Goal: Task Accomplishment & Management: Complete application form

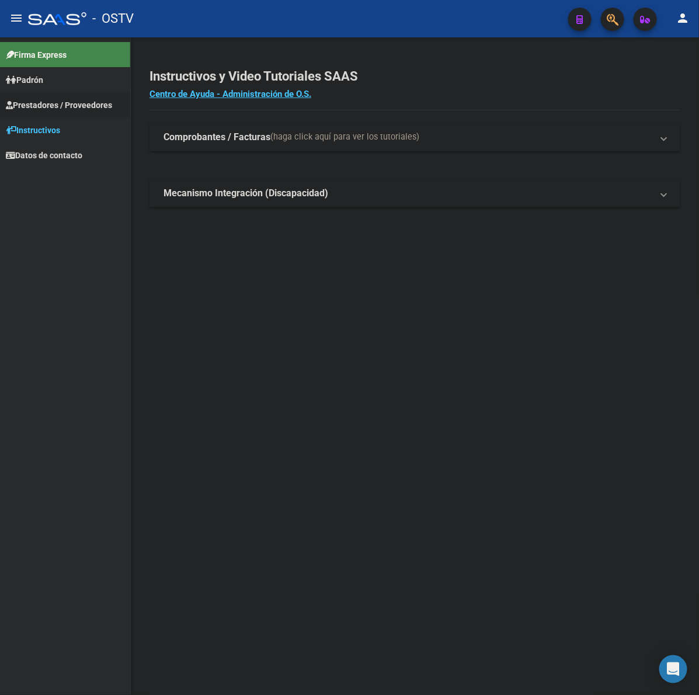
click at [27, 99] on span "Prestadores / Proveedores" at bounding box center [59, 105] width 106 height 13
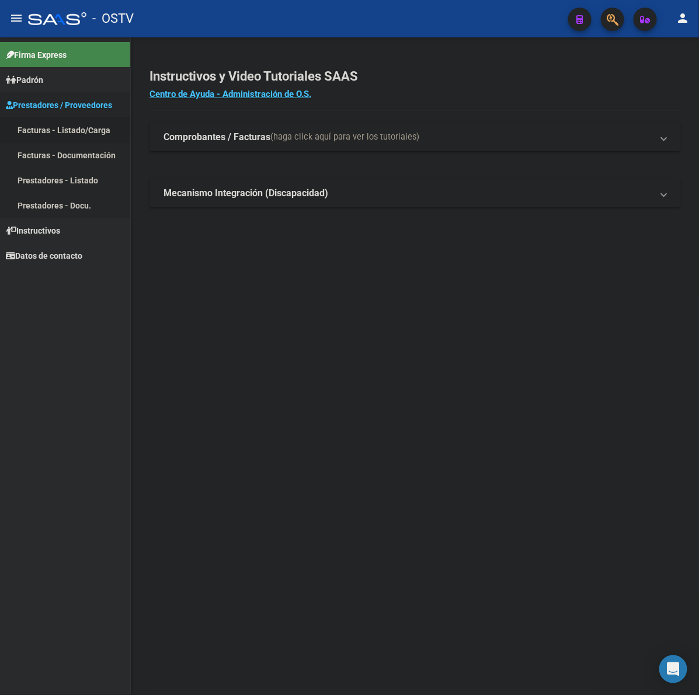
click at [40, 120] on link "Facturas - Listado/Carga" at bounding box center [65, 129] width 130 height 25
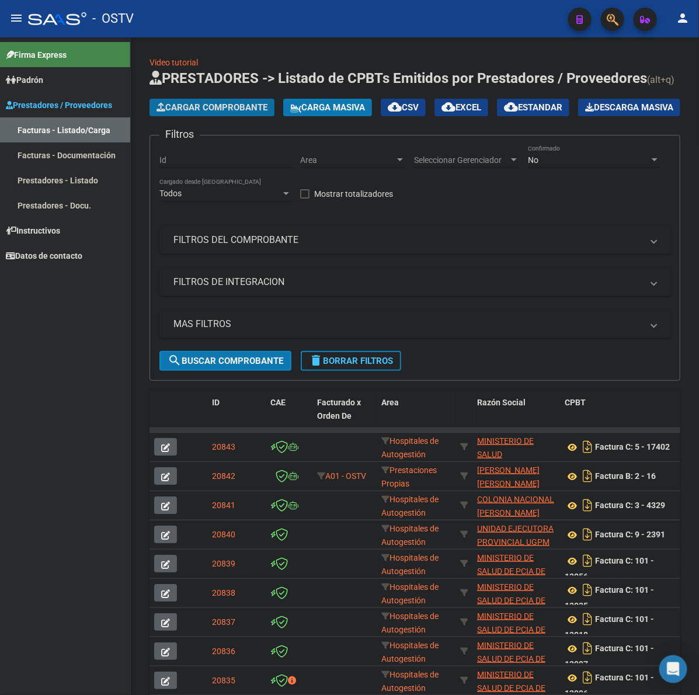
click at [206, 106] on span "Cargar Comprobante" at bounding box center [212, 107] width 111 height 11
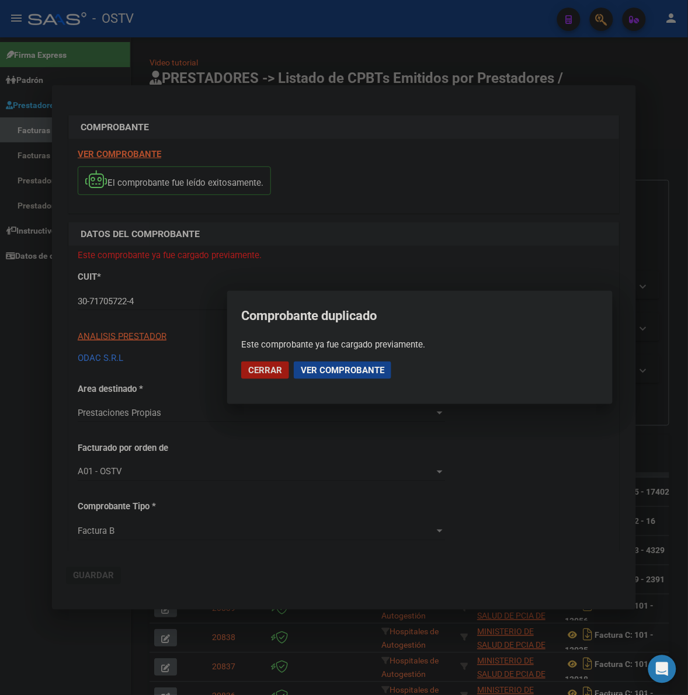
click at [352, 371] on span "Ver comprobante" at bounding box center [343, 370] width 84 height 11
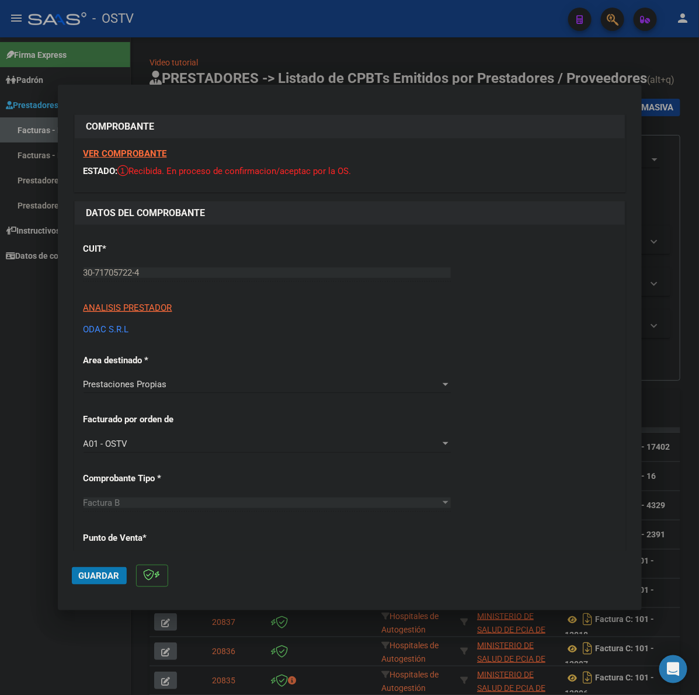
click at [25, 450] on div at bounding box center [349, 347] width 699 height 695
type input "$ 0,00"
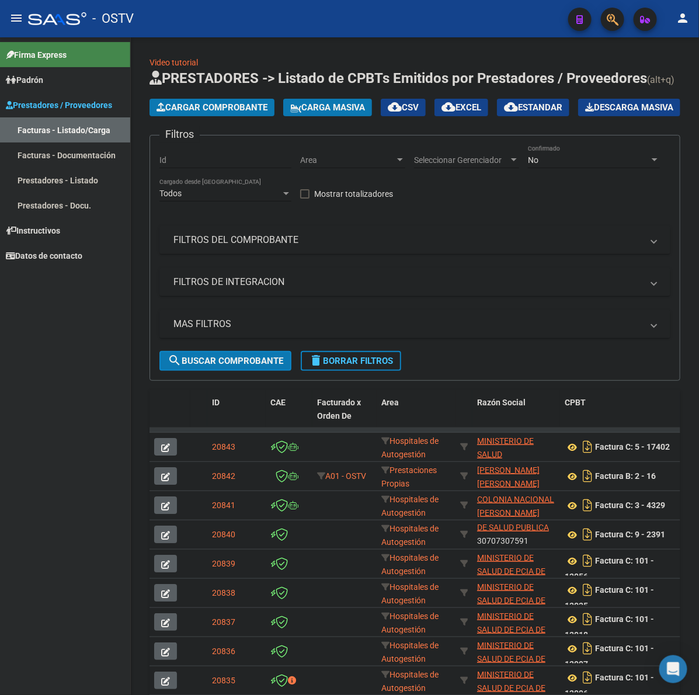
click at [25, 19] on button "menu" at bounding box center [16, 18] width 23 height 23
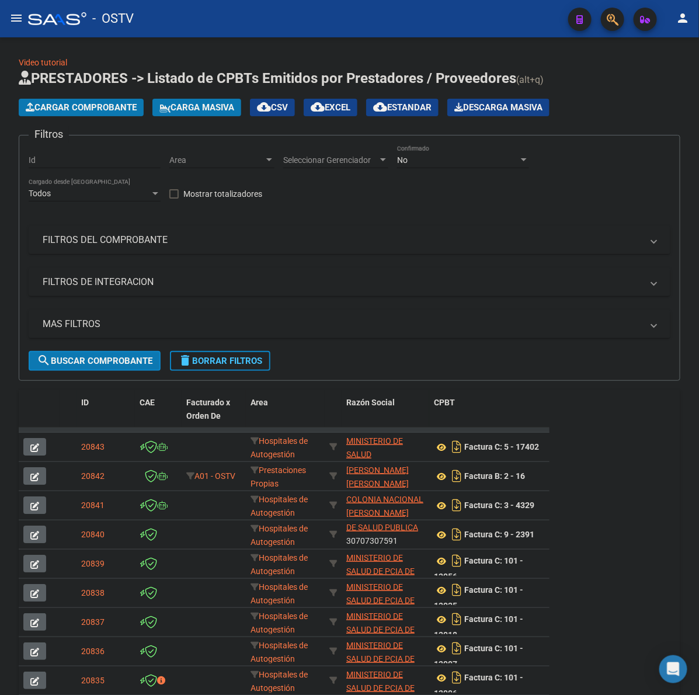
click at [185, 230] on mat-expansion-panel-header "FILTROS DEL COMPROBANTE" at bounding box center [350, 240] width 642 height 28
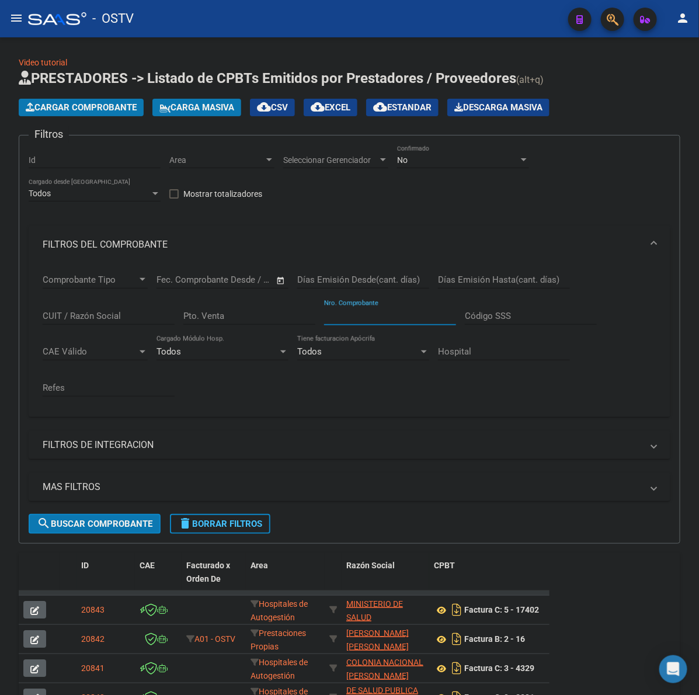
click at [390, 314] on input "Nro. Comprobante" at bounding box center [390, 316] width 132 height 11
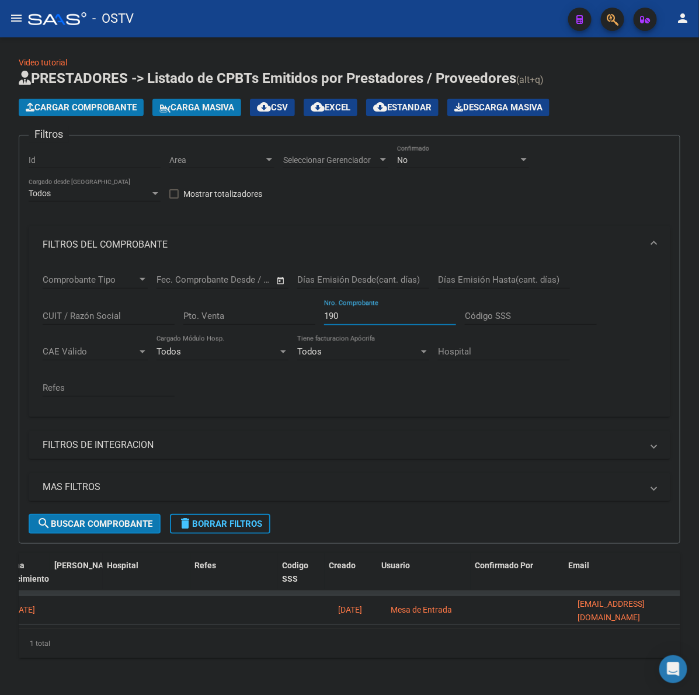
scroll to position [0, 2320]
type input "190"
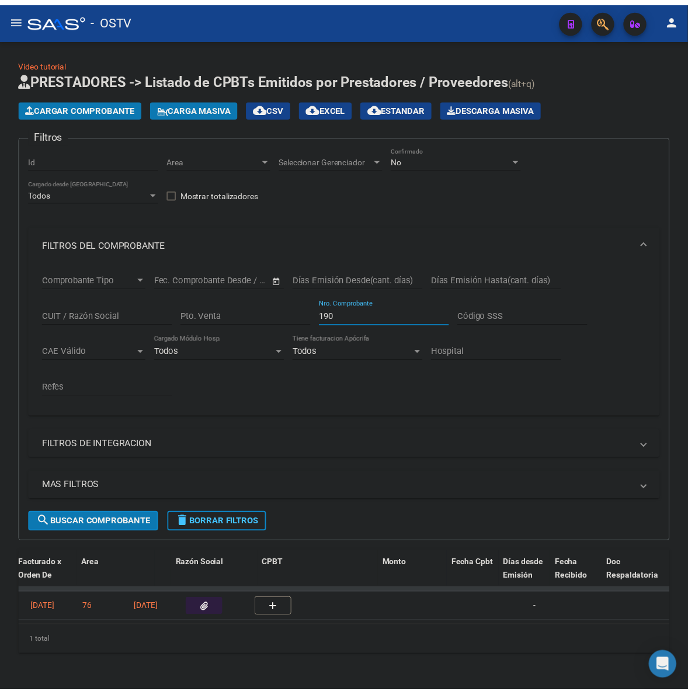
scroll to position [0, 0]
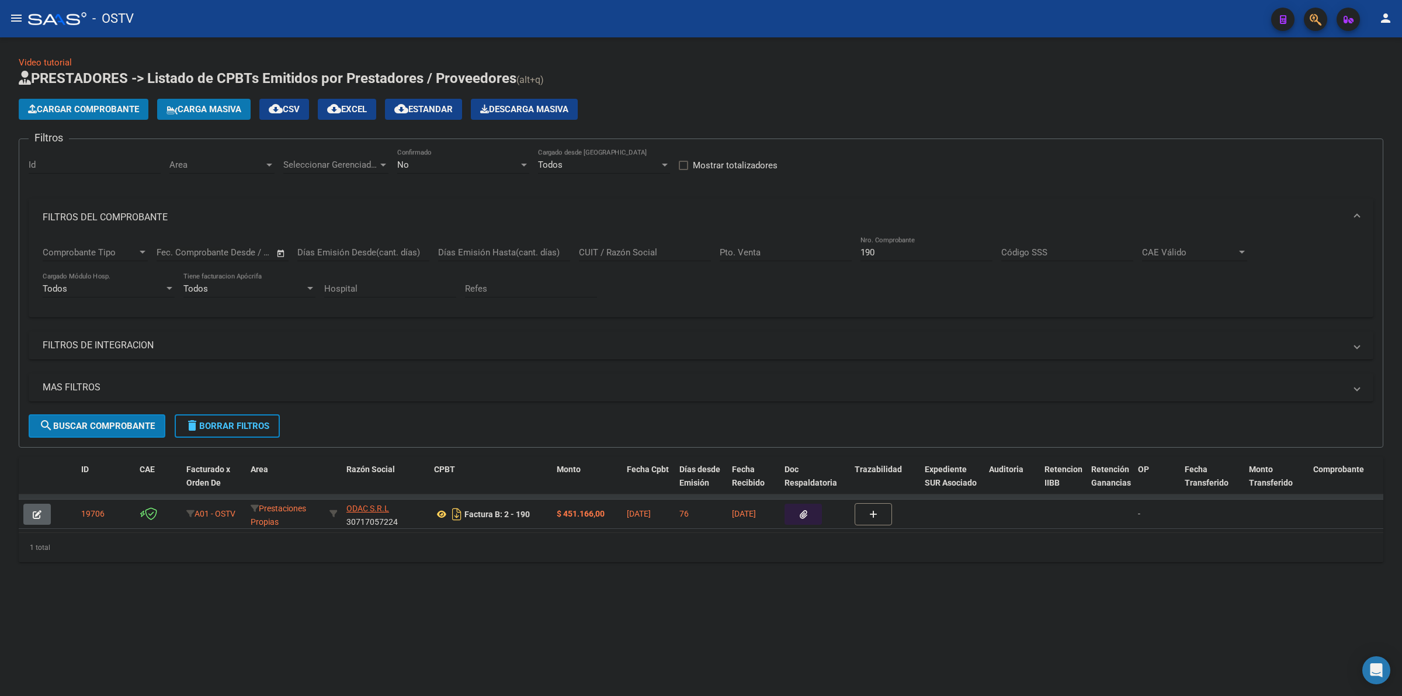
drag, startPoint x: 553, startPoint y: 625, endPoint x: 328, endPoint y: 282, distance: 410.0
click at [553, 624] on mat-sidenav-content "Video tutorial PRESTADORES -> Listado de CPBTs Emitidos por Prestadores / Prove…" at bounding box center [701, 366] width 1402 height 658
click at [255, 415] on button "delete Borrar Filtros" at bounding box center [227, 425] width 105 height 23
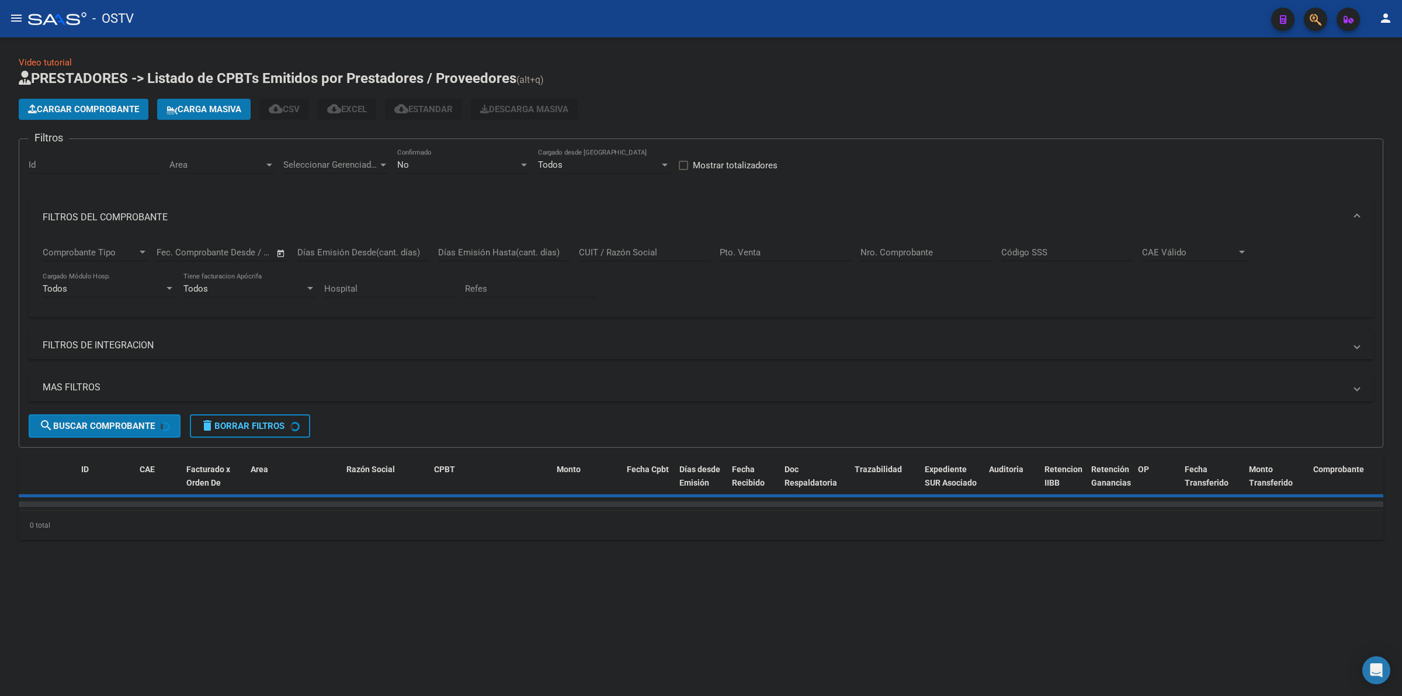
click at [415, 158] on div "No Confirmado" at bounding box center [463, 160] width 132 height 25
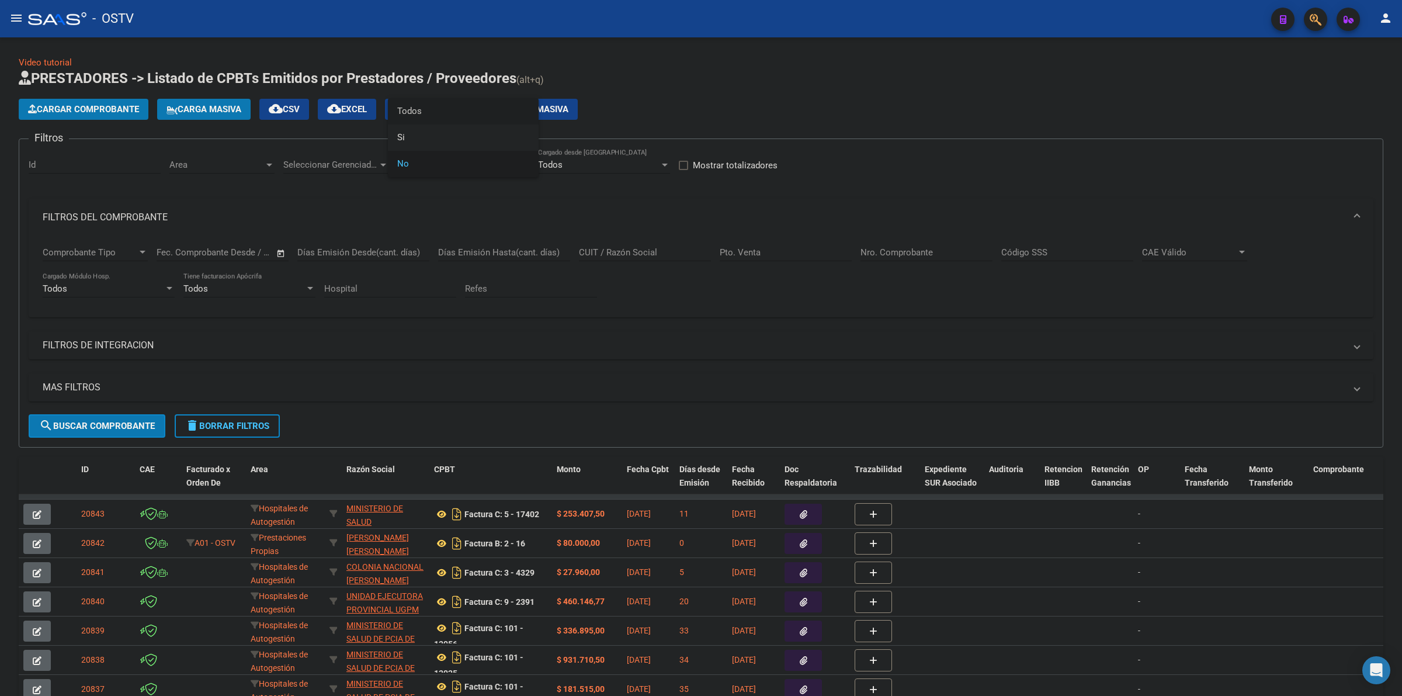
click at [425, 114] on span "Todos" at bounding box center [463, 111] width 132 height 26
click at [117, 217] on mat-panel-title "FILTROS DEL COMPROBANTE" at bounding box center [694, 217] width 1302 height 13
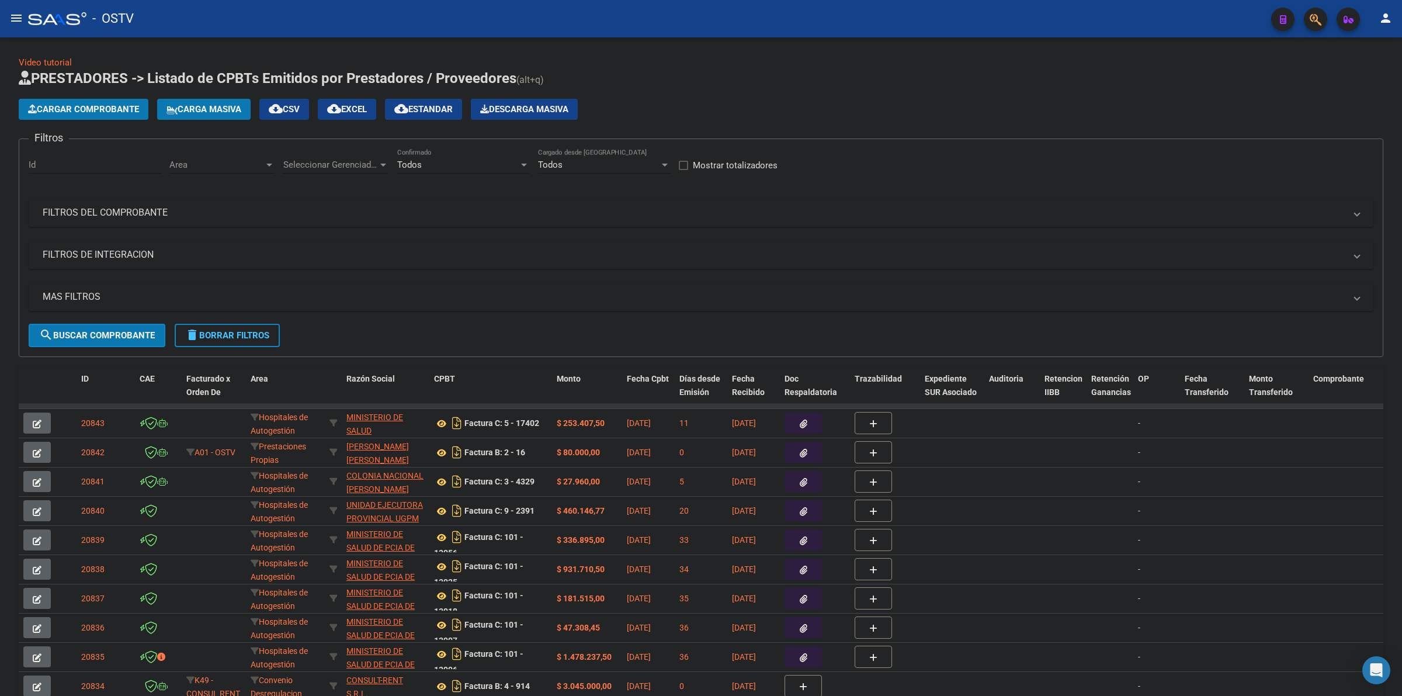
click at [699, 126] on app-list-header "PRESTADORES -> Listado de CPBTs Emitidos por Prestadores / Proveedores (alt+q) …" at bounding box center [701, 213] width 1364 height 288
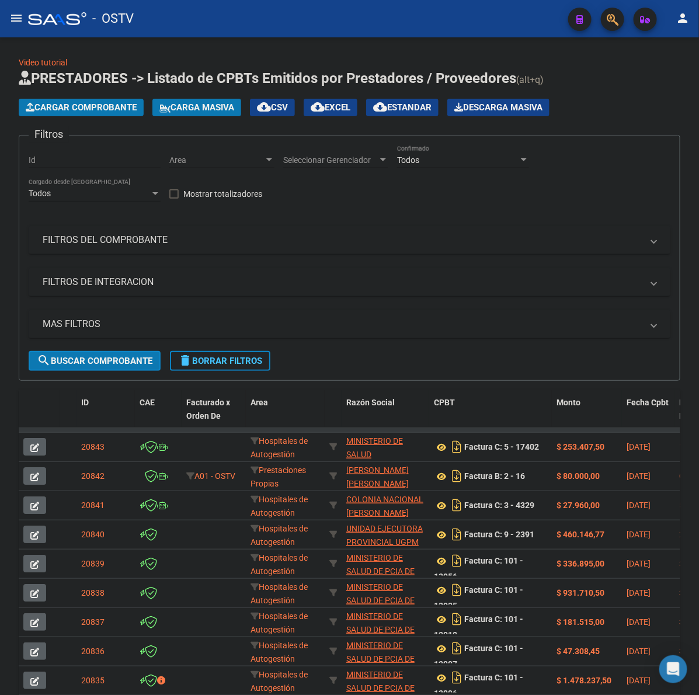
click at [79, 108] on span "Cargar Comprobante" at bounding box center [81, 107] width 111 height 11
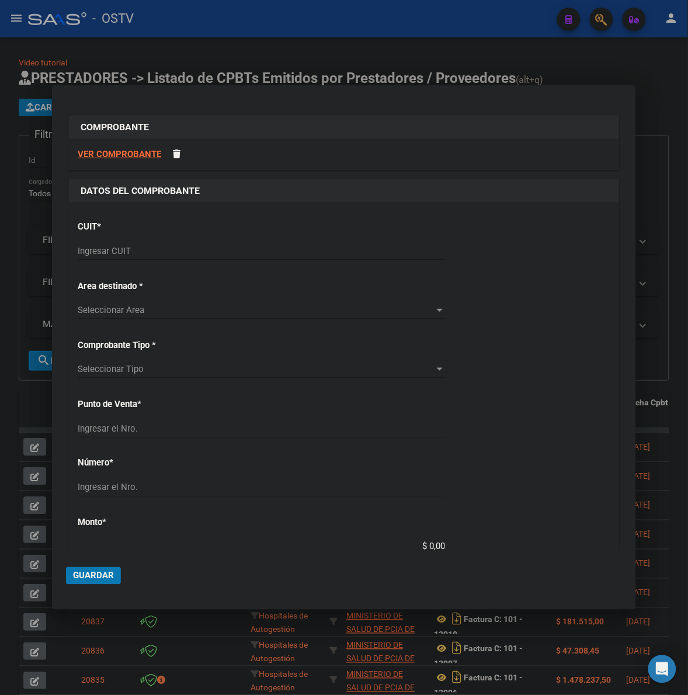
click at [244, 246] on input "Ingresar CUIT" at bounding box center [261, 251] width 367 height 11
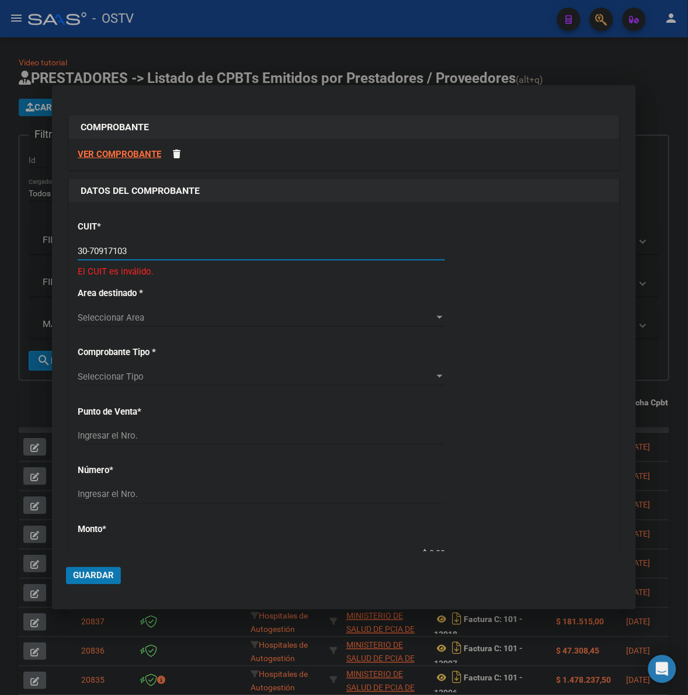
type input "30-70917103-4"
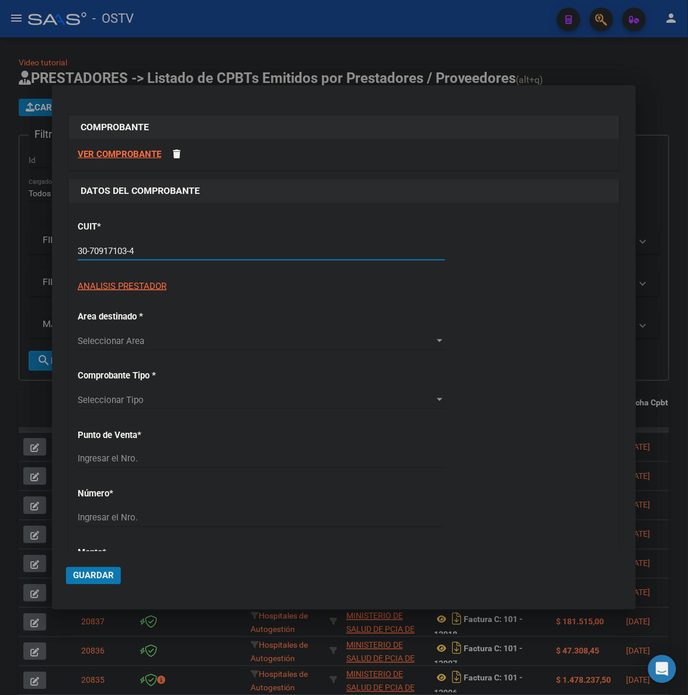
type input "4"
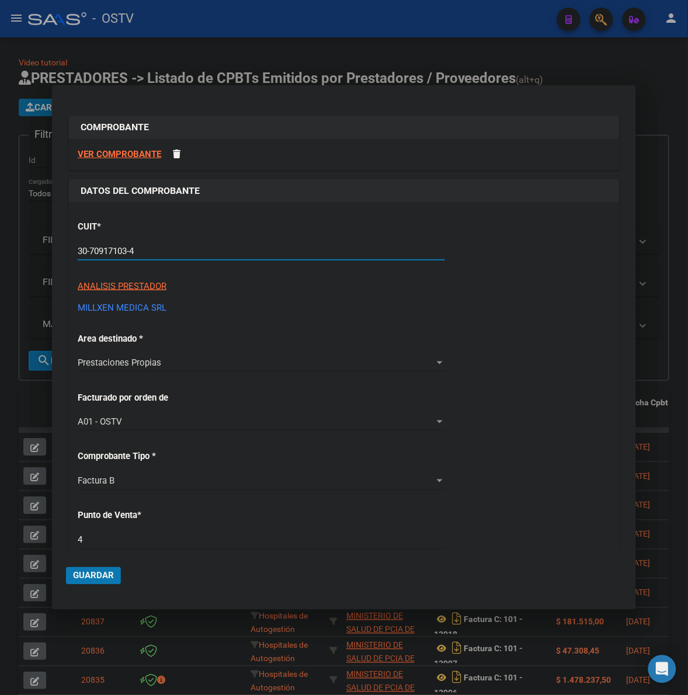
type input "30-70917103-4"
click at [503, 301] on p "MILLXEN MEDICA SRL" at bounding box center [344, 307] width 533 height 13
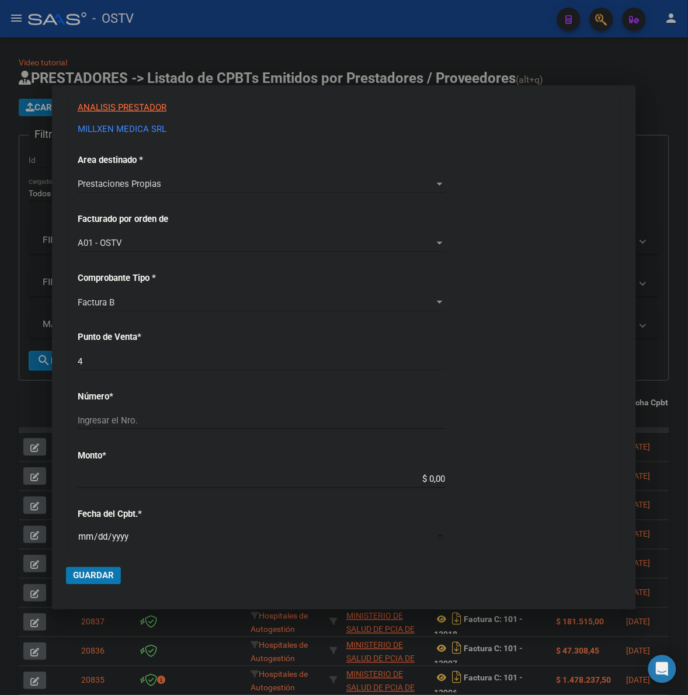
scroll to position [219, 0]
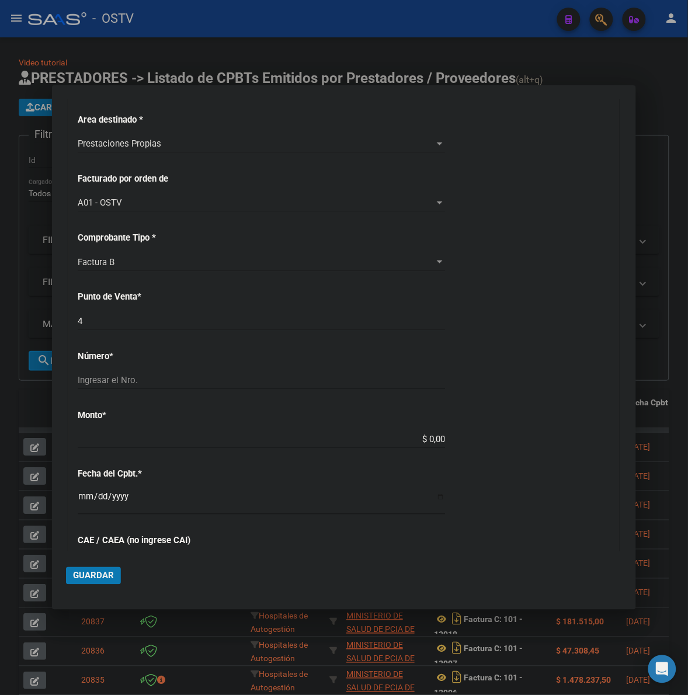
click at [187, 305] on div "CUIT * 30-70917103-4 Ingresar CUIT ANALISIS PRESTADOR MILLXEN MEDICA SRL ARCA P…" at bounding box center [344, 427] width 550 height 887
click at [176, 319] on input "4" at bounding box center [261, 321] width 367 height 11
click at [489, 315] on div "CUIT * 30-70917103-4 Ingresar CUIT ANALISIS PRESTADOR MILLXEN MEDICA SRL ARCA P…" at bounding box center [344, 427] width 550 height 887
click at [314, 312] on div "4 Ingresar el Nro." at bounding box center [261, 321] width 367 height 18
click at [516, 305] on div "CUIT * 30-70917103-4 Ingresar CUIT ANALISIS PRESTADOR MILLXEN MEDICA SRL ARCA P…" at bounding box center [344, 427] width 550 height 887
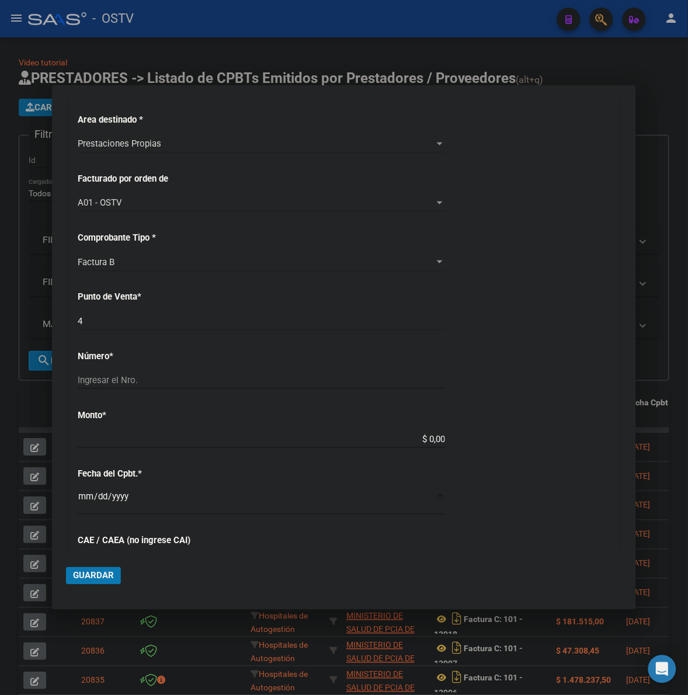
click at [256, 324] on input "4" at bounding box center [261, 321] width 367 height 11
click at [222, 383] on input "Ingresar el Nro." at bounding box center [261, 380] width 367 height 11
click at [234, 339] on div "4 Ingresar el Nro." at bounding box center [261, 326] width 367 height 29
click at [235, 334] on div "4 Ingresar el Nro." at bounding box center [261, 326] width 367 height 29
click at [165, 330] on div "4 Ingresar el Nro." at bounding box center [261, 321] width 367 height 18
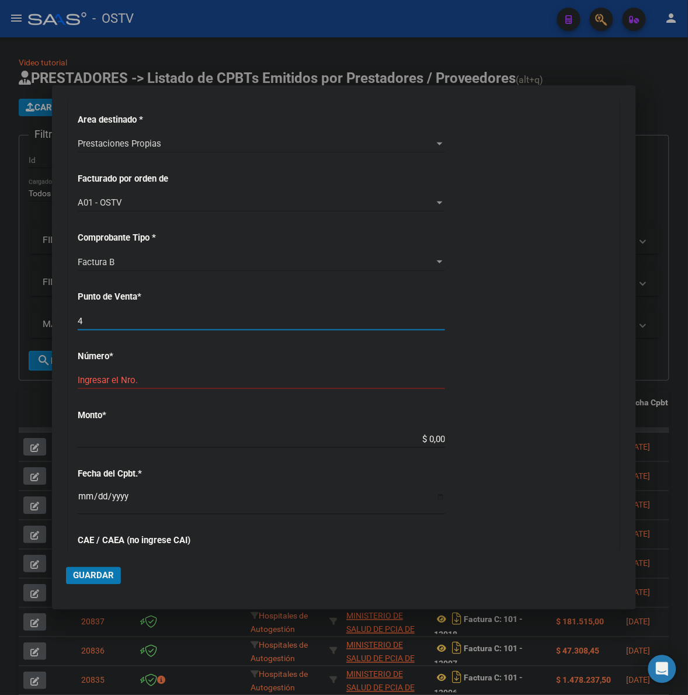
click at [158, 325] on input "4" at bounding box center [261, 321] width 367 height 11
click at [66, 328] on div "DATOS DEL COMPROBANTE CUIT * 30-70917103-4 Ingresar CUIT ANALISIS PRESTADOR MIL…" at bounding box center [344, 416] width 556 height 912
click at [108, 317] on input "4" at bounding box center [261, 321] width 367 height 11
drag, startPoint x: 120, startPoint y: 319, endPoint x: 71, endPoint y: 325, distance: 49.4
click at [71, 325] on div "CUIT * 30-70917103-4 Ingresar CUIT ANALISIS PRESTADOR MILLXEN MEDICA SRL ARCA P…" at bounding box center [344, 427] width 550 height 887
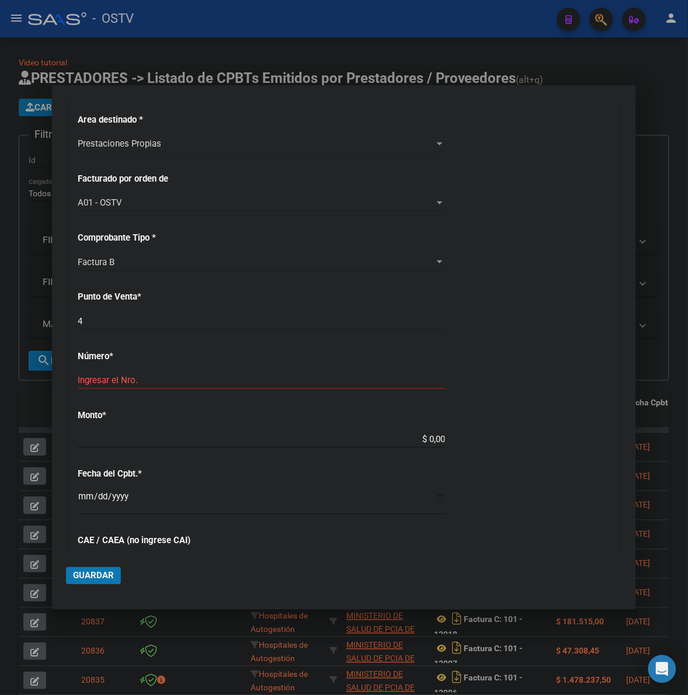
click at [116, 314] on div "4 Ingresar el Nro." at bounding box center [261, 321] width 367 height 18
click at [86, 319] on input "4" at bounding box center [261, 321] width 367 height 11
click at [99, 319] on input "4" at bounding box center [261, 321] width 367 height 11
drag, startPoint x: 101, startPoint y: 319, endPoint x: 53, endPoint y: 319, distance: 47.9
click at [53, 319] on mat-dialog-content "COMPROBANTE VER COMPROBANTE DATOS DEL COMPROBANTE CUIT * 30-70917103-4 Ingresar…" at bounding box center [344, 325] width 584 height 452
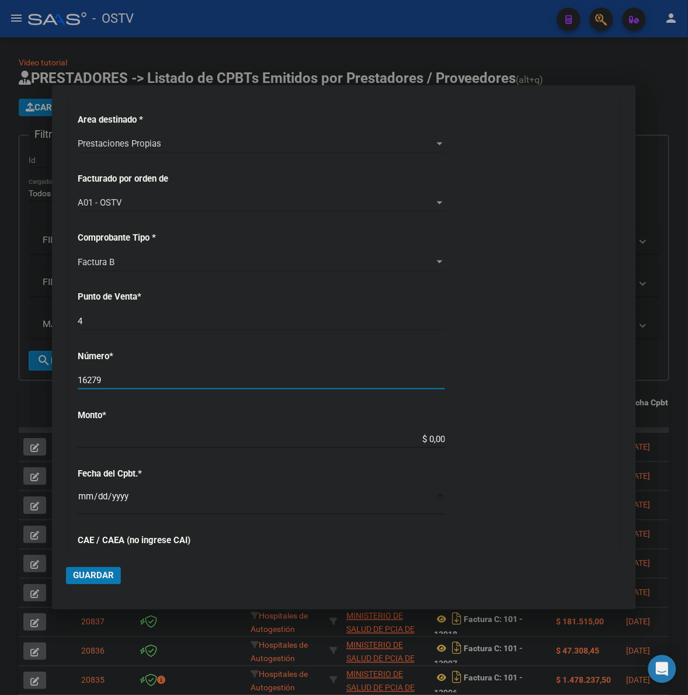
type input "16279"
click at [533, 445] on div "CUIT * 30-70917103-4 Ingresar CUIT ANALISIS PRESTADOR MILLXEN MEDICA SRL ARCA P…" at bounding box center [344, 427] width 550 height 887
type input "$ 284.174,00"
type input "[DATE]"
type input "75324390787721"
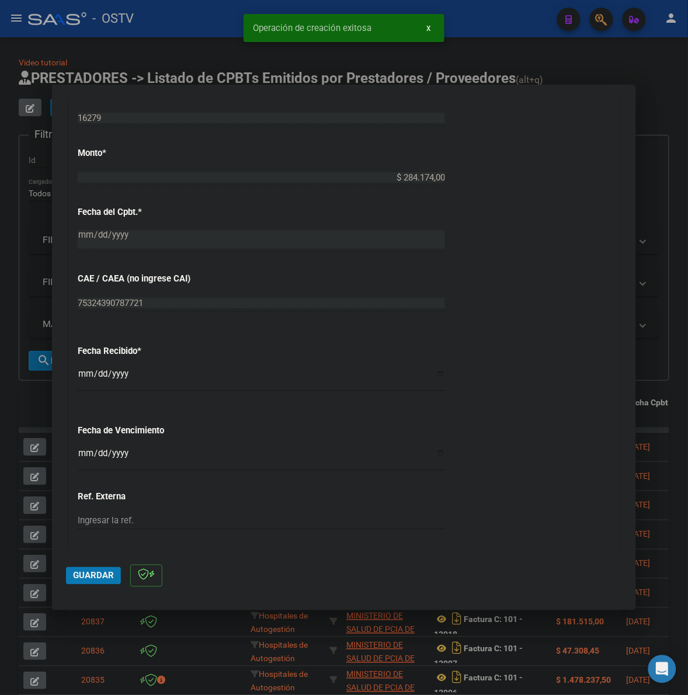
scroll to position [523, 0]
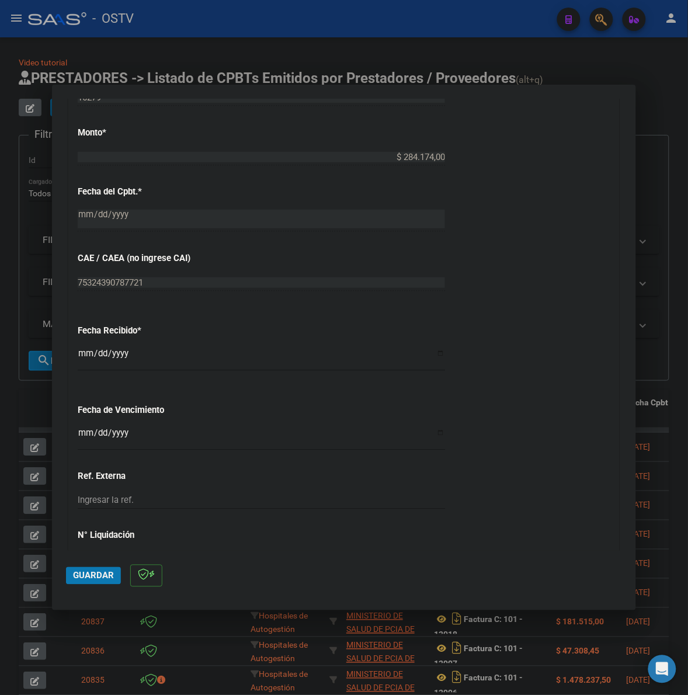
click at [86, 351] on input "[DATE]" at bounding box center [261, 358] width 367 height 19
type input "[DATE]"
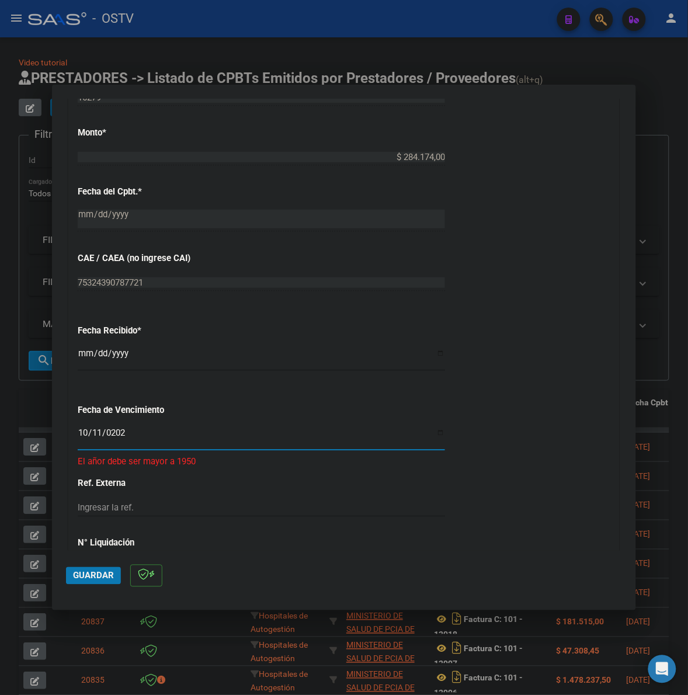
type input "[DATE]"
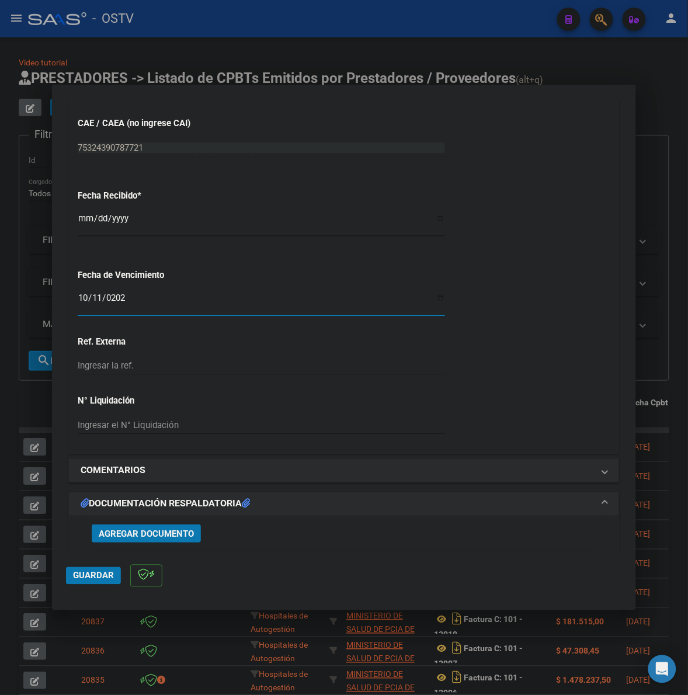
scroll to position [718, 0]
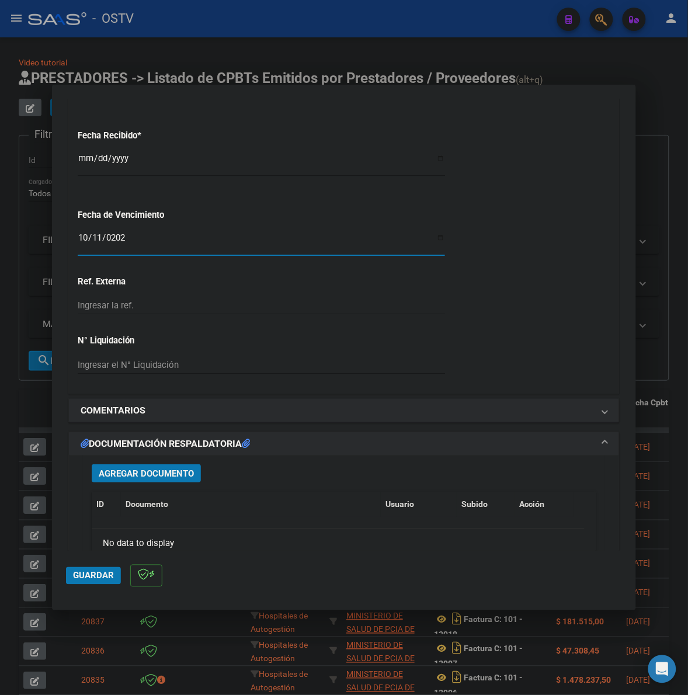
click at [136, 477] on span "Agregar Documento" at bounding box center [146, 473] width 95 height 11
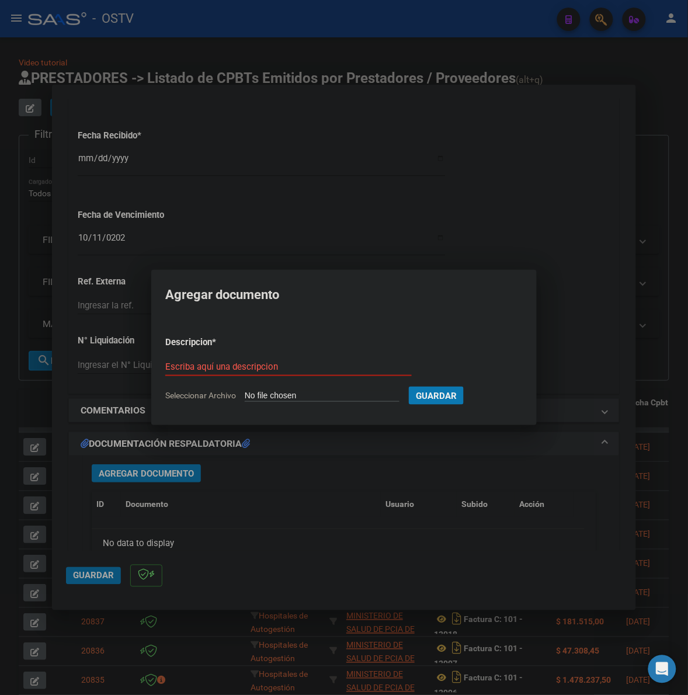
type input "C:\fakepath\FACTURA - 4 16279 - MILLXEN DROGUERIA.pdf"
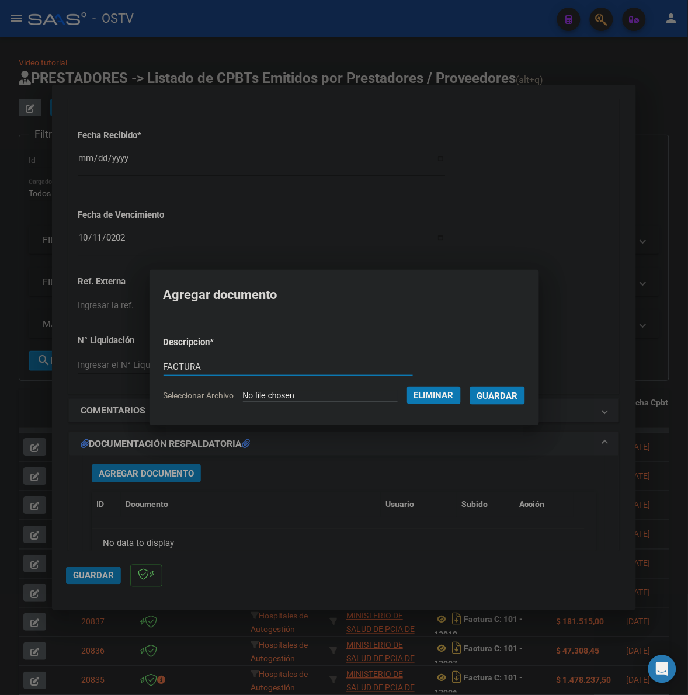
type input "FACTURA"
click at [470, 387] on button "Guardar" at bounding box center [497, 396] width 55 height 18
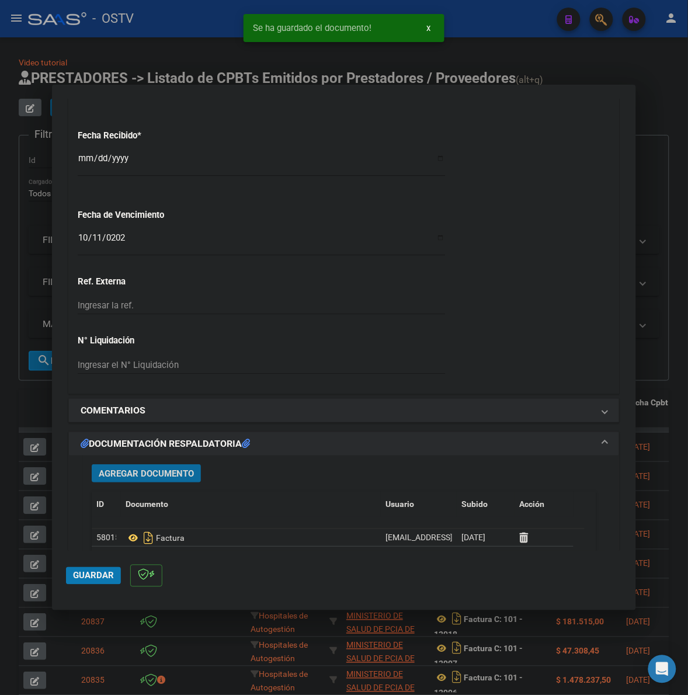
click at [167, 472] on span "Agregar Documento" at bounding box center [146, 473] width 95 height 11
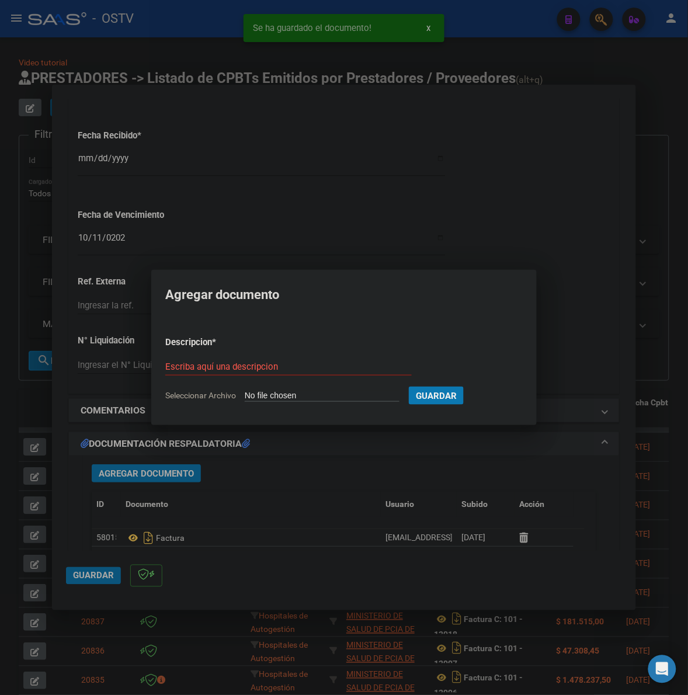
type input "C:\fakepath\ANEXO - 4 16279 - MILLXEN DROGUERIA.pdf"
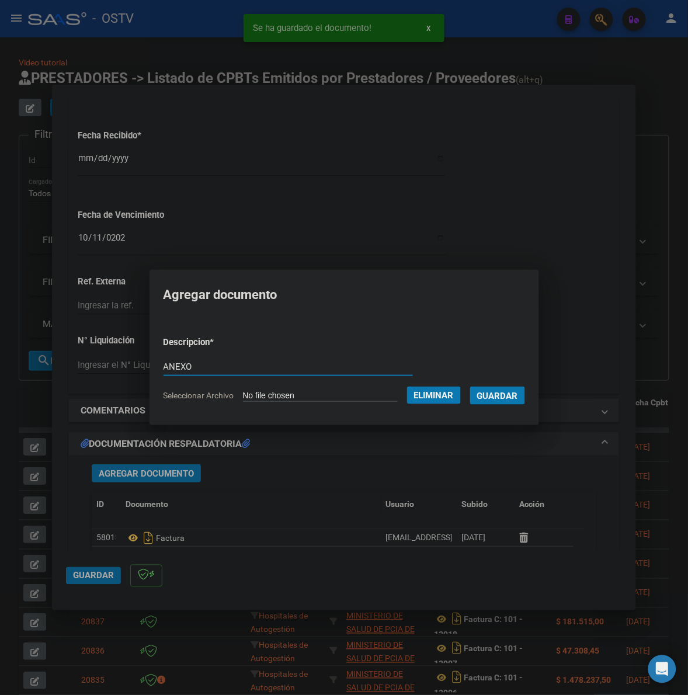
type input "ANEXO"
click at [470, 387] on button "Guardar" at bounding box center [497, 396] width 55 height 18
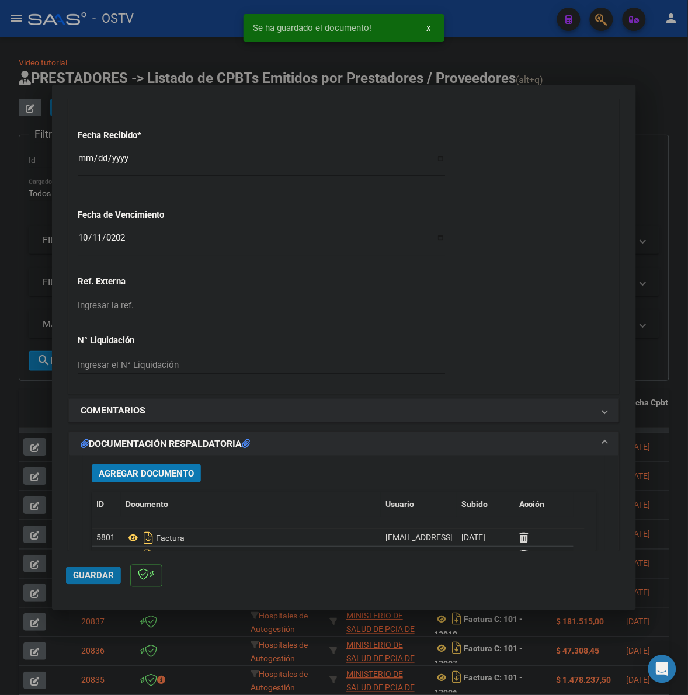
click at [98, 576] on span "Guardar" at bounding box center [93, 576] width 41 height 11
click at [18, 395] on div at bounding box center [344, 347] width 688 height 695
type input "$ 0,00"
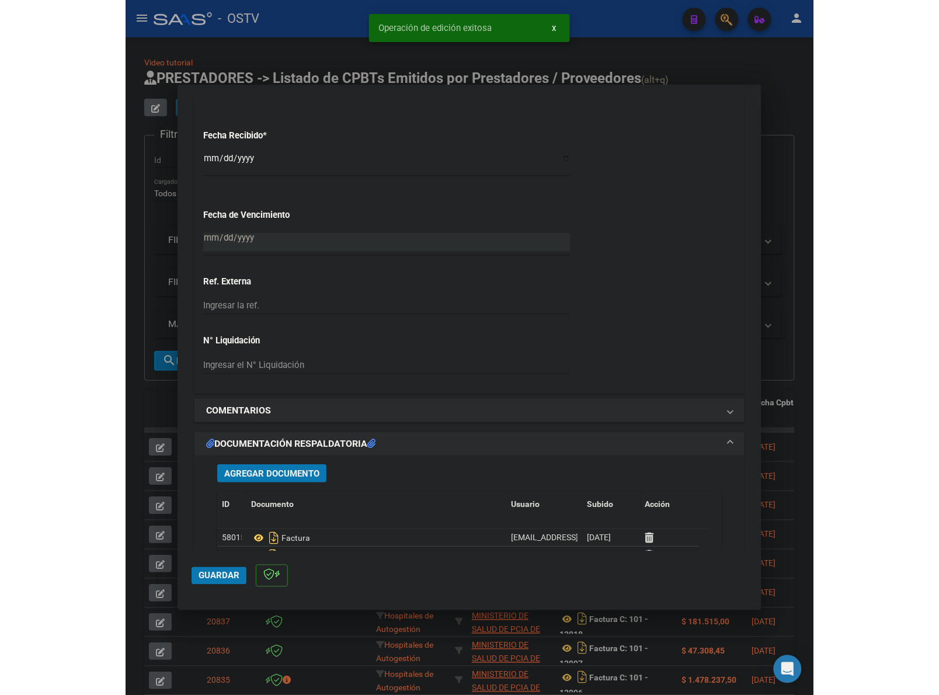
scroll to position [850, 0]
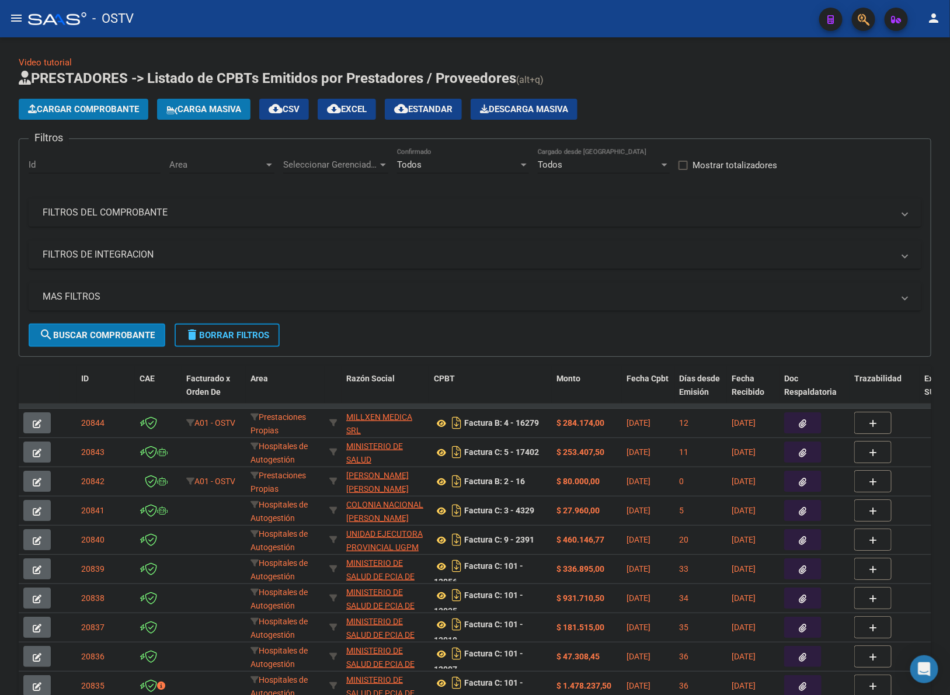
click at [693, 99] on div "Cargar Comprobante Carga Masiva cloud_download CSV cloud_download EXCEL cloud_d…" at bounding box center [475, 109] width 913 height 21
click at [120, 109] on span "Cargar Comprobante" at bounding box center [83, 109] width 111 height 11
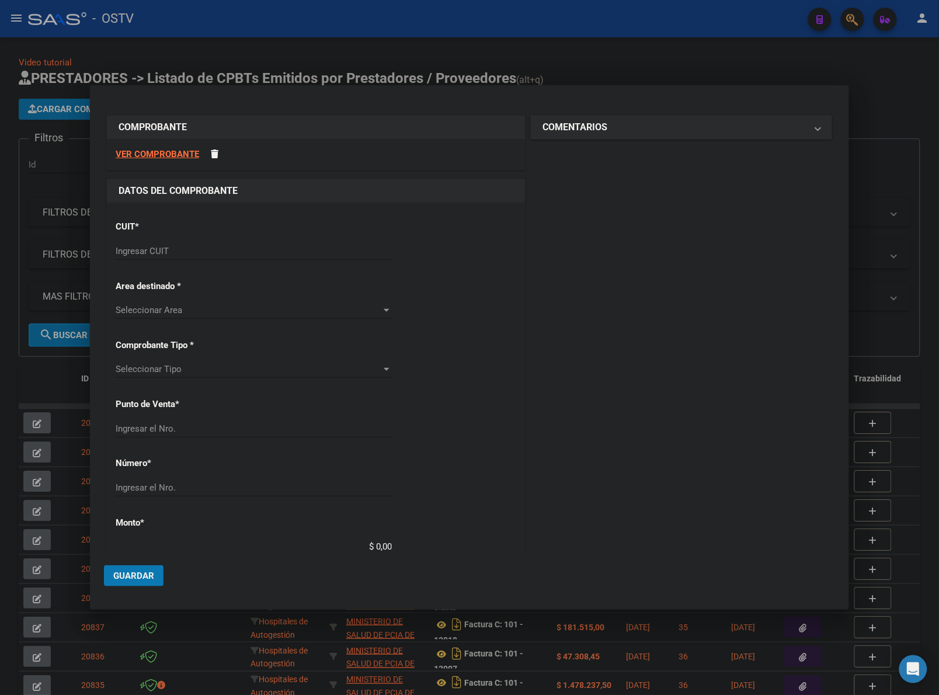
click at [202, 256] on input "Ingresar CUIT" at bounding box center [254, 251] width 276 height 11
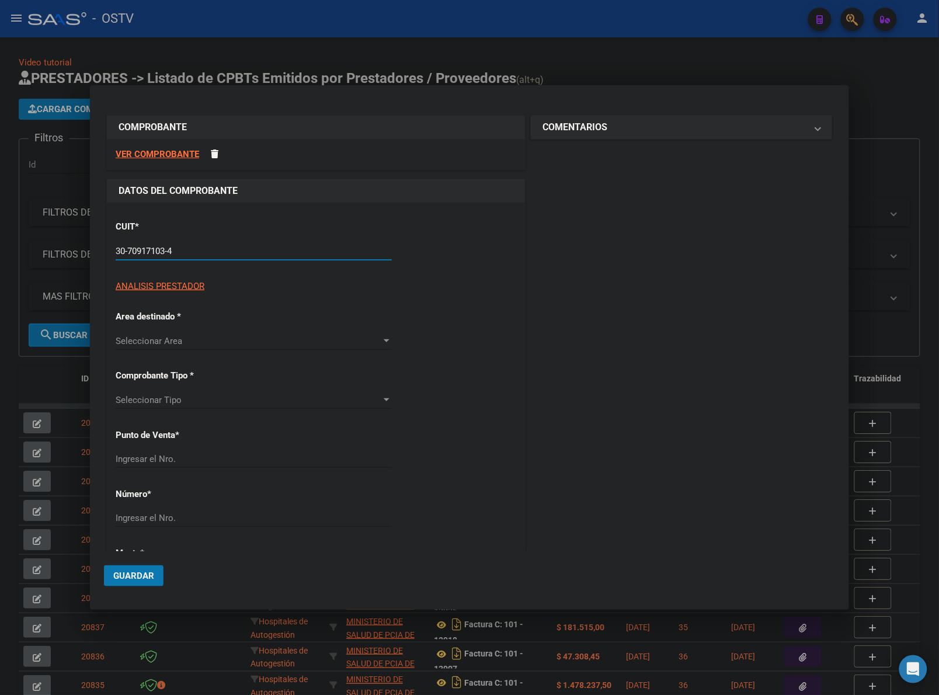
type input "30-70917103-4"
type input "4"
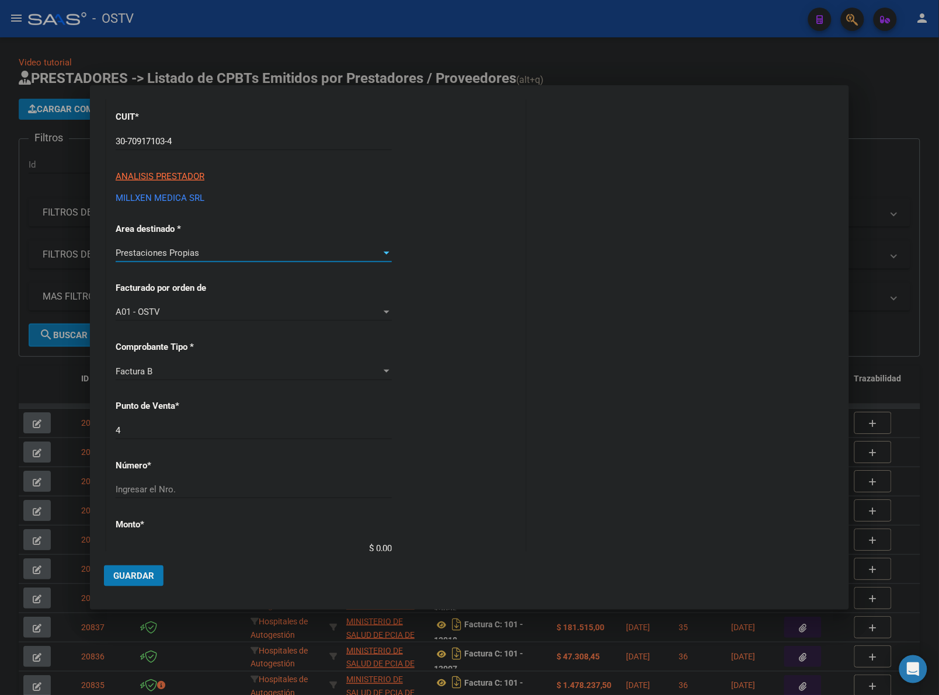
scroll to position [121, 0]
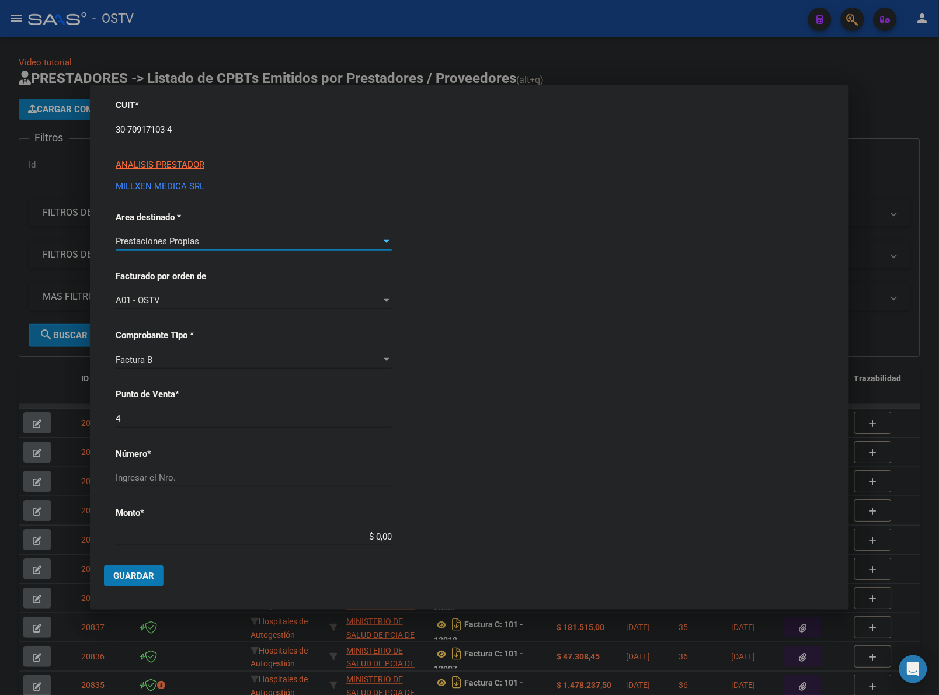
click at [191, 456] on p "Número *" at bounding box center [176, 453] width 120 height 13
click at [187, 478] on input "Ingresar el Nro." at bounding box center [254, 478] width 276 height 11
type input "16278"
type input "$ 28.840,00"
type input "[DATE]"
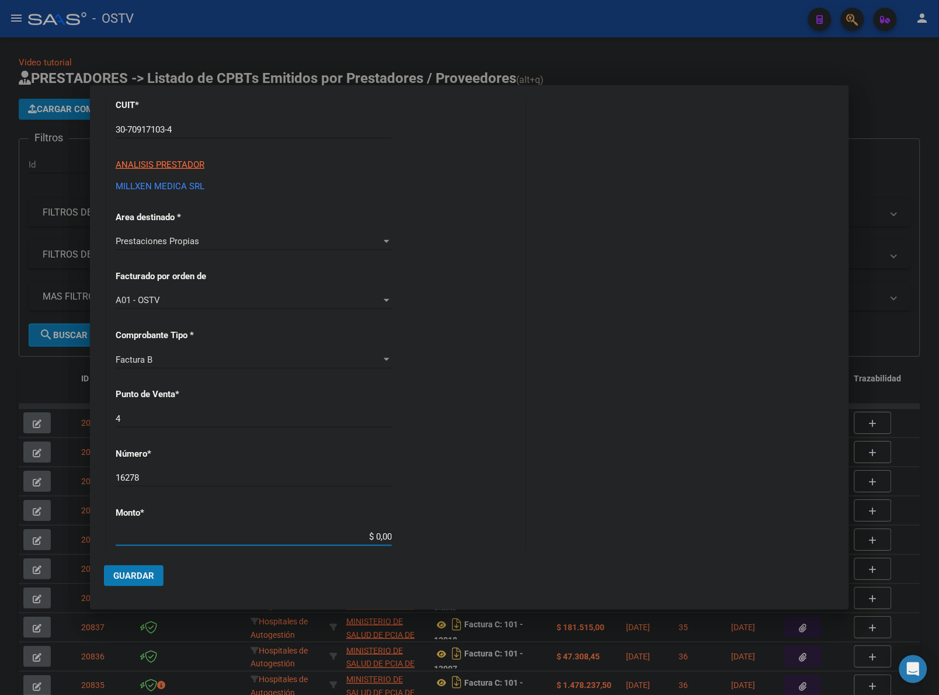
type input "75324390384246"
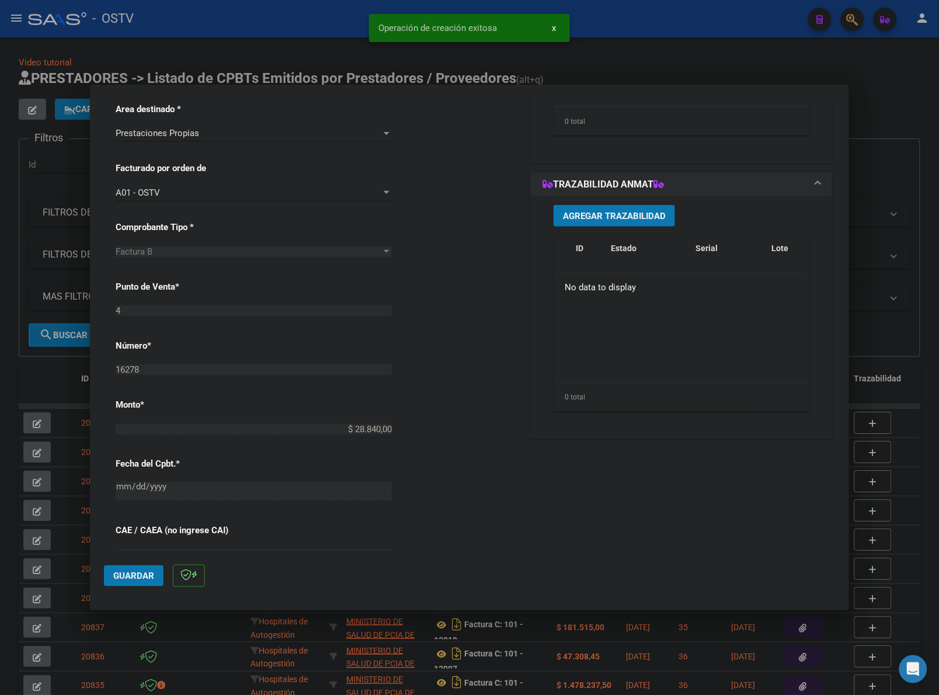
scroll to position [243, 0]
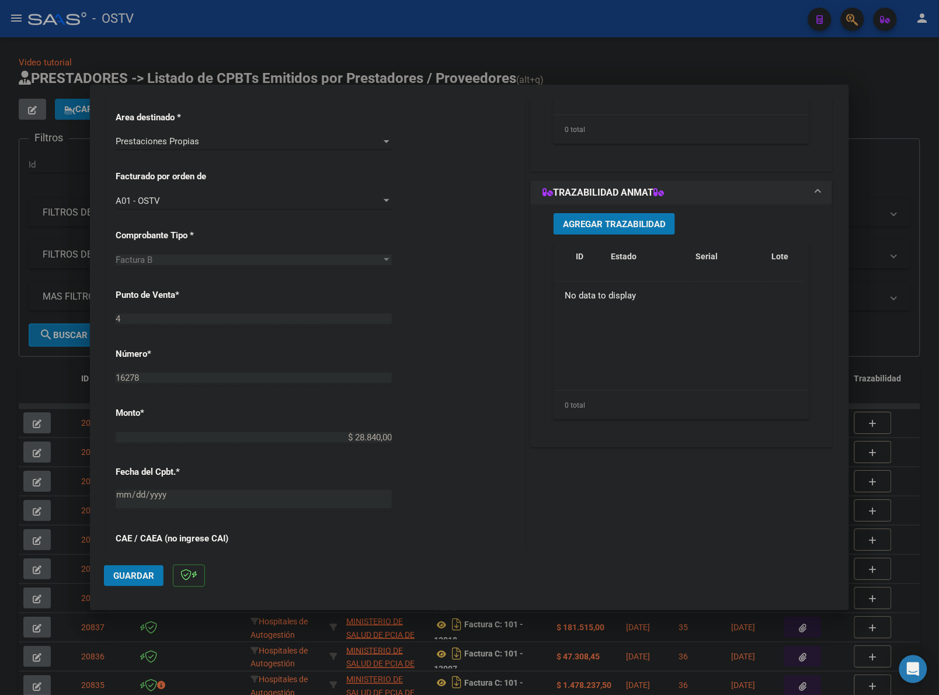
click at [209, 147] on div "Prestaciones Propias Seleccionar Area" at bounding box center [254, 142] width 276 height 18
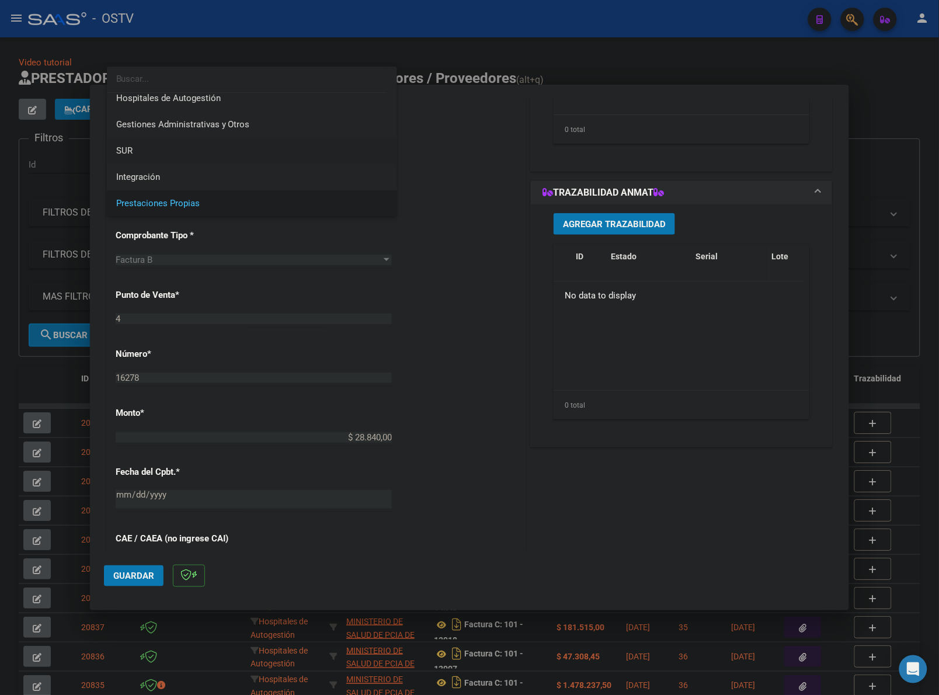
scroll to position [0, 0]
click at [158, 155] on span "SUR" at bounding box center [252, 158] width 272 height 26
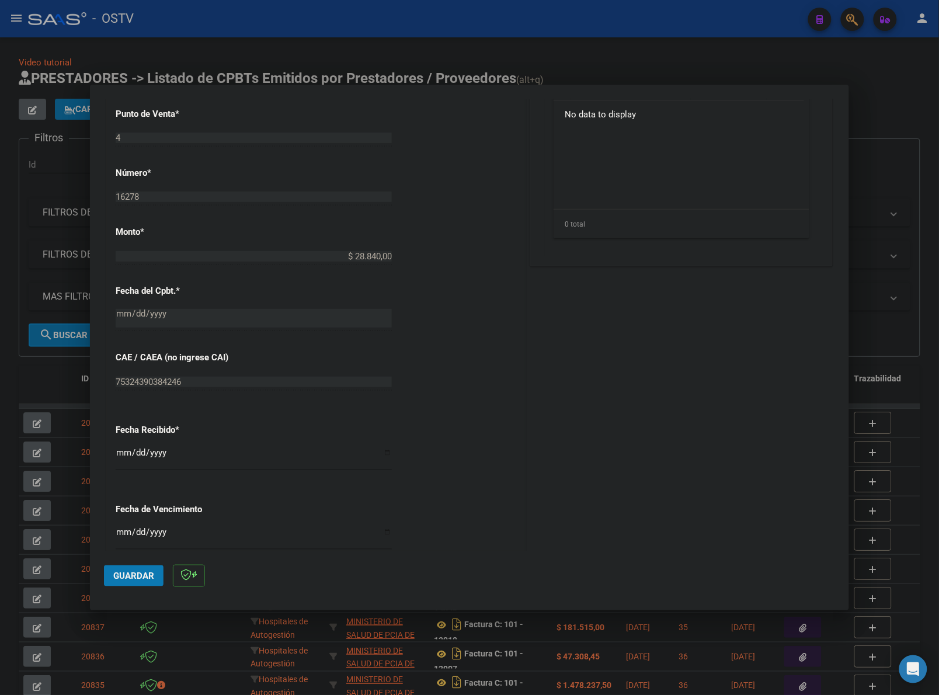
scroll to position [535, 0]
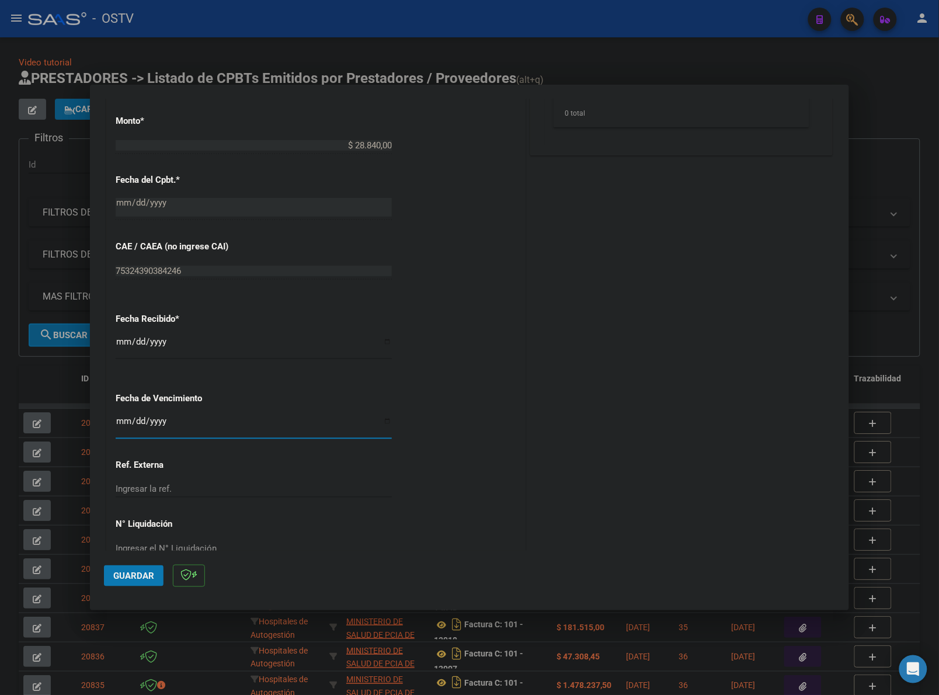
click at [117, 427] on input "Ingresar la fecha" at bounding box center [254, 425] width 276 height 19
type input "[DATE]"
click at [147, 577] on span "Guardar" at bounding box center [133, 576] width 41 height 11
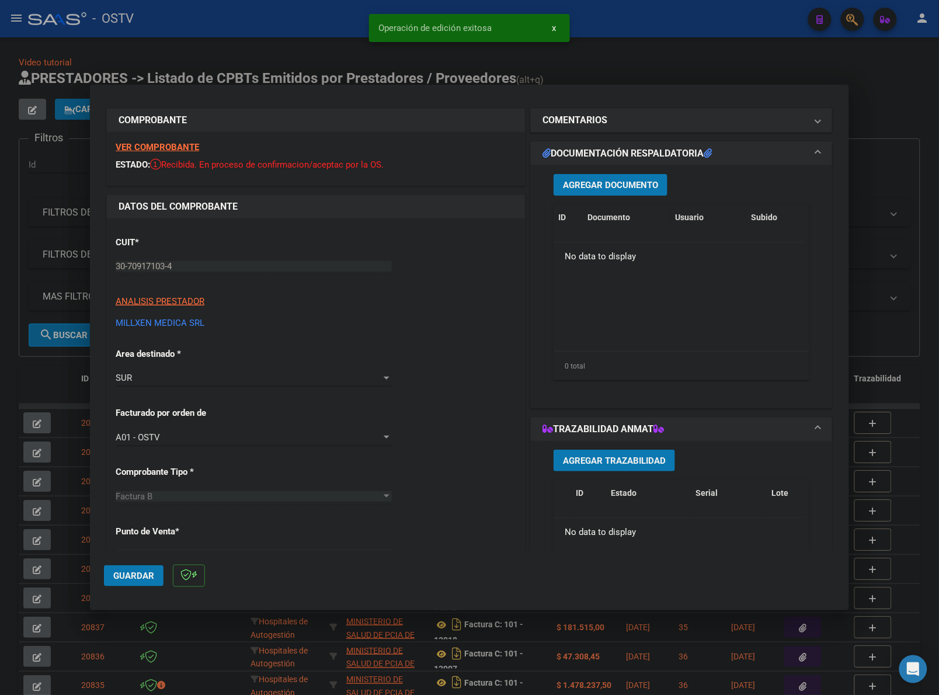
scroll to position [0, 0]
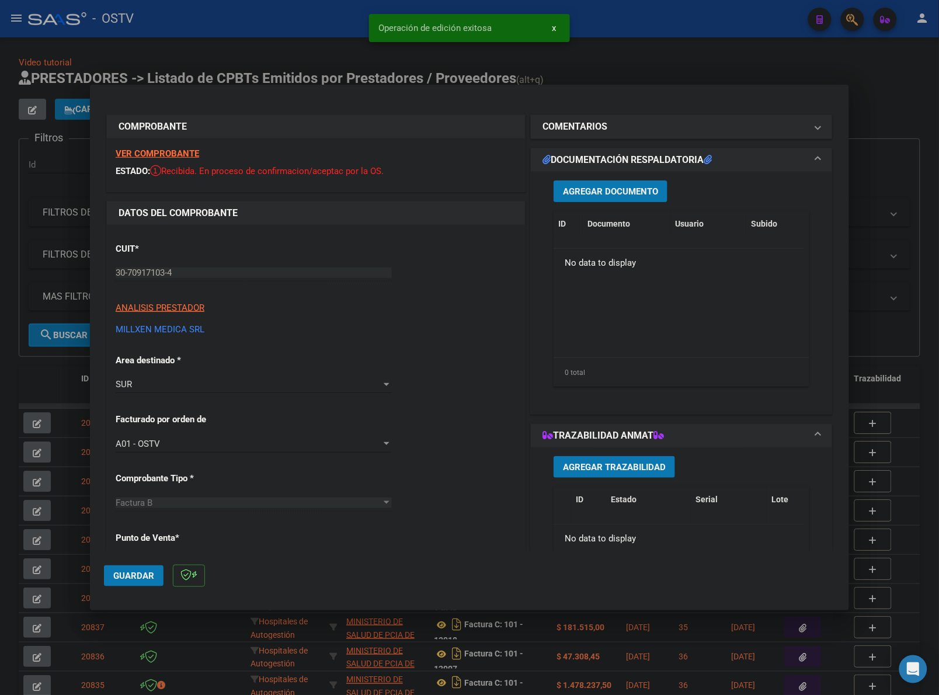
click at [619, 192] on span "Agregar Documento" at bounding box center [610, 191] width 95 height 11
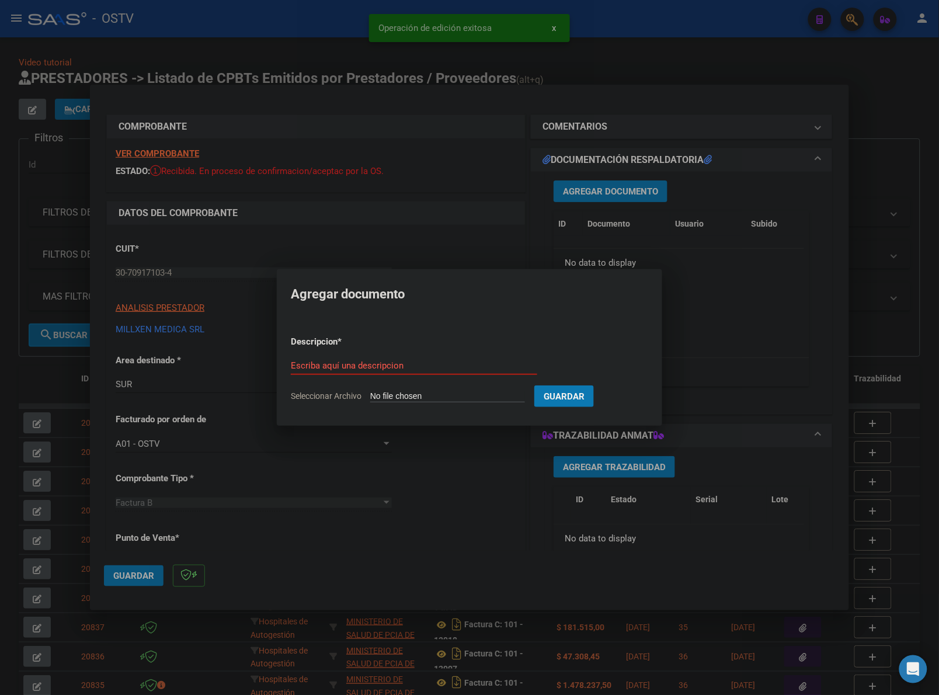
type input "C:\fakepath\FACTURA - 4 16278 - MILLXEN DROGUERIA.pdf"
type input "FACTURA"
click at [596, 385] on button "Guardar" at bounding box center [626, 396] width 60 height 22
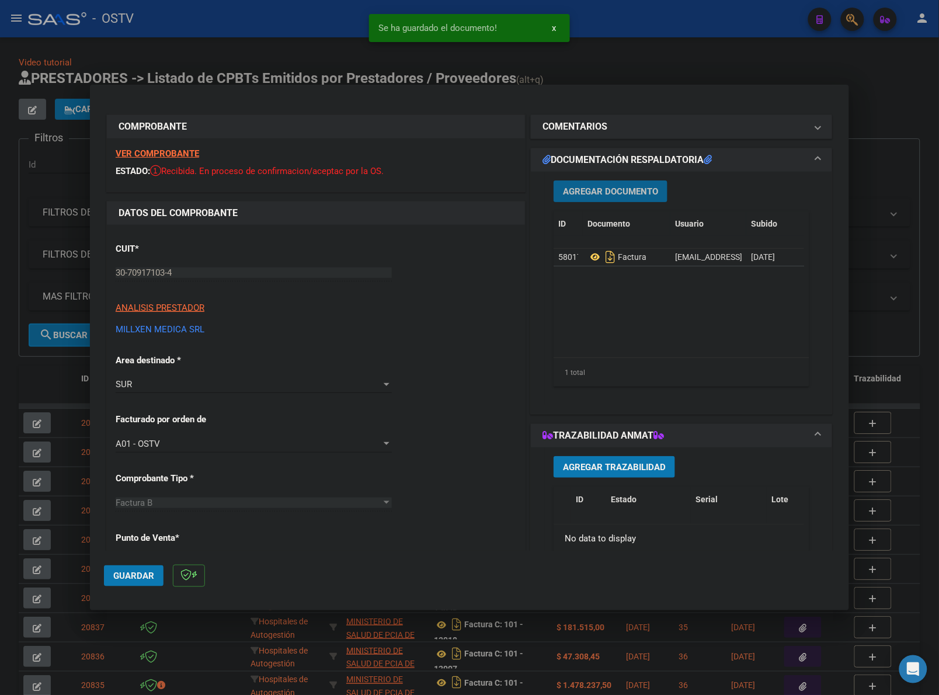
click at [606, 187] on span "Agregar Documento" at bounding box center [610, 191] width 95 height 11
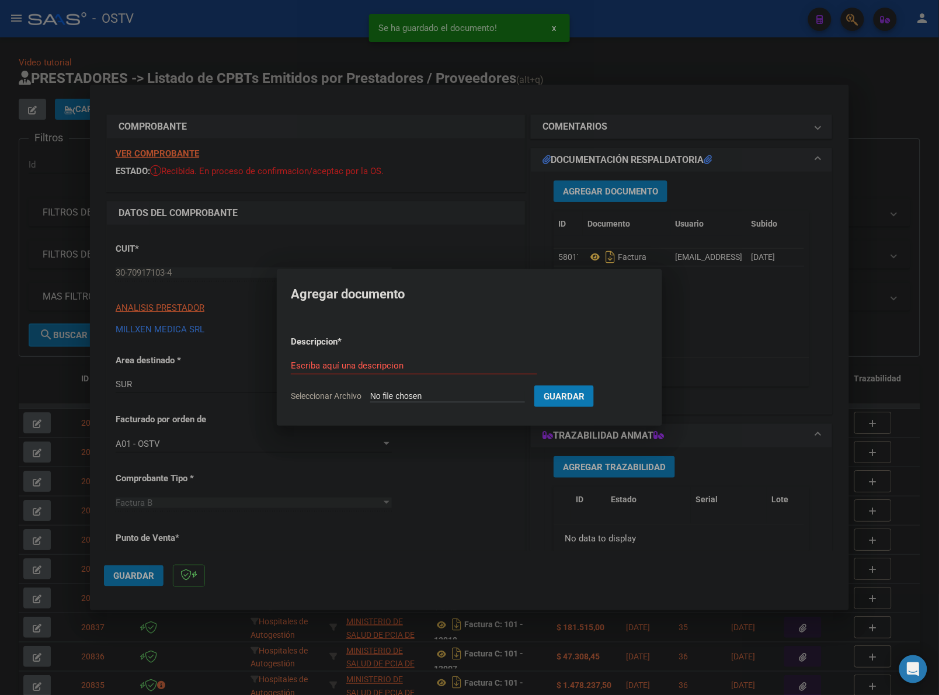
type input "C:\fakepath\ANEXO - 4 16278 - MILLXEN DROGUERIA.pdf"
type input "ANEXO"
click at [596, 385] on button "Guardar" at bounding box center [626, 396] width 60 height 22
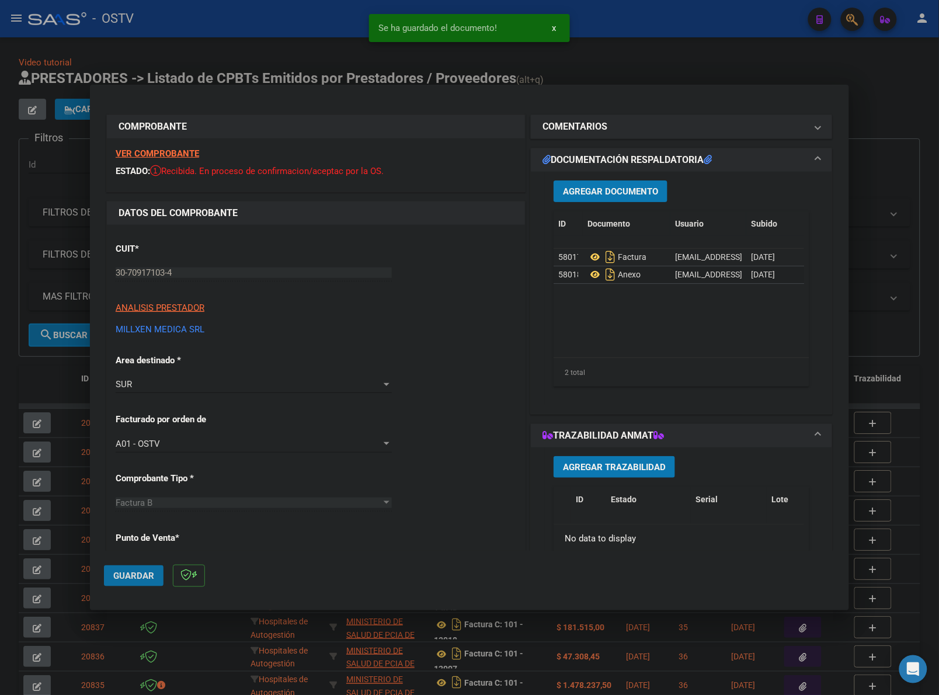
click at [136, 571] on span "Guardar" at bounding box center [133, 576] width 41 height 11
click at [699, 73] on div at bounding box center [469, 347] width 939 height 695
type input "$ 0,00"
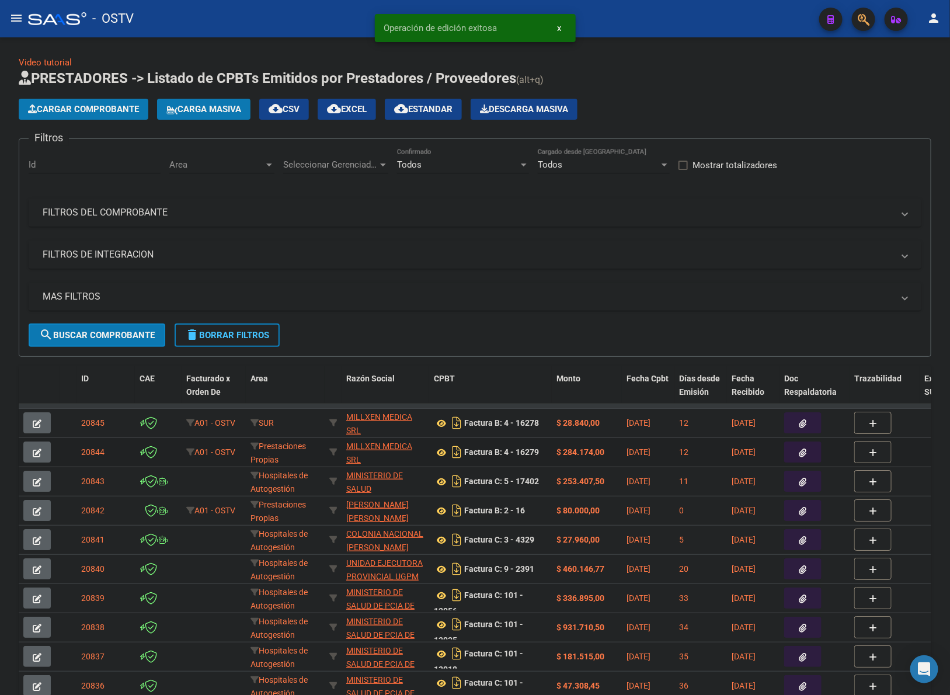
click at [42, 453] on button "button" at bounding box center [36, 452] width 27 height 21
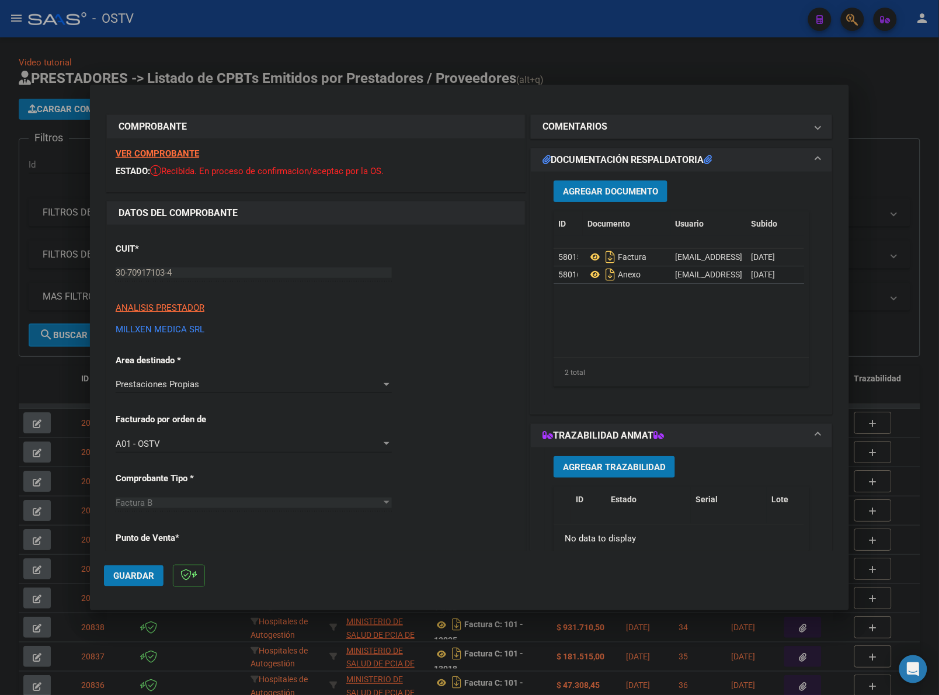
click at [182, 388] on span "Prestaciones Propias" at bounding box center [158, 384] width 84 height 11
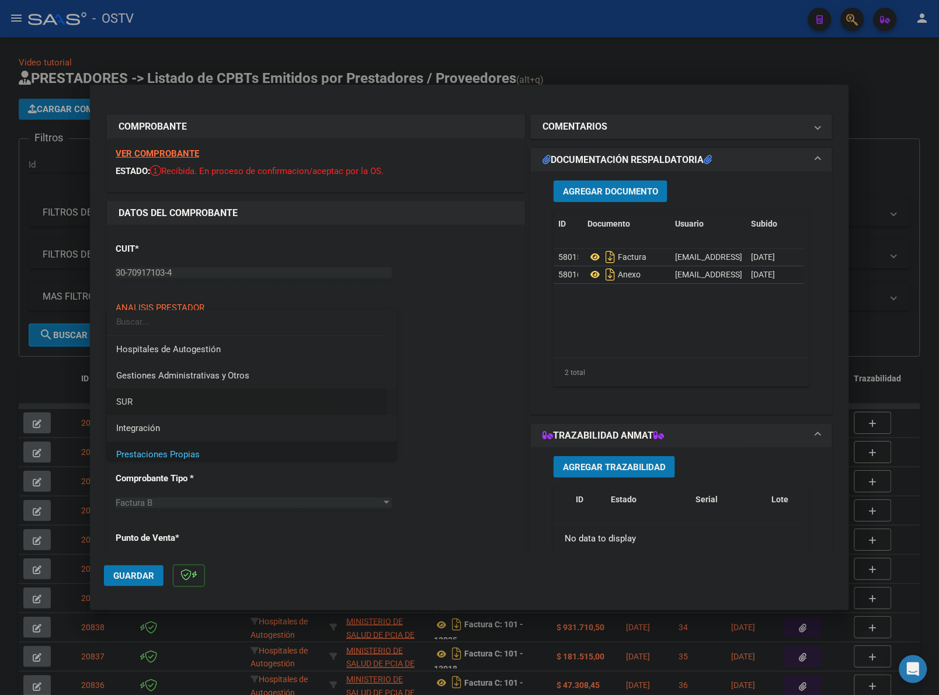
click at [137, 407] on span "SUR" at bounding box center [252, 402] width 272 height 26
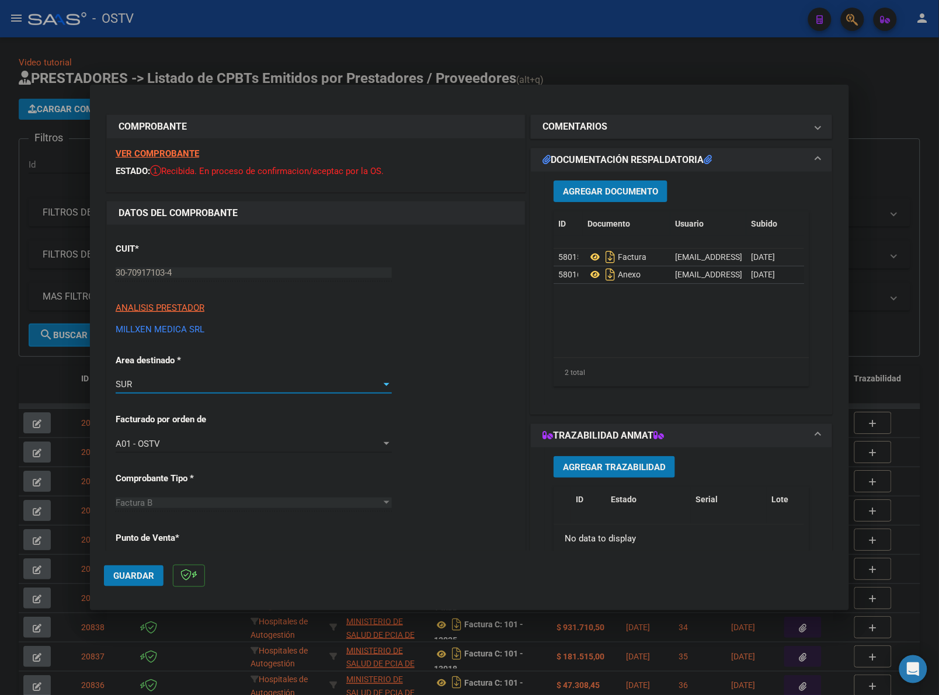
drag, startPoint x: 466, startPoint y: 50, endPoint x: 257, endPoint y: 80, distance: 210.7
click at [458, 50] on div at bounding box center [469, 347] width 939 height 695
type input "$ 0,00"
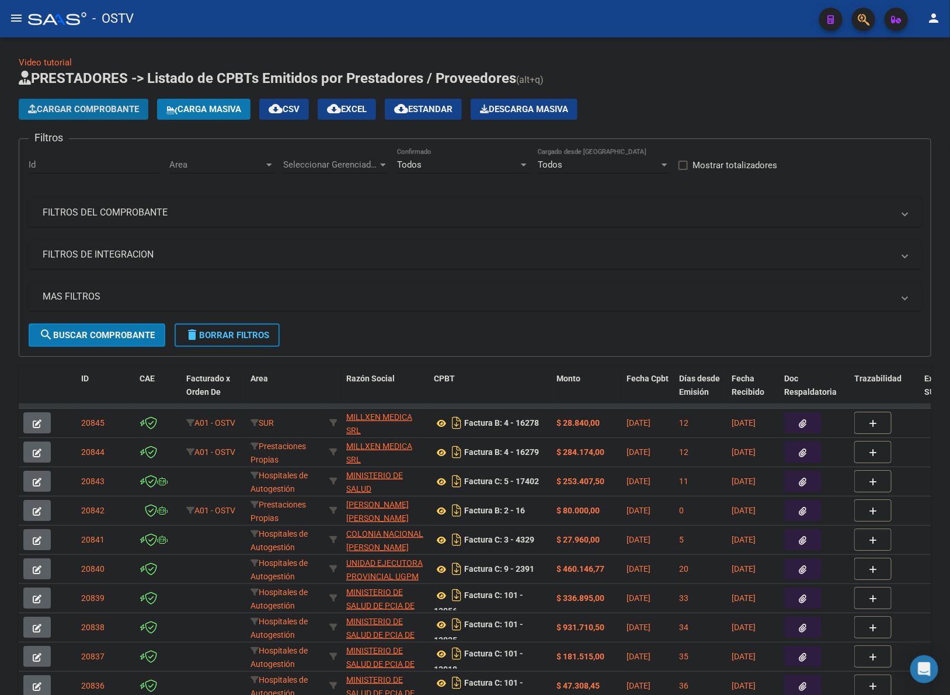
click at [104, 105] on span "Cargar Comprobante" at bounding box center [83, 109] width 111 height 11
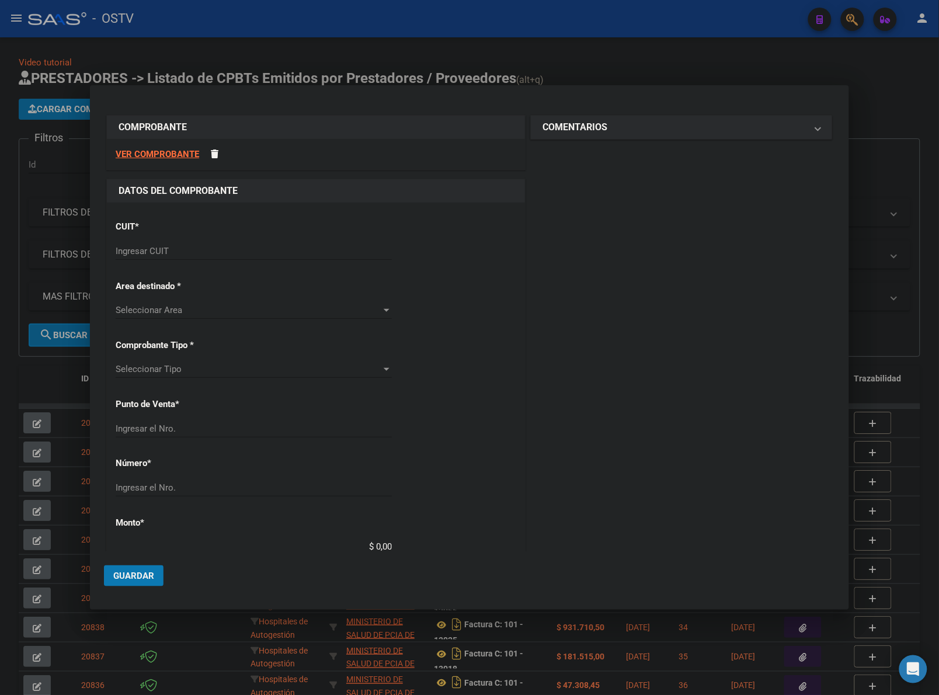
click at [237, 252] on input "Ingresar CUIT" at bounding box center [254, 251] width 276 height 11
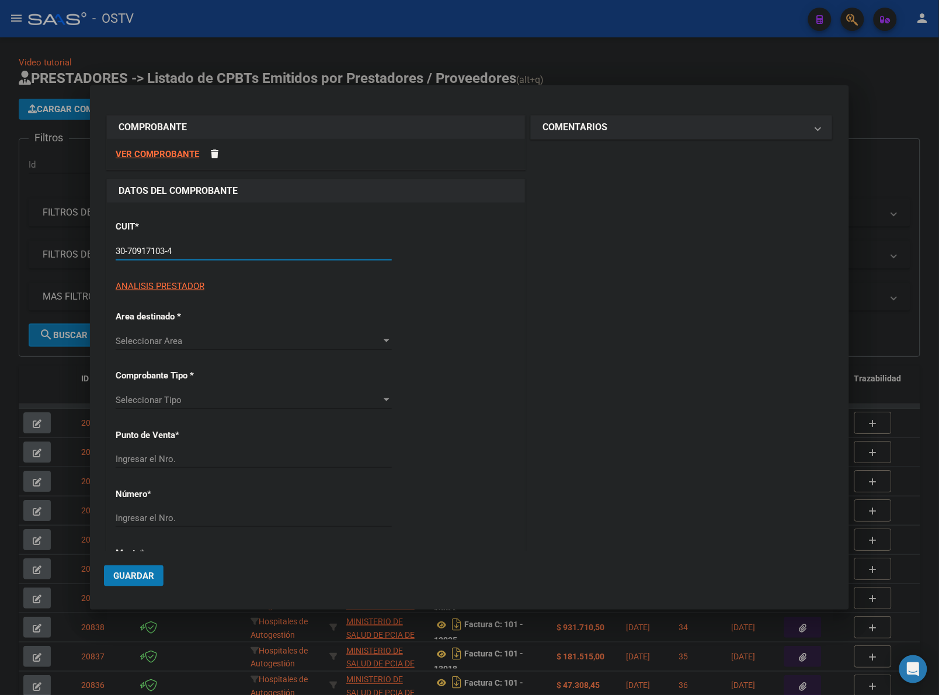
type input "30-70917103-4"
type input "4"
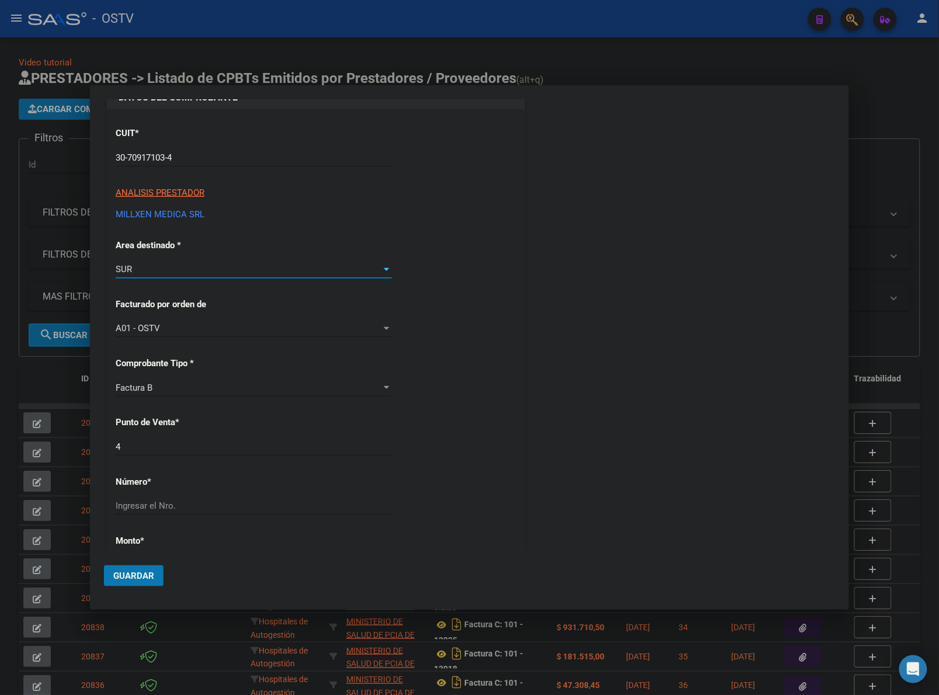
scroll to position [97, 0]
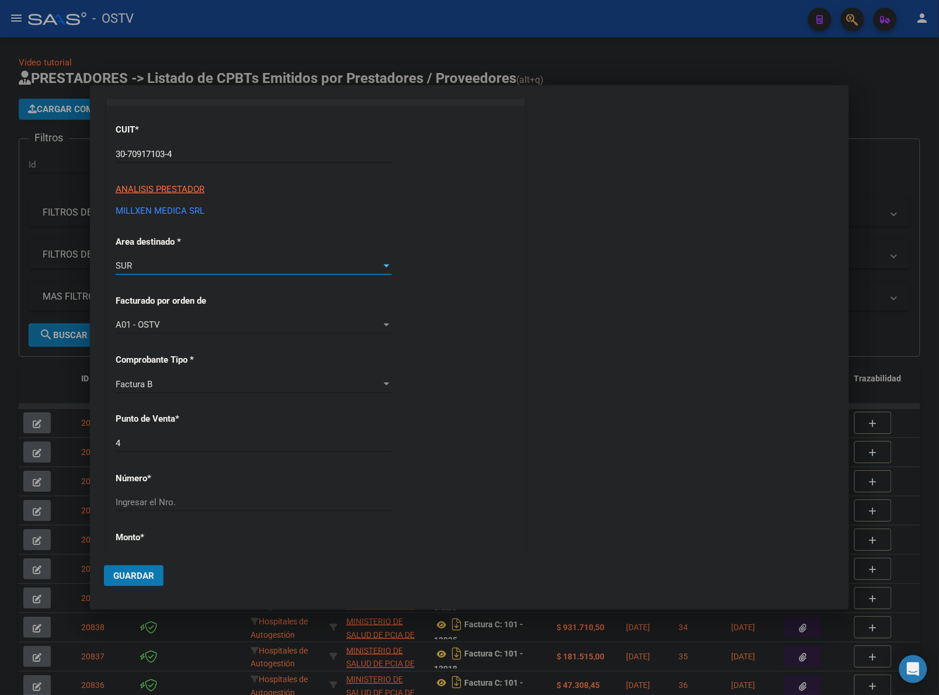
click at [183, 502] on input "Ingresar el Nro." at bounding box center [254, 502] width 276 height 11
type input "16240"
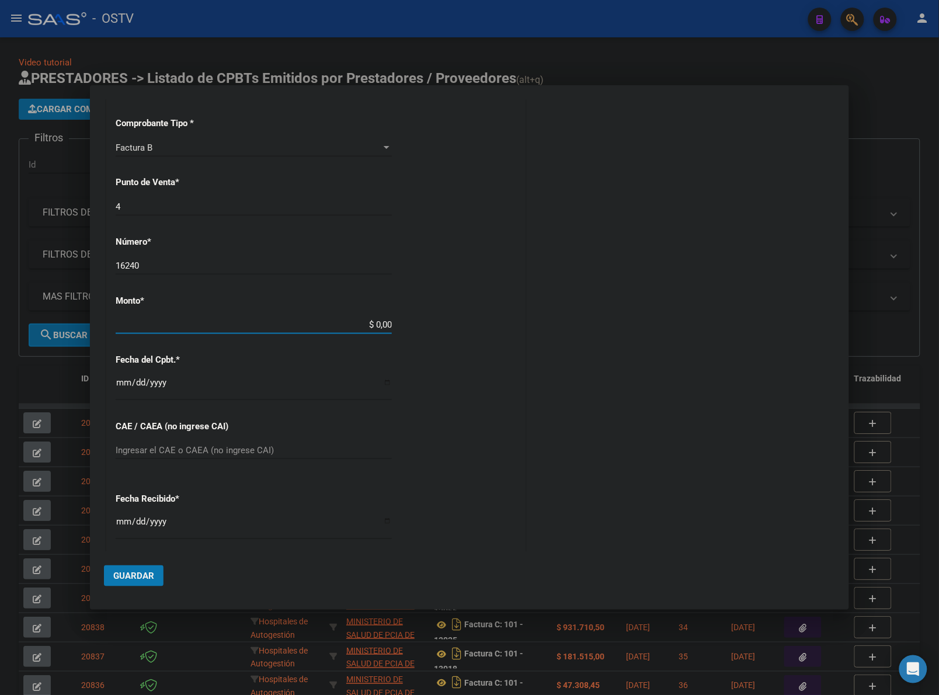
type input "$ 1.598.044,00"
type input "2025-07-07"
type input "75274557165415"
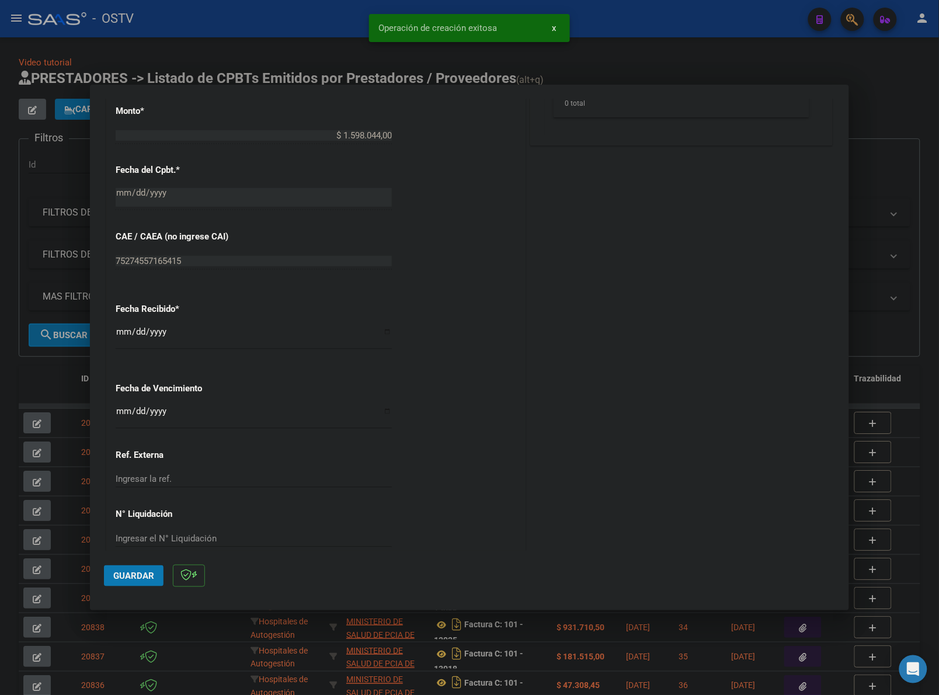
scroll to position [564, 0]
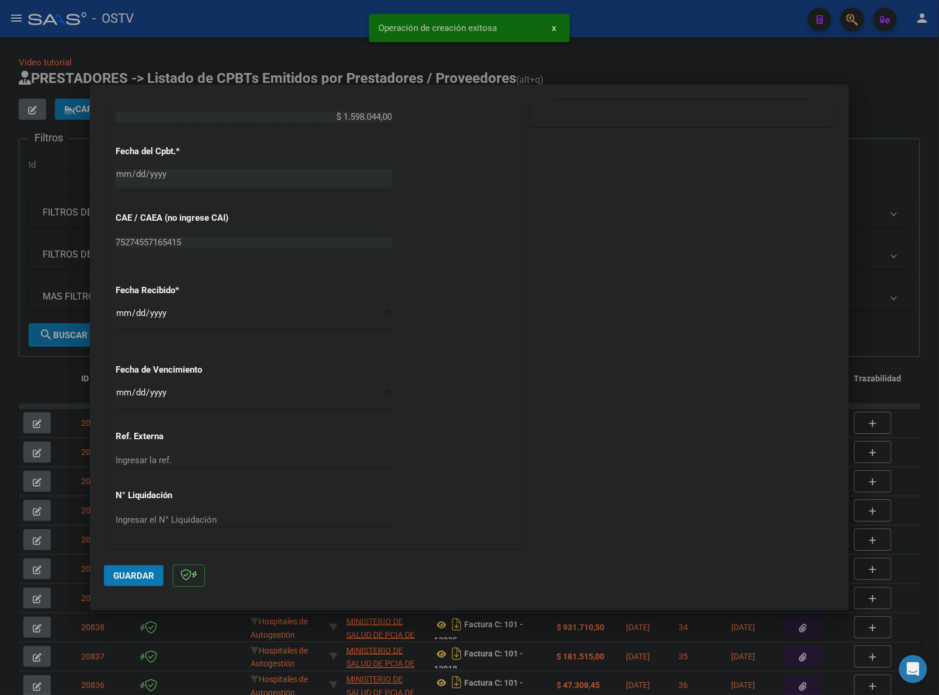
click at [117, 314] on input "[DATE]" at bounding box center [254, 317] width 276 height 19
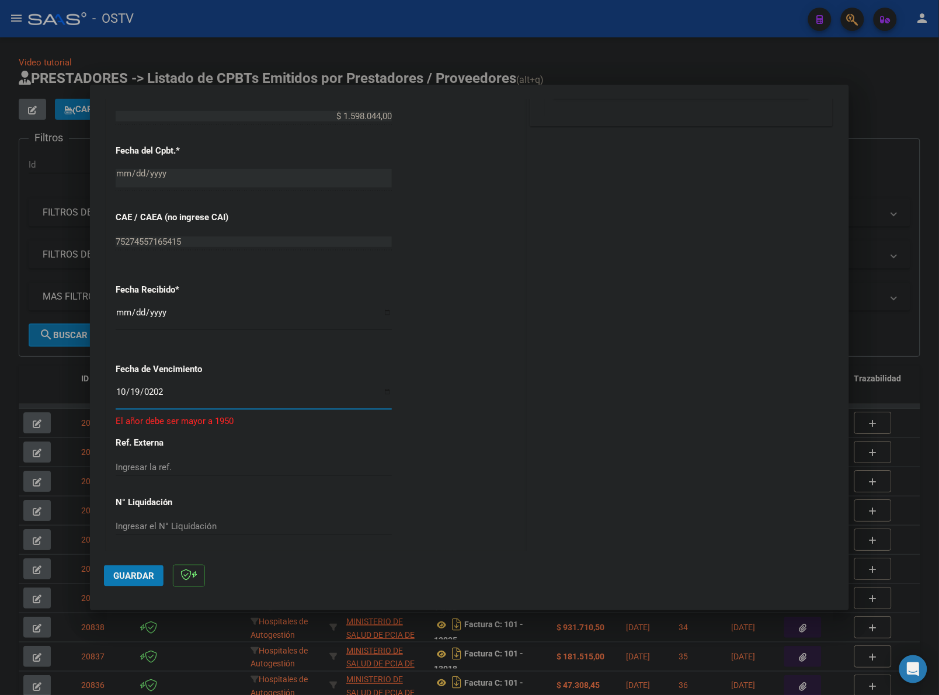
type input "[DATE]"
drag, startPoint x: 142, startPoint y: 576, endPoint x: 148, endPoint y: 567, distance: 11.0
click at [142, 575] on span "Guardar" at bounding box center [133, 576] width 41 height 11
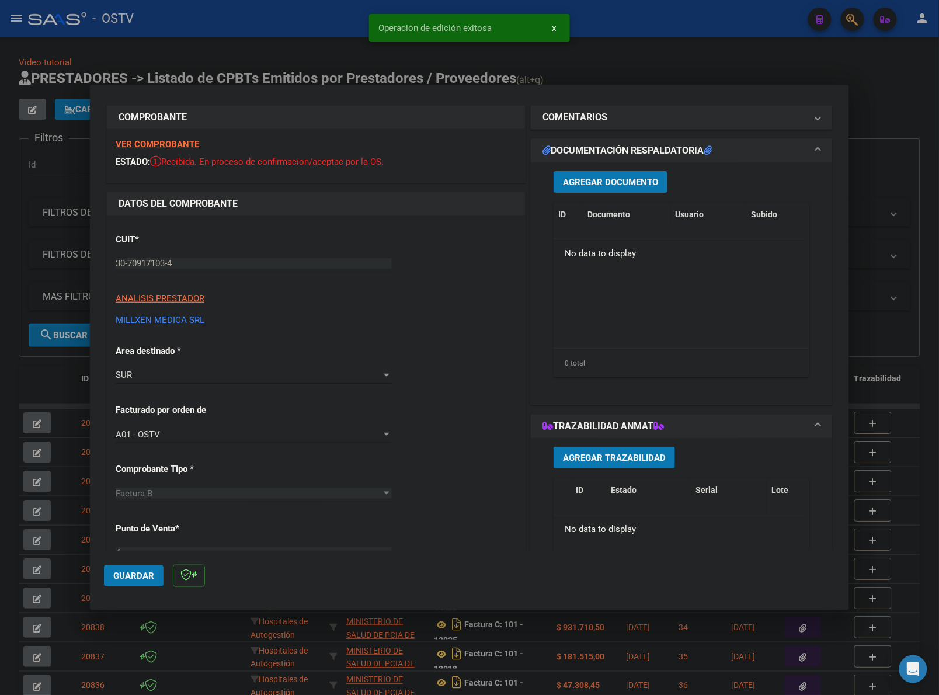
scroll to position [0, 0]
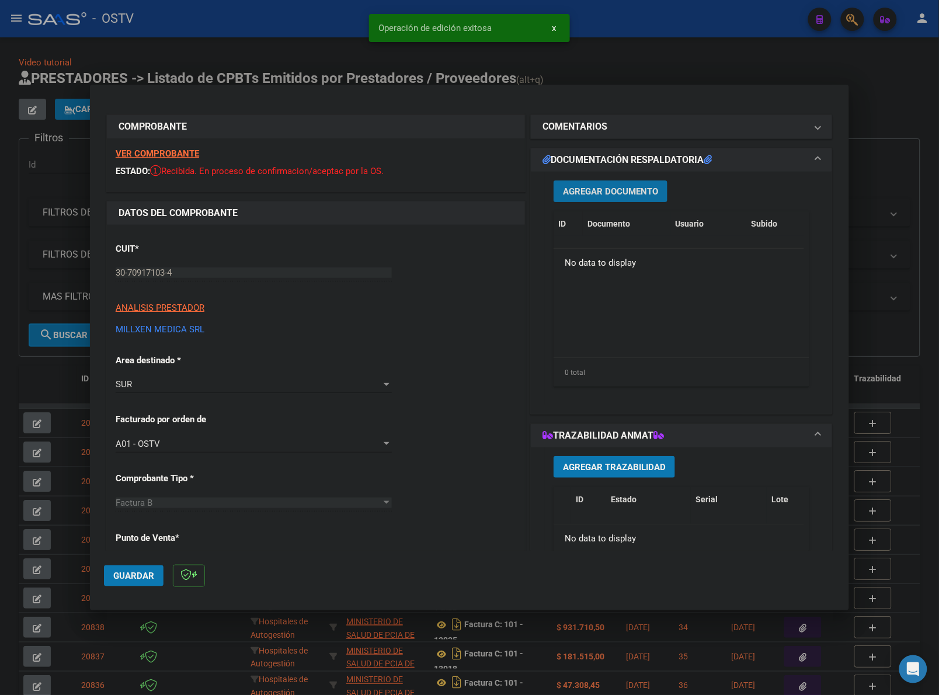
click at [626, 189] on span "Agregar Documento" at bounding box center [610, 191] width 95 height 11
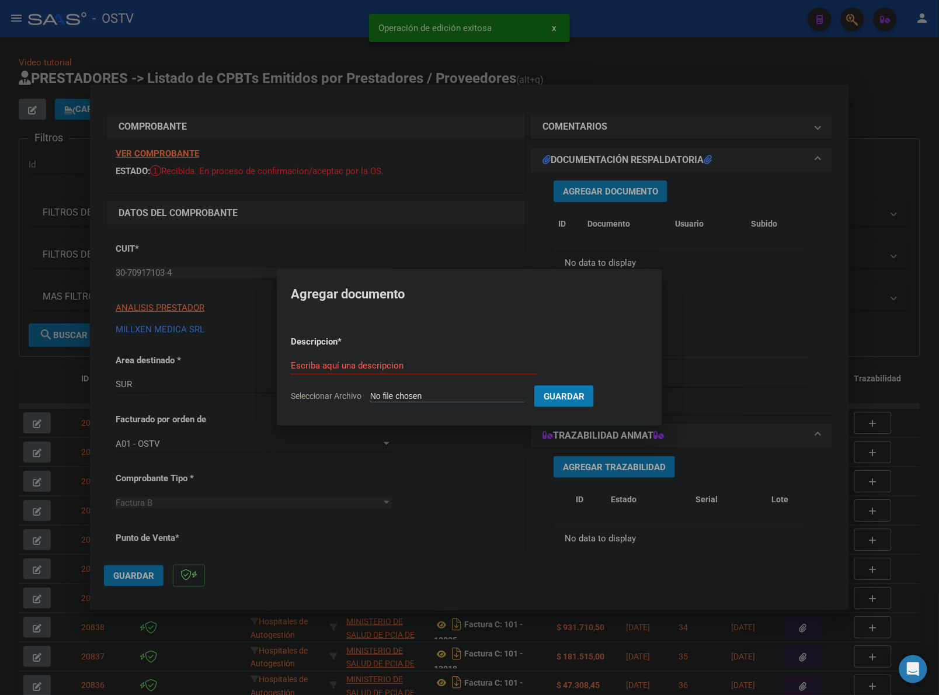
type input "C:\fakepath\FACTURA - 4 16240 - MILLXEN DROGUERIA.pdf"
type input "A"
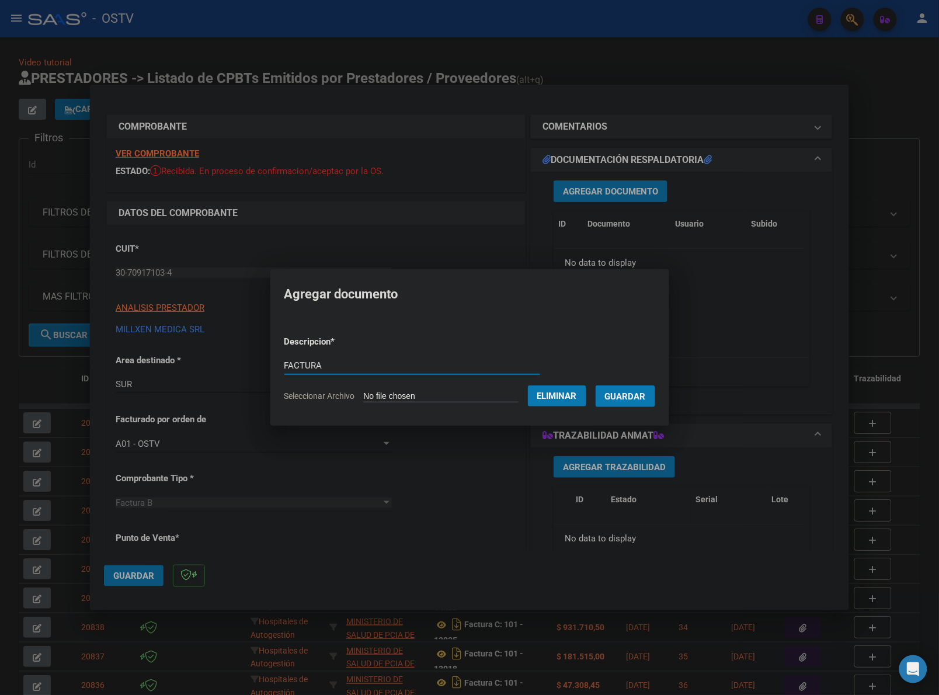
type input "FACTURA"
click at [596, 385] on button "Guardar" at bounding box center [626, 396] width 60 height 22
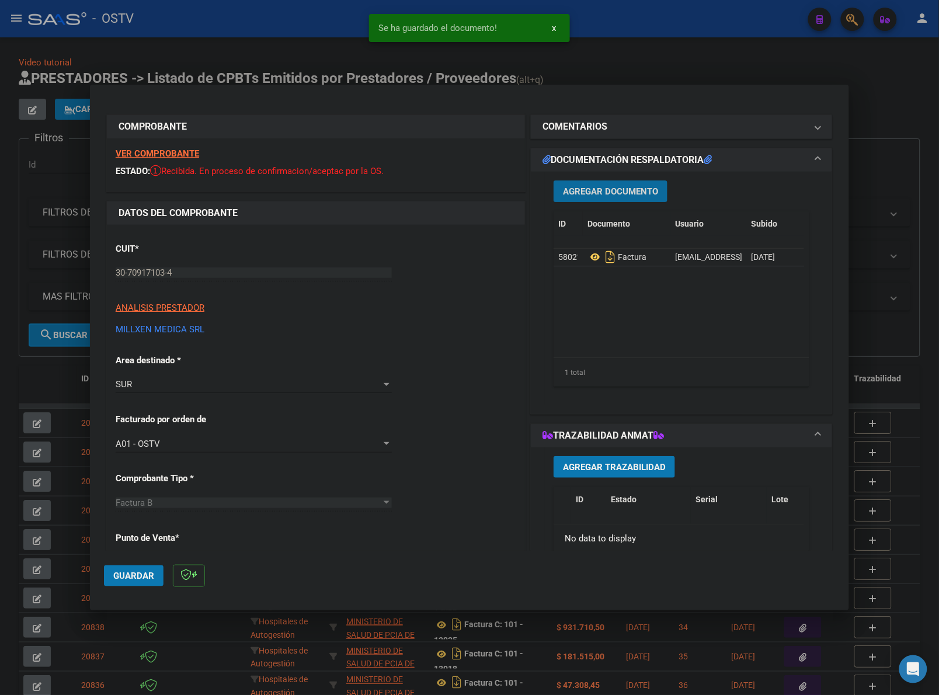
drag, startPoint x: 599, startPoint y: 202, endPoint x: 603, endPoint y: 197, distance: 6.3
click at [600, 200] on div "Agregar Documento ID Documento Usuario Subido Acción 58021 Factura mesadeentrad…" at bounding box center [681, 288] width 273 height 233
click at [620, 180] on button "Agregar Documento" at bounding box center [611, 191] width 114 height 22
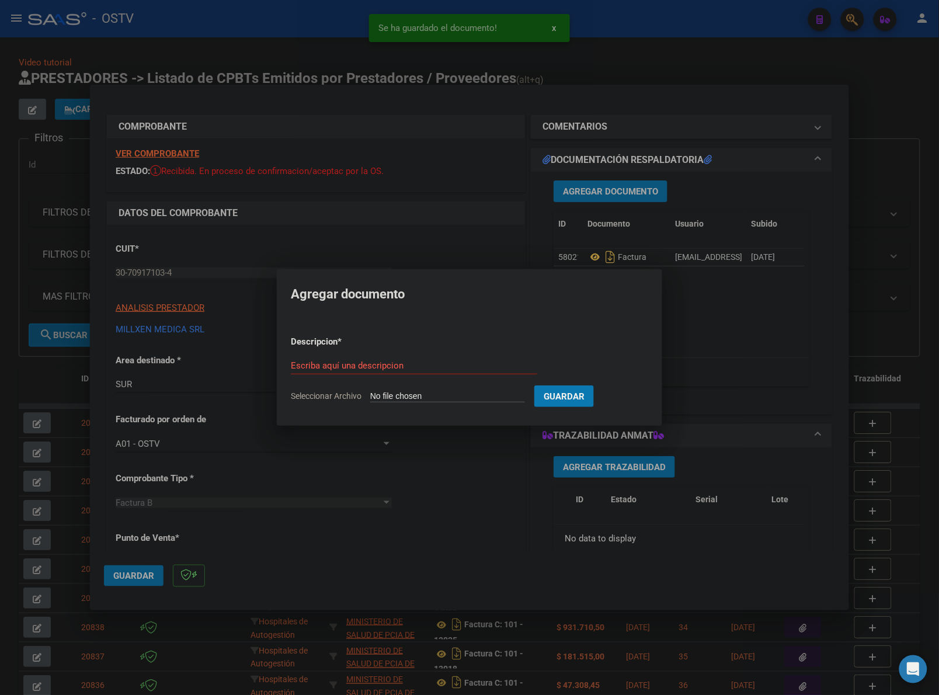
type input "C:\fakepath\ANEXO - 4 16240 - MILLXEN DROGUERIA.pdf"
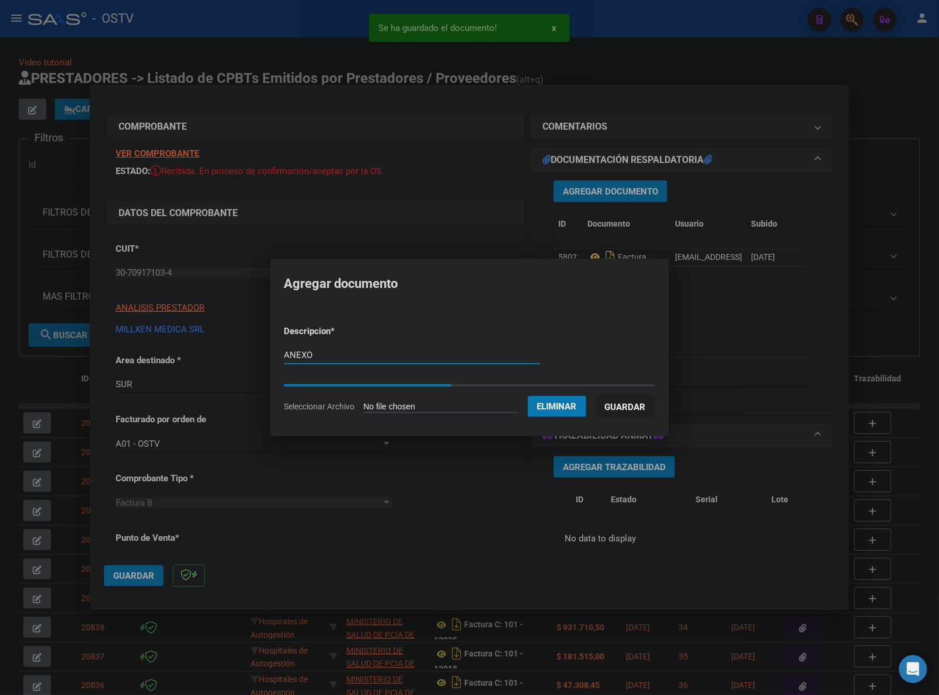
type input "ANEXO"
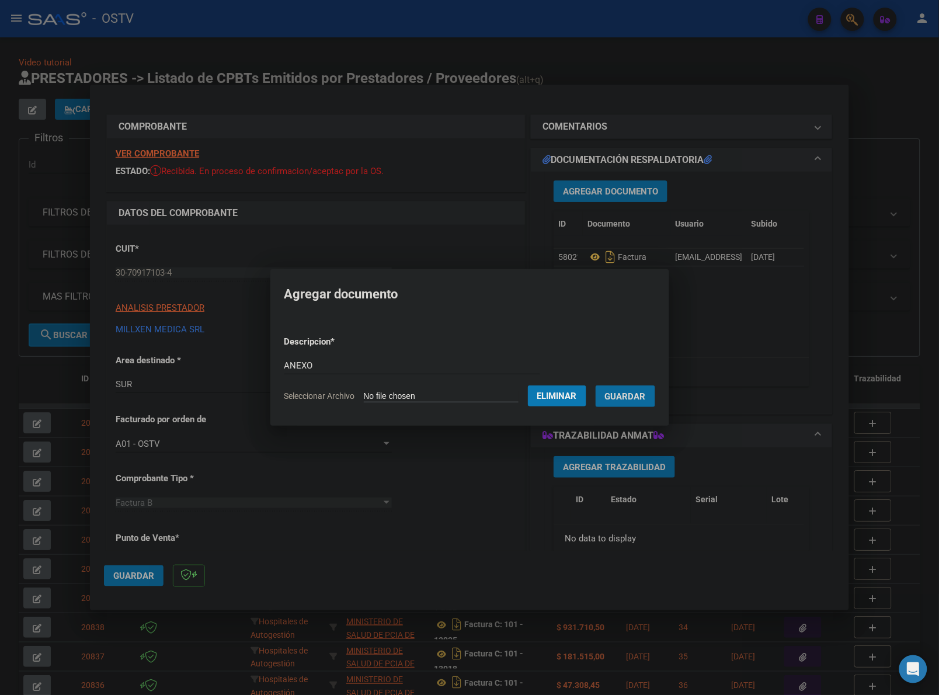
click at [596, 385] on button "Guardar" at bounding box center [626, 396] width 60 height 22
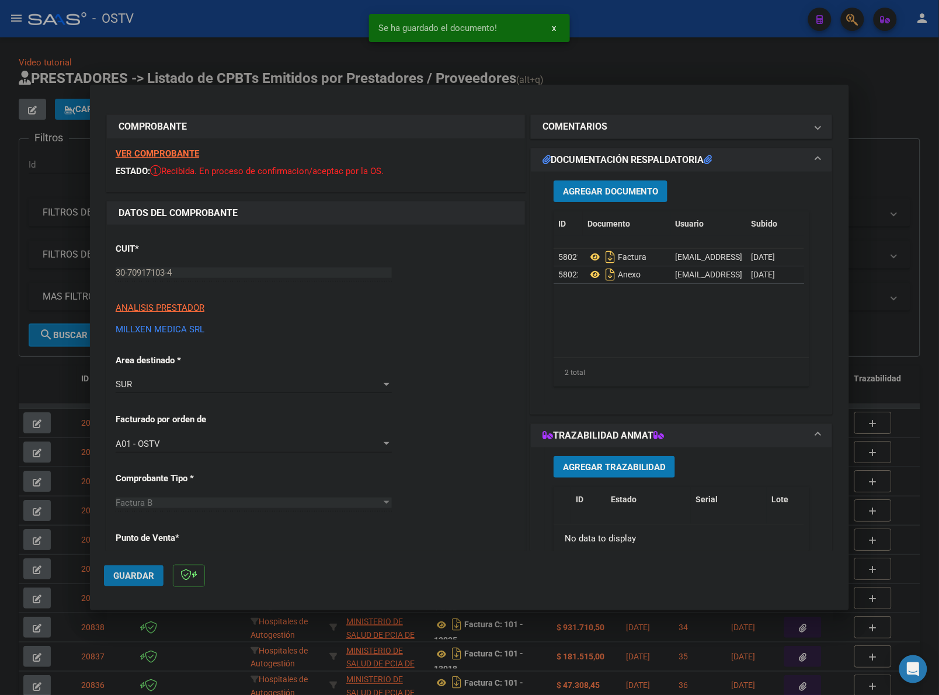
click at [120, 582] on button "Guardar" at bounding box center [134, 575] width 60 height 21
click at [446, 44] on div at bounding box center [469, 347] width 939 height 695
type input "$ 0,00"
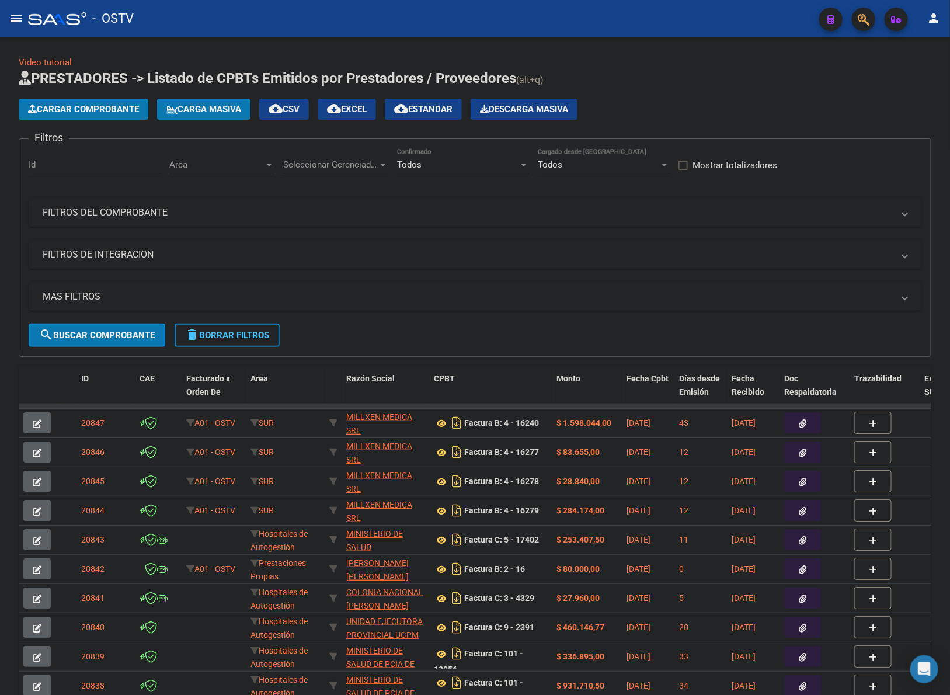
click at [106, 109] on span "Cargar Comprobante" at bounding box center [83, 109] width 111 height 11
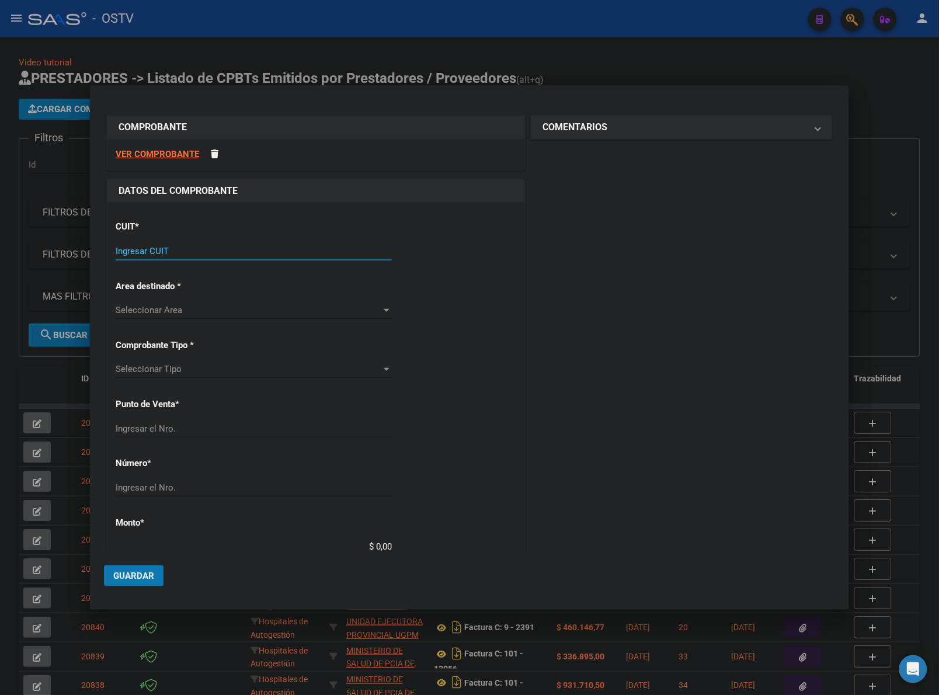
click at [189, 252] on input "Ingresar CUIT" at bounding box center [254, 251] width 276 height 11
type input "30-70917103-4"
type input "4"
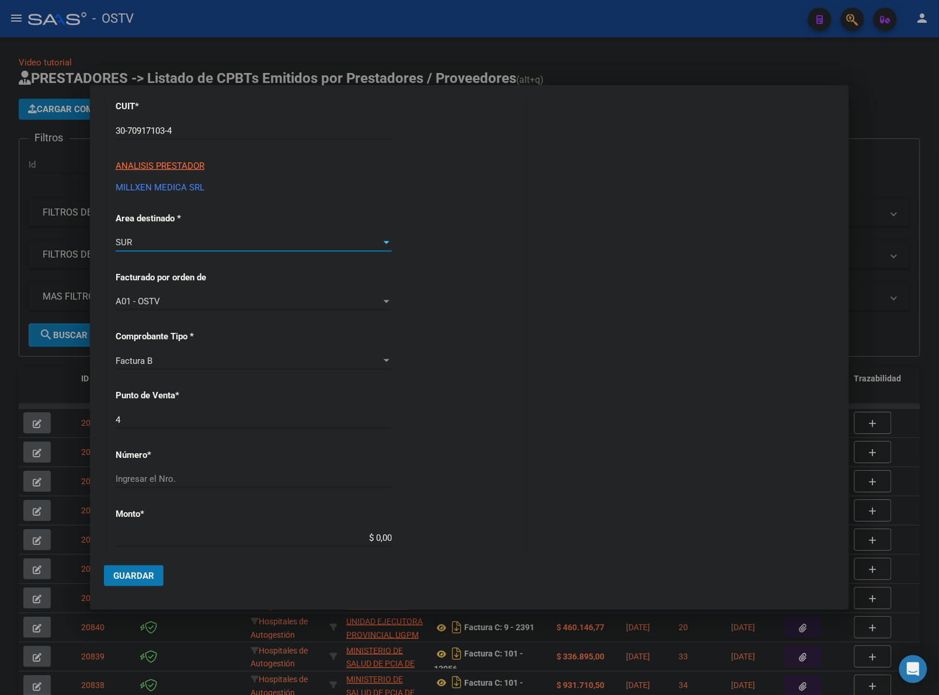
scroll to position [146, 0]
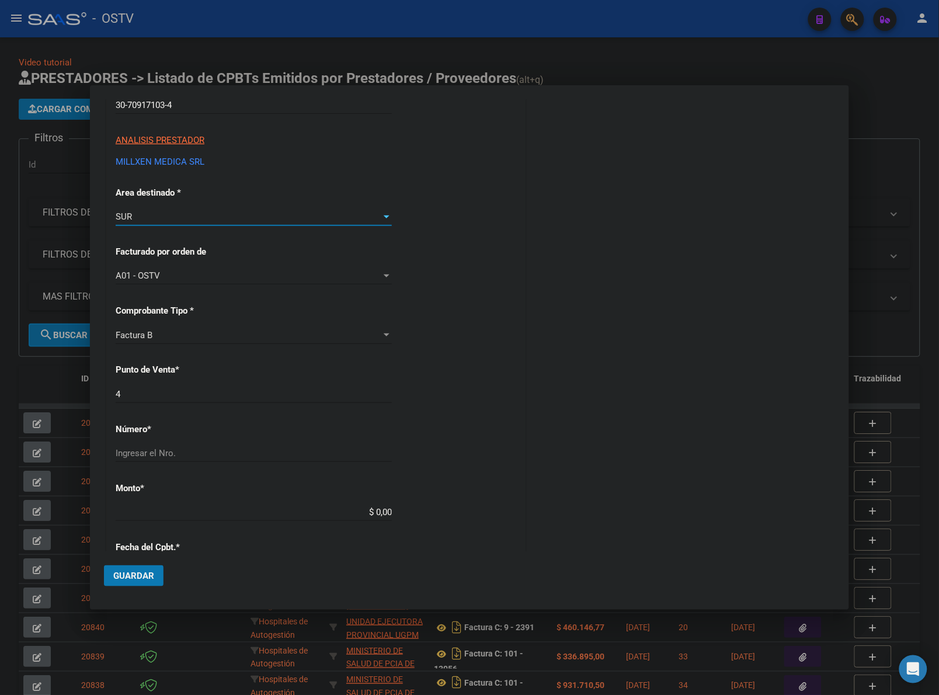
click at [190, 460] on div "Ingresar el Nro." at bounding box center [254, 453] width 276 height 18
click at [190, 450] on input "Ingresar el Nro." at bounding box center [254, 453] width 276 height 11
type input "16239"
type input "$ 102.824,00"
type input "2025-07-07"
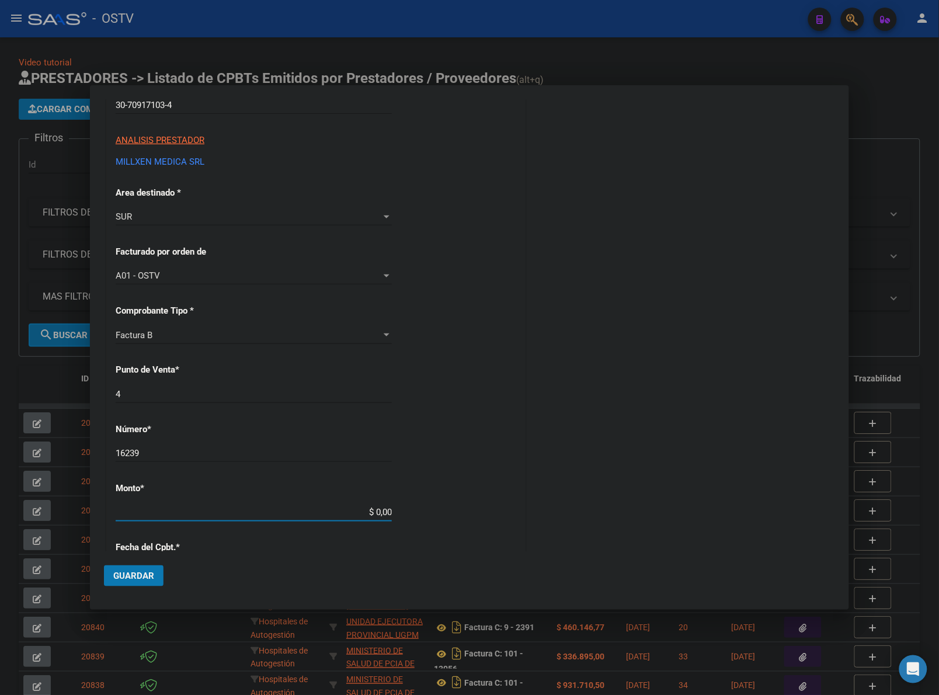
type input "75274557031169"
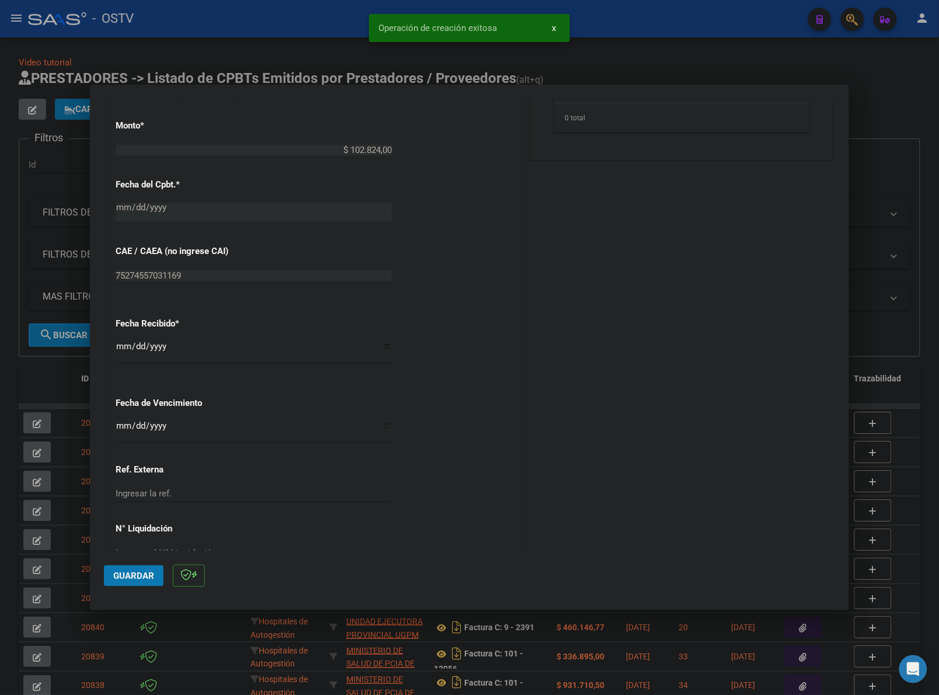
scroll to position [535, 0]
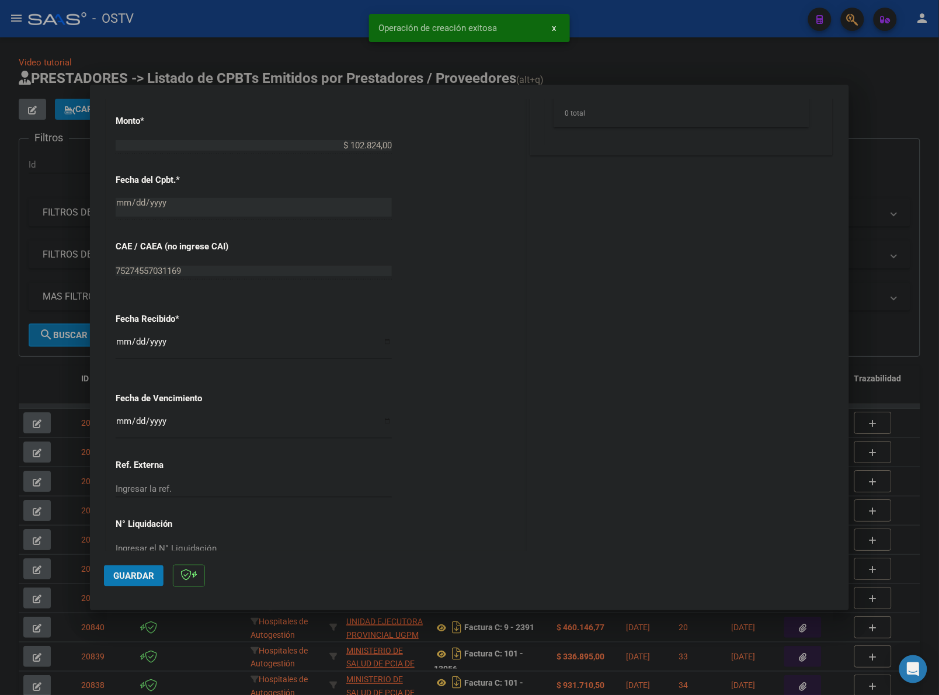
click at [124, 418] on input "Ingresar la fecha" at bounding box center [254, 425] width 276 height 19
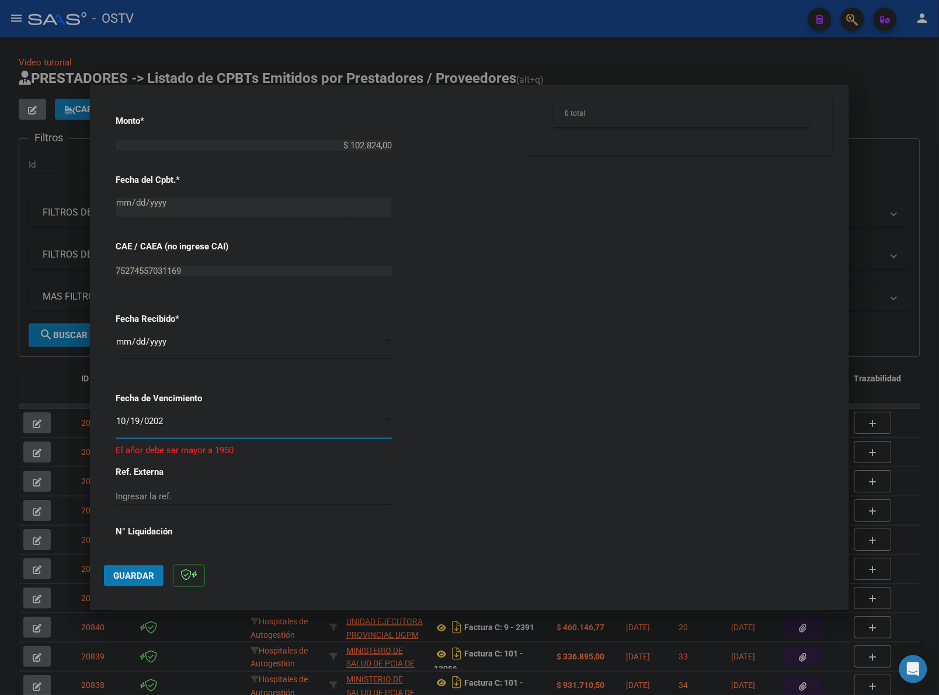
type input "[DATE]"
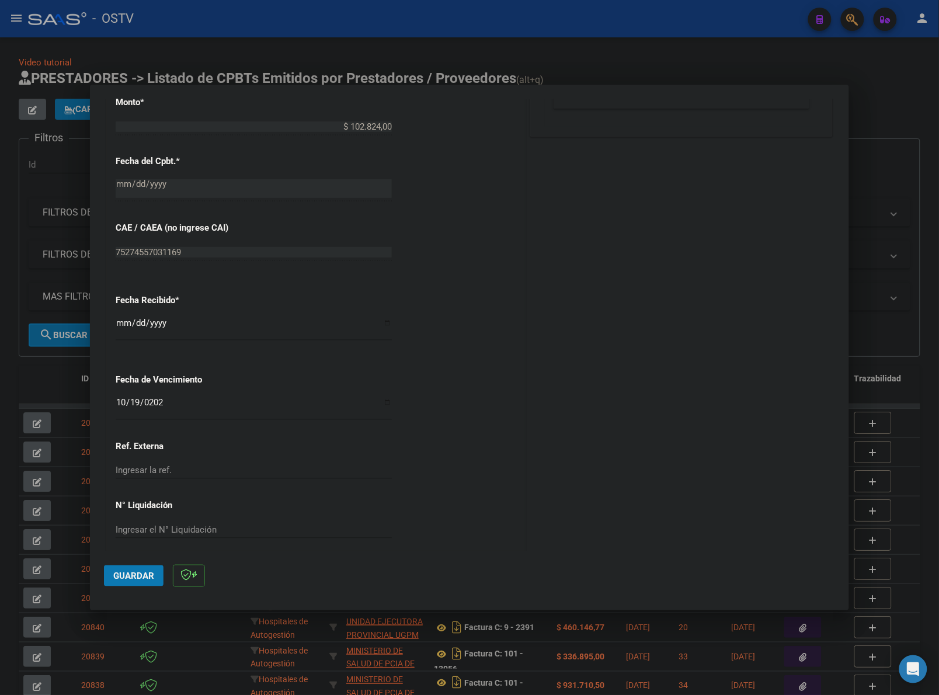
scroll to position [564, 0]
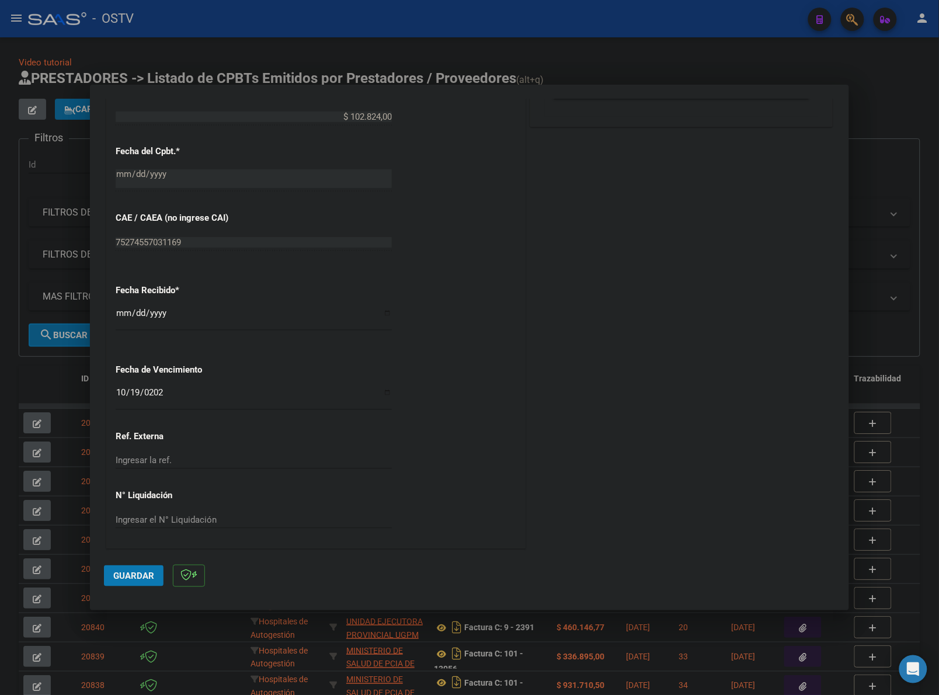
drag, startPoint x: 126, startPoint y: 580, endPoint x: 272, endPoint y: 482, distance: 175.9
click at [126, 580] on span "Guardar" at bounding box center [133, 576] width 41 height 11
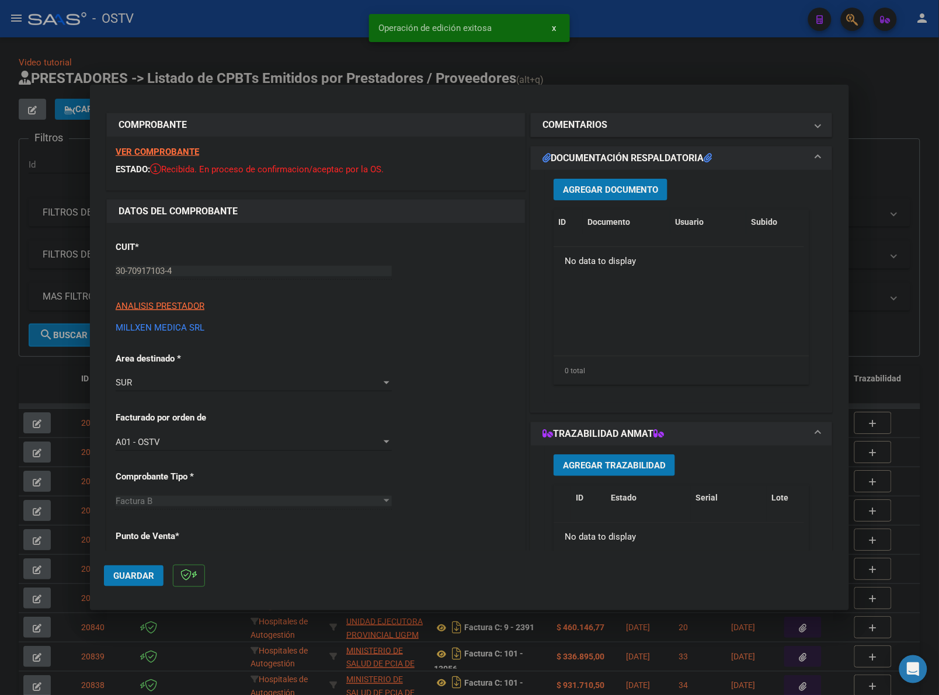
scroll to position [0, 0]
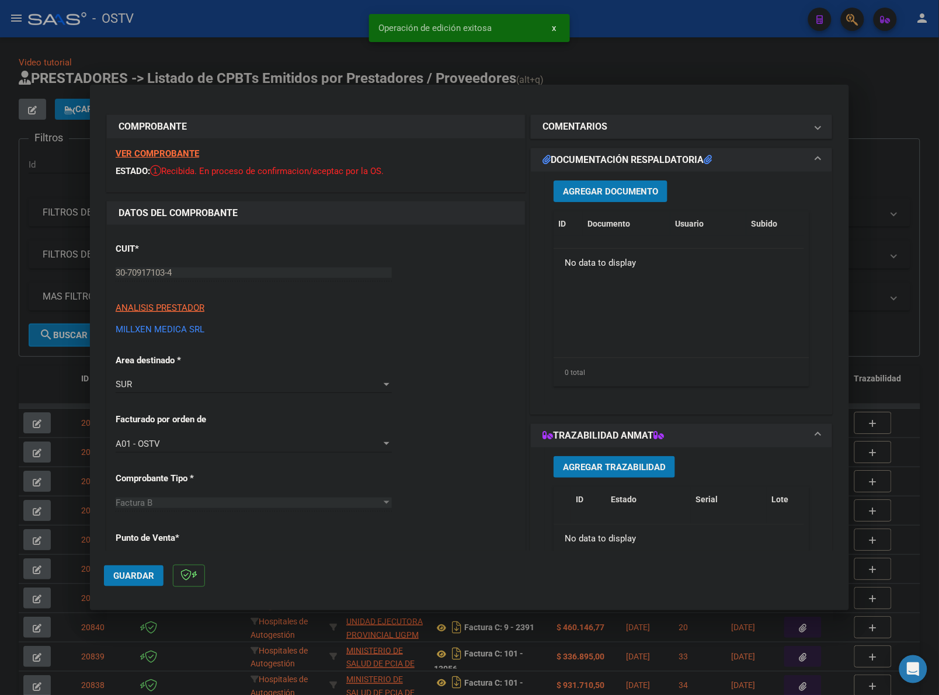
drag, startPoint x: 629, startPoint y: 190, endPoint x: 947, endPoint y: 114, distance: 326.7
click at [629, 189] on span "Agregar Documento" at bounding box center [610, 191] width 95 height 11
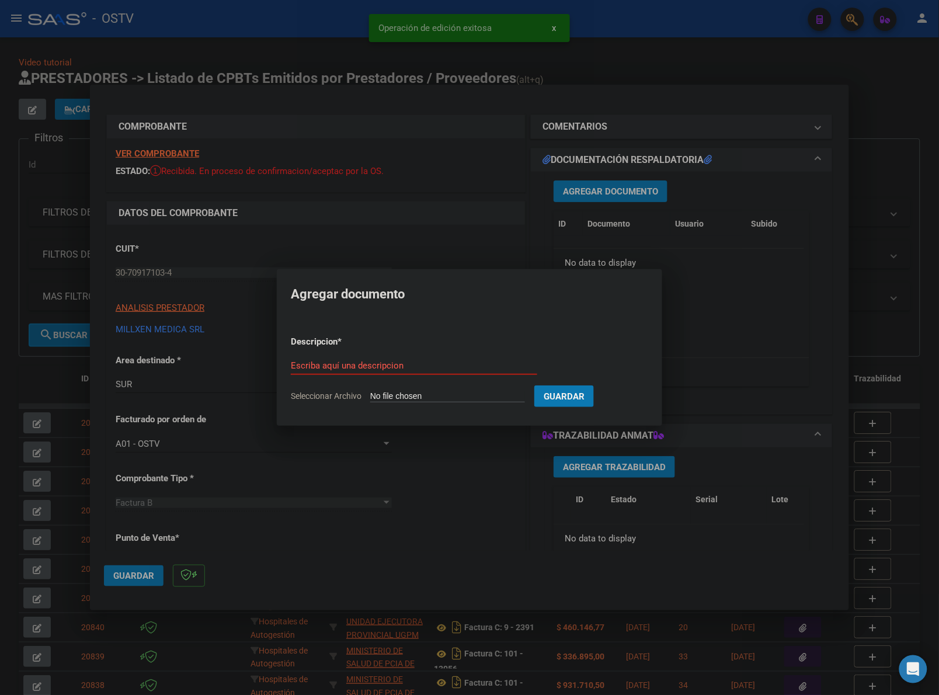
type input "C:\fakepath\FACTURA - 4 16239 - MILLXEN DROGUERIA.pdf"
type input "FACTURA"
click at [596, 385] on button "Guardar" at bounding box center [626, 396] width 60 height 22
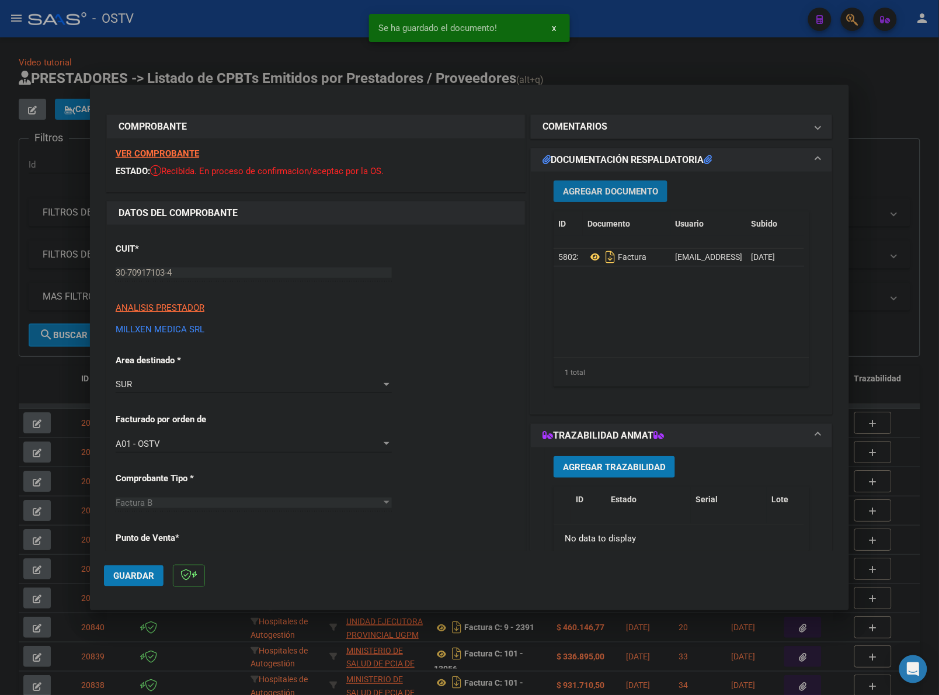
click at [595, 186] on span "Agregar Documento" at bounding box center [610, 191] width 95 height 11
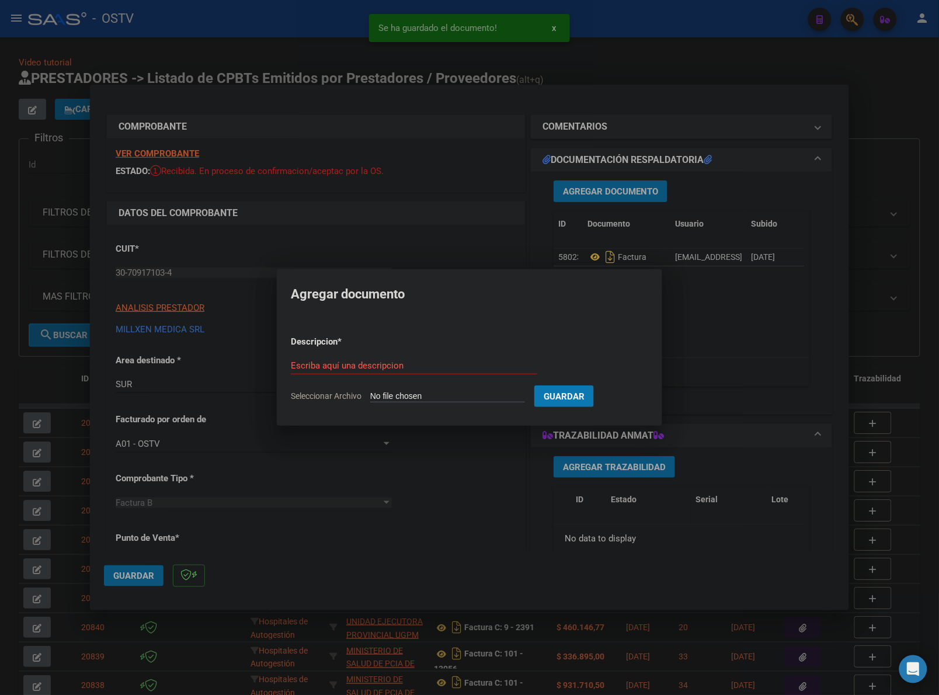
type input "C:\fakepath\ANEXO - 4 16239 - MILLXEN DROGUERIA.pdf"
type input "ANEXO"
click at [596, 385] on button "Guardar" at bounding box center [626, 396] width 60 height 22
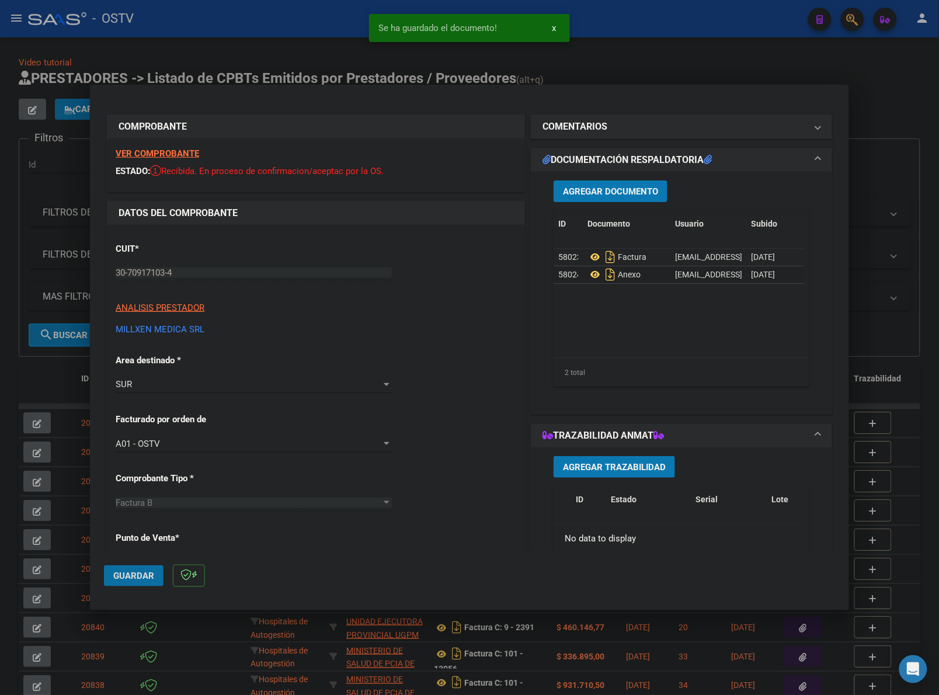
click at [152, 568] on button "Guardar" at bounding box center [134, 575] width 60 height 21
click at [564, 67] on div at bounding box center [469, 347] width 939 height 695
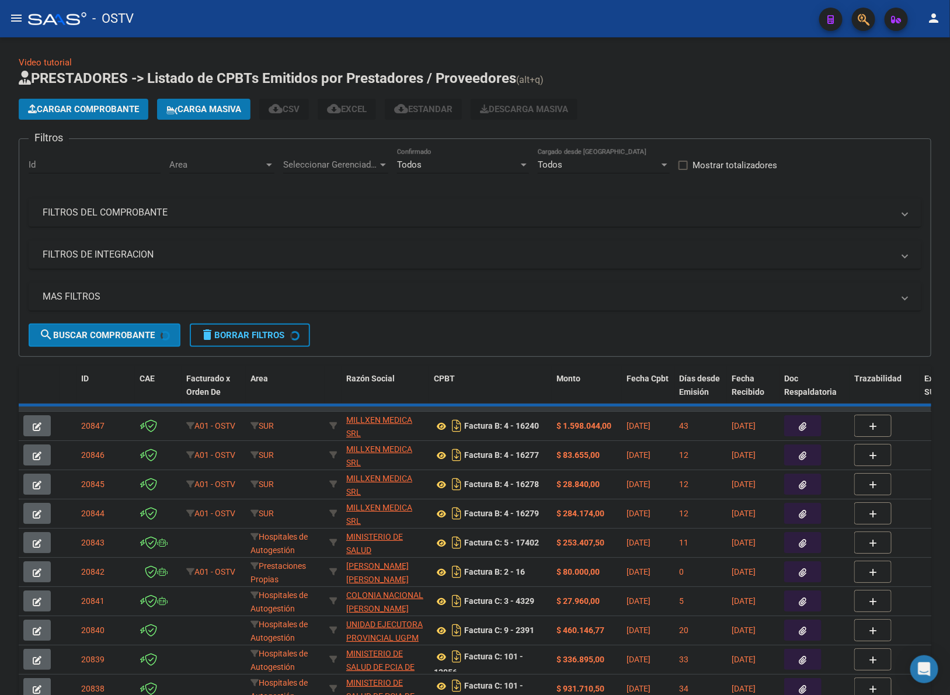
click at [78, 114] on button "Cargar Comprobante" at bounding box center [84, 109] width 130 height 21
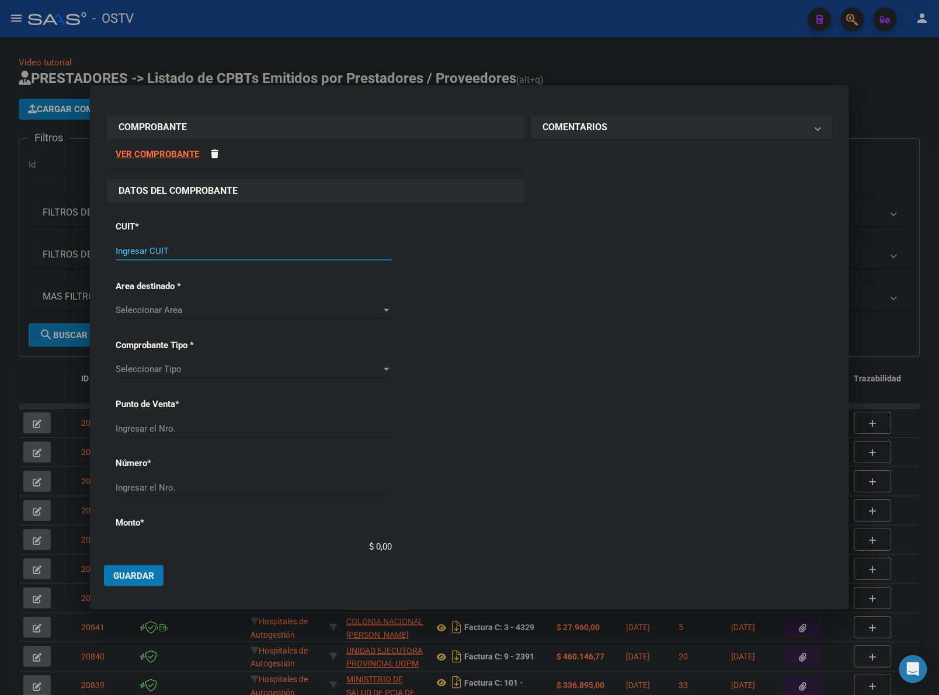
click at [214, 245] on div "Ingresar CUIT" at bounding box center [254, 251] width 276 height 18
type input "30-62698339-8"
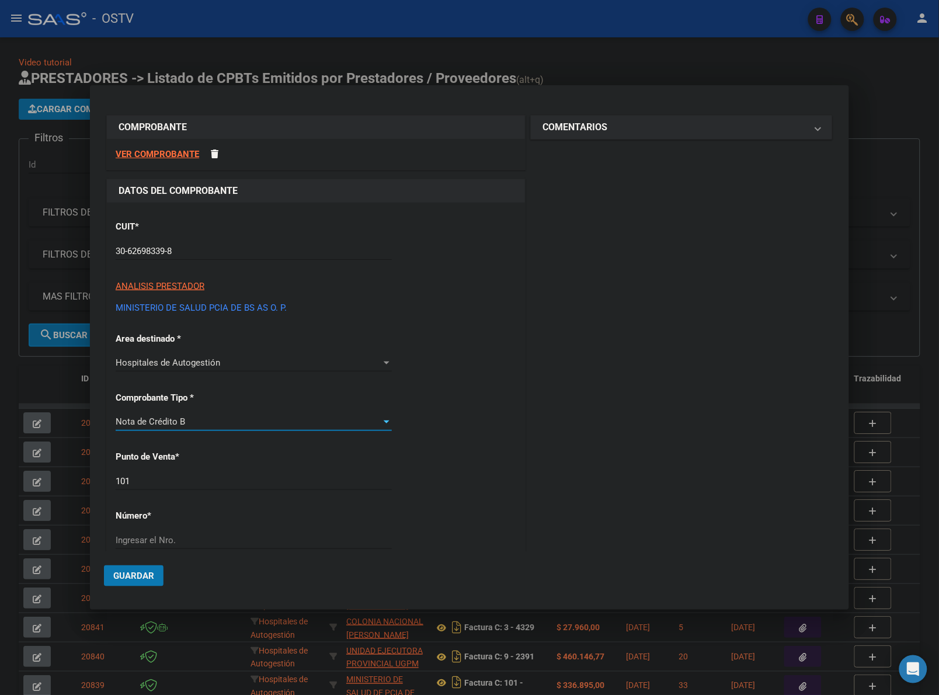
click at [196, 425] on div "Nota de Crédito B" at bounding box center [249, 421] width 266 height 11
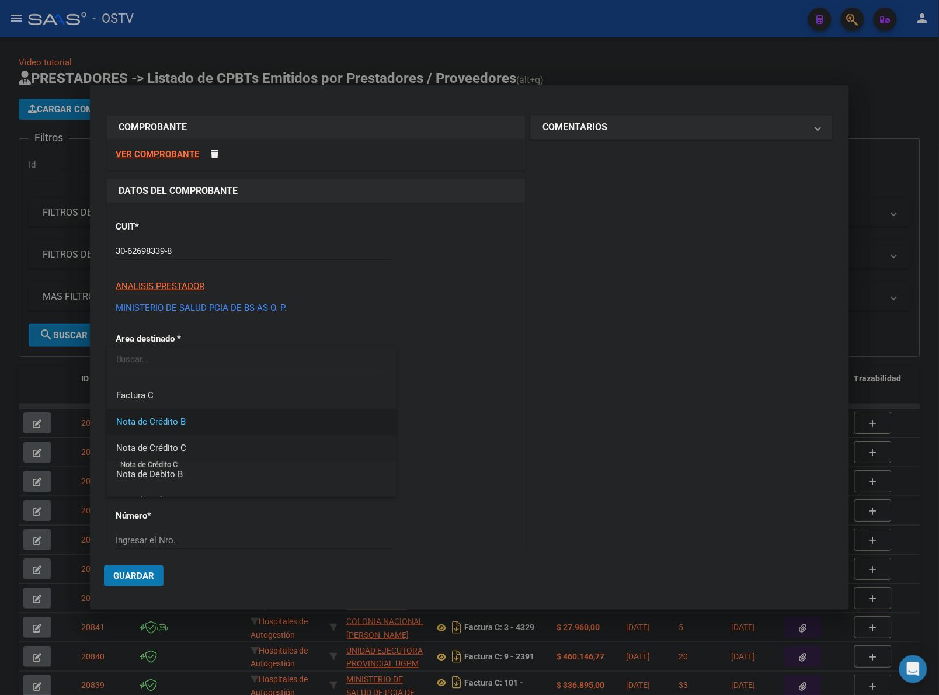
click at [179, 447] on span "Nota de Crédito C" at bounding box center [151, 448] width 70 height 11
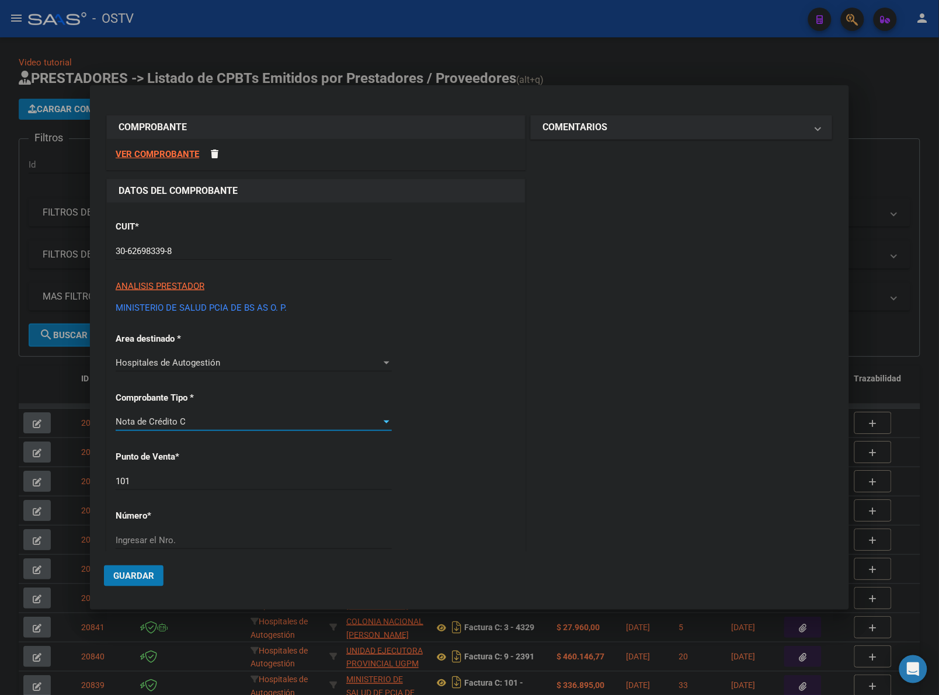
click at [171, 477] on input "101" at bounding box center [254, 481] width 276 height 11
type input "157"
type input "966"
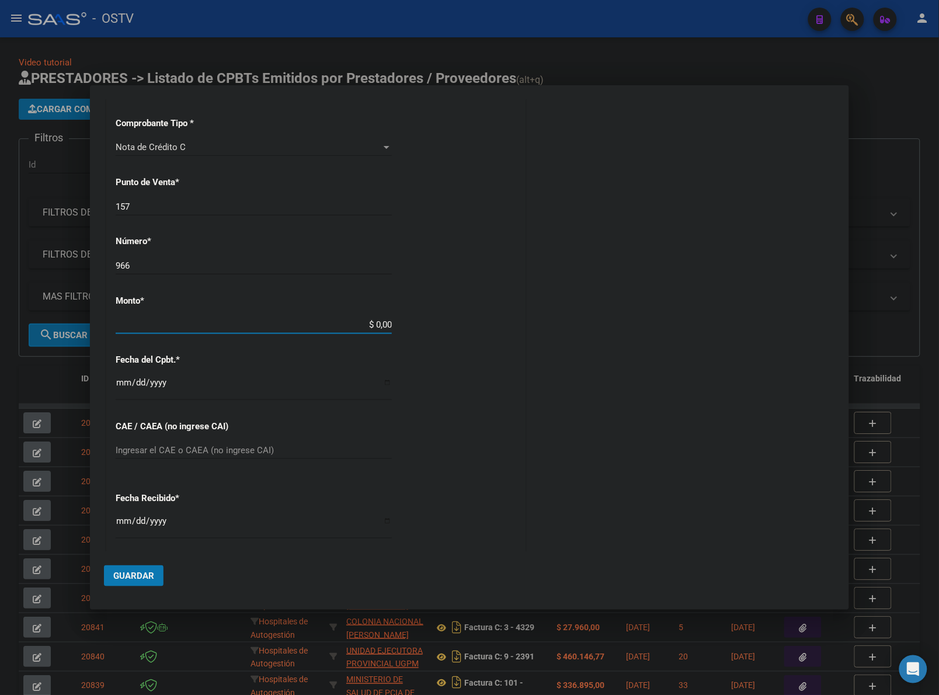
type input "$ 19.133,00"
type input "2025-08-06"
type input "75328178279675"
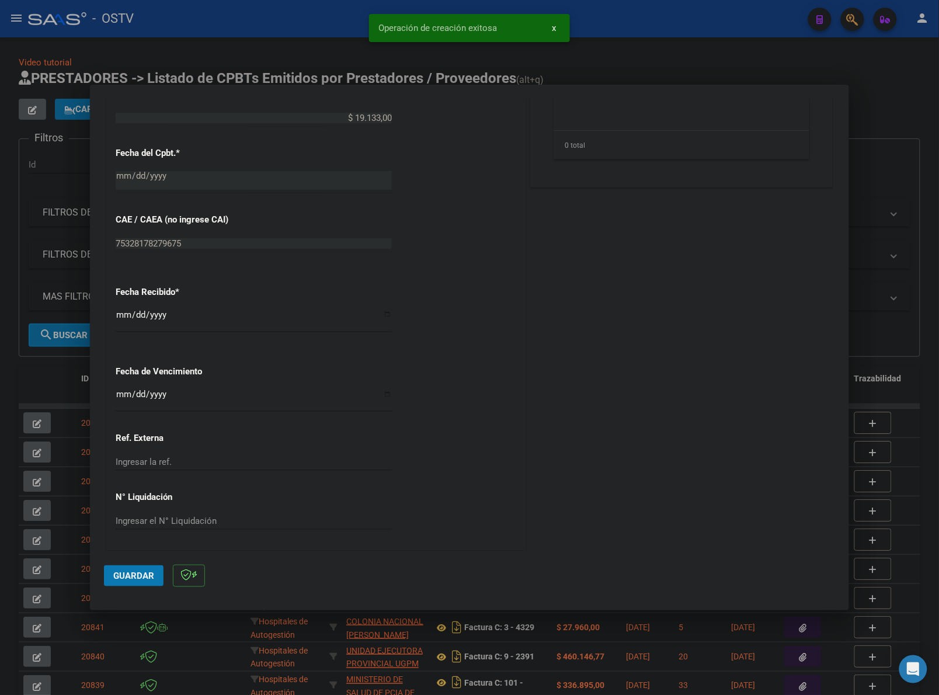
scroll to position [505, 0]
click at [121, 392] on input "Ingresar la fecha" at bounding box center [254, 397] width 276 height 19
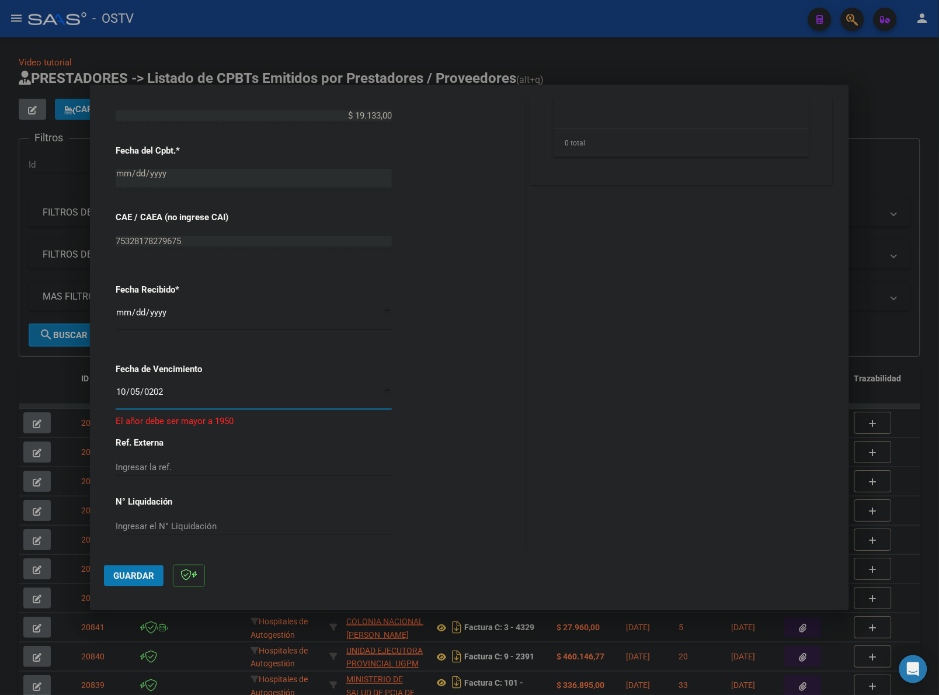
type input "2025-10-05"
click at [131, 568] on button "Guardar" at bounding box center [134, 575] width 60 height 21
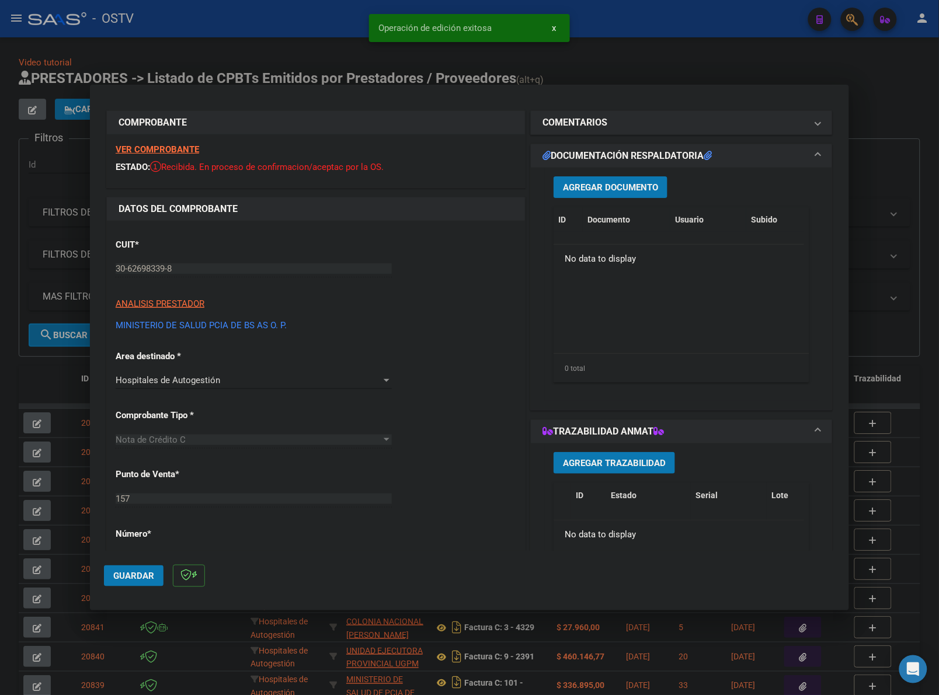
scroll to position [0, 0]
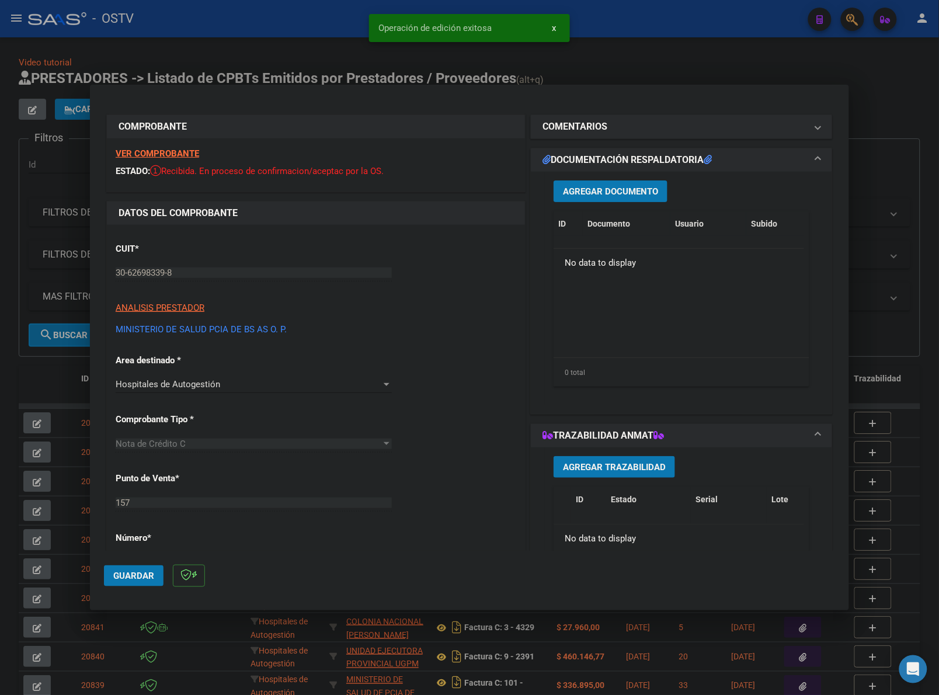
click at [616, 194] on span "Agregar Documento" at bounding box center [610, 191] width 95 height 11
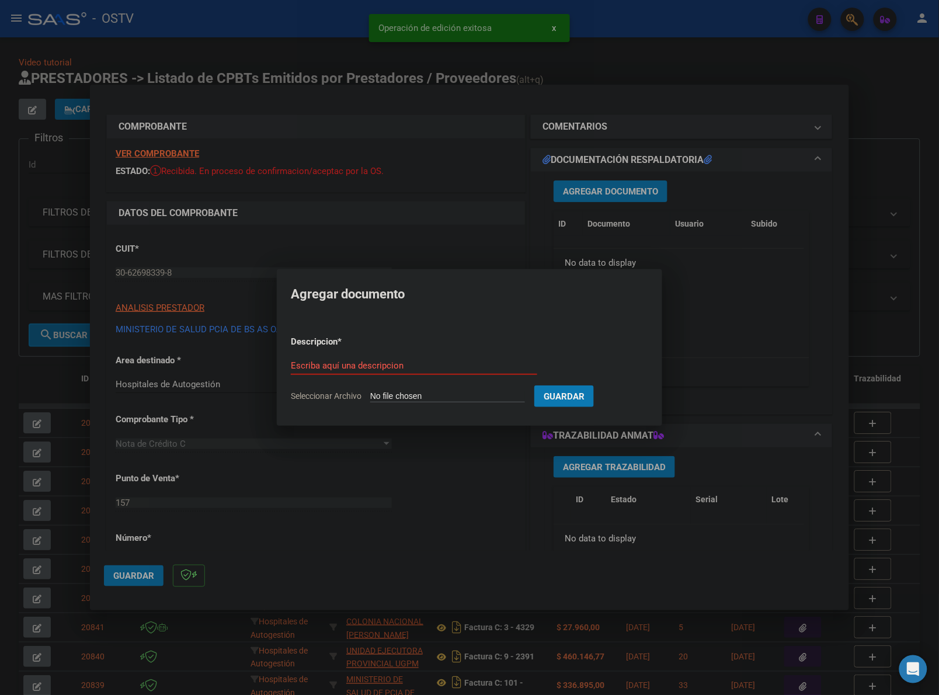
type input "C:\fakepath\NOTA DE CREDITO - 157 966 - HZGA DR C.A. BOCALANDRO.pdf"
type input "M"
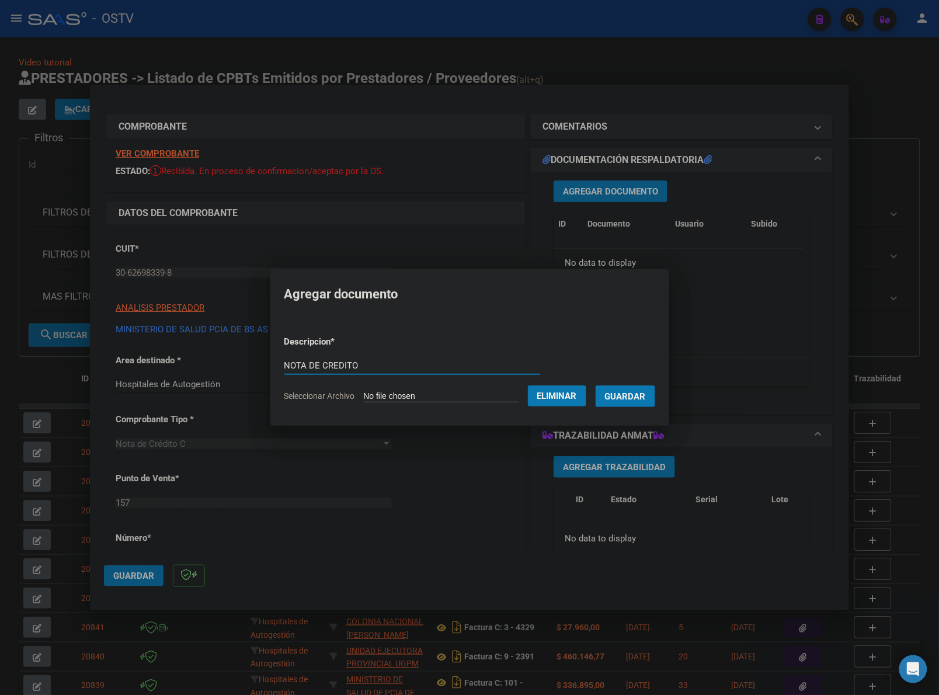
type input "NOTA DE CREDITO"
click at [596, 385] on button "Guardar" at bounding box center [626, 396] width 60 height 22
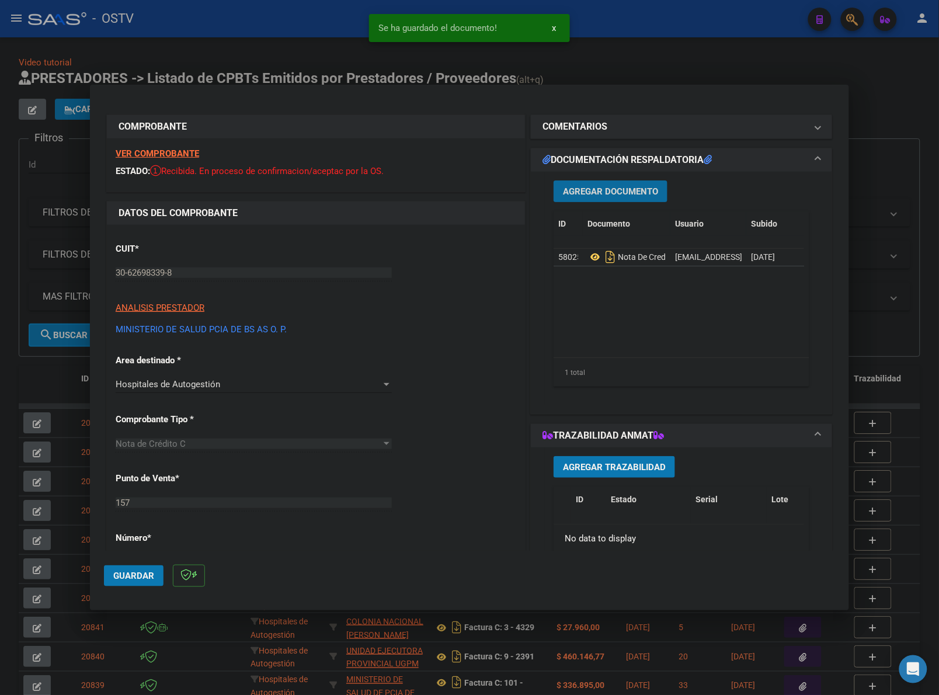
drag, startPoint x: 105, startPoint y: 574, endPoint x: 114, endPoint y: 574, distance: 8.8
click at [108, 574] on button "Guardar" at bounding box center [134, 575] width 60 height 21
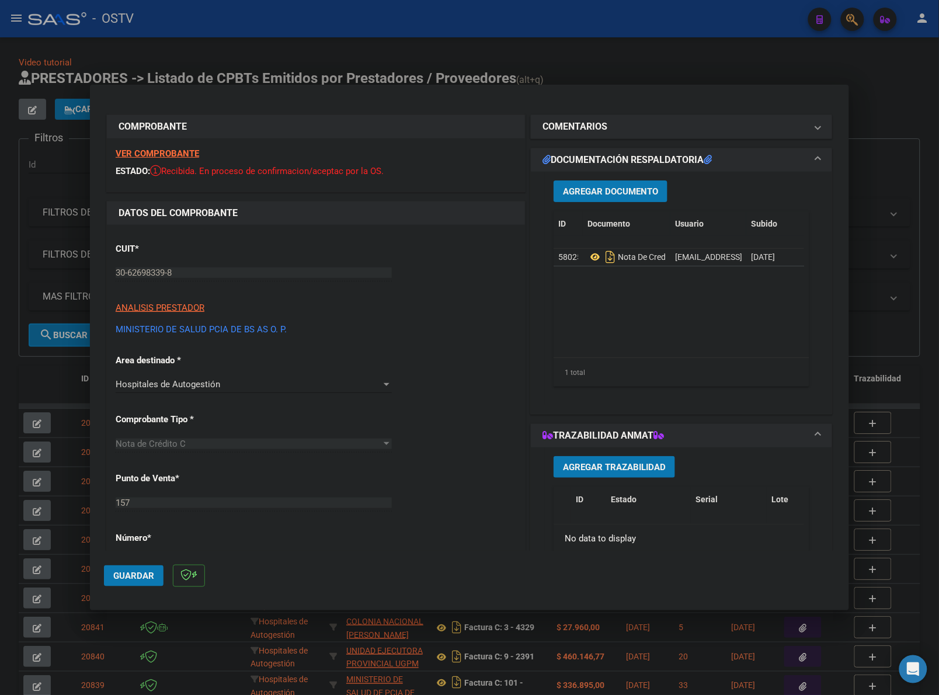
click at [209, 89] on mat-dialog-container "COMPROBANTE VER COMPROBANTE ESTADO: Recibida. En proceso de confirmacion/acepta…" at bounding box center [469, 348] width 759 height 526
click at [96, 77] on div at bounding box center [469, 347] width 939 height 695
type input "$ 0,00"
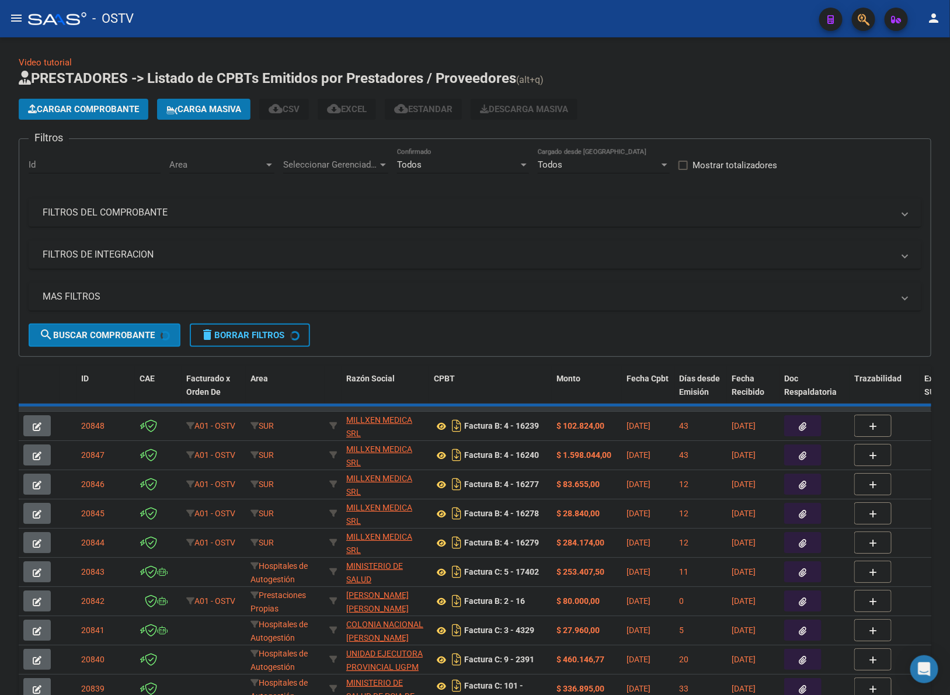
click at [78, 114] on button "Cargar Comprobante" at bounding box center [84, 109] width 130 height 21
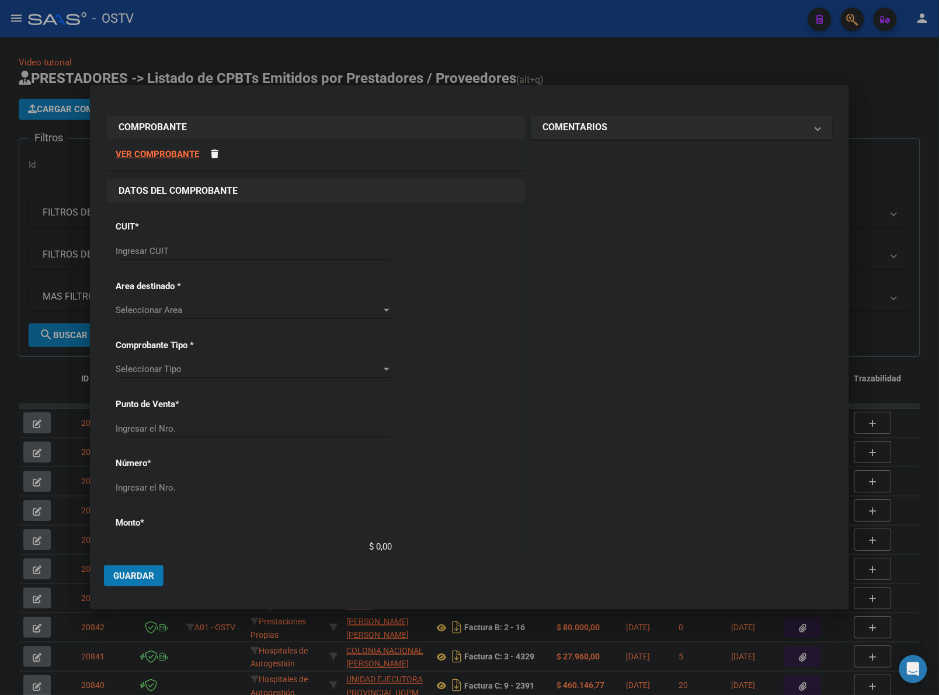
click at [187, 258] on div "Ingresar CUIT" at bounding box center [254, 251] width 276 height 18
click at [186, 249] on input "Ingresar CUIT" at bounding box center [254, 251] width 276 height 11
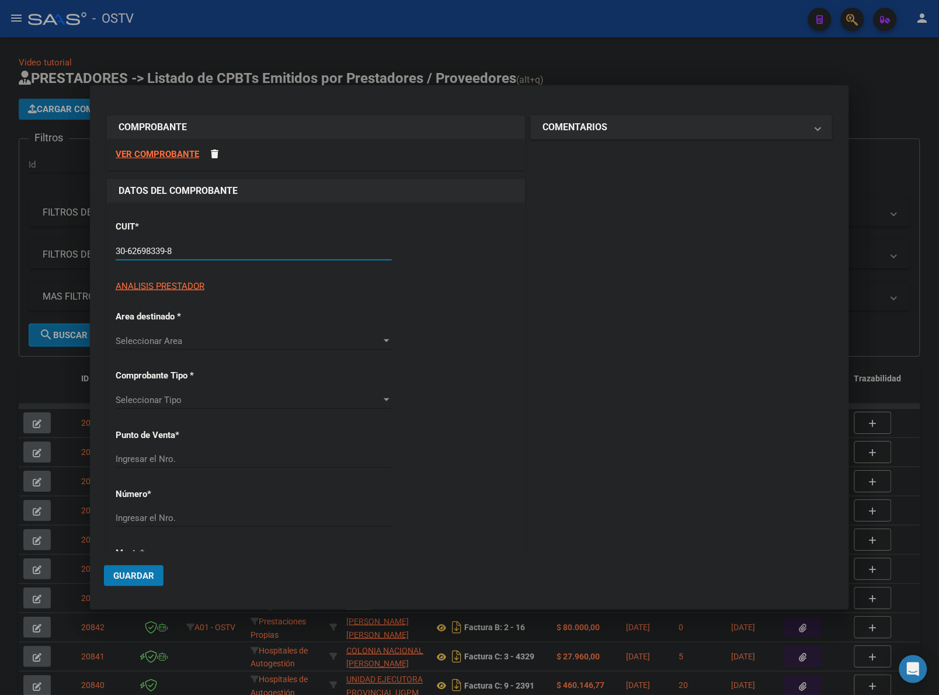
type input "30-62698339-8"
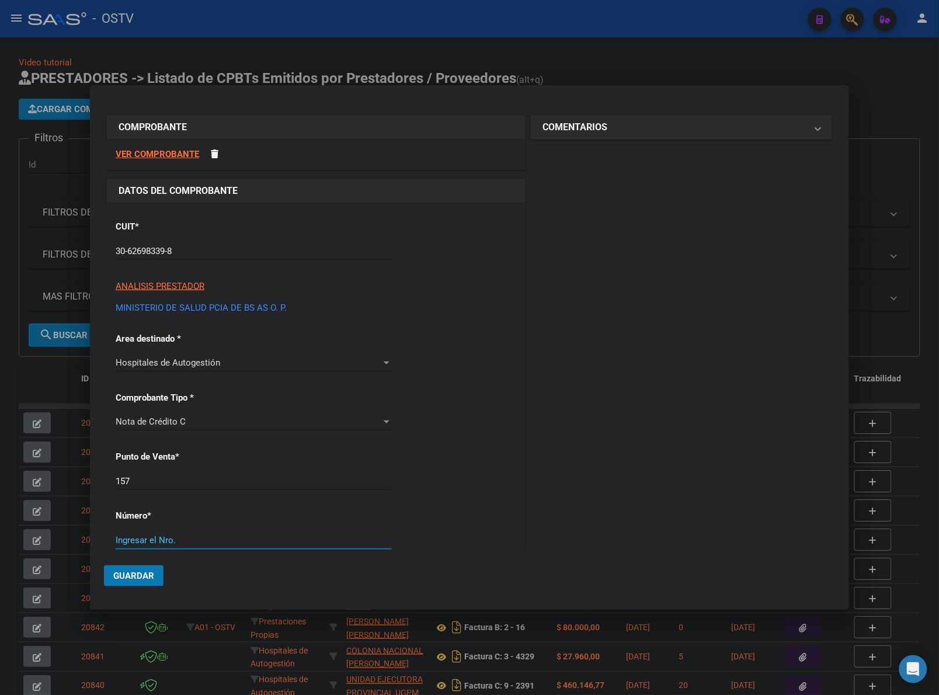
click at [203, 405] on div "CUIT * 30-62698339-8 Ingresar CUIT ANALISIS PRESTADOR MINISTERIO DE SALUD PCIA …" at bounding box center [316, 617] width 418 height 828
click at [202, 415] on div "Nota de Crédito C Seleccionar Tipo" at bounding box center [254, 422] width 276 height 18
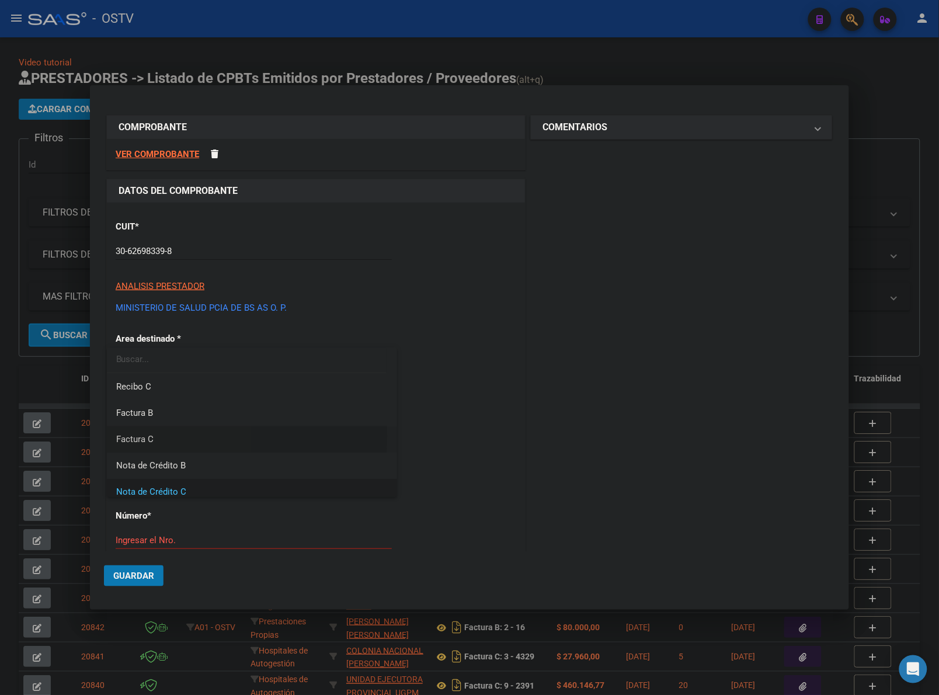
click at [170, 436] on span "Factura C" at bounding box center [252, 439] width 272 height 26
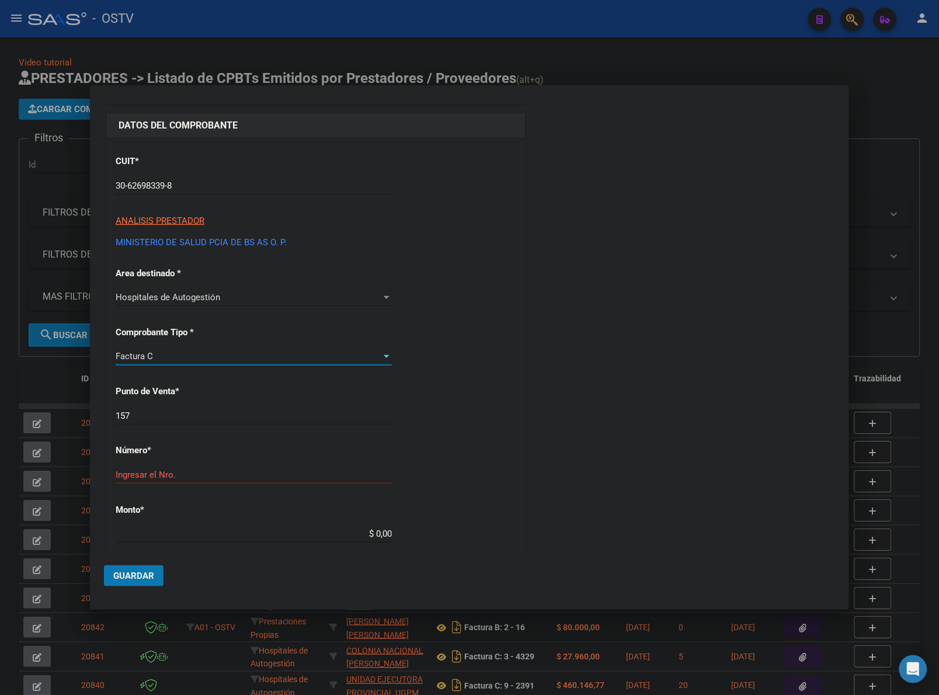
scroll to position [73, 0]
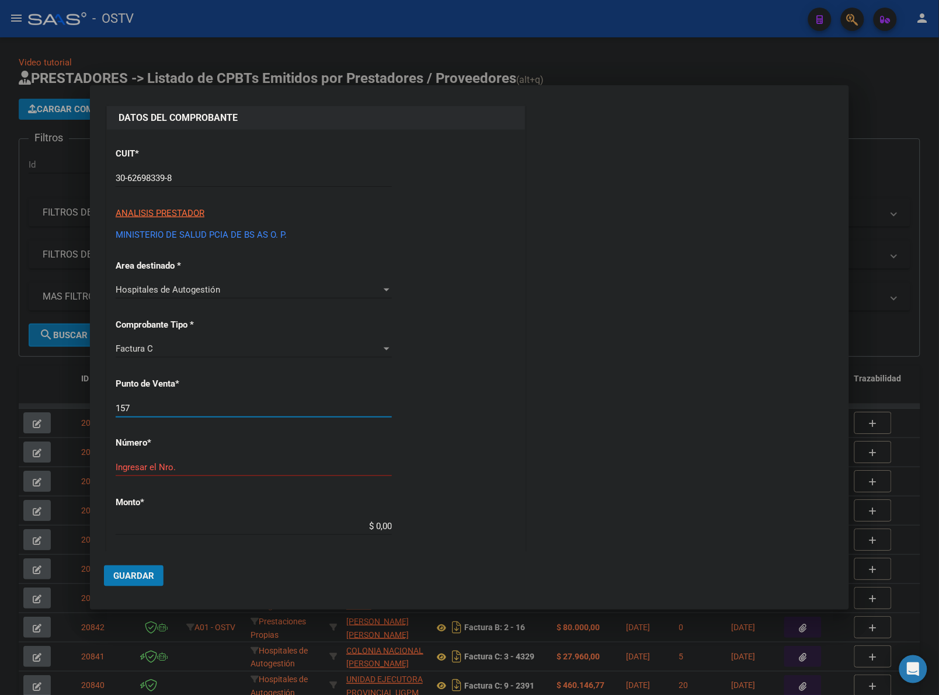
click at [197, 407] on input "157" at bounding box center [254, 408] width 276 height 11
type input "169"
type input "6447"
type input "$ 47.556,00"
type input "2025-07-31"
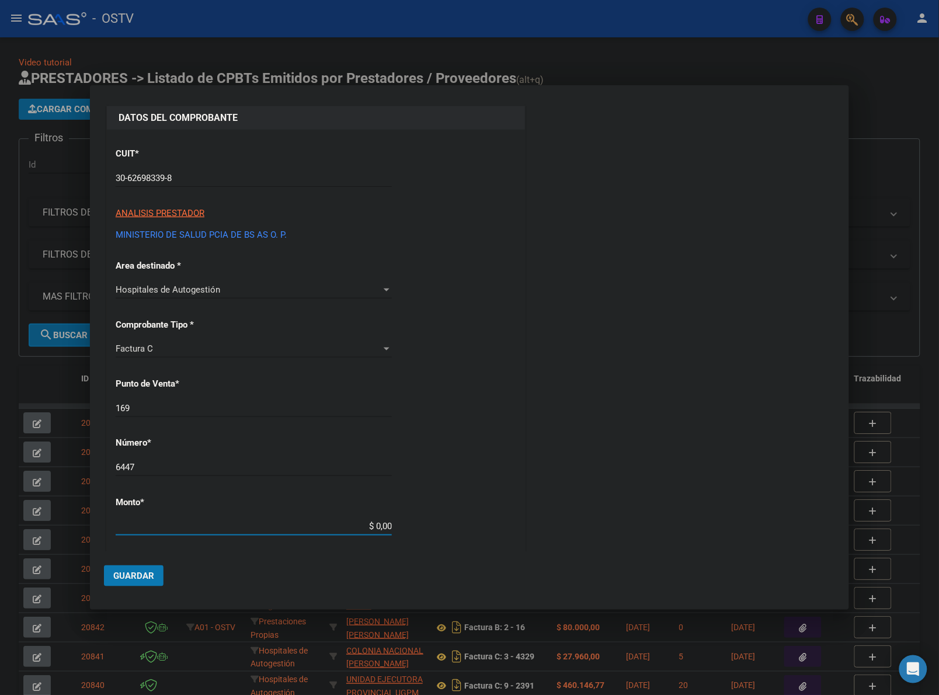
type input "75318400615054"
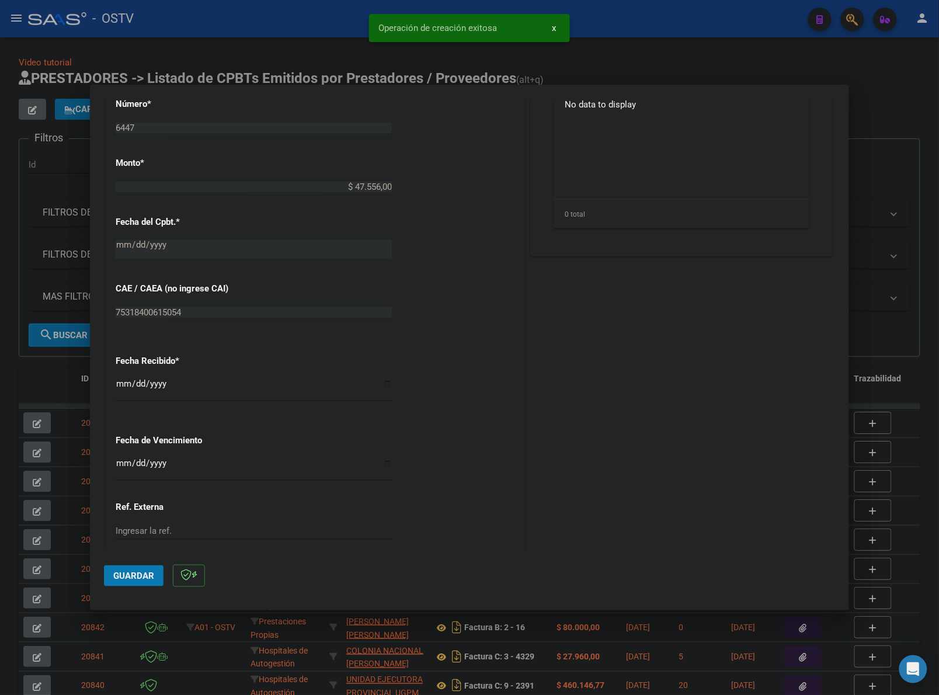
scroll to position [438, 0]
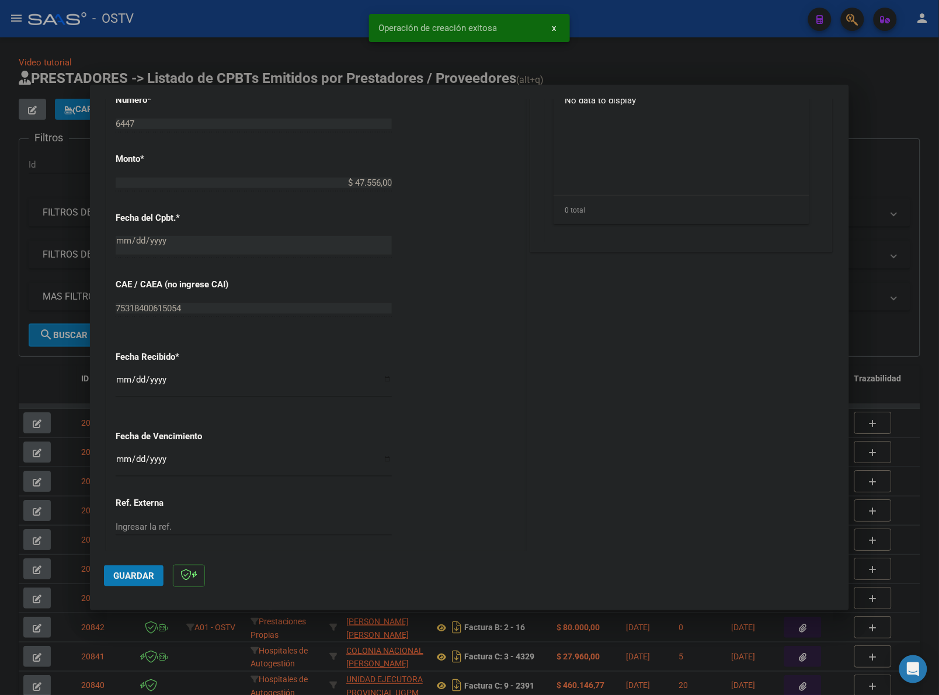
click at [120, 378] on input "[DATE]" at bounding box center [254, 384] width 276 height 19
click at [124, 456] on input "Ingresar la fecha" at bounding box center [254, 463] width 276 height 19
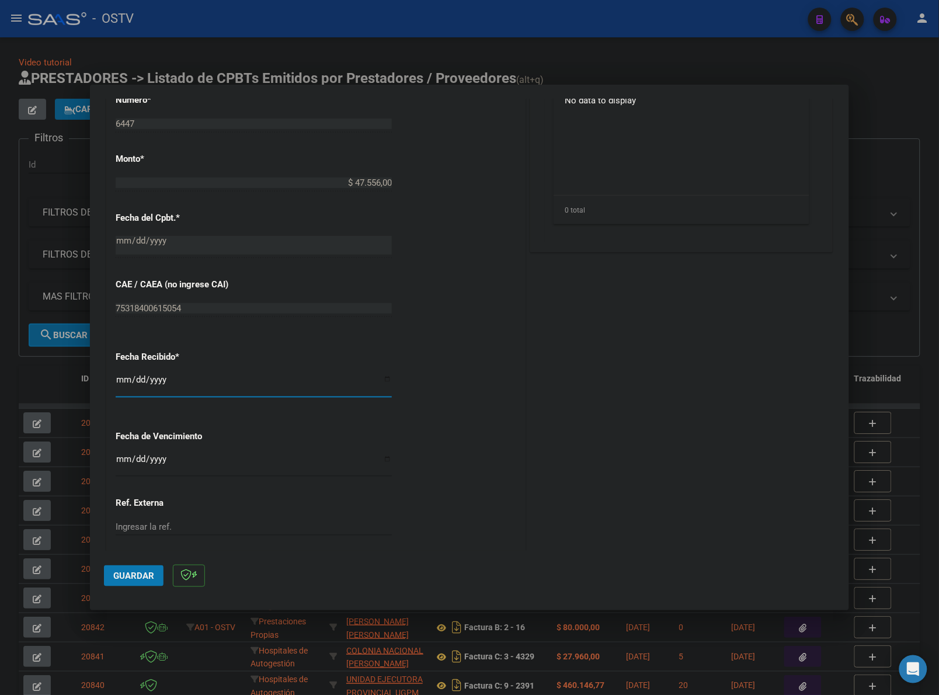
click at [131, 383] on input "[DATE]" at bounding box center [254, 384] width 276 height 19
click at [121, 383] on input "[DATE]" at bounding box center [254, 384] width 276 height 19
type input "[DATE]"
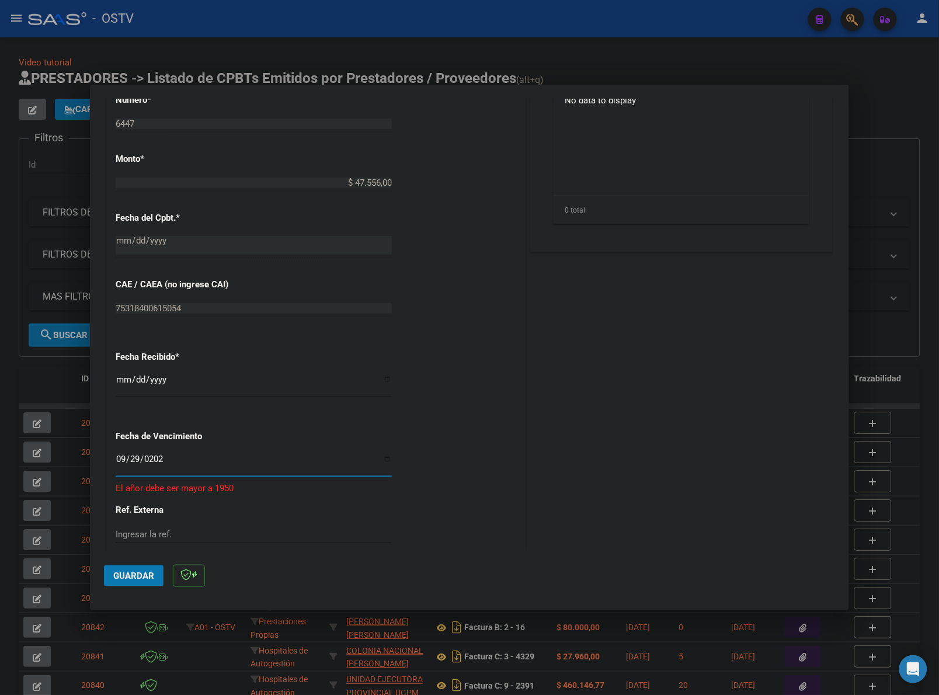
type input "2025-09-29"
click at [139, 574] on span "Guardar" at bounding box center [133, 576] width 41 height 11
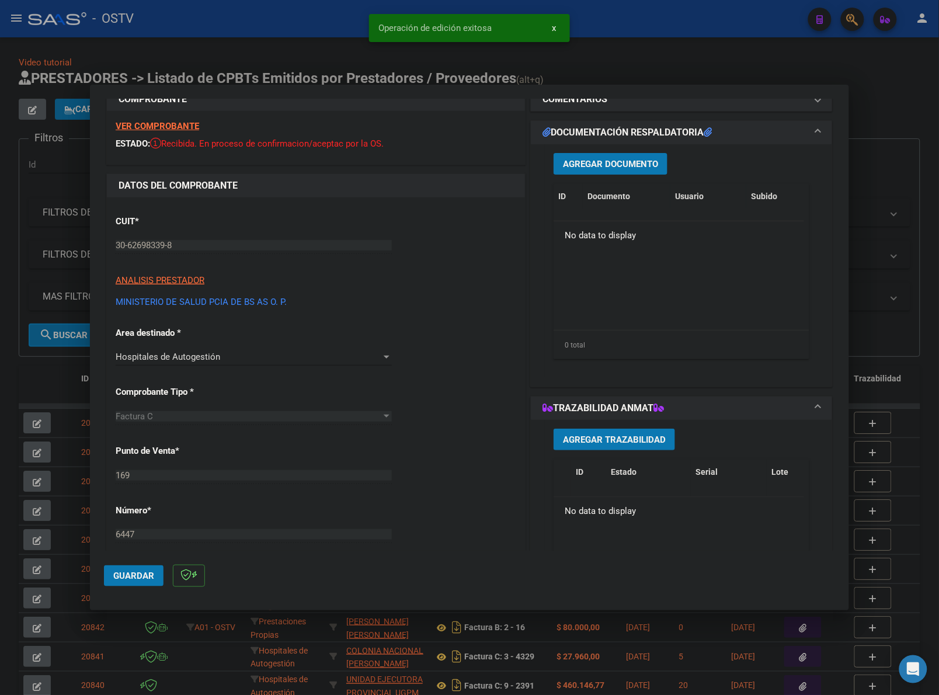
scroll to position [0, 0]
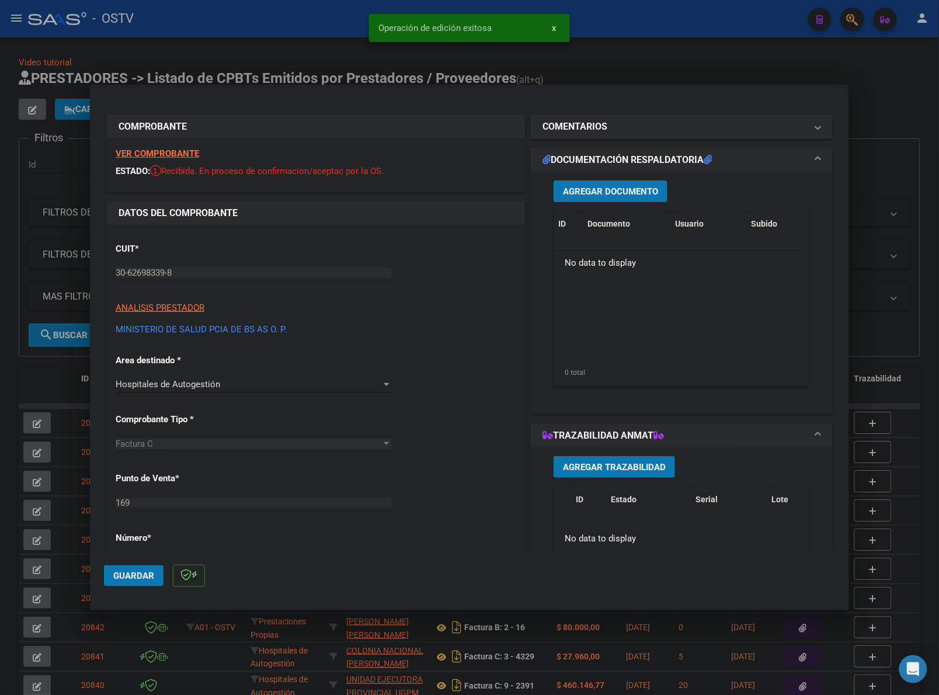
click at [629, 197] on button "Agregar Documento" at bounding box center [611, 191] width 114 height 22
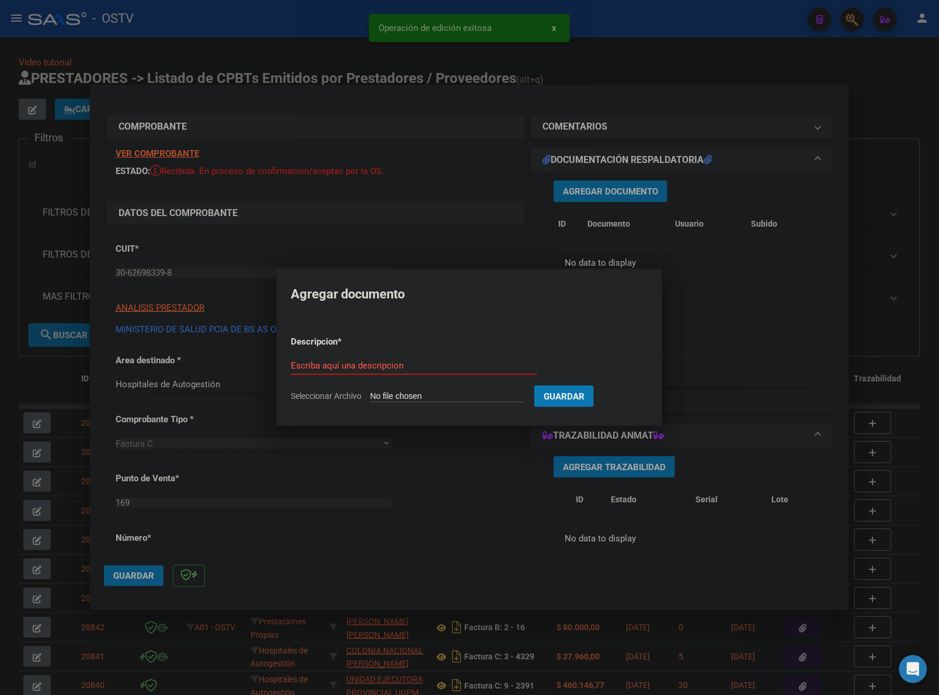
type input "C:\fakepath\FACTURA - 169 6447 - HZGA MI PUEBLO.pdf"
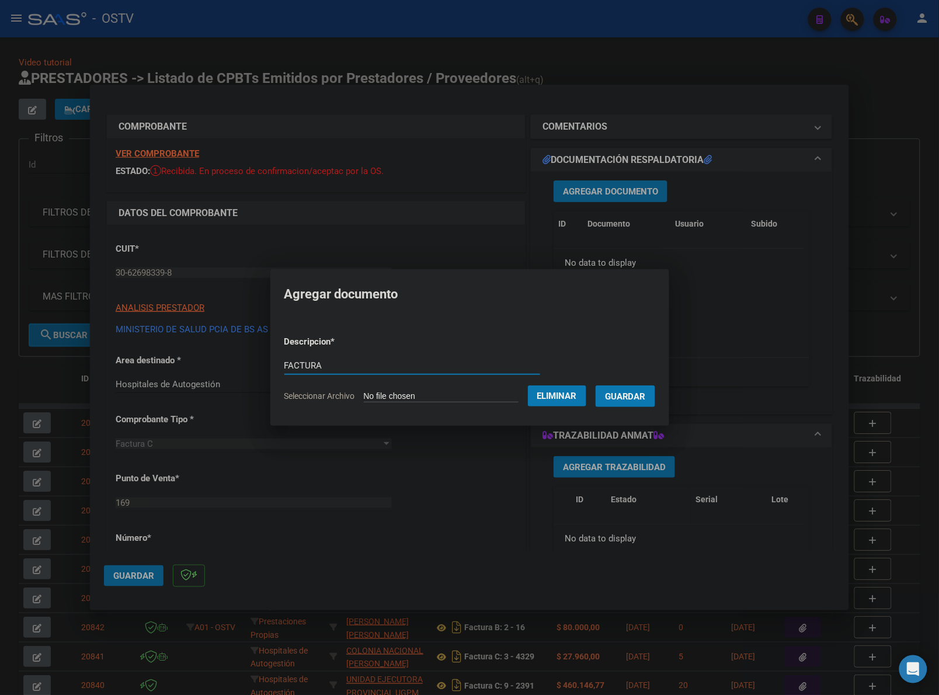
type input "FACTURA"
click at [596, 385] on button "Guardar" at bounding box center [626, 396] width 60 height 22
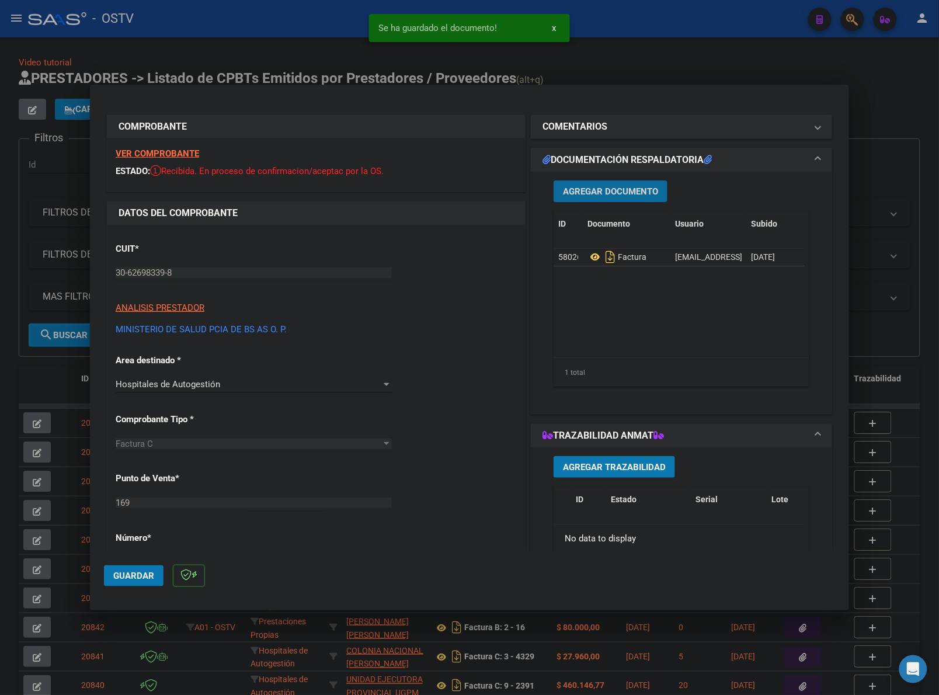
click at [625, 192] on span "Agregar Documento" at bounding box center [610, 191] width 95 height 11
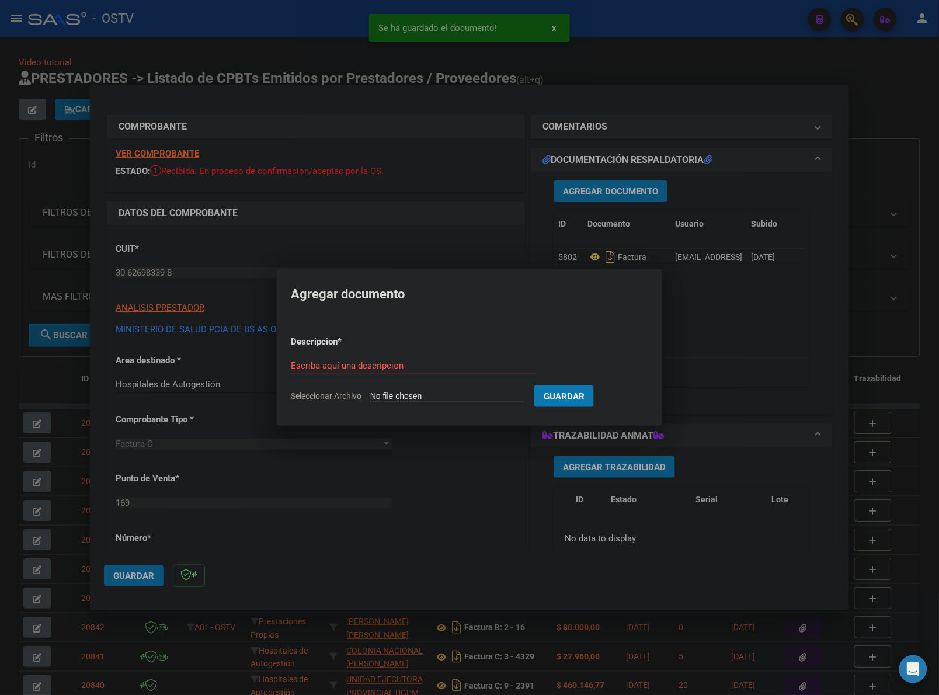
type input "C:\fakepath\ANEXO - 169 6447 - HZGA MI PUEBLO.pdf"
type input "ANEXO"
click at [596, 385] on button "Guardar" at bounding box center [626, 396] width 60 height 22
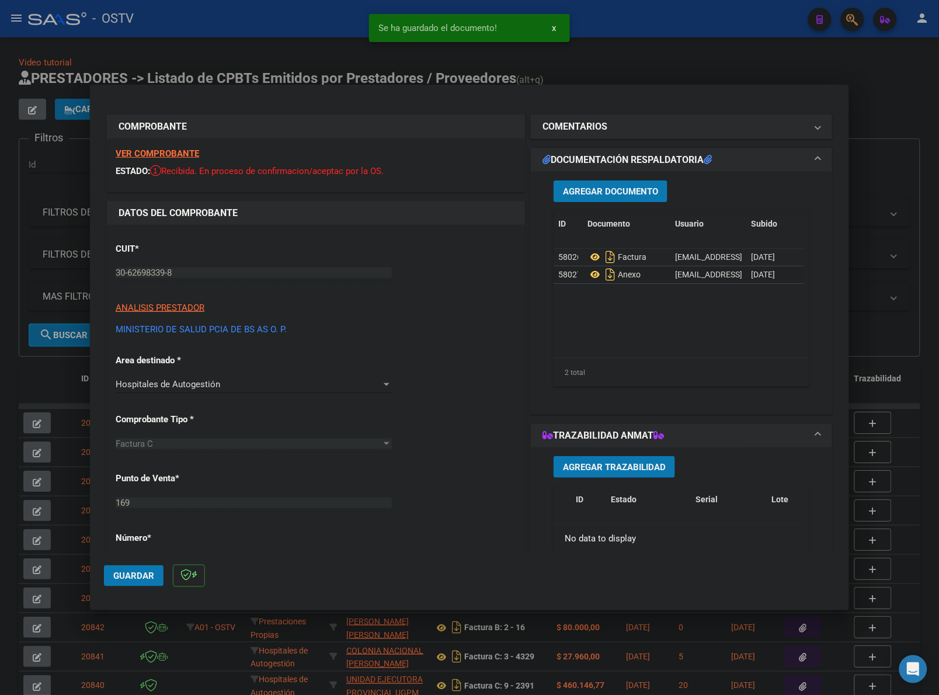
drag, startPoint x: 128, startPoint y: 561, endPoint x: 126, endPoint y: 576, distance: 15.9
click at [128, 561] on mat-dialog-actions "Guardar" at bounding box center [469, 574] width 731 height 46
click at [126, 576] on span "Guardar" at bounding box center [133, 576] width 41 height 11
click at [58, 384] on div at bounding box center [469, 347] width 939 height 695
type input "$ 0,00"
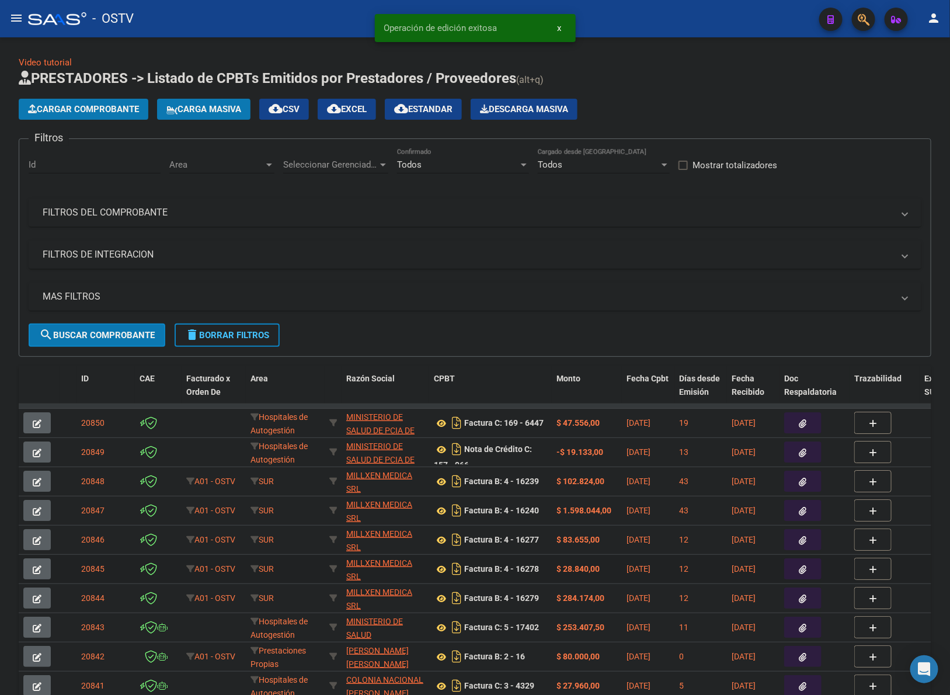
click at [48, 567] on button "button" at bounding box center [36, 568] width 27 height 21
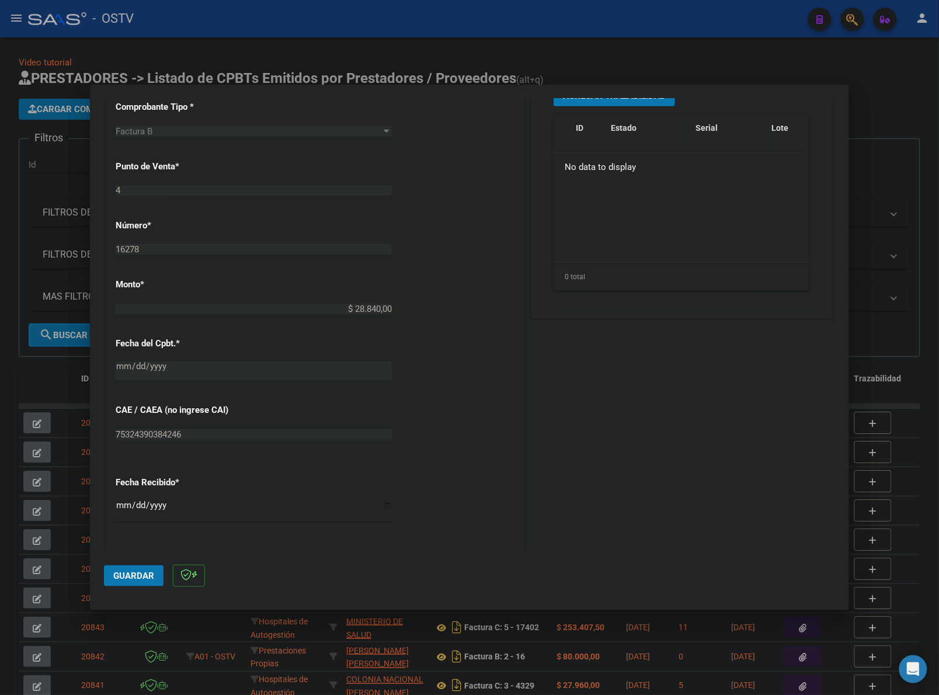
scroll to position [389, 0]
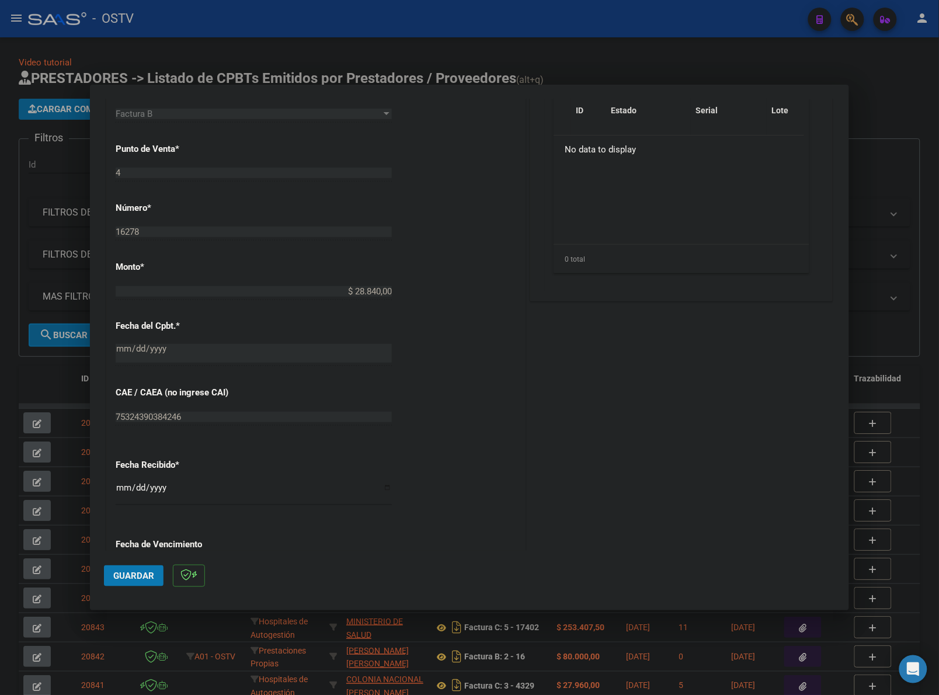
click at [124, 487] on input "[DATE]" at bounding box center [254, 492] width 276 height 19
type input "[DATE]"
click at [136, 577] on span "Guardar" at bounding box center [133, 576] width 41 height 11
click at [57, 529] on div at bounding box center [469, 347] width 939 height 695
type input "$ 0,00"
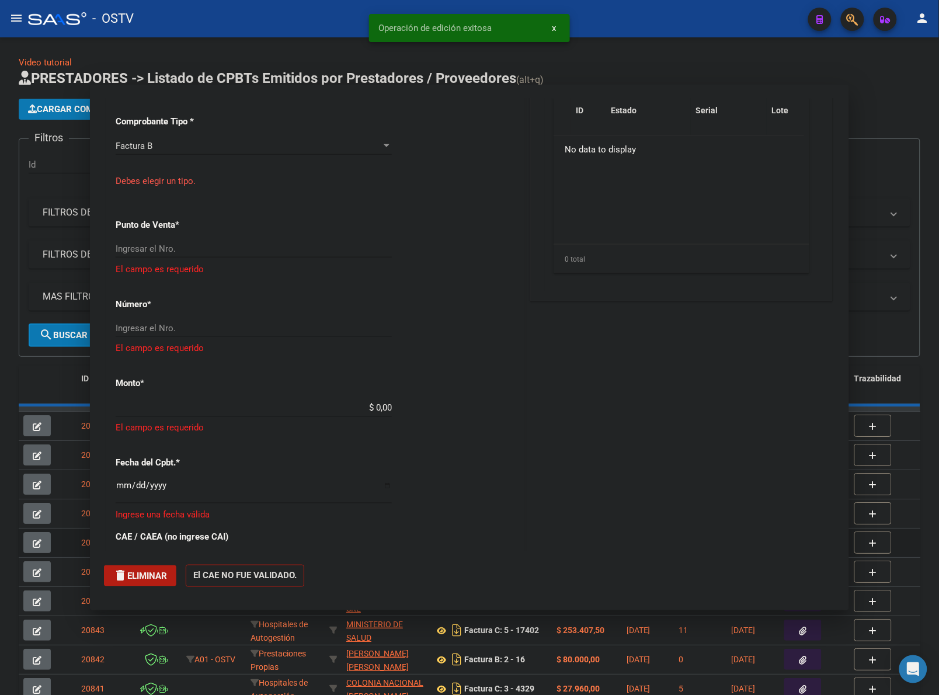
scroll to position [533, 0]
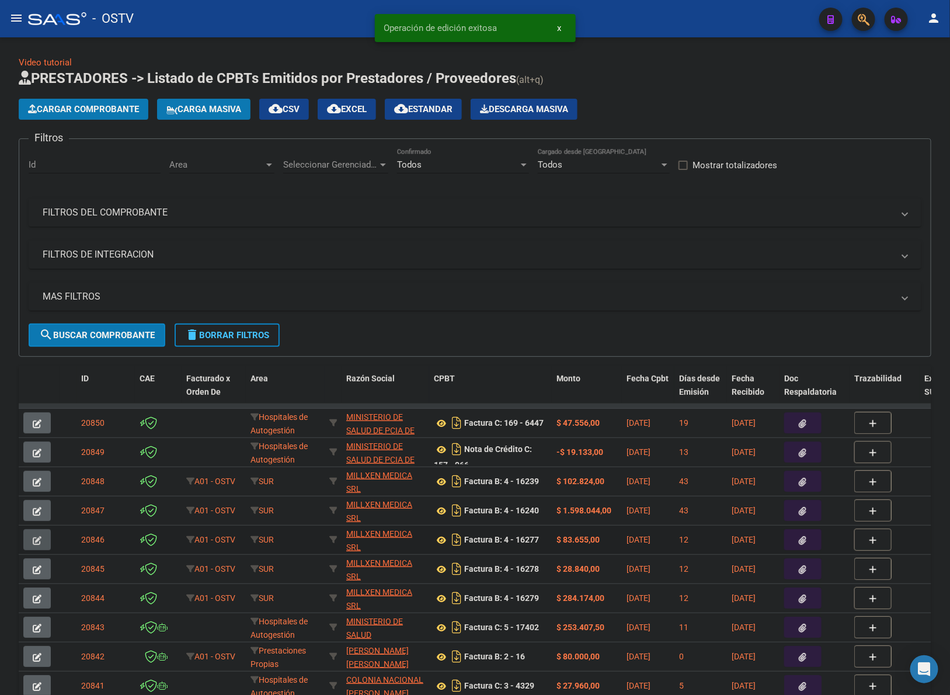
click at [41, 542] on icon "button" at bounding box center [37, 540] width 9 height 9
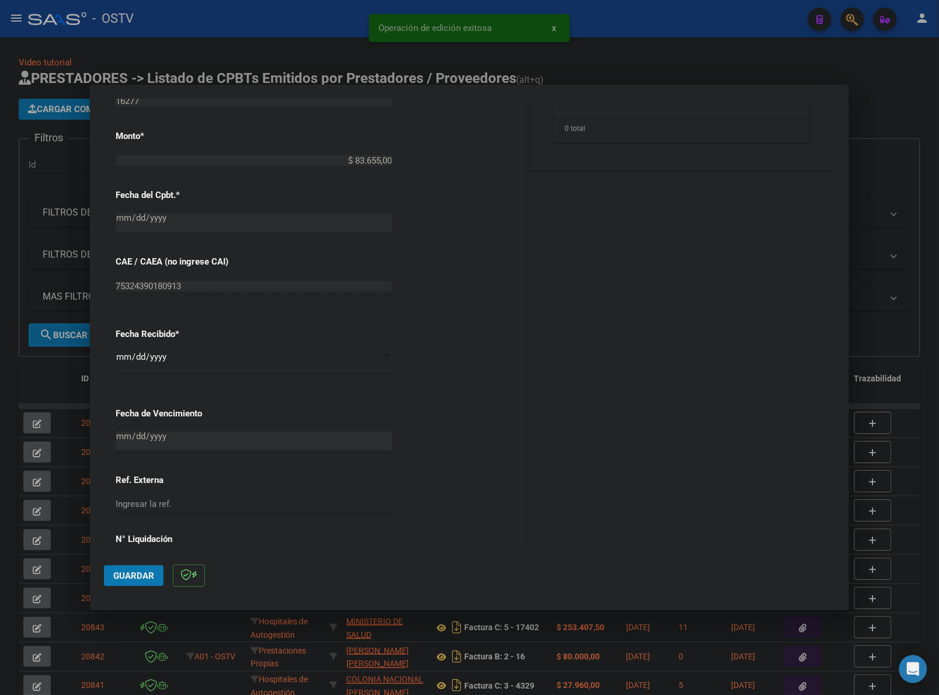
scroll to position [535, 0]
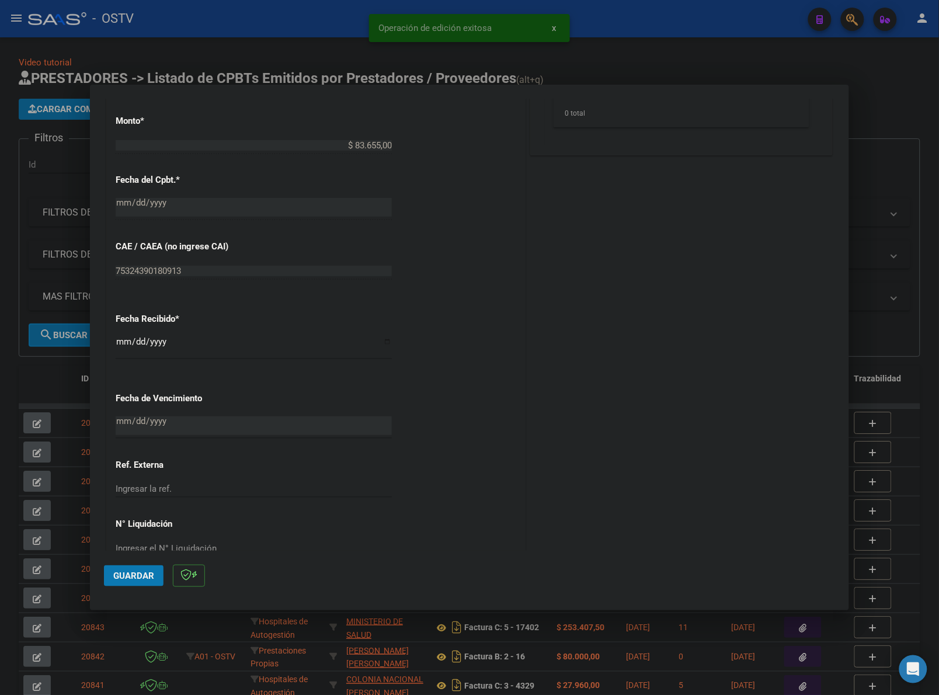
click at [120, 346] on input "[DATE]" at bounding box center [254, 346] width 276 height 19
type input "[DATE]"
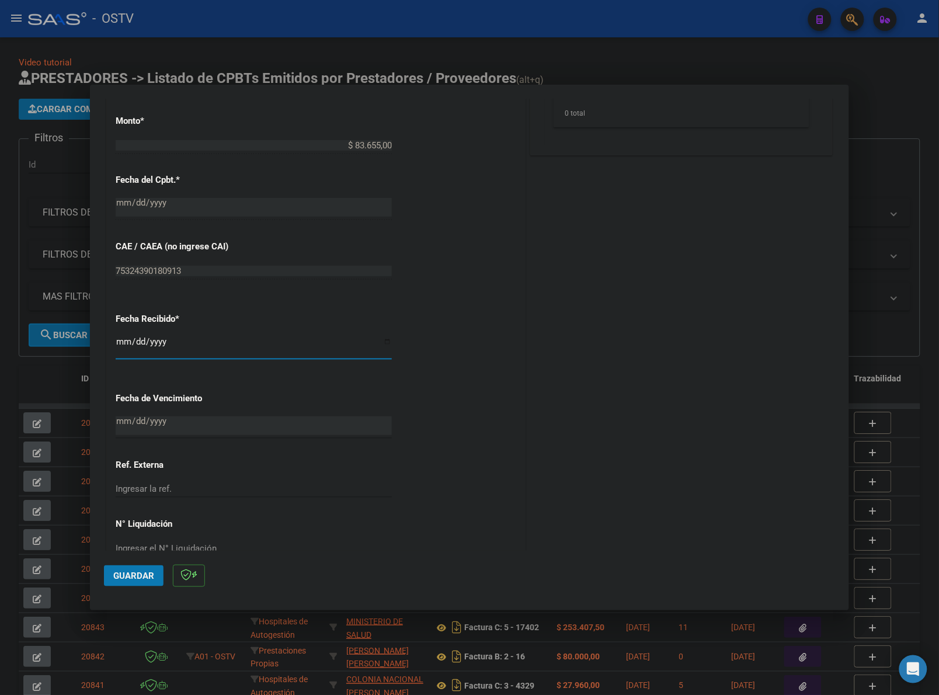
click at [119, 584] on button "Guardar" at bounding box center [134, 575] width 60 height 21
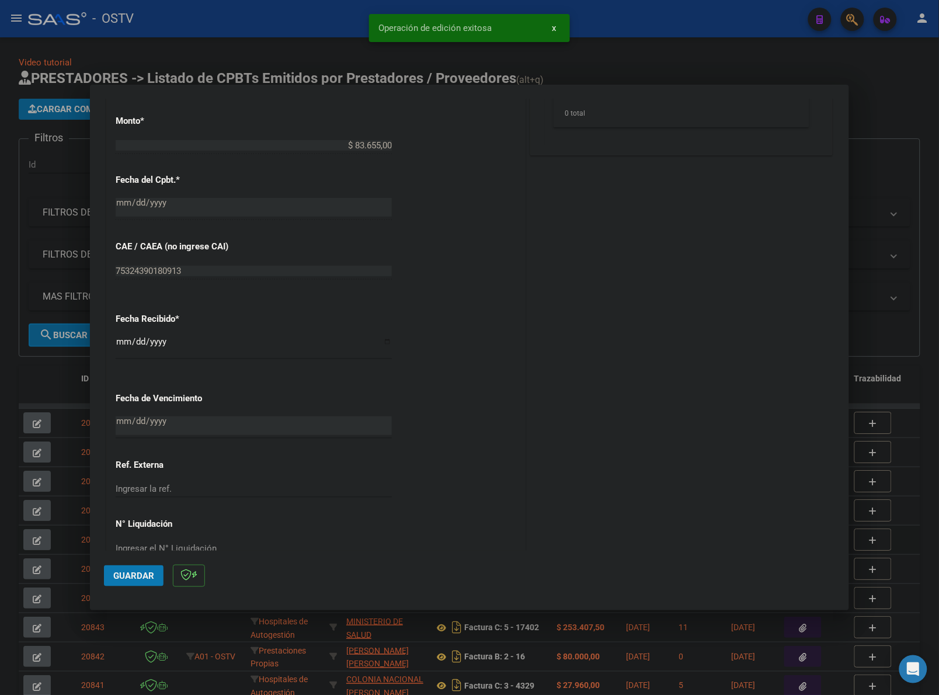
click at [71, 552] on div at bounding box center [469, 347] width 939 height 695
type input "$ 0,00"
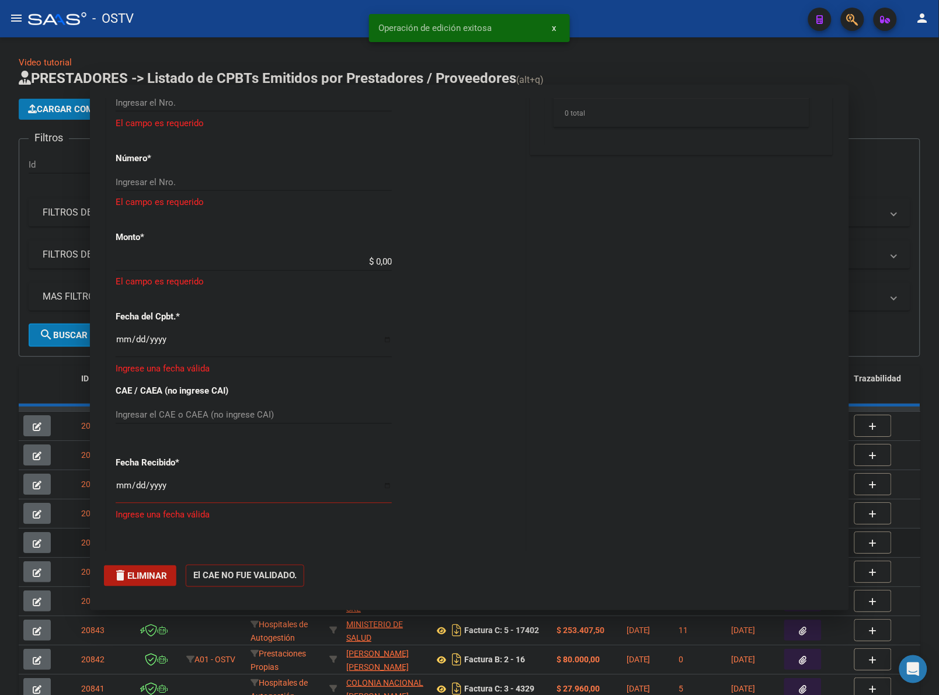
scroll to position [679, 0]
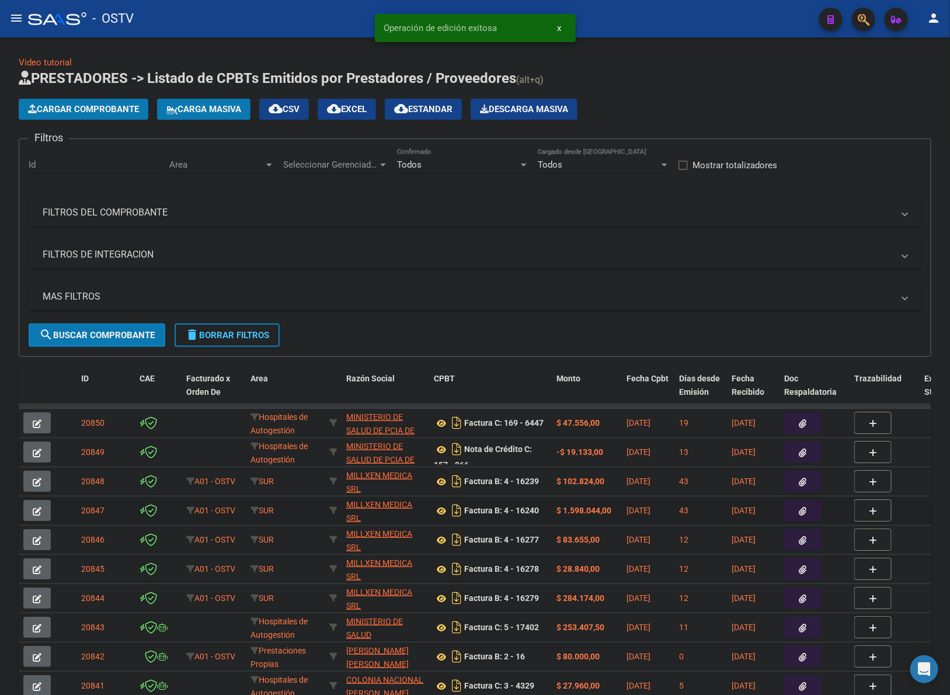
click at [43, 510] on button "button" at bounding box center [36, 510] width 27 height 21
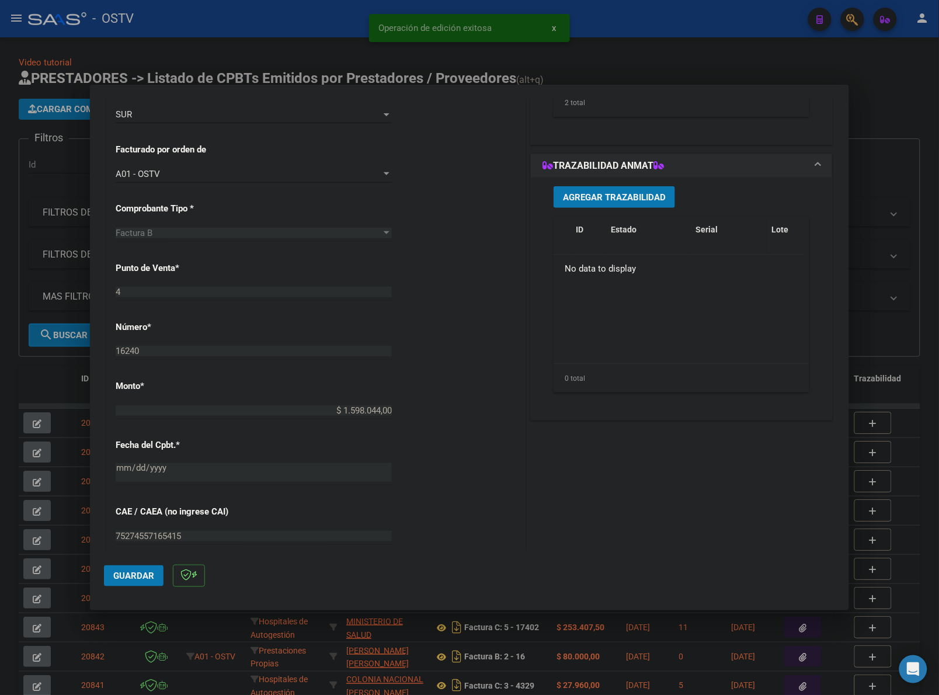
scroll to position [365, 0]
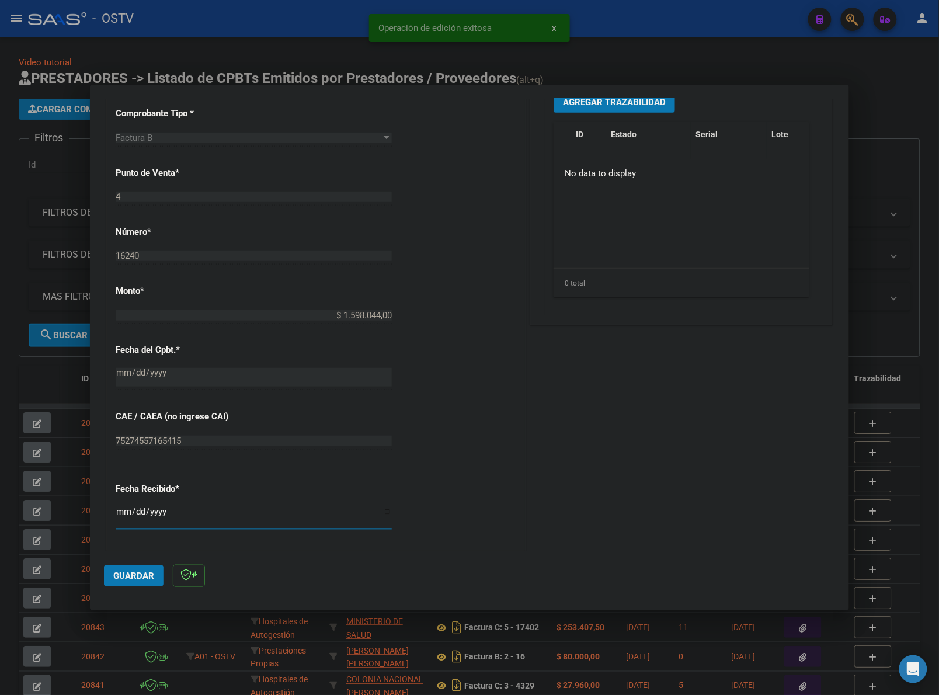
click at [123, 513] on input "[DATE]" at bounding box center [254, 516] width 276 height 19
type input "[DATE]"
click at [133, 569] on button "Guardar" at bounding box center [134, 575] width 60 height 21
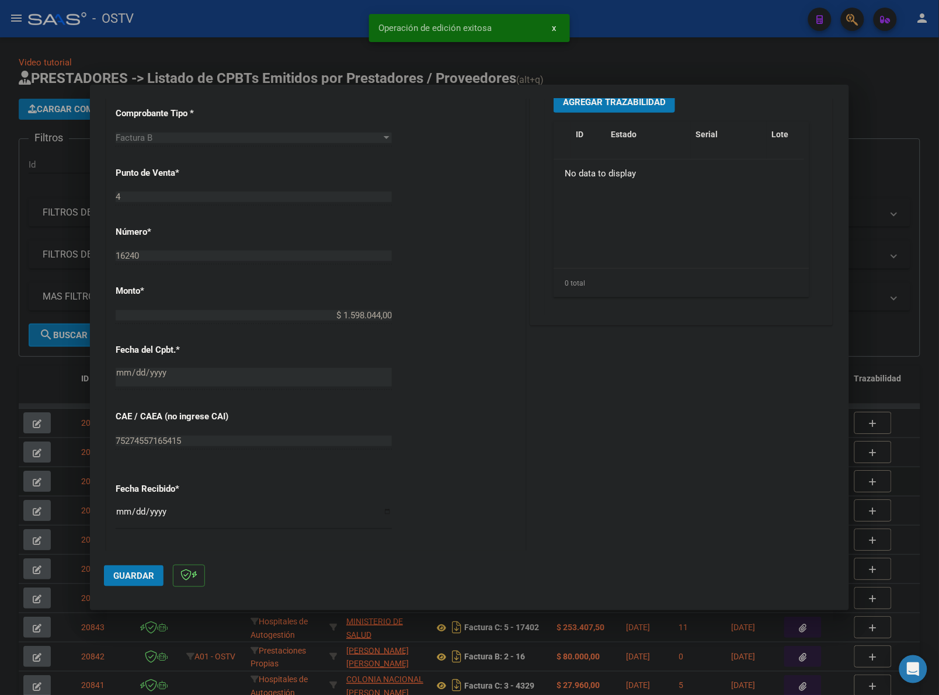
drag, startPoint x: 65, startPoint y: 500, endPoint x: 48, endPoint y: 483, distance: 24.0
click at [63, 498] on div at bounding box center [469, 347] width 939 height 695
type input "$ 0,00"
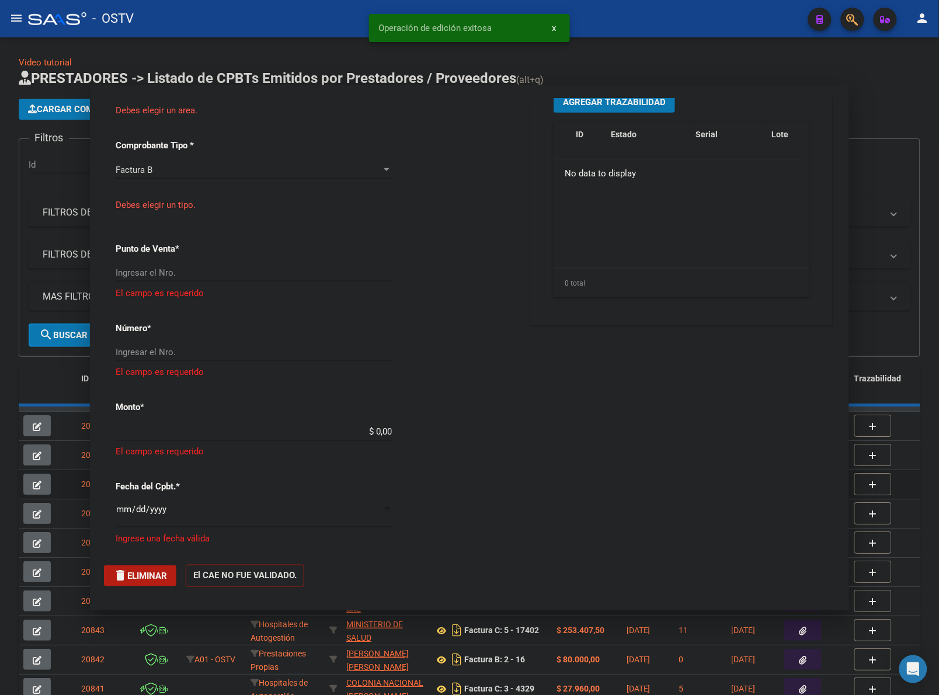
scroll to position [509, 0]
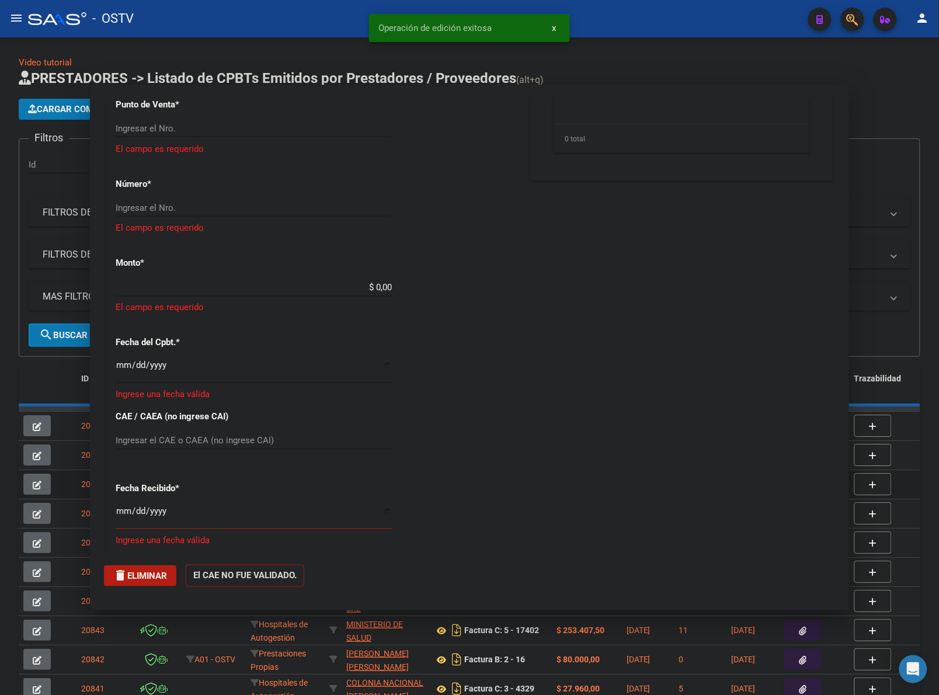
click at [43, 478] on datatable-body-cell at bounding box center [39, 484] width 41 height 29
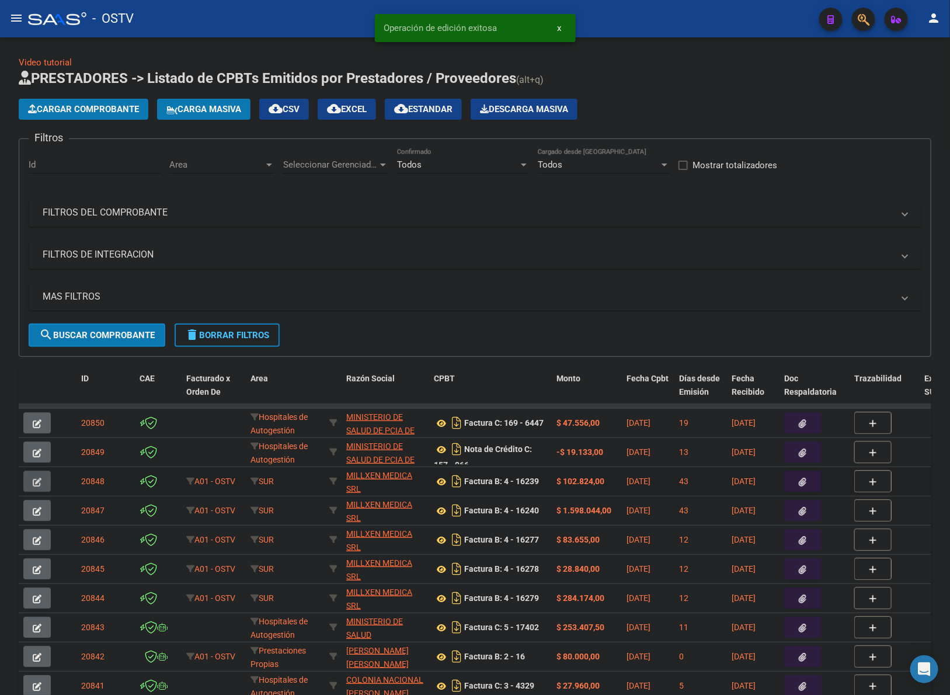
click at [43, 478] on button "button" at bounding box center [36, 481] width 27 height 21
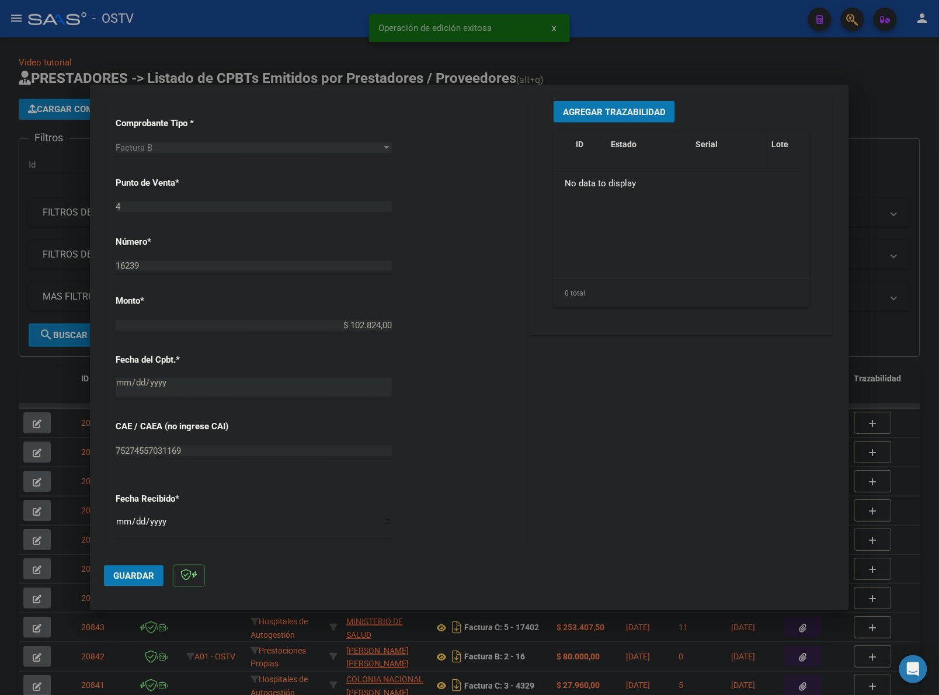
scroll to position [389, 0]
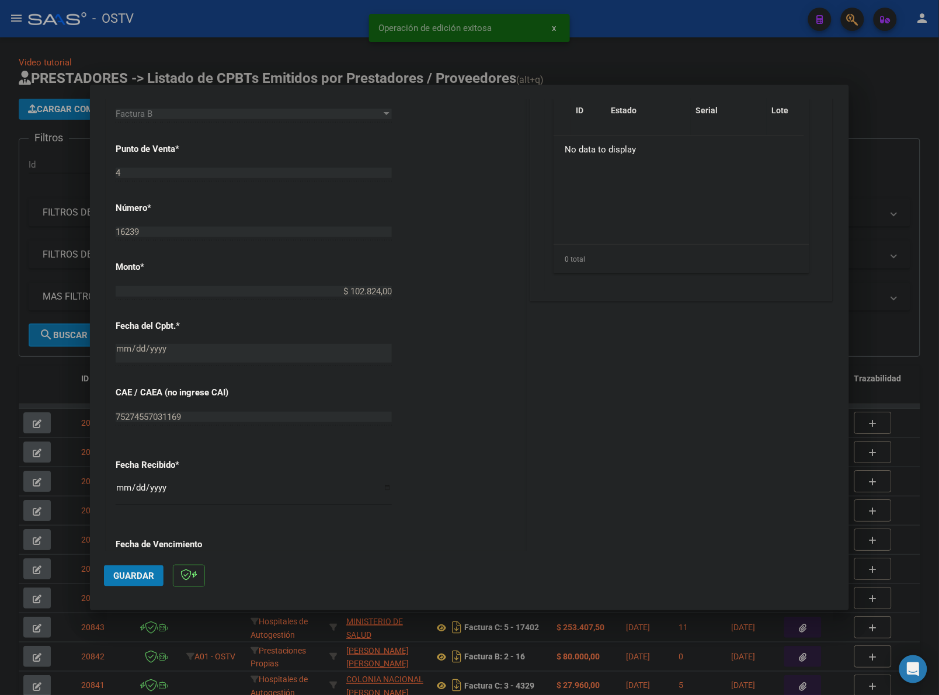
click at [116, 485] on input "[DATE]" at bounding box center [254, 492] width 276 height 19
type input "[DATE]"
click at [124, 576] on span "Guardar" at bounding box center [133, 576] width 41 height 11
click at [65, 476] on div at bounding box center [469, 347] width 939 height 695
type input "$ 0,00"
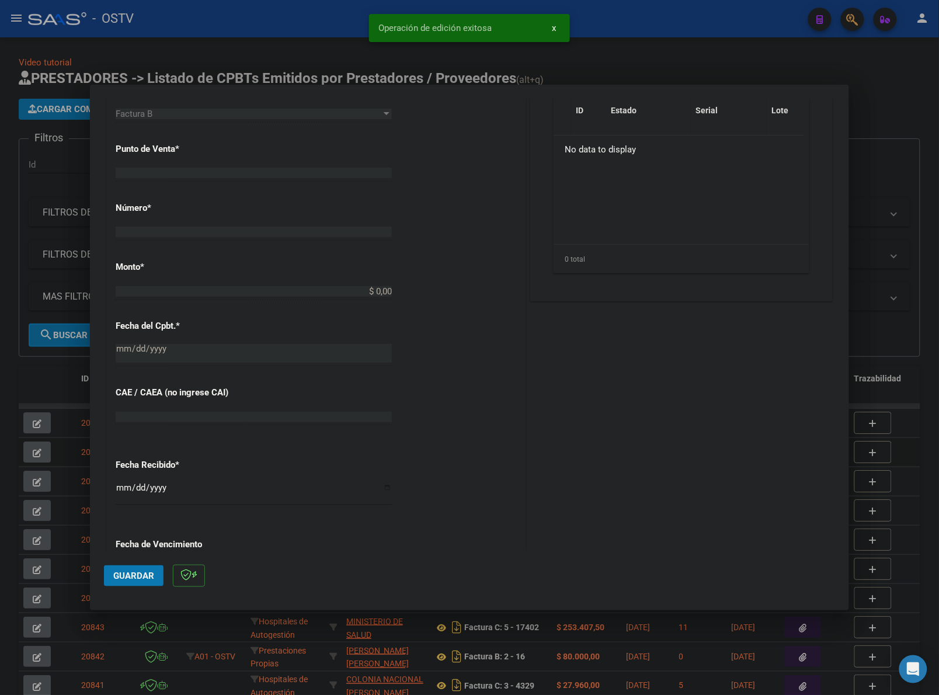
scroll to position [0, 0]
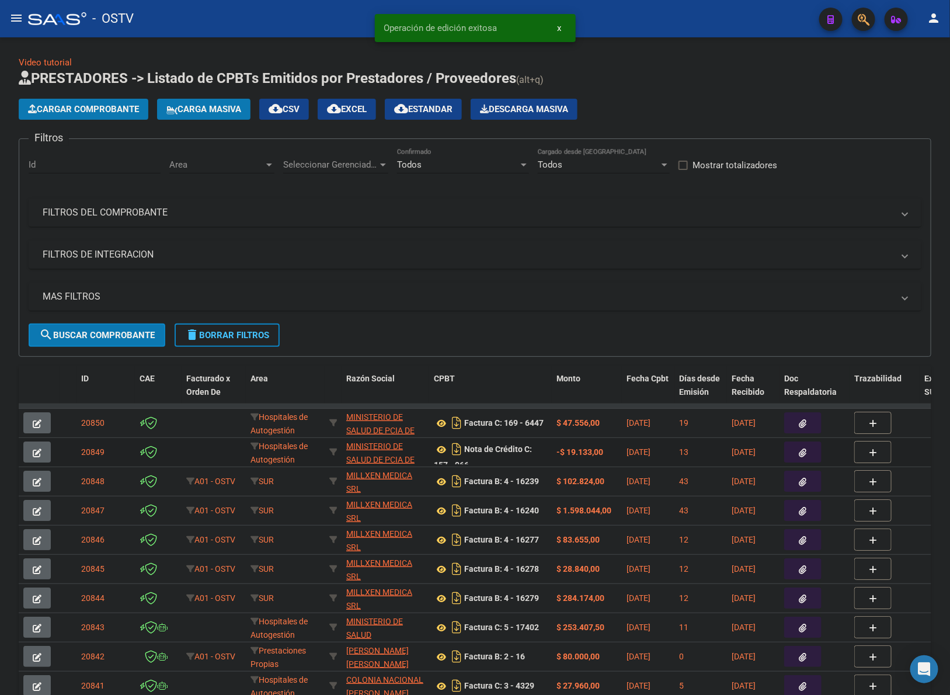
click at [36, 447] on span "button" at bounding box center [37, 452] width 9 height 11
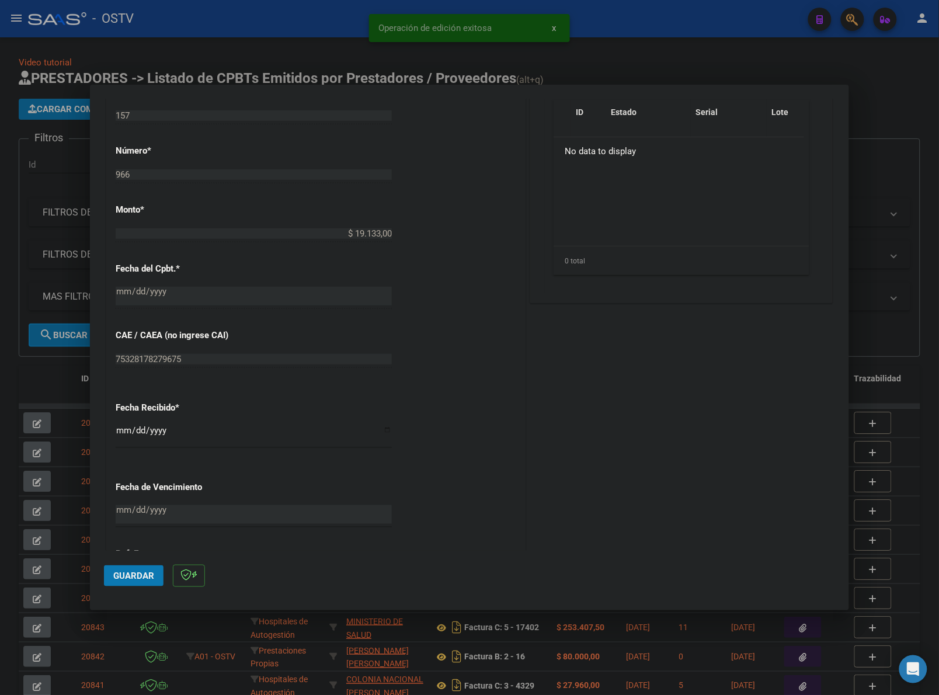
scroll to position [389, 0]
drag, startPoint x: 117, startPoint y: 424, endPoint x: 136, endPoint y: 461, distance: 41.5
click at [118, 425] on input "[DATE]" at bounding box center [254, 433] width 276 height 19
type input "[DATE]"
click at [132, 582] on button "Guardar" at bounding box center [134, 575] width 60 height 21
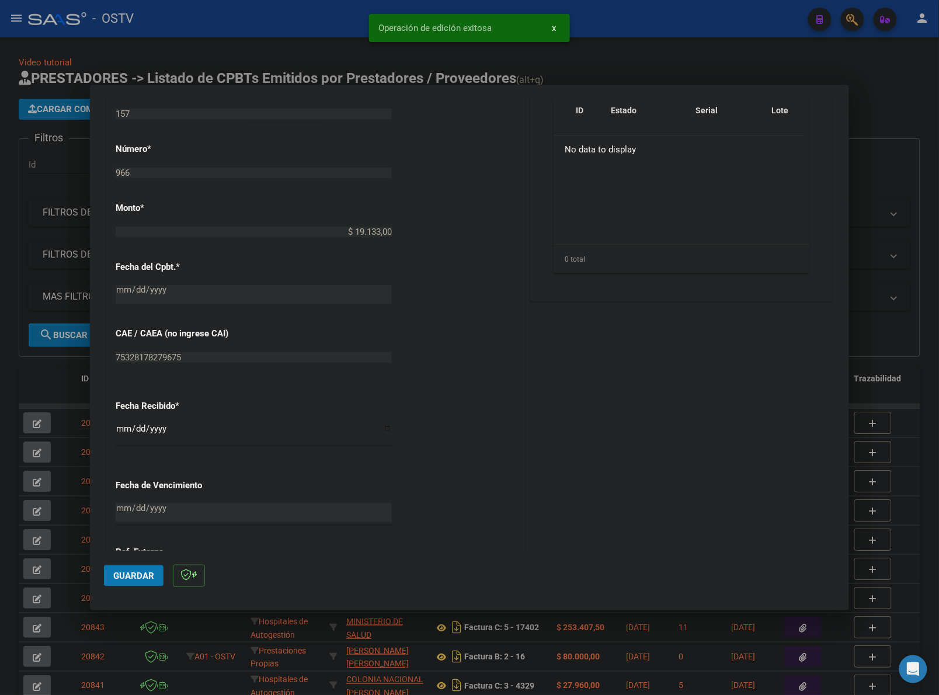
click at [77, 469] on div at bounding box center [469, 347] width 939 height 695
type input "$ 0,00"
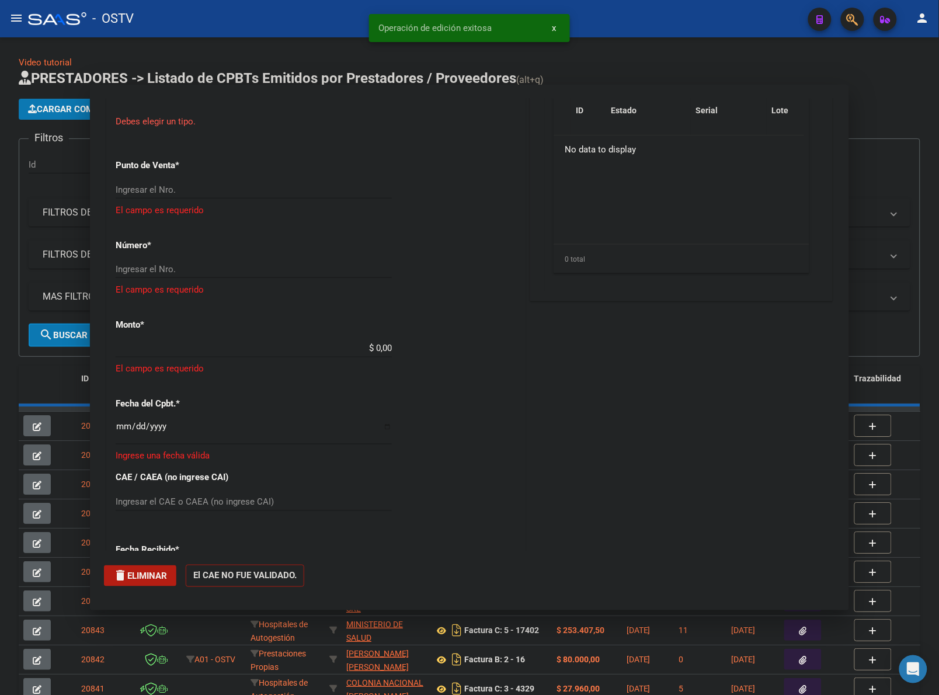
scroll to position [533, 0]
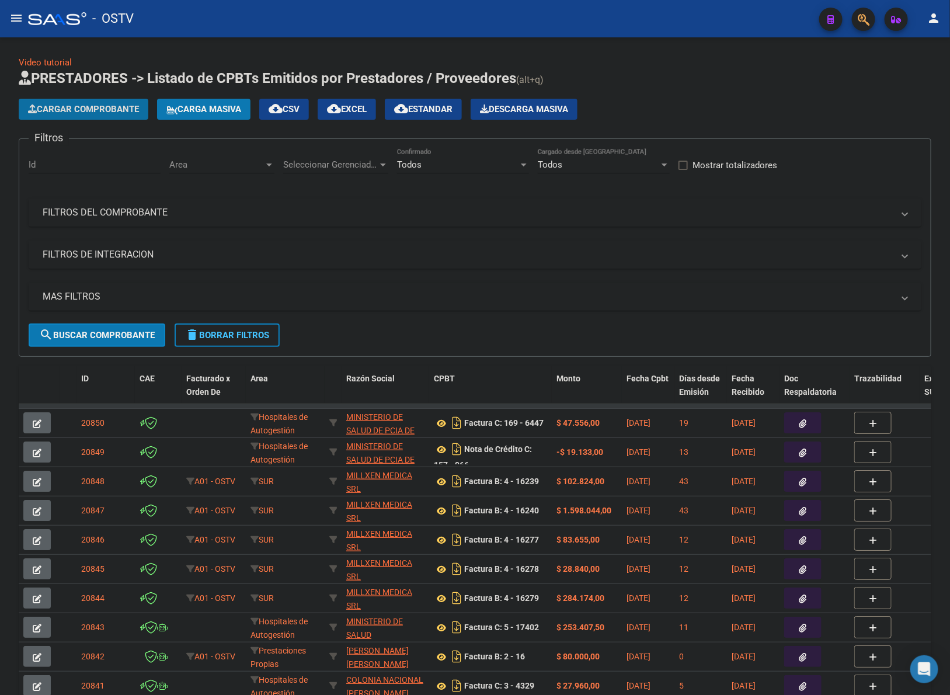
click at [103, 117] on button "Cargar Comprobante" at bounding box center [84, 109] width 130 height 21
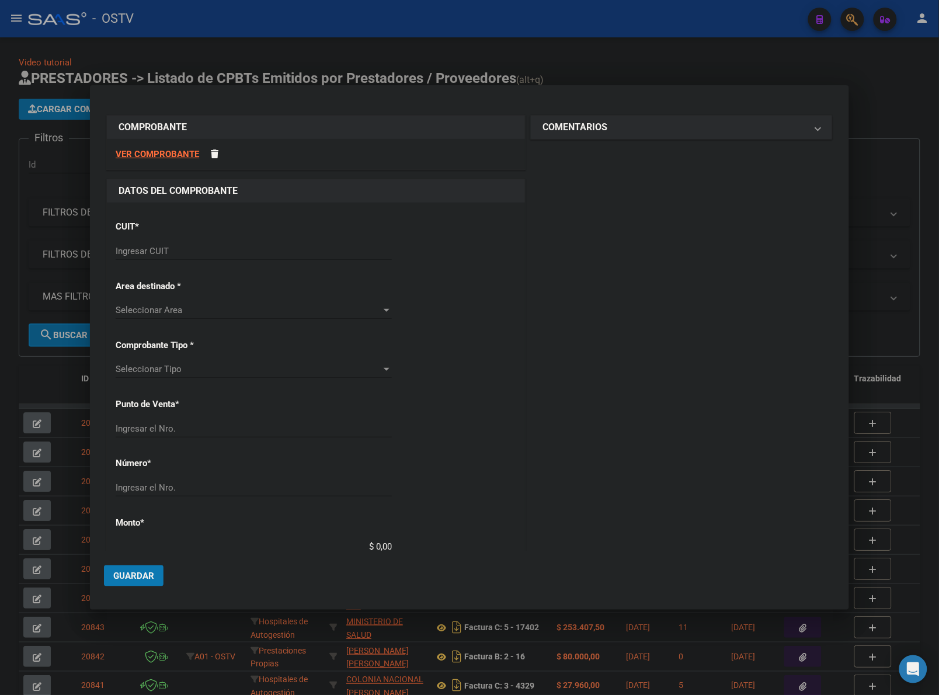
click at [159, 252] on input "Ingresar CUIT" at bounding box center [254, 251] width 276 height 11
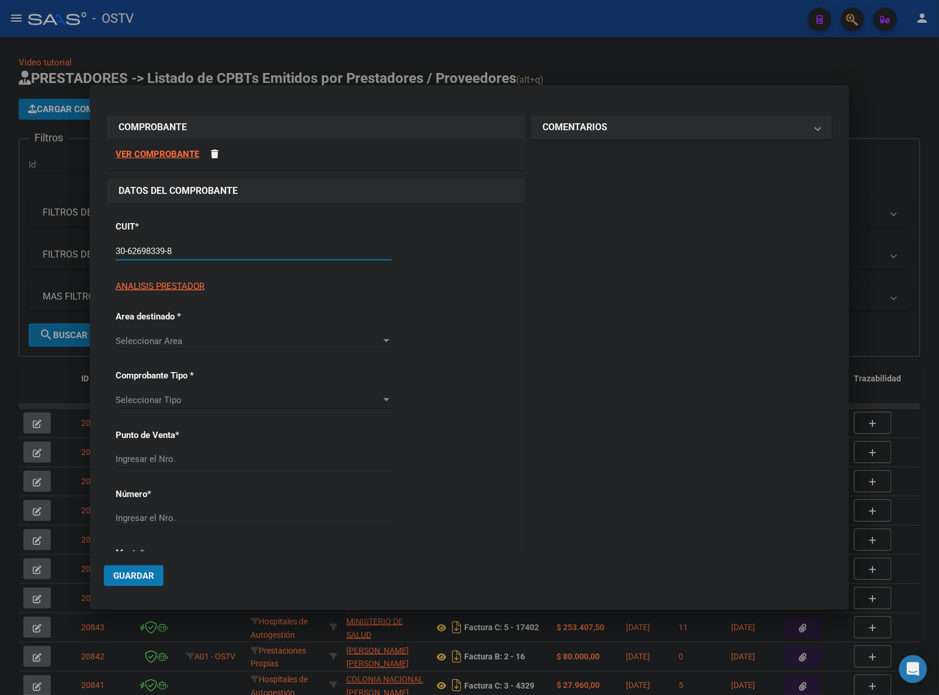
type input "30-62698339-8"
type input "169"
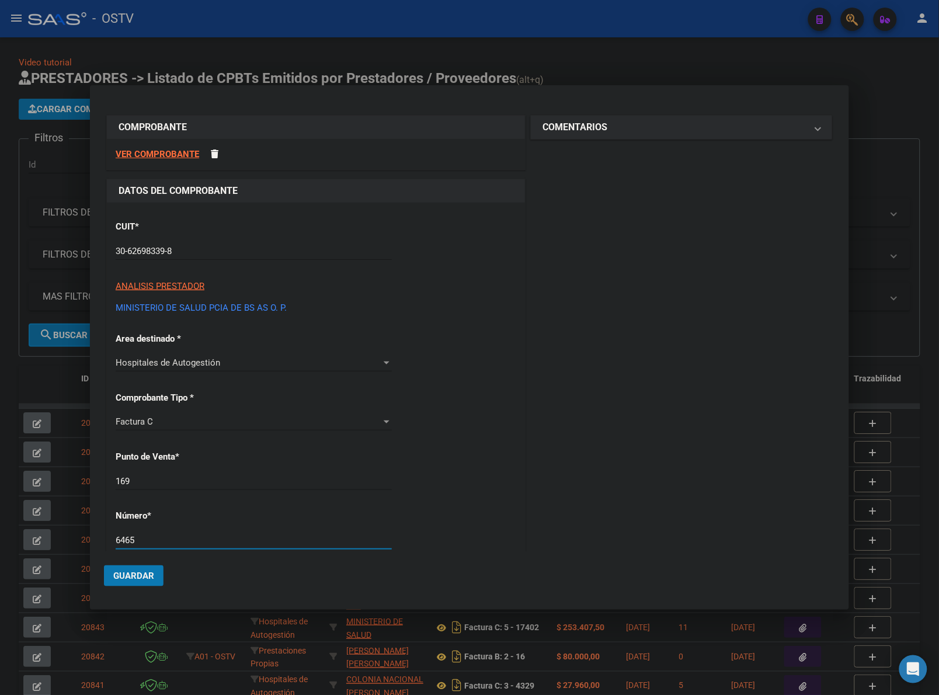
type input "6465"
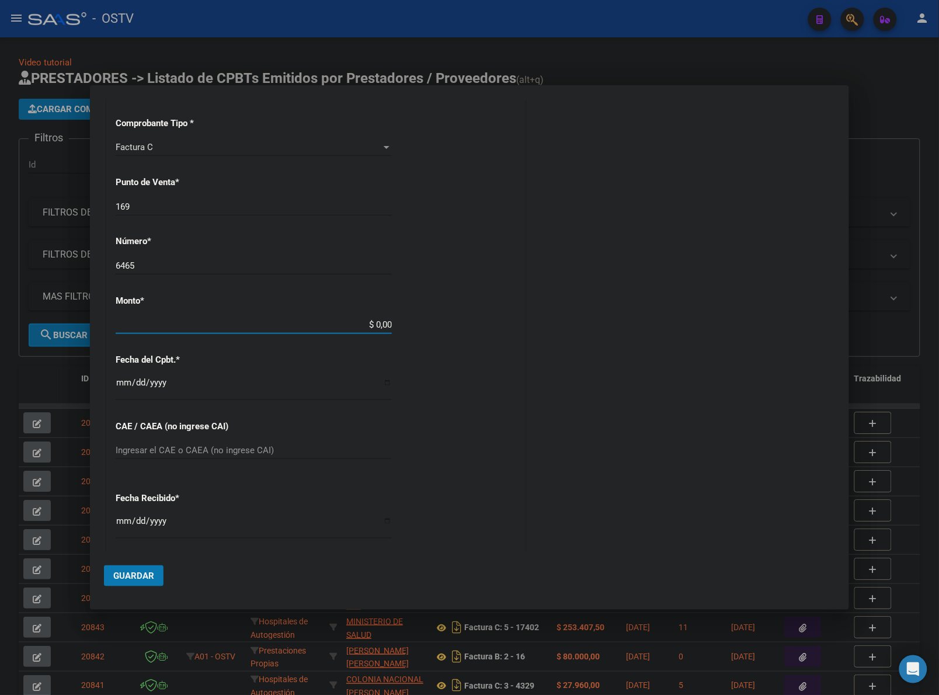
type input "$ 35.667,00"
type input "2025-07-31"
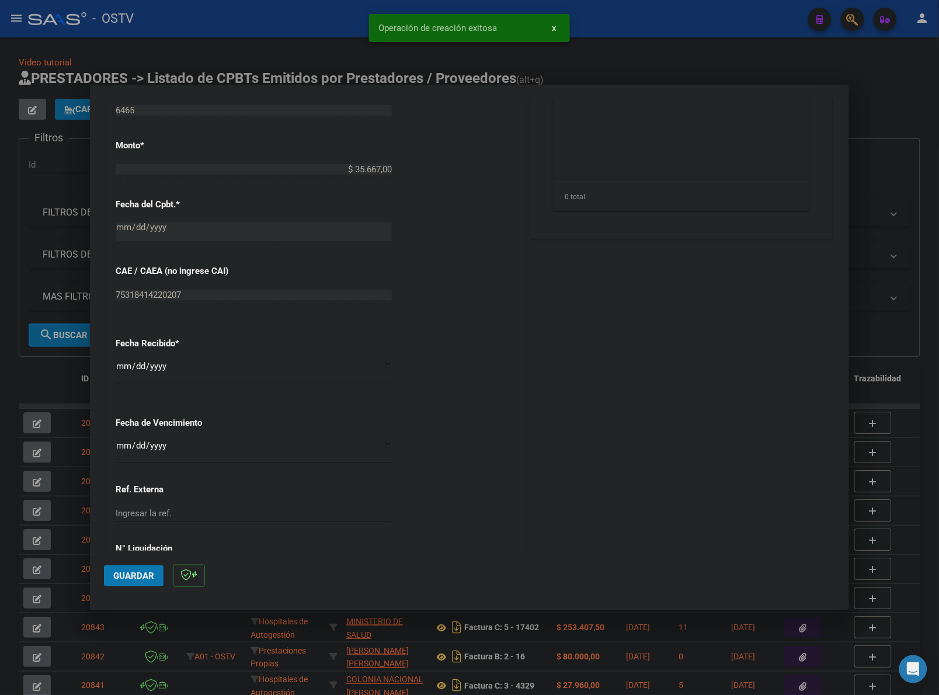
scroll to position [505, 0]
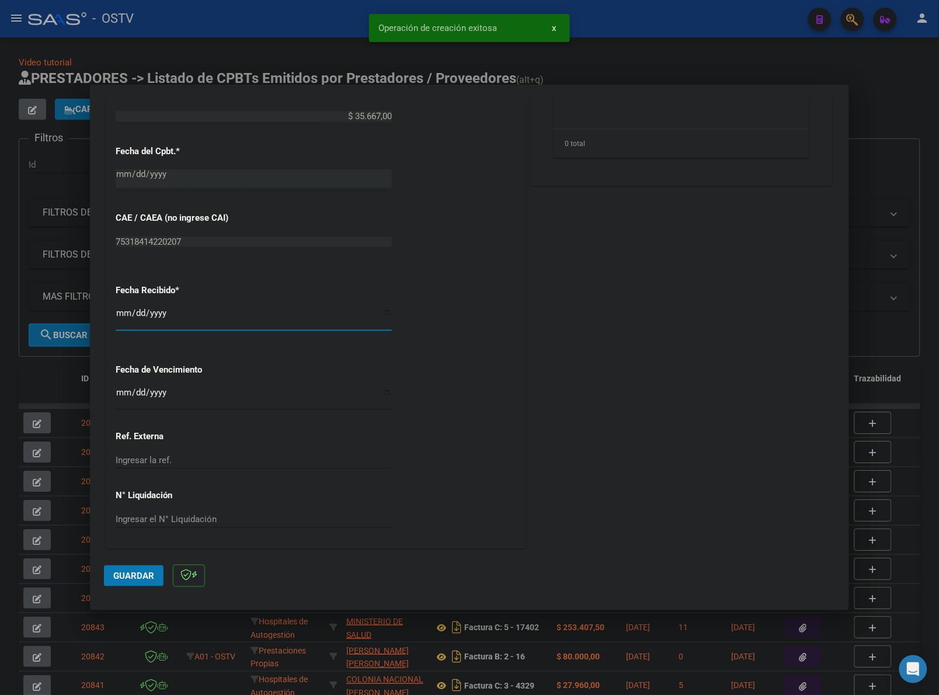
click at [120, 315] on input "[DATE]" at bounding box center [254, 317] width 276 height 19
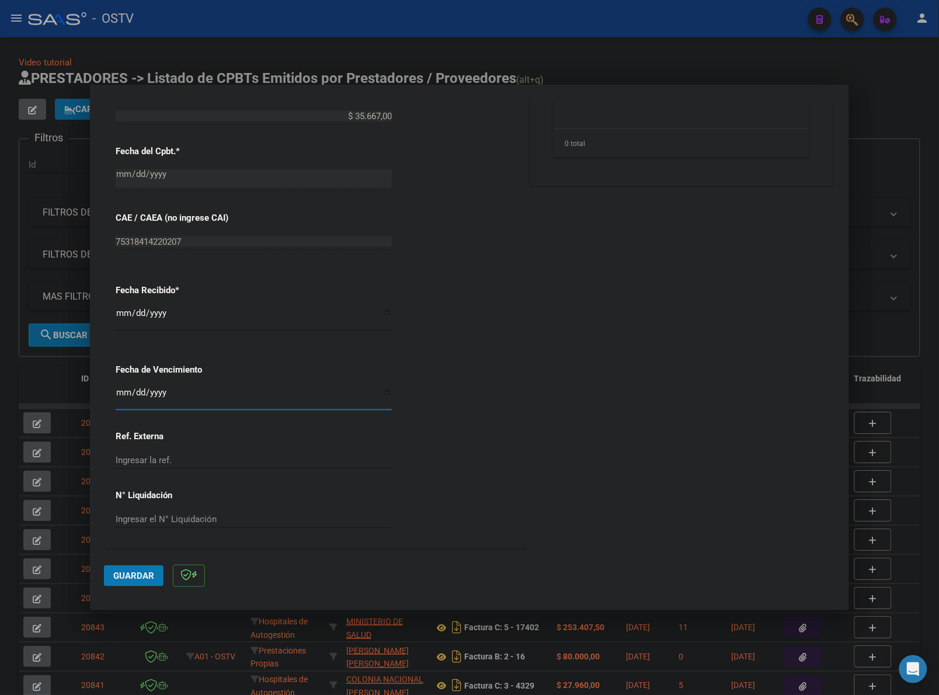
click at [151, 571] on span "Guardar" at bounding box center [133, 576] width 41 height 11
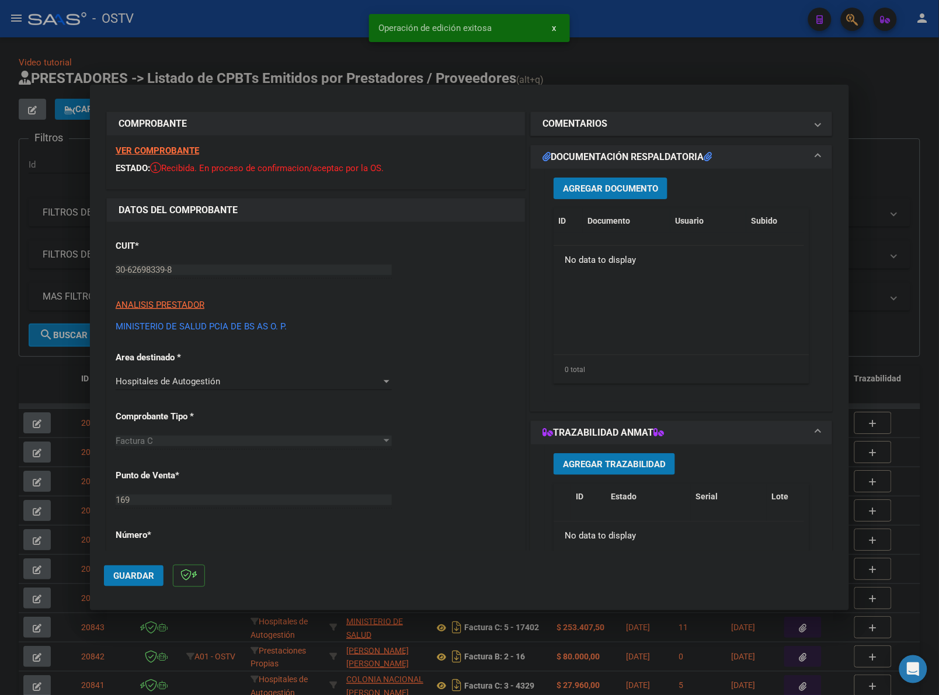
scroll to position [0, 0]
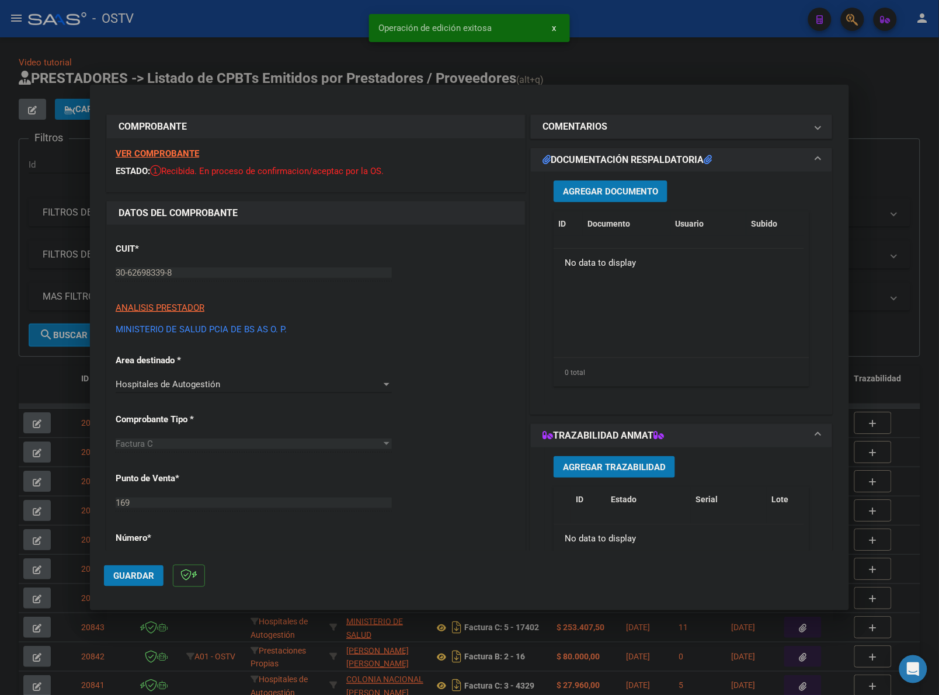
click at [618, 187] on span "Agregar Documento" at bounding box center [610, 191] width 95 height 11
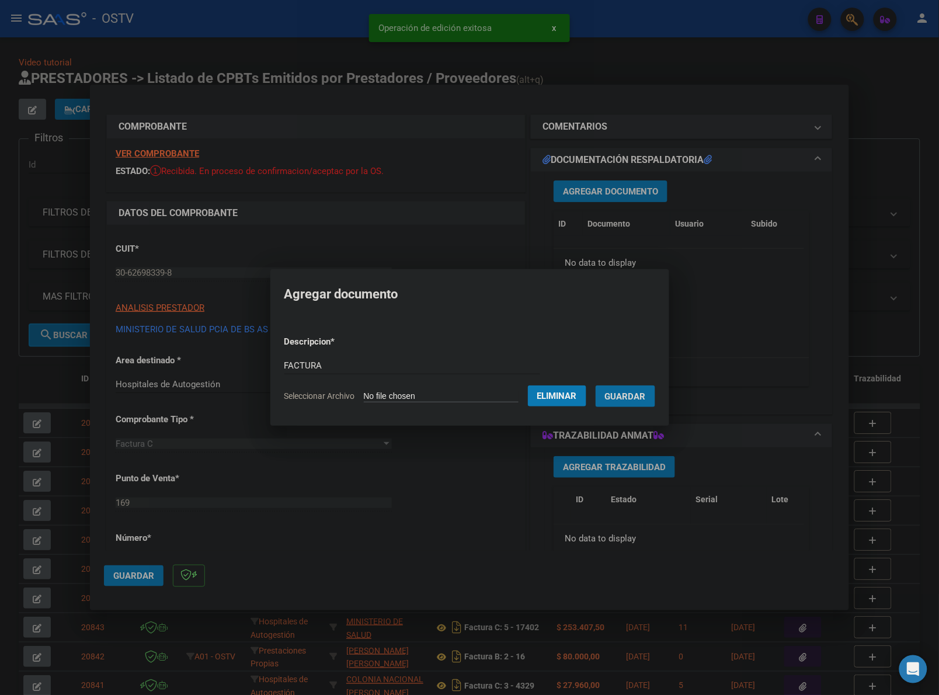
click at [596, 385] on button "Guardar" at bounding box center [626, 396] width 60 height 22
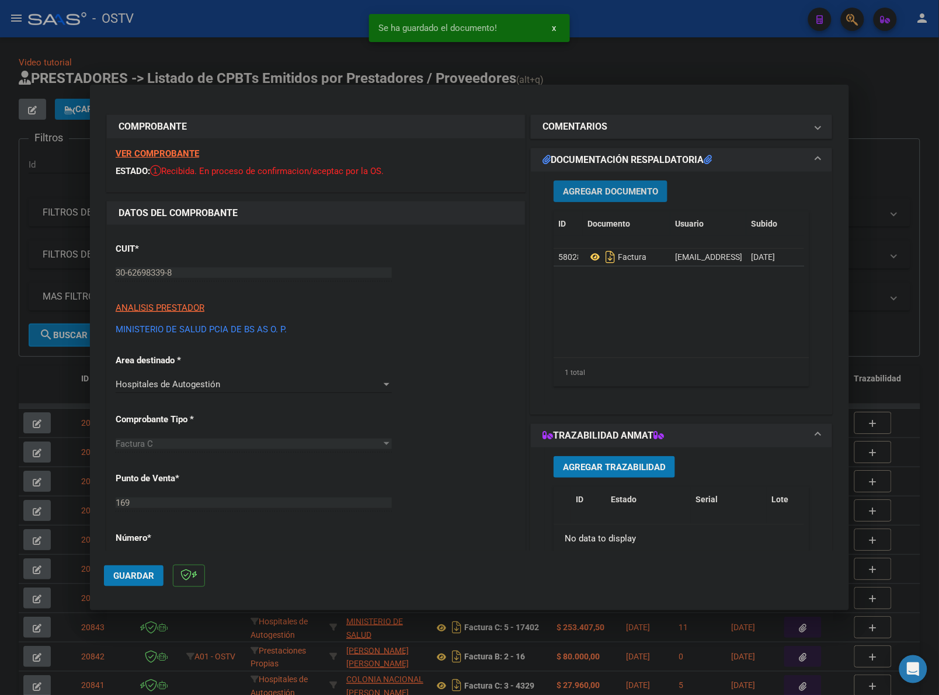
click at [631, 186] on span "Agregar Documento" at bounding box center [610, 191] width 95 height 11
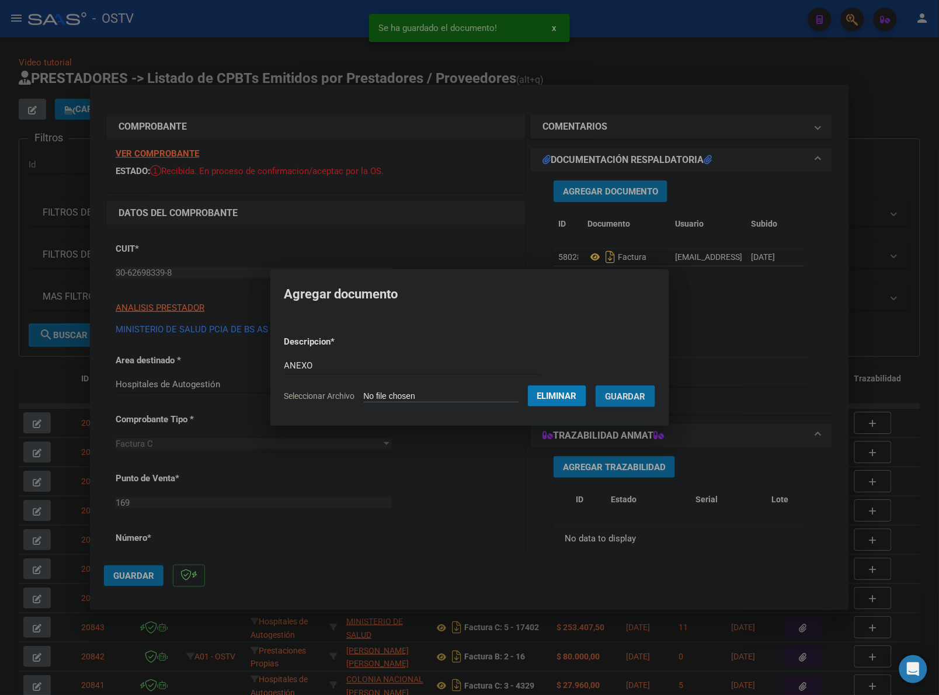
click at [596, 385] on button "Guardar" at bounding box center [626, 396] width 60 height 22
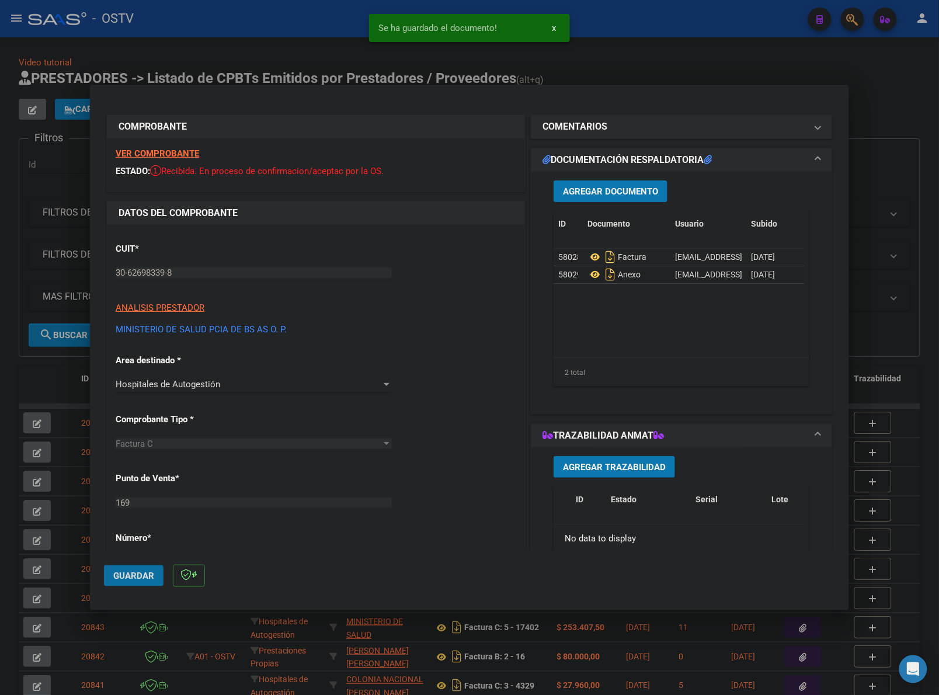
click at [114, 568] on button "Guardar" at bounding box center [134, 575] width 60 height 21
drag, startPoint x: 736, startPoint y: 65, endPoint x: 450, endPoint y: 110, distance: 289.6
click at [699, 65] on div at bounding box center [469, 347] width 939 height 695
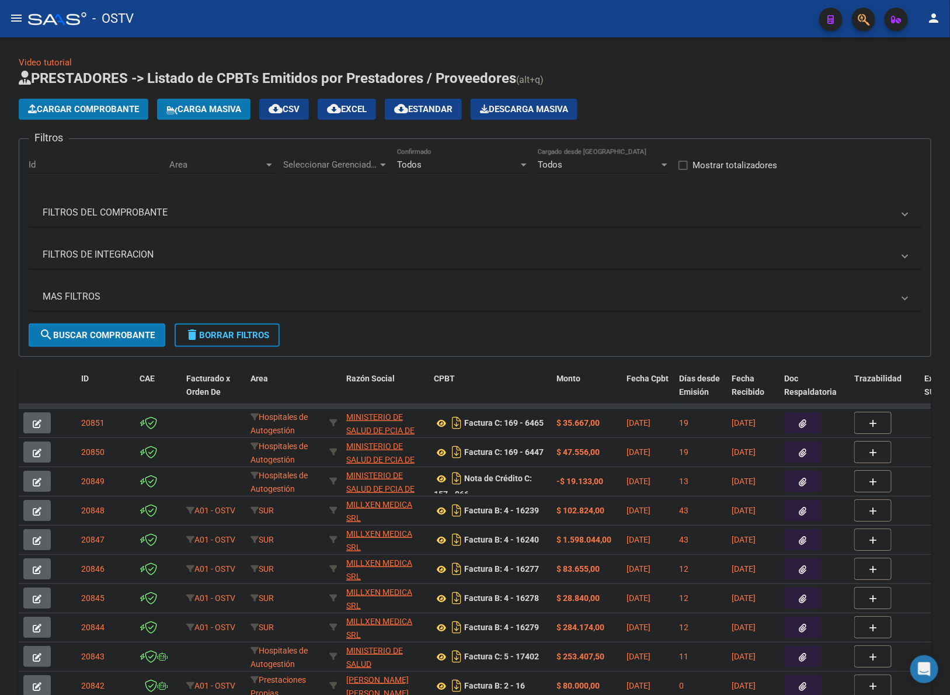
click at [699, 106] on div "Cargar Comprobante Carga Masiva cloud_download CSV cloud_download EXCEL cloud_d…" at bounding box center [475, 109] width 913 height 21
click at [123, 104] on span "Cargar Comprobante" at bounding box center [83, 109] width 111 height 11
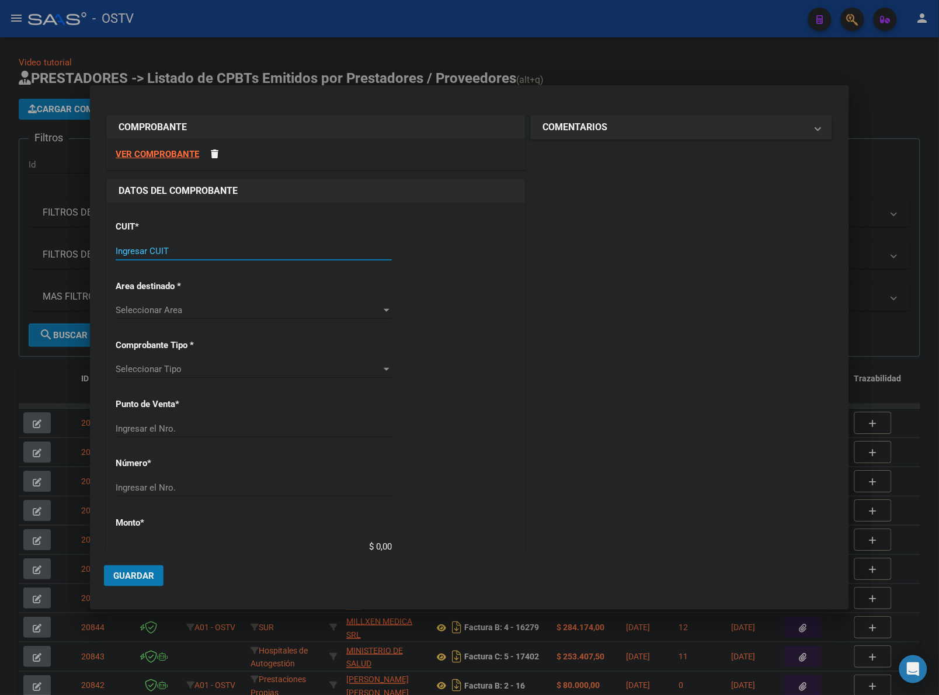
click at [206, 249] on input "Ingresar CUIT" at bounding box center [254, 251] width 276 height 11
click at [196, 252] on input "Ingresar CUIT" at bounding box center [254, 251] width 276 height 11
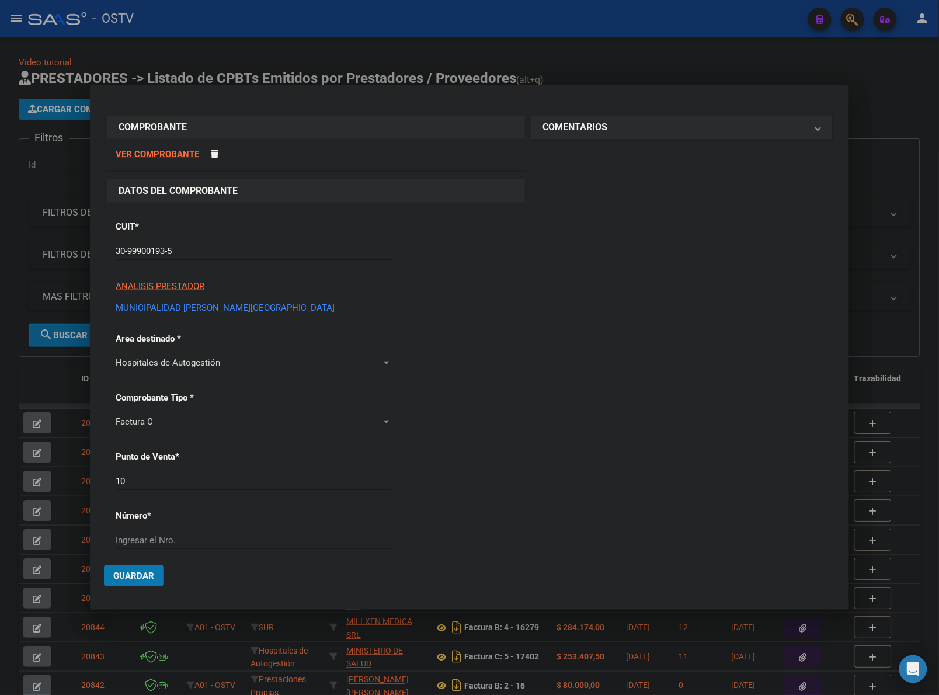
click at [217, 257] on div "30-99900193-5 Ingresar CUIT" at bounding box center [254, 251] width 276 height 18
click at [217, 254] on input "30-99900193-5" at bounding box center [254, 251] width 276 height 11
drag, startPoint x: 222, startPoint y: 483, endPoint x: 211, endPoint y: 530, distance: 48.5
click at [221, 488] on div "10 Ingresar el Nro." at bounding box center [254, 482] width 276 height 18
click at [211, 532] on div "Ingresar el Nro." at bounding box center [254, 541] width 276 height 18
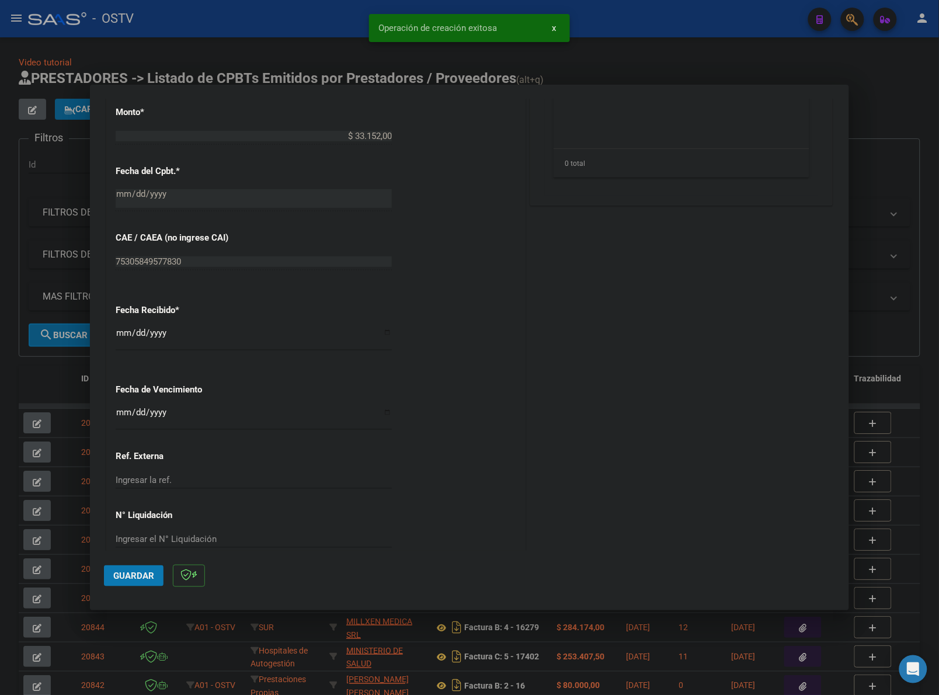
scroll to position [487, 0]
click at [127, 334] on input "[DATE]" at bounding box center [254, 335] width 276 height 19
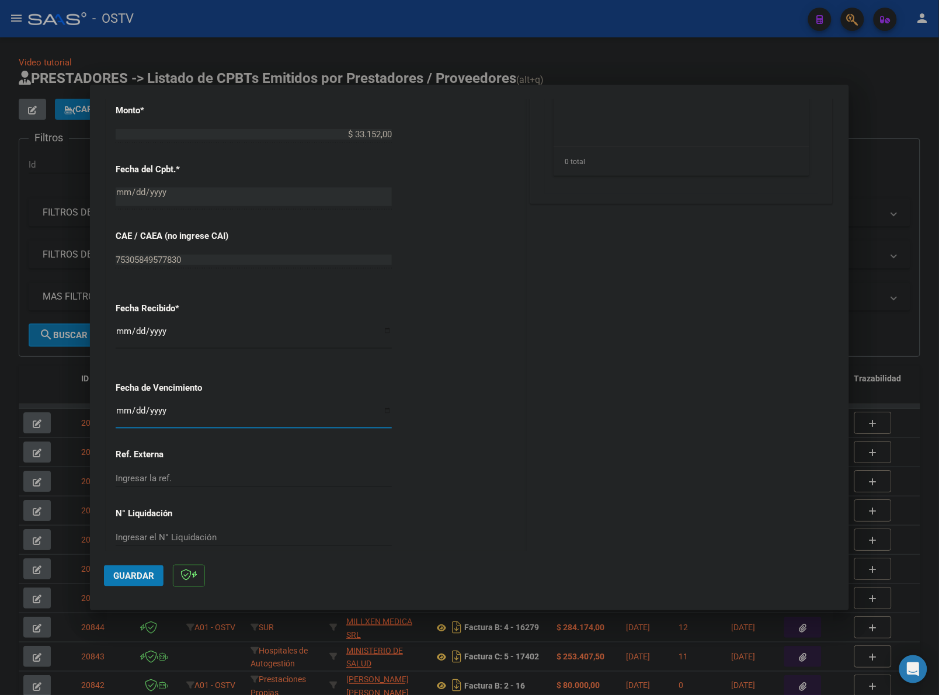
click at [117, 409] on input "Ingresar la fecha" at bounding box center [254, 415] width 276 height 19
click at [489, 421] on div "CUIT * 30-99900193-5 Ingresar CUIT ANALISIS PRESTADOR MUNICIPALIDAD DE MERLO AR…" at bounding box center [316, 152] width 418 height 828
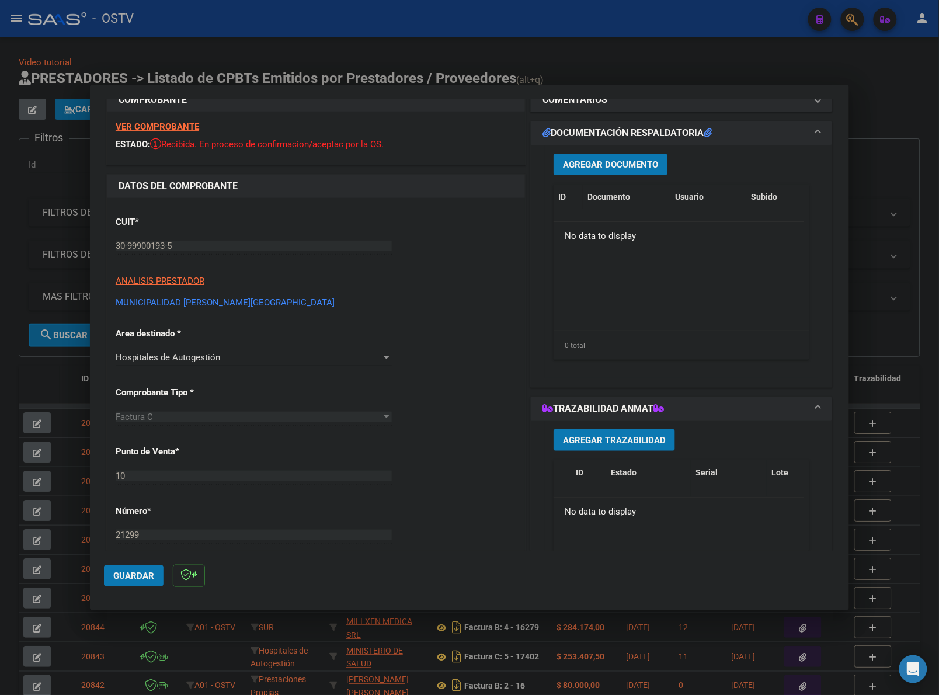
scroll to position [24, 0]
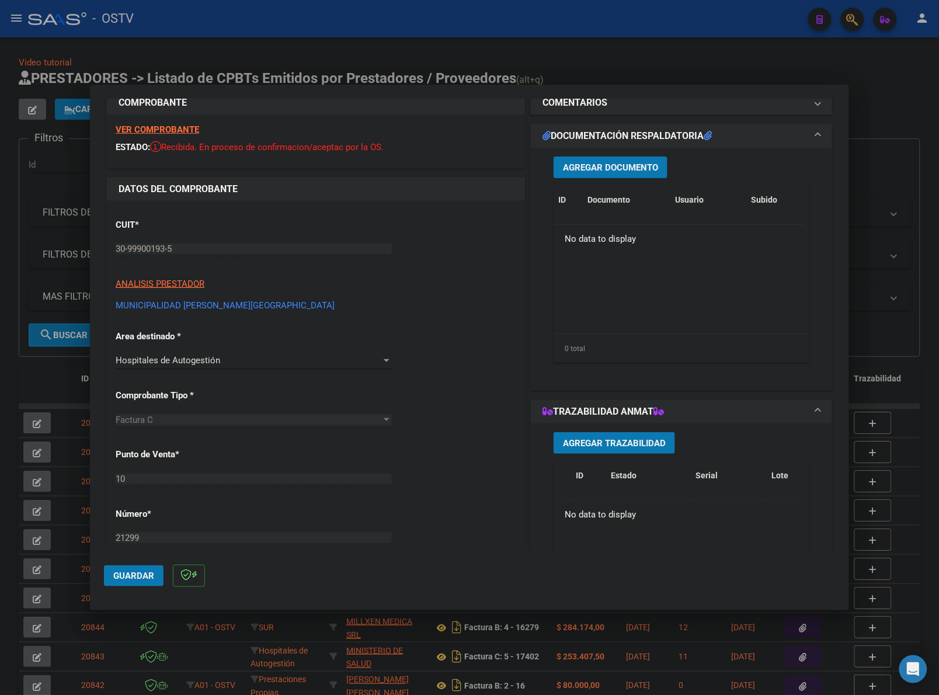
click at [608, 164] on span "Agregar Documento" at bounding box center [610, 167] width 95 height 11
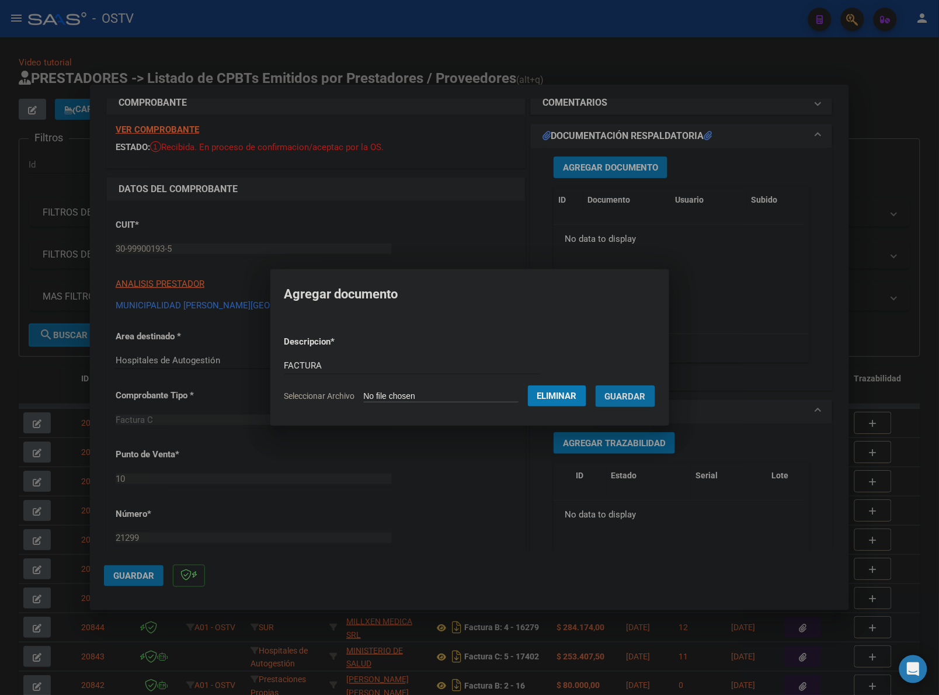
click at [596, 385] on button "Guardar" at bounding box center [626, 396] width 60 height 22
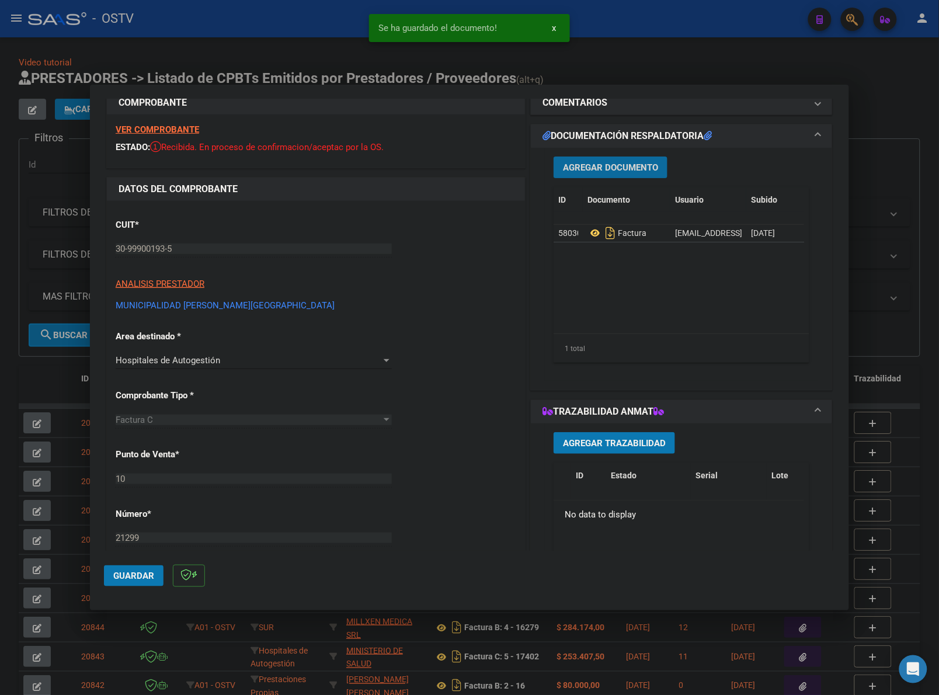
click at [623, 164] on span "Agregar Documento" at bounding box center [610, 167] width 95 height 11
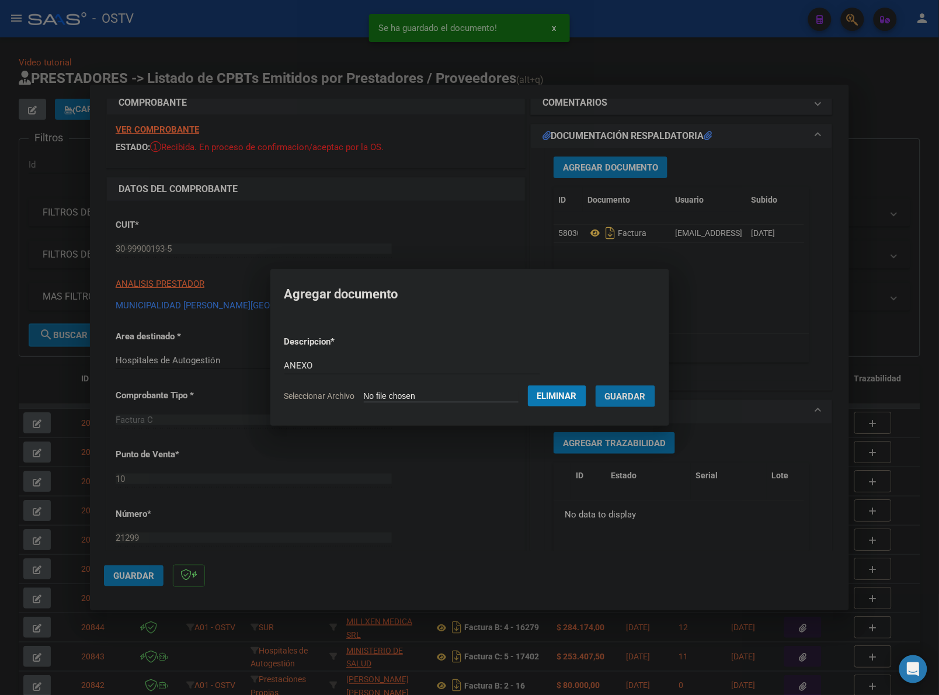
click at [596, 385] on button "Guardar" at bounding box center [626, 396] width 60 height 22
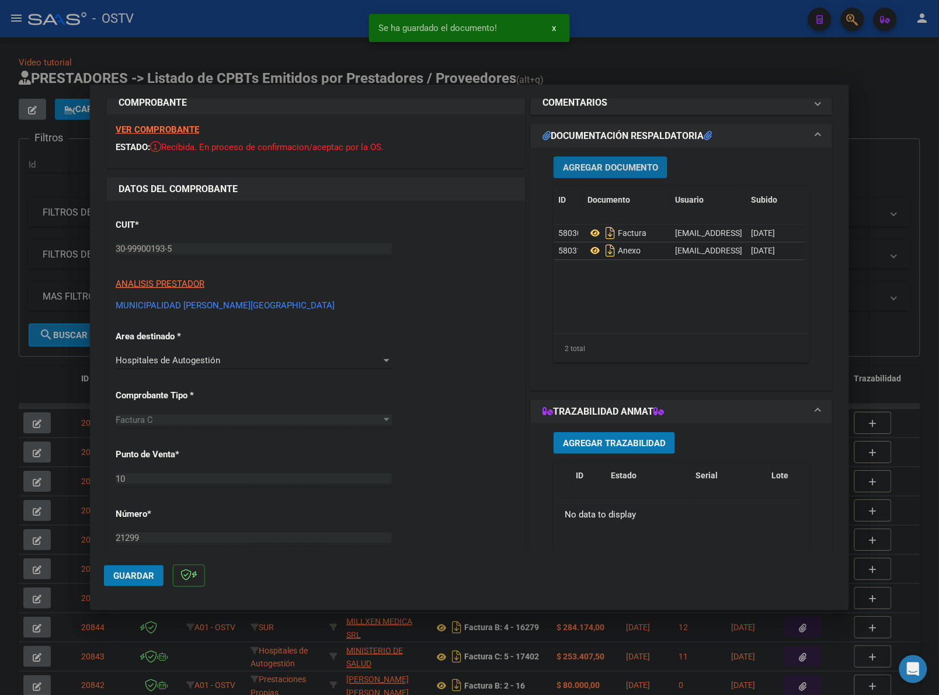
click at [132, 587] on mat-dialog-actions "Guardar" at bounding box center [469, 574] width 731 height 46
click at [138, 580] on span "Guardar" at bounding box center [133, 576] width 41 height 11
drag, startPoint x: 418, startPoint y: 68, endPoint x: 336, endPoint y: 65, distance: 81.2
click at [416, 67] on div at bounding box center [469, 347] width 939 height 695
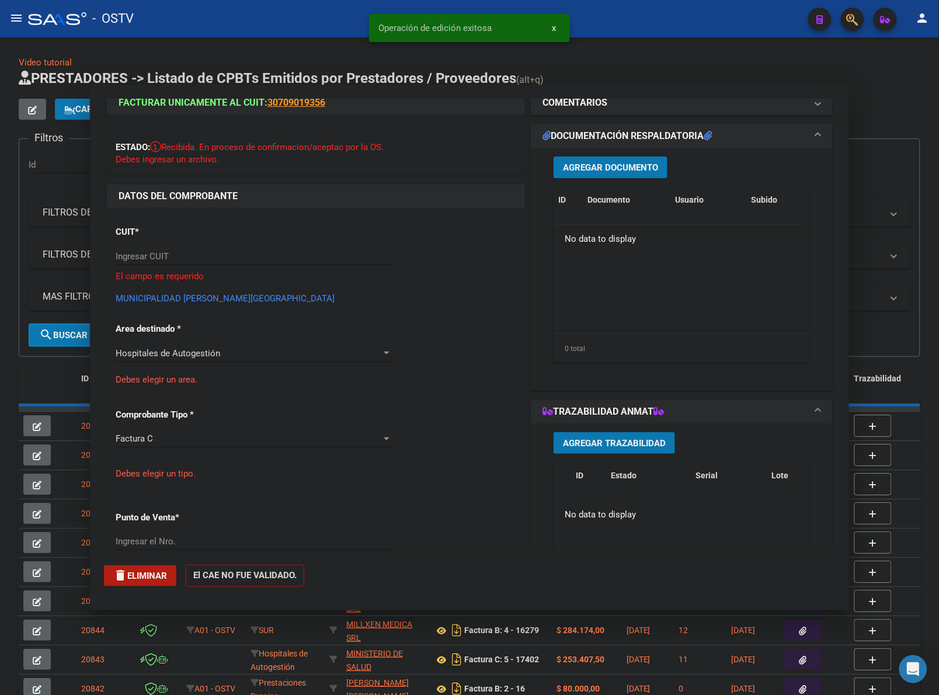
scroll to position [9, 0]
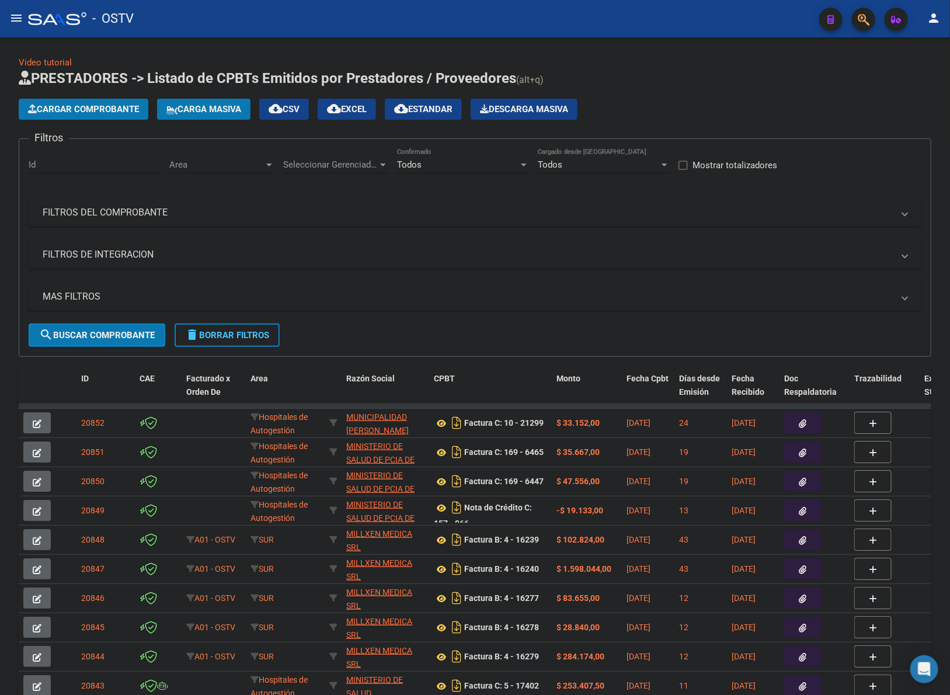
click at [98, 106] on span "Cargar Comprobante" at bounding box center [83, 109] width 111 height 11
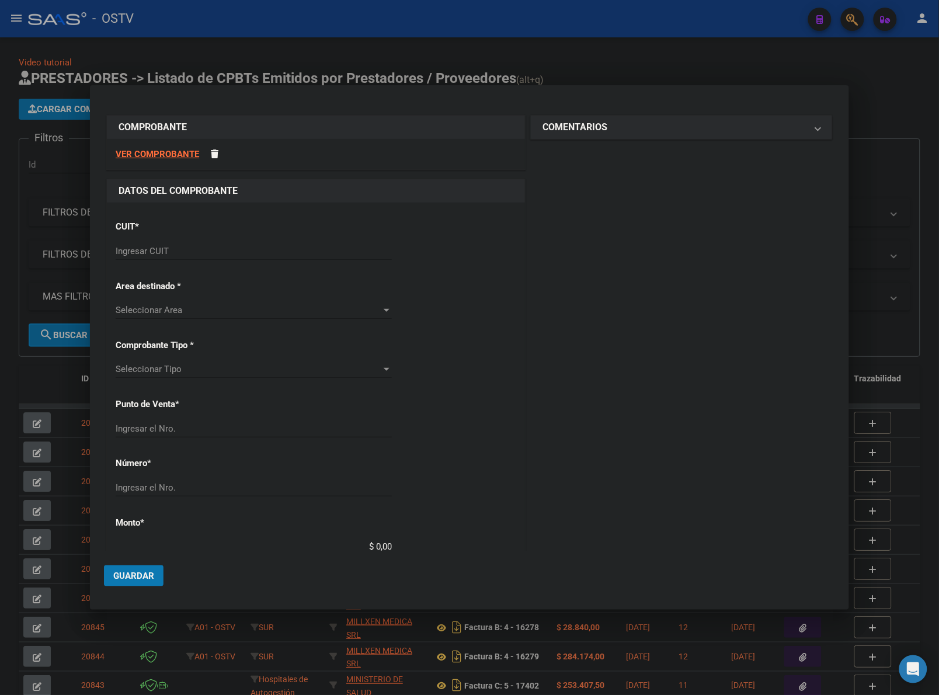
click at [214, 255] on input "Ingresar CUIT" at bounding box center [254, 251] width 276 height 11
paste input "30-99900193-5"
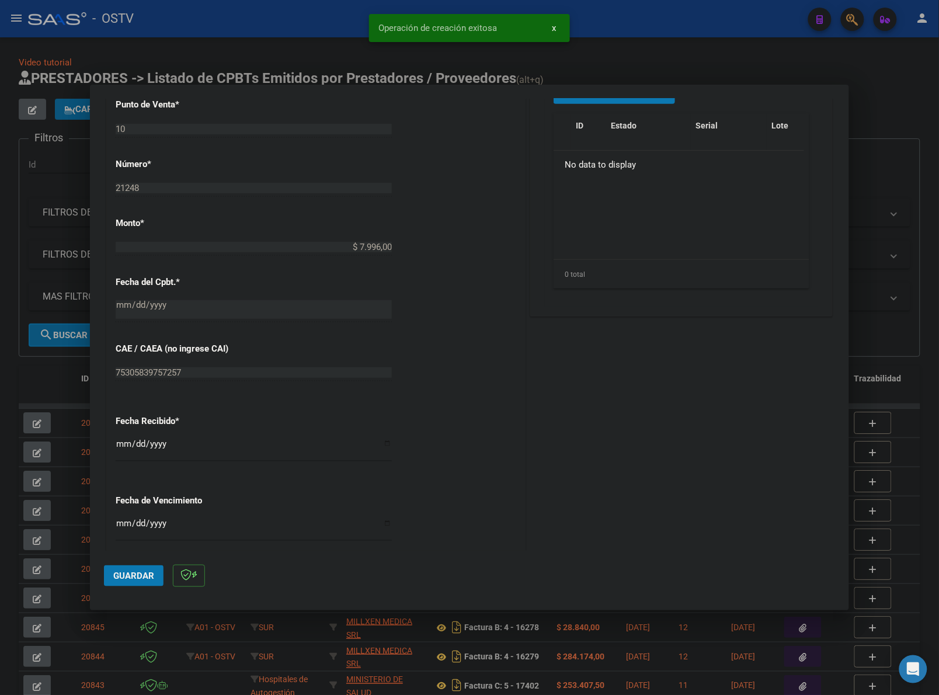
scroll to position [414, 0]
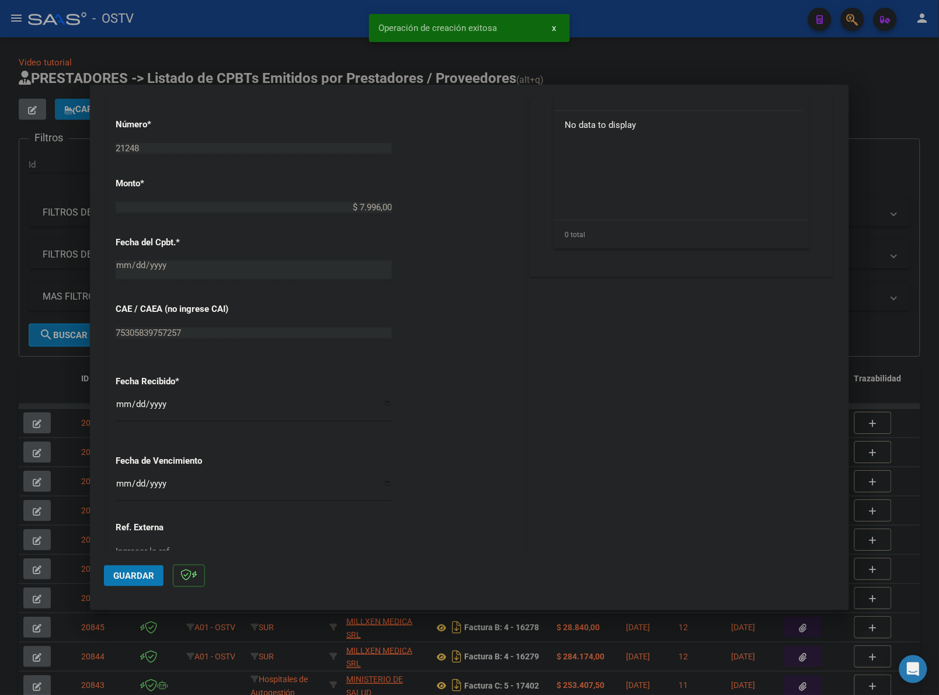
click at [120, 400] on input "[DATE]" at bounding box center [254, 409] width 276 height 19
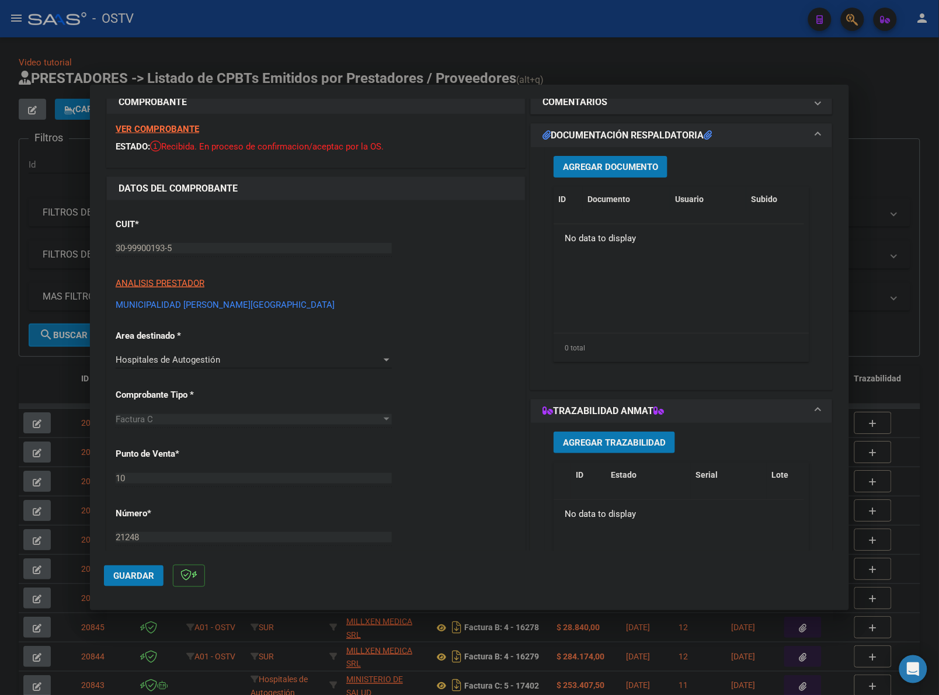
scroll to position [0, 0]
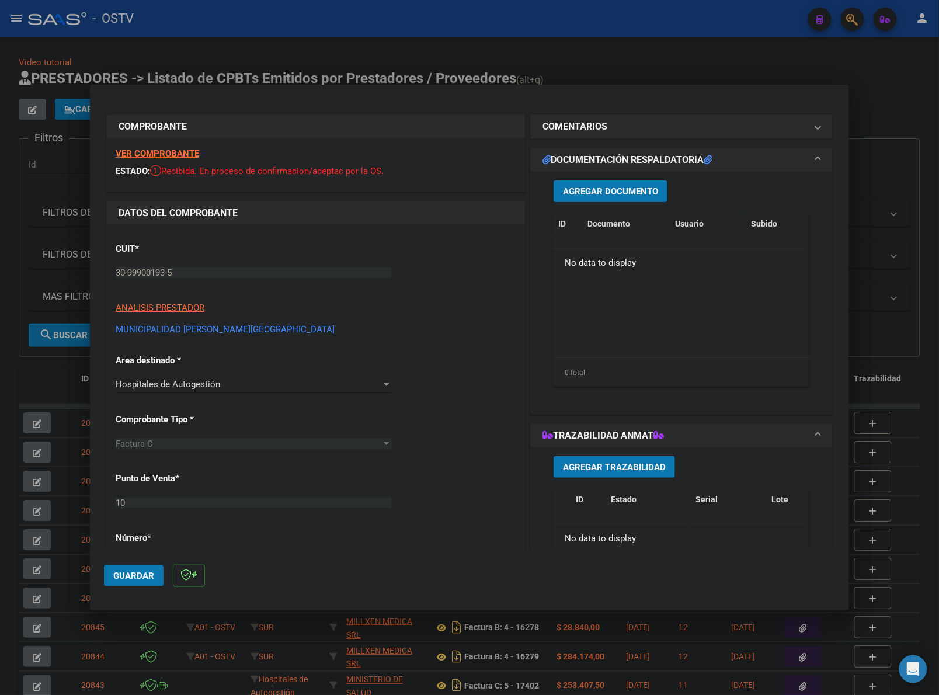
click at [596, 200] on button "Agregar Documento" at bounding box center [611, 191] width 114 height 22
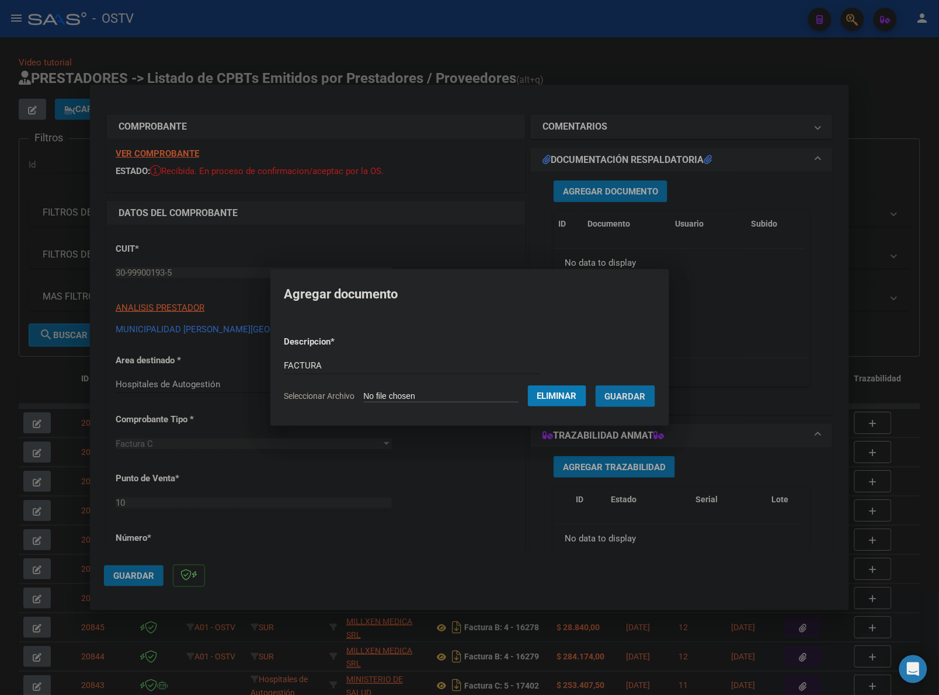
click at [596, 385] on button "Guardar" at bounding box center [626, 396] width 60 height 22
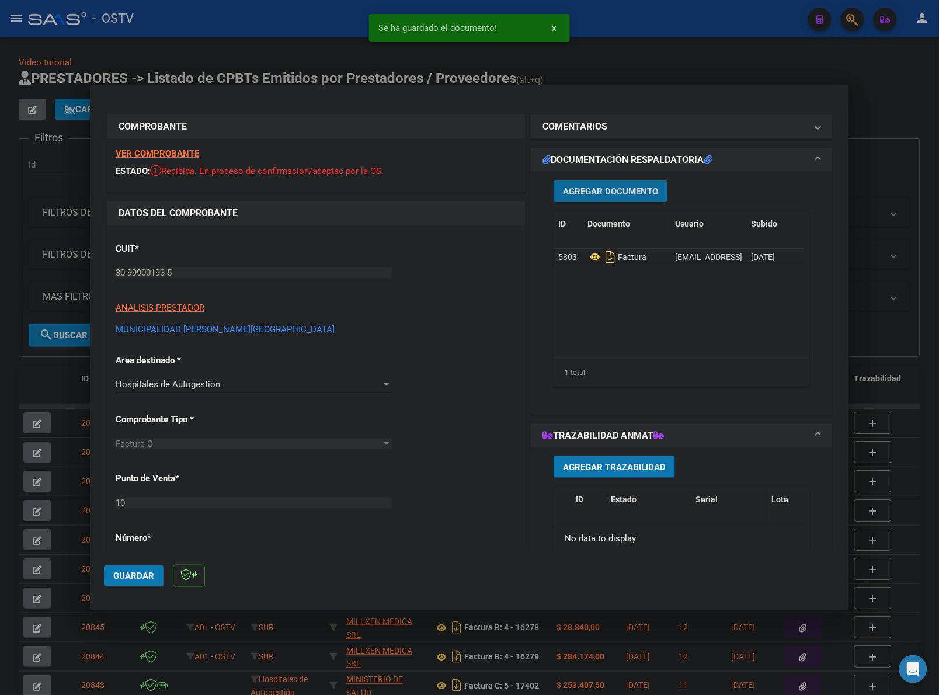
click at [630, 191] on span "Agregar Documento" at bounding box center [610, 191] width 95 height 11
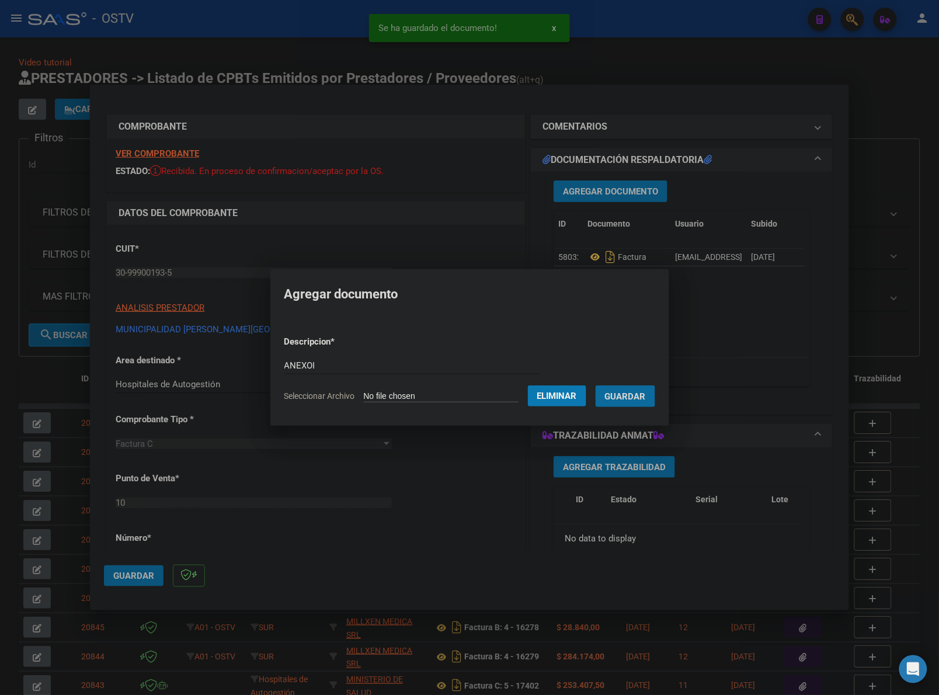
click at [596, 385] on button "Guardar" at bounding box center [626, 396] width 60 height 22
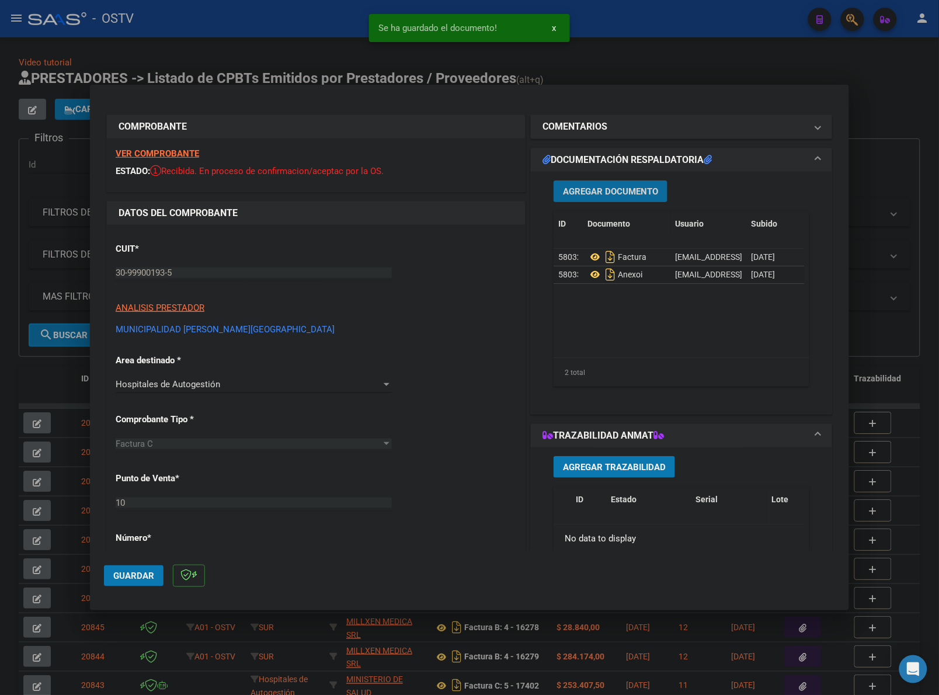
drag, startPoint x: 128, startPoint y: 575, endPoint x: 932, endPoint y: 199, distance: 887.4
click at [130, 574] on span "Guardar" at bounding box center [133, 576] width 41 height 11
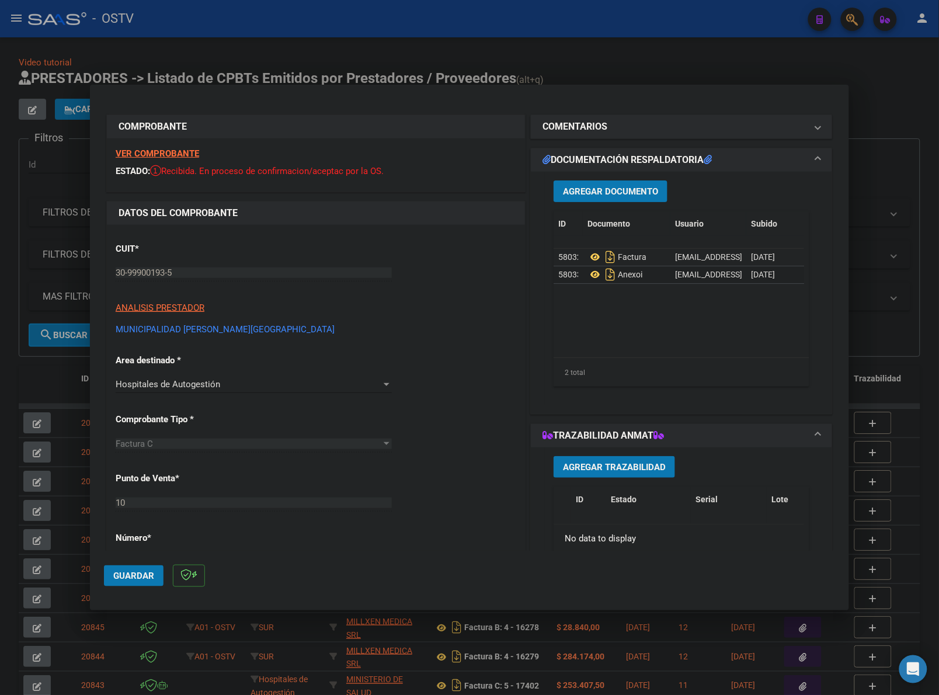
drag, startPoint x: 134, startPoint y: 574, endPoint x: 83, endPoint y: 407, distance: 174.8
click at [135, 571] on span "Guardar" at bounding box center [133, 576] width 41 height 11
click at [38, 368] on div at bounding box center [469, 347] width 939 height 695
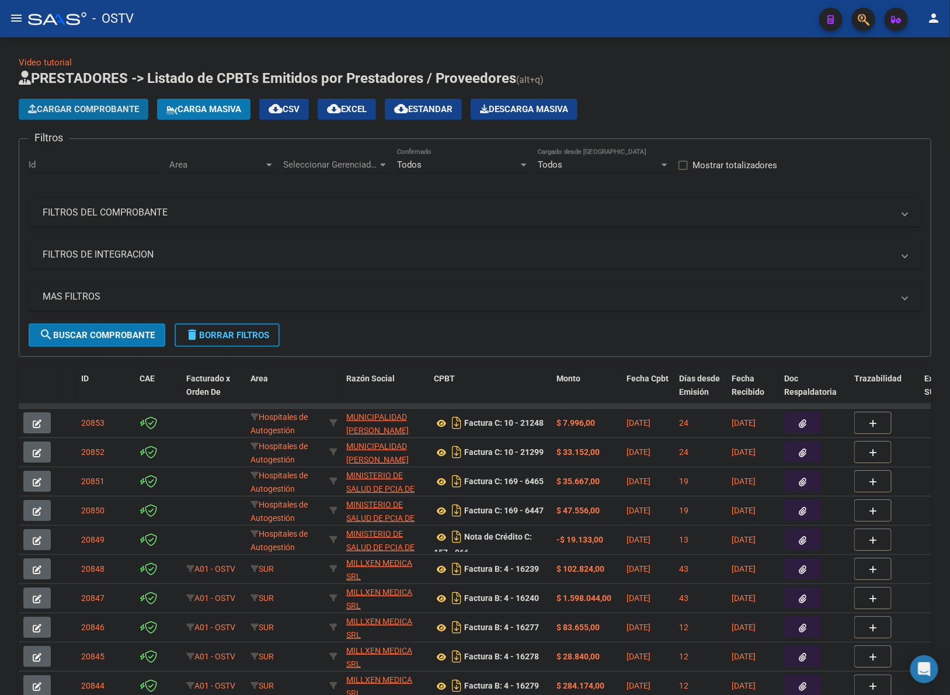
click at [105, 111] on span "Cargar Comprobante" at bounding box center [83, 109] width 111 height 11
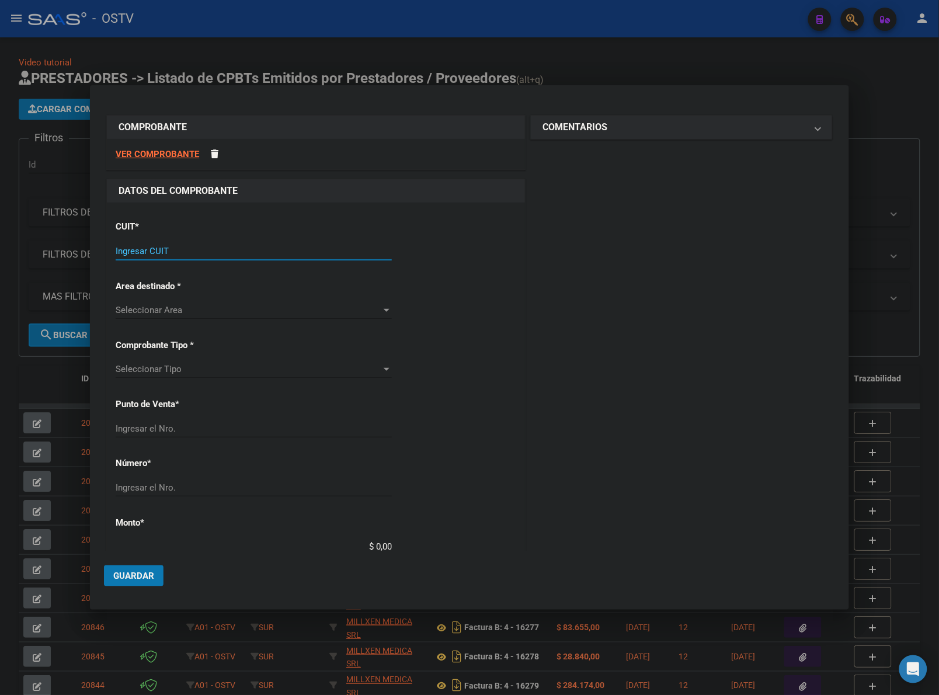
click at [307, 255] on input "Ingresar CUIT" at bounding box center [254, 251] width 276 height 11
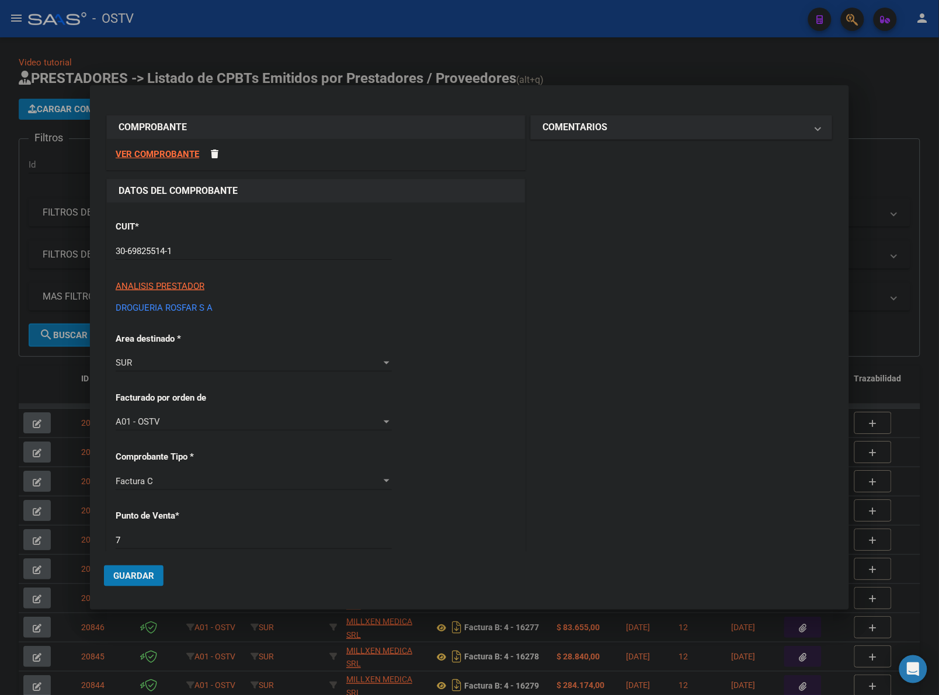
click at [457, 343] on div "CUIT * 30-69825514-1 Ingresar CUIT ANALISIS PRESTADOR DROGUERIA ROSFAR S A ARCA…" at bounding box center [316, 646] width 418 height 887
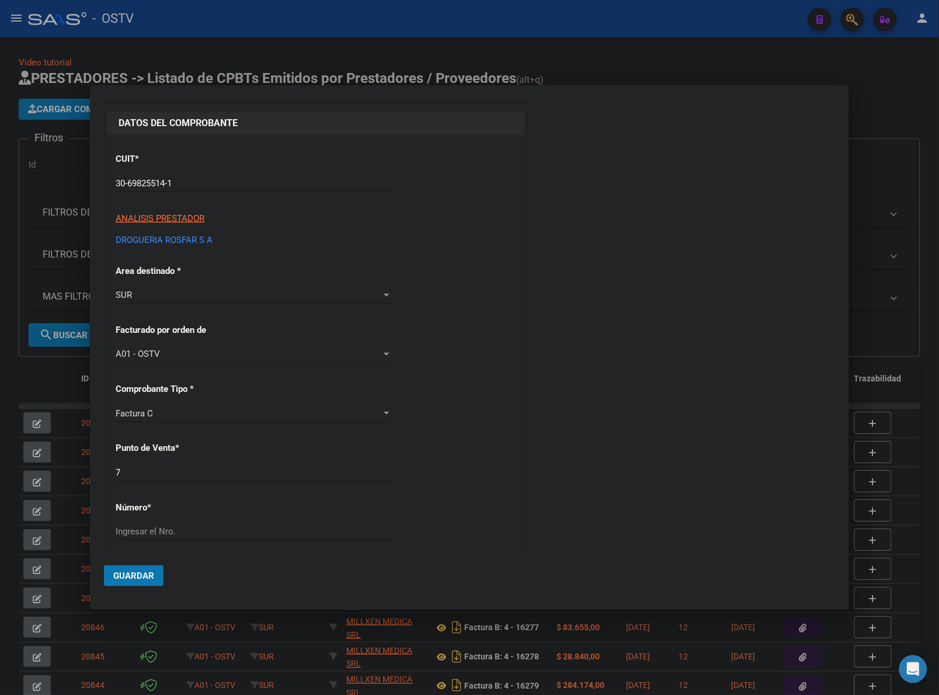
scroll to position [97, 0]
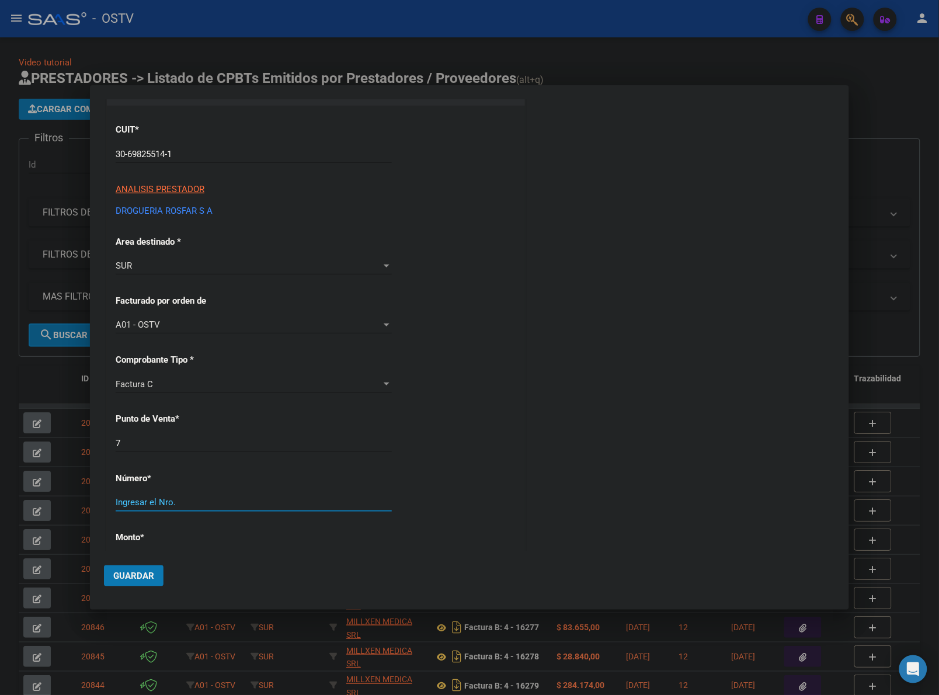
click at [220, 503] on input "Ingresar el Nro." at bounding box center [254, 502] width 276 height 11
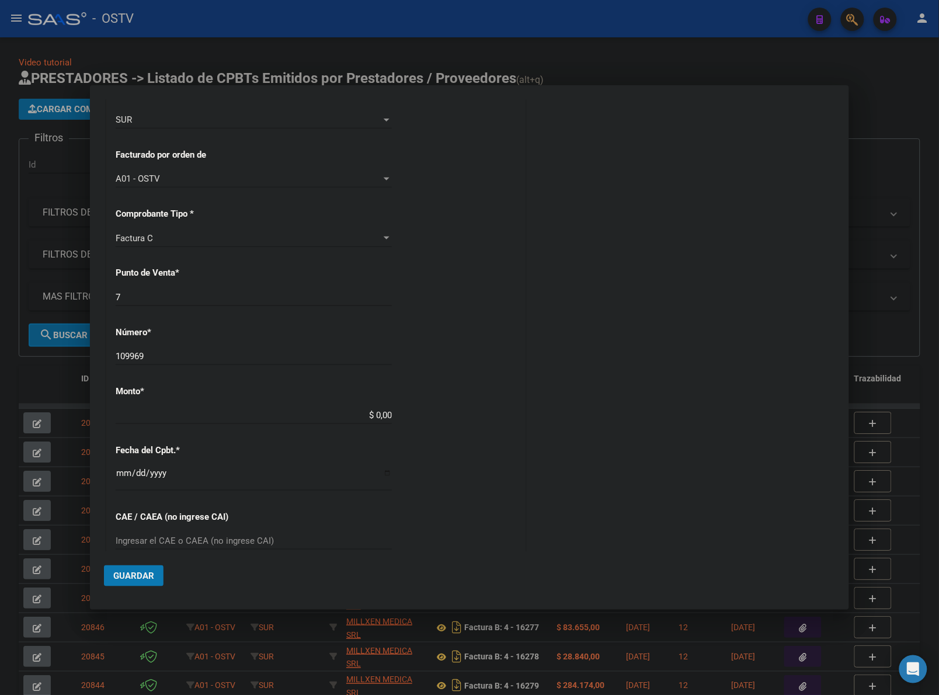
click at [534, 421] on div "COMENTARIOS Comentarios De la Obra Social: Comentarios de la Obra Social (no vi…" at bounding box center [681, 360] width 307 height 980
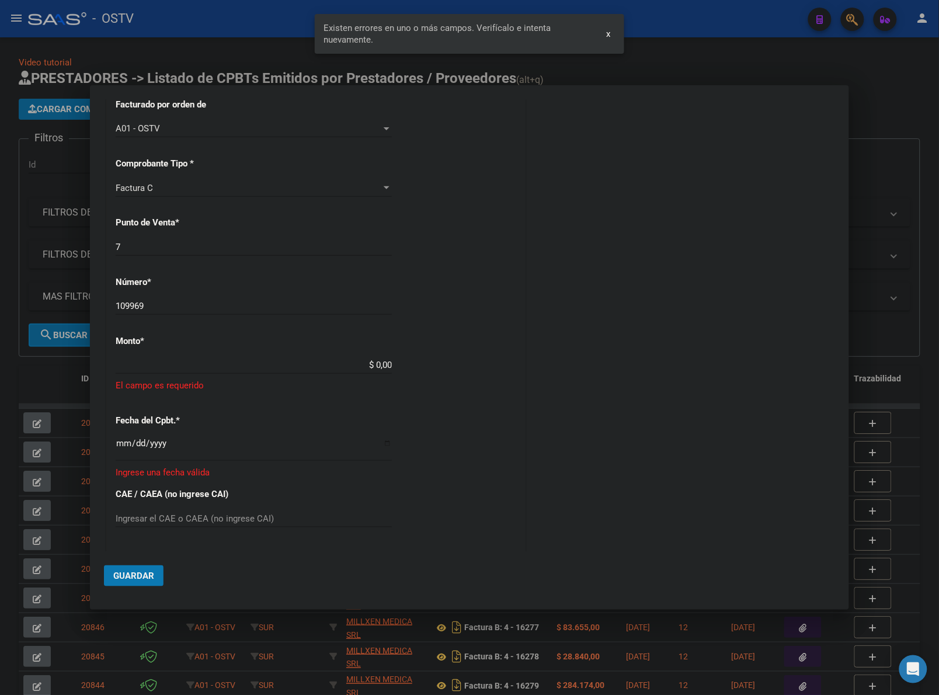
scroll to position [328, 0]
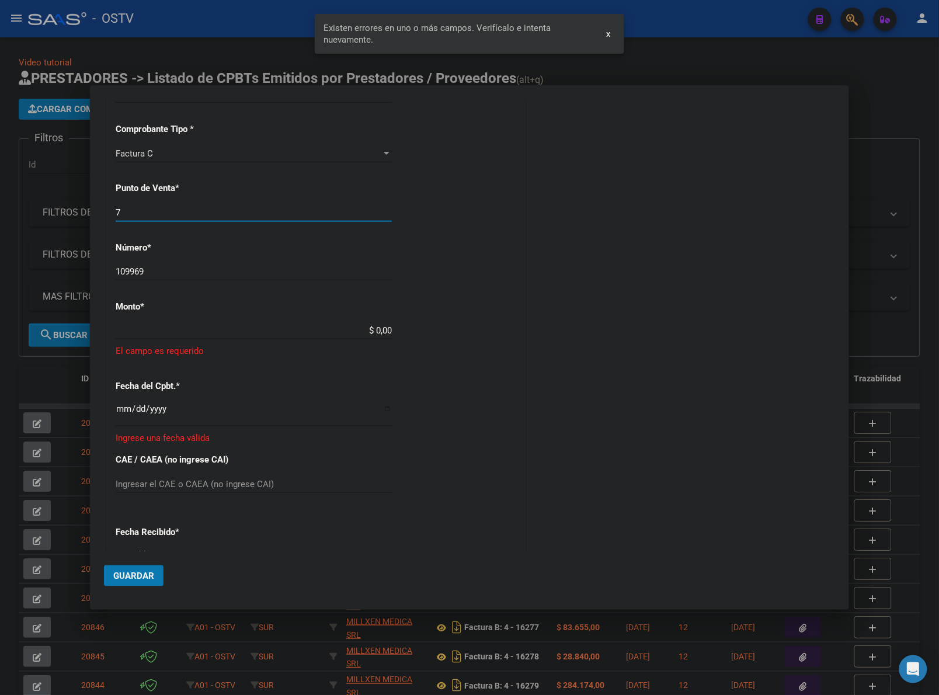
drag, startPoint x: 155, startPoint y: 215, endPoint x: 92, endPoint y: 215, distance: 62.5
click at [92, 215] on mat-dialog-content "COMPROBANTE VER COMPROBANTE DATOS DEL COMPROBANTE CUIT * 30-69825514-1 Ingresar…" at bounding box center [469, 325] width 759 height 452
drag, startPoint x: 155, startPoint y: 268, endPoint x: 77, endPoint y: 266, distance: 78.3
click at [77, 266] on div "COMPROBANTE VER COMPROBANTE DATOS DEL COMPROBANTE CUIT * 30-69825514-1 Ingresar…" at bounding box center [469, 347] width 939 height 695
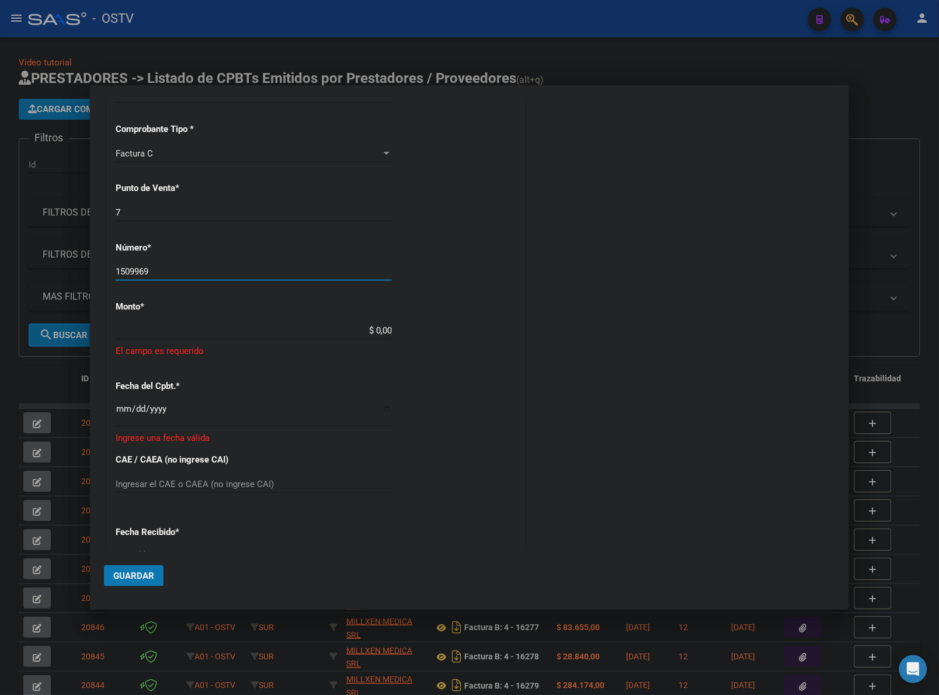
click at [567, 334] on div "COMENTARIOS Comentarios De la Obra Social: Comentarios de la Obra Social (no vi…" at bounding box center [681, 289] width 307 height 1008
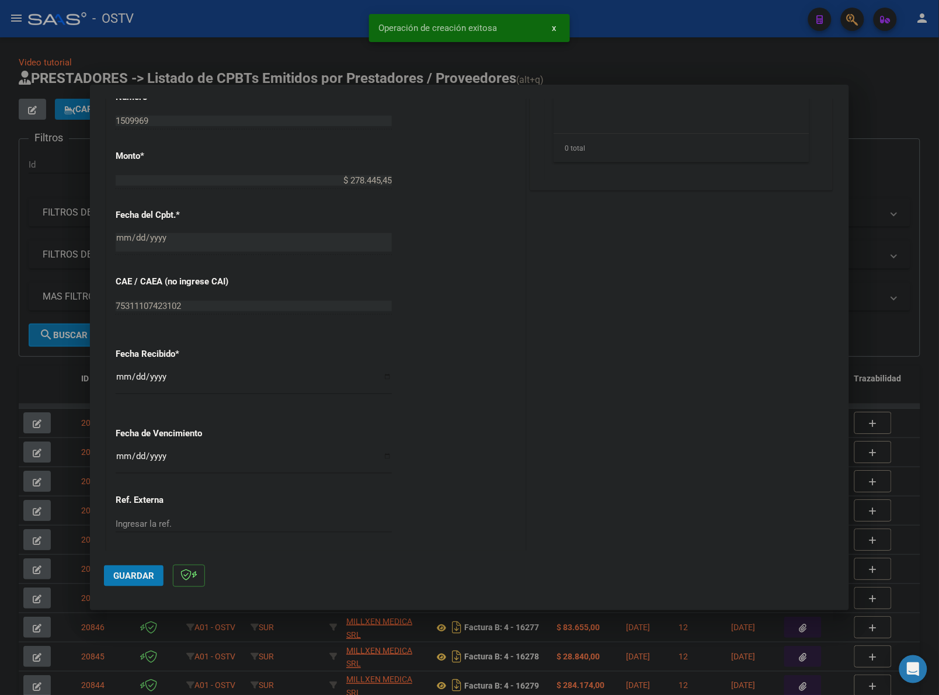
scroll to position [511, 0]
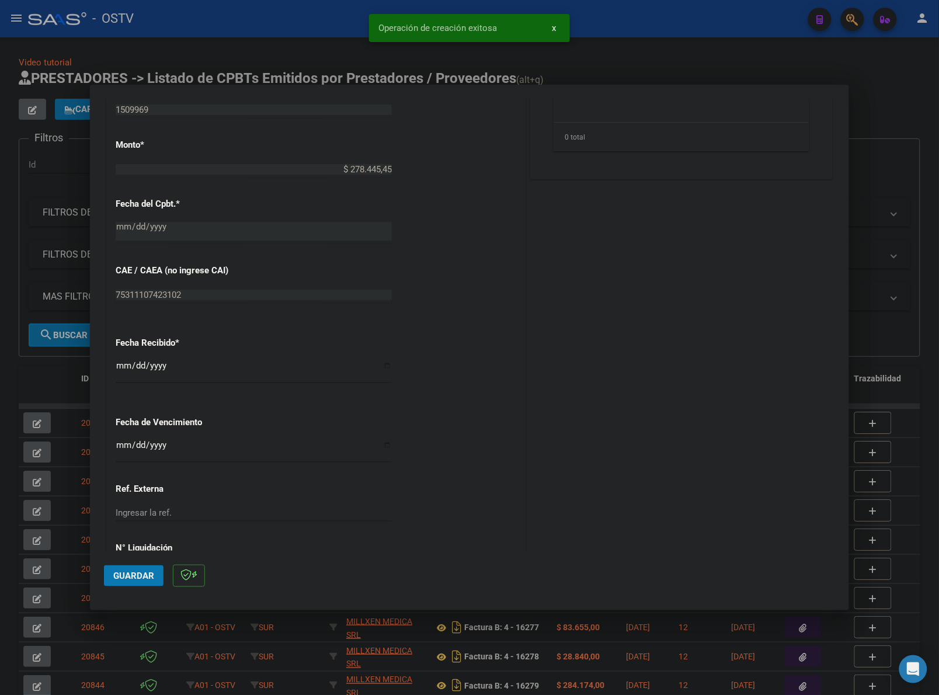
click at [123, 361] on input "[DATE]" at bounding box center [254, 370] width 276 height 19
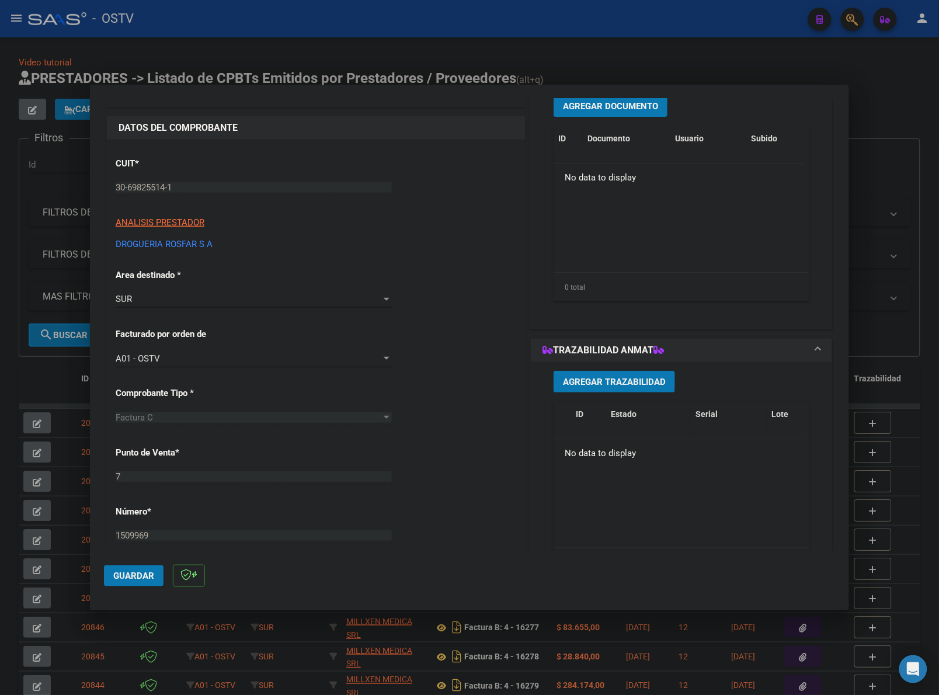
scroll to position [0, 0]
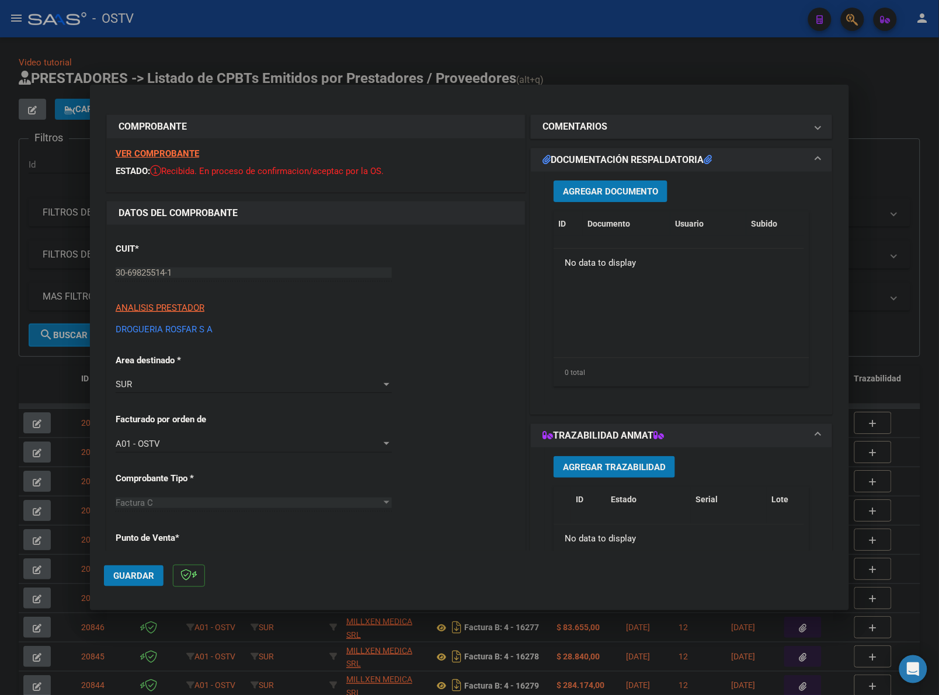
click at [600, 187] on span "Agregar Documento" at bounding box center [610, 191] width 95 height 11
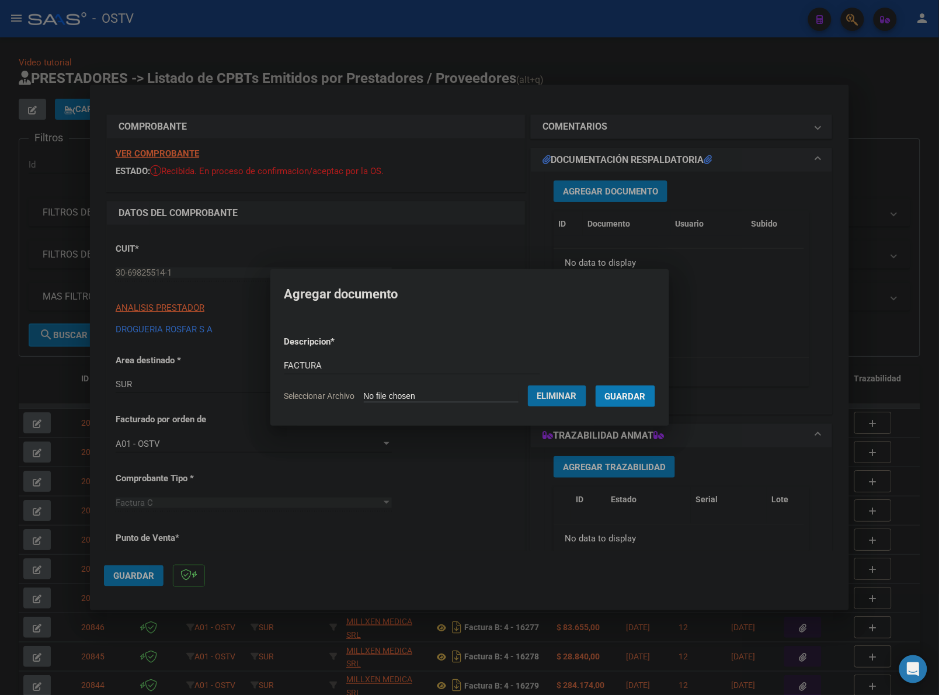
click at [596, 385] on button "Guardar" at bounding box center [626, 396] width 60 height 22
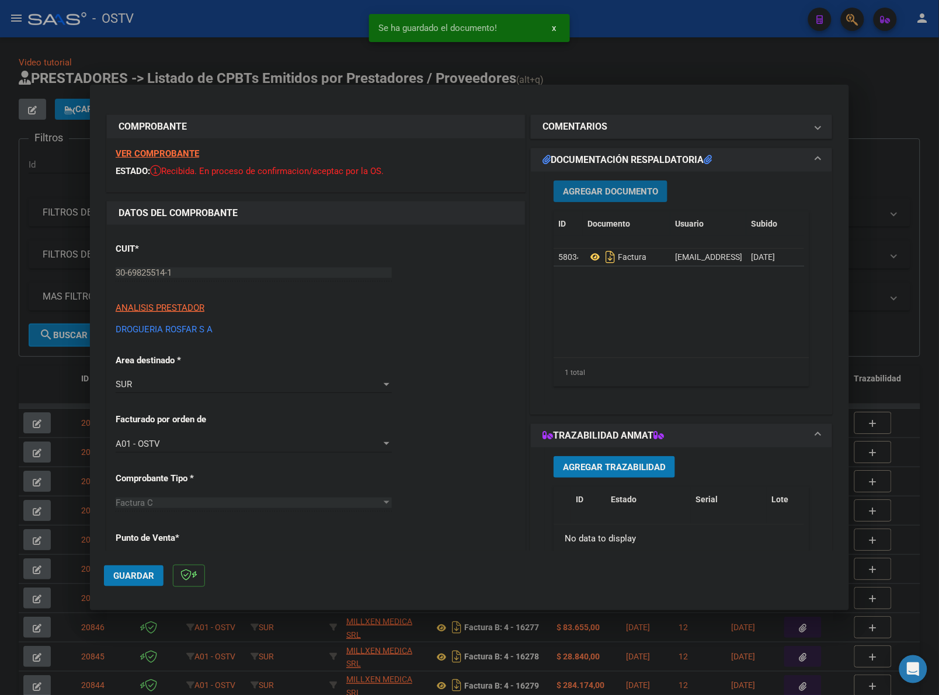
click at [596, 190] on span "Agregar Documento" at bounding box center [610, 191] width 95 height 11
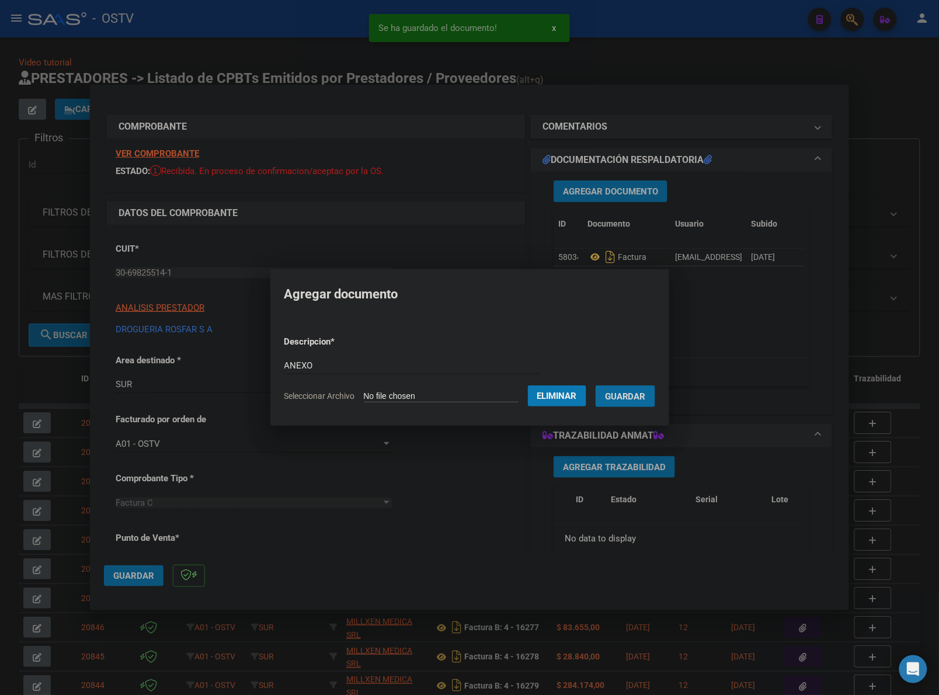
click at [596, 385] on button "Guardar" at bounding box center [626, 396] width 60 height 22
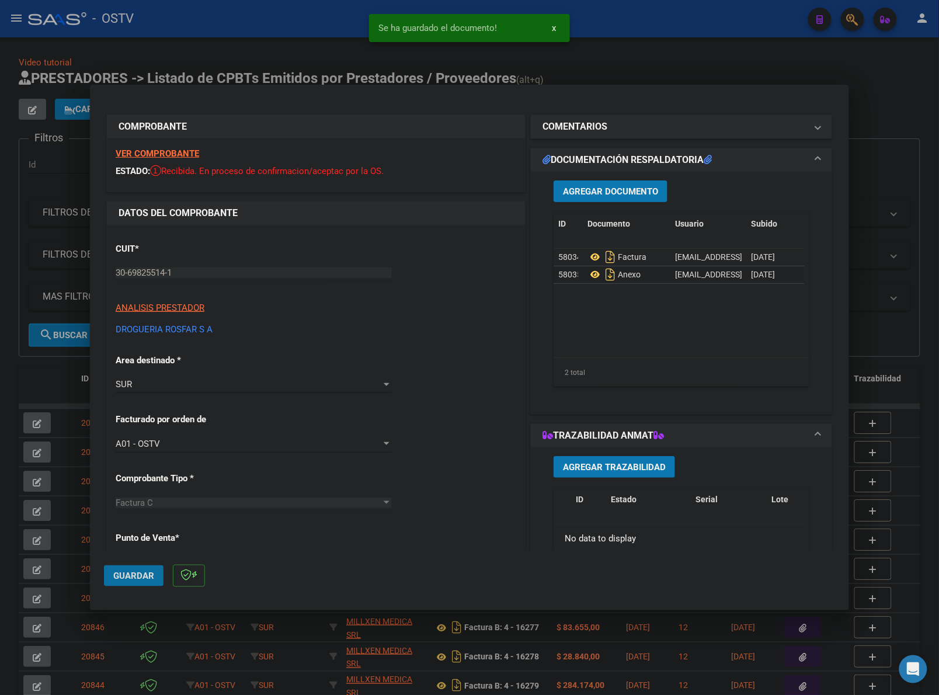
click at [138, 572] on span "Guardar" at bounding box center [133, 576] width 41 height 11
click at [138, 576] on span "Guardar" at bounding box center [133, 576] width 41 height 11
click at [47, 370] on div at bounding box center [469, 347] width 939 height 695
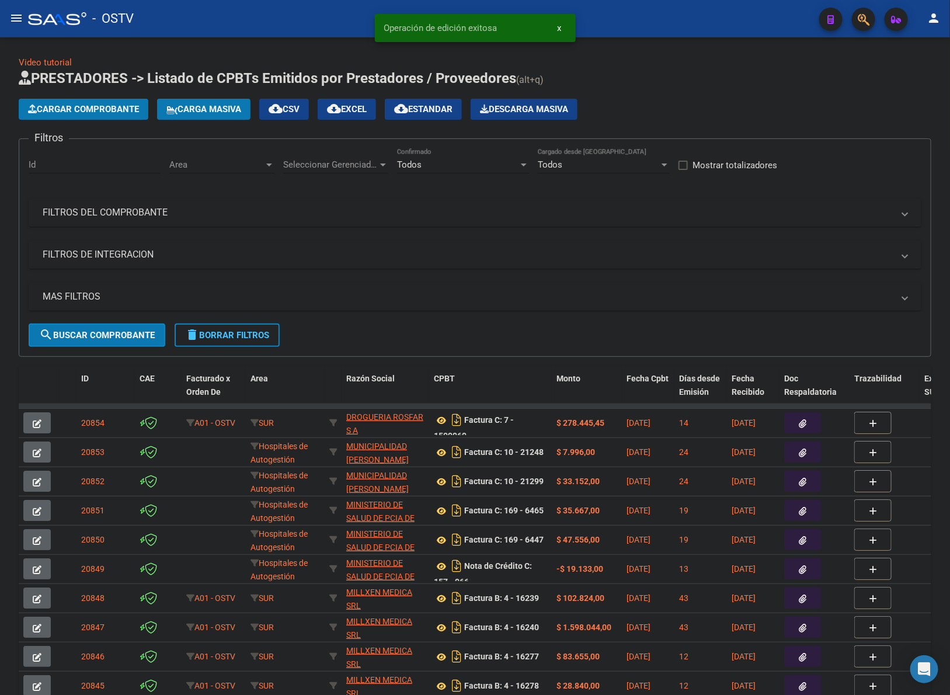
click at [111, 112] on span "Cargar Comprobante" at bounding box center [83, 109] width 111 height 11
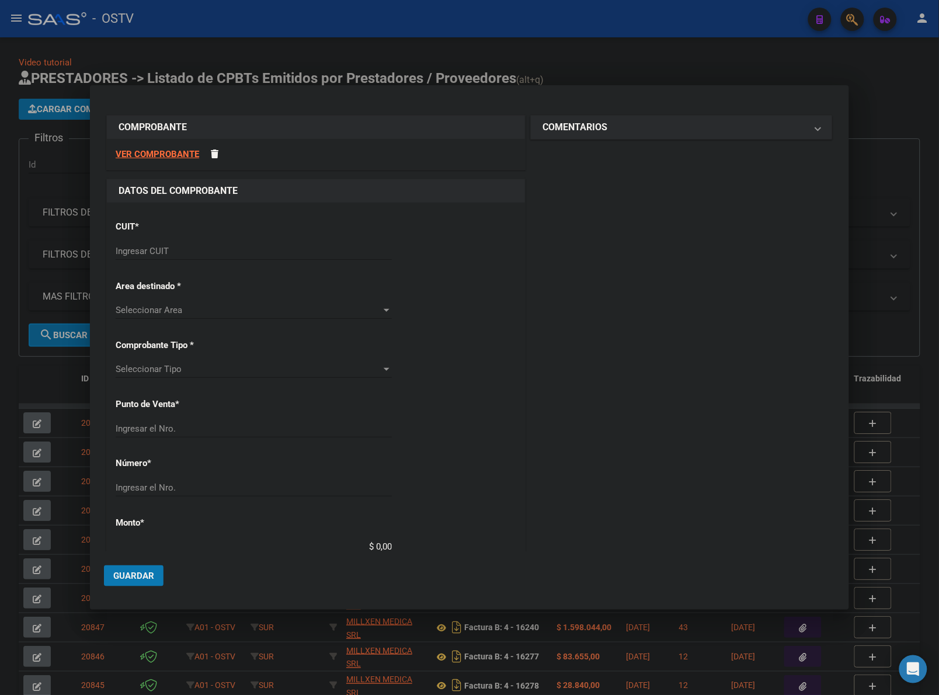
click at [215, 249] on input "Ingresar CUIT" at bounding box center [254, 251] width 276 height 11
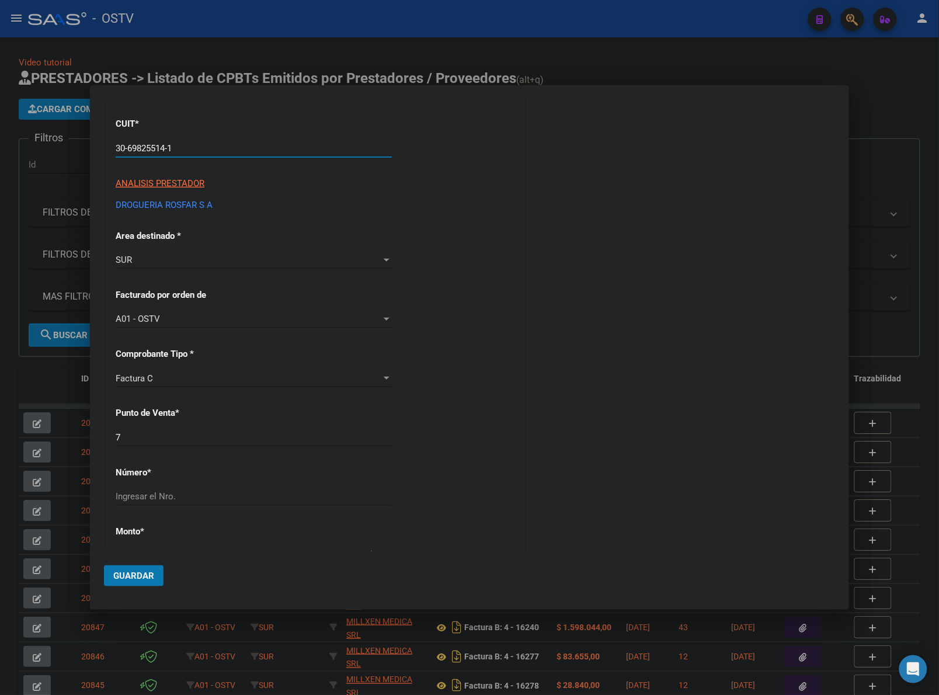
scroll to position [146, 0]
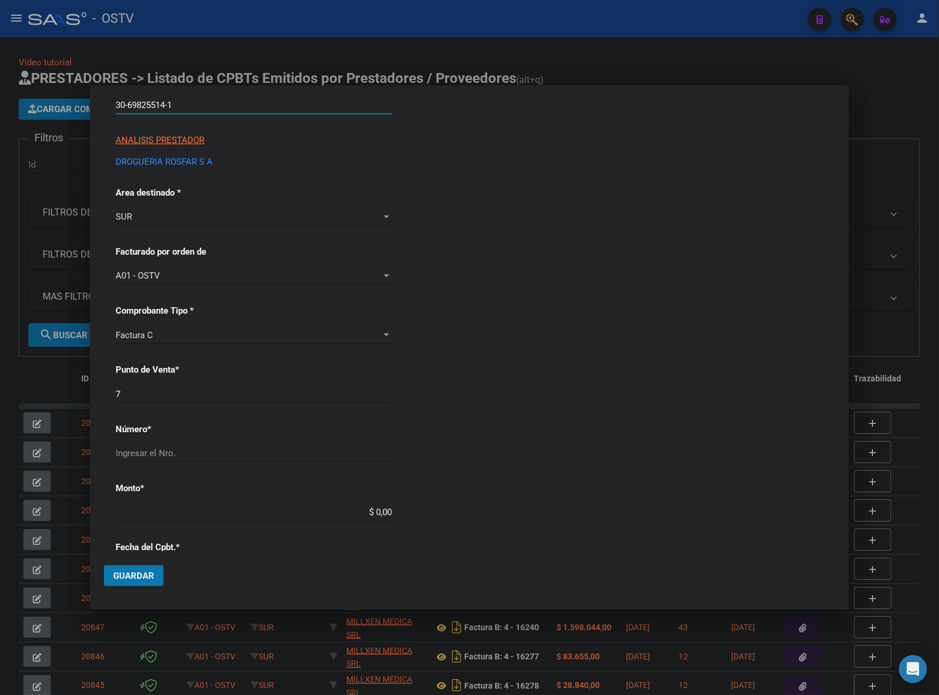
click at [199, 457] on input "Ingresar el Nro." at bounding box center [254, 453] width 276 height 11
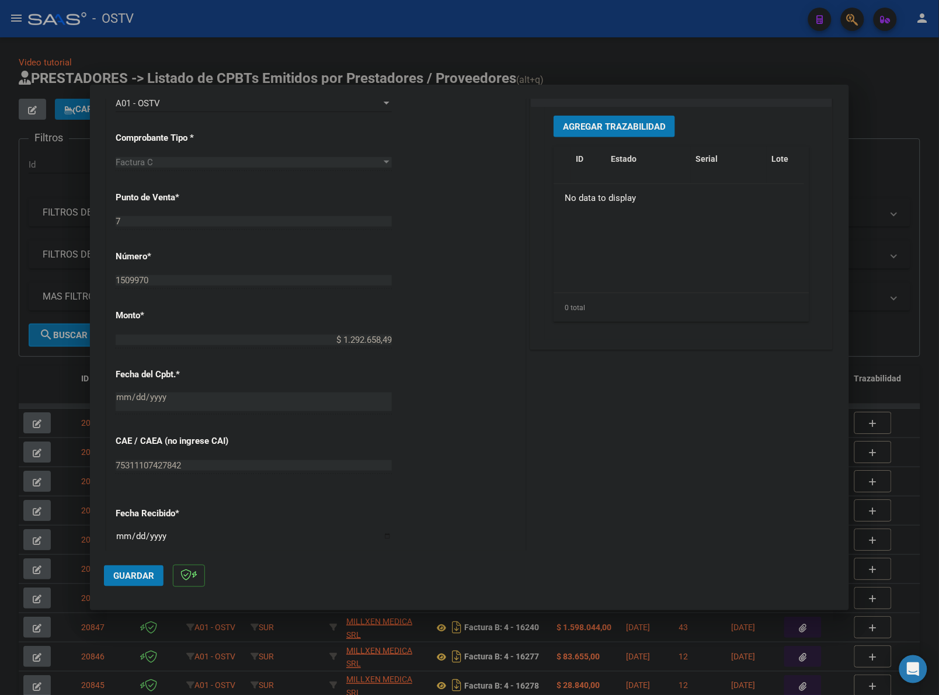
scroll to position [535, 0]
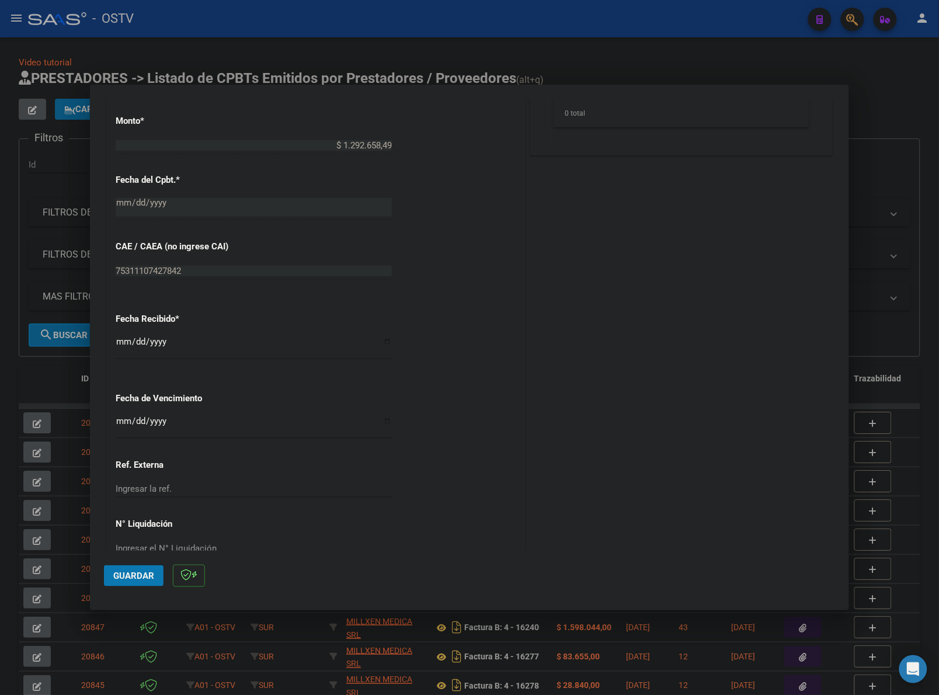
click at [124, 332] on div "Fecha Recibido * 2025-08-19 Ingresar la fecha" at bounding box center [316, 337] width 401 height 67
click at [124, 342] on input "[DATE]" at bounding box center [254, 346] width 276 height 19
click at [450, 385] on div "CUIT * 30-69825514-1 Ingresar CUIT ANALISIS PRESTADOR DROGUERIA ROSFAR S A ARCA…" at bounding box center [316, 133] width 418 height 887
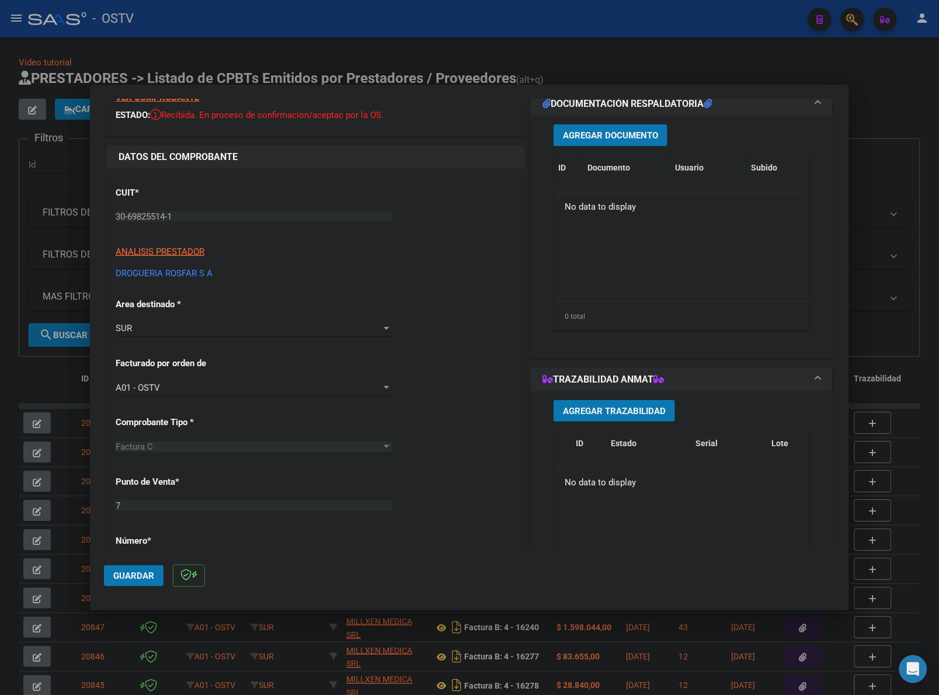
scroll to position [0, 0]
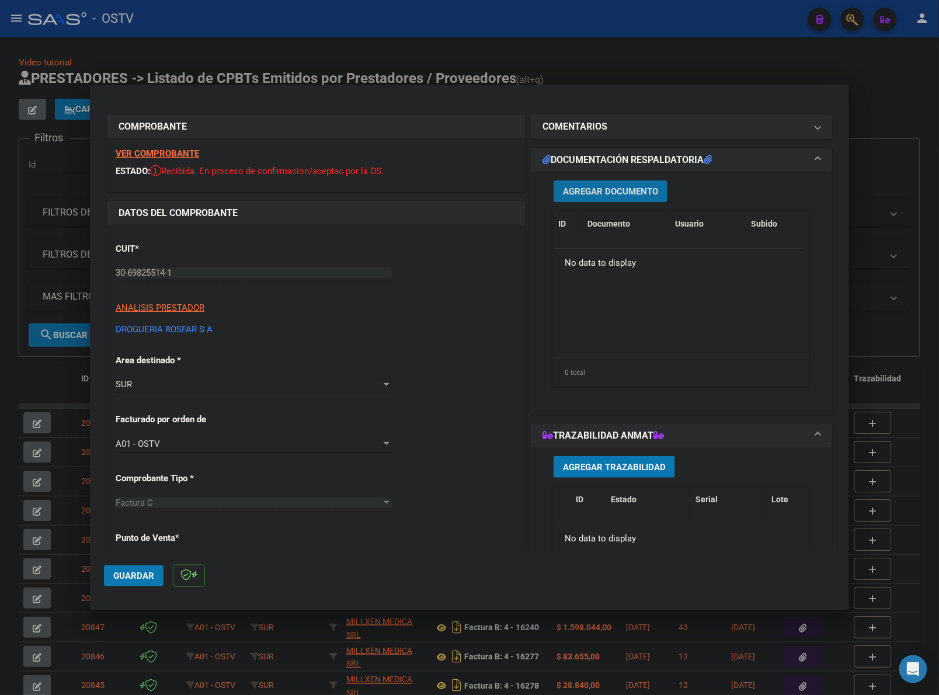
click at [588, 185] on button "Agregar Documento" at bounding box center [611, 191] width 114 height 22
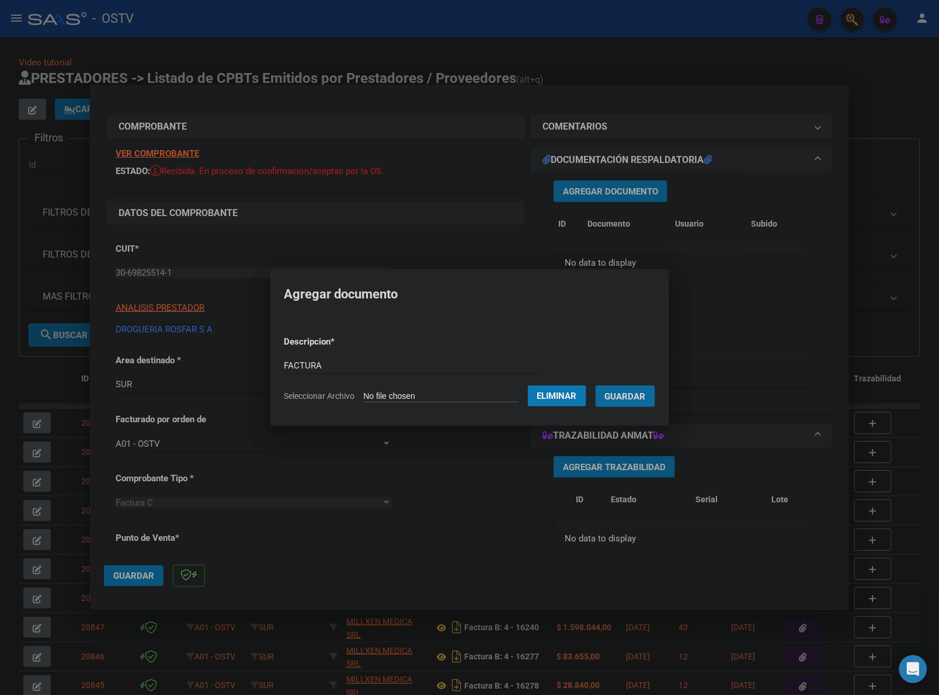
click at [596, 385] on button "Guardar" at bounding box center [626, 396] width 60 height 22
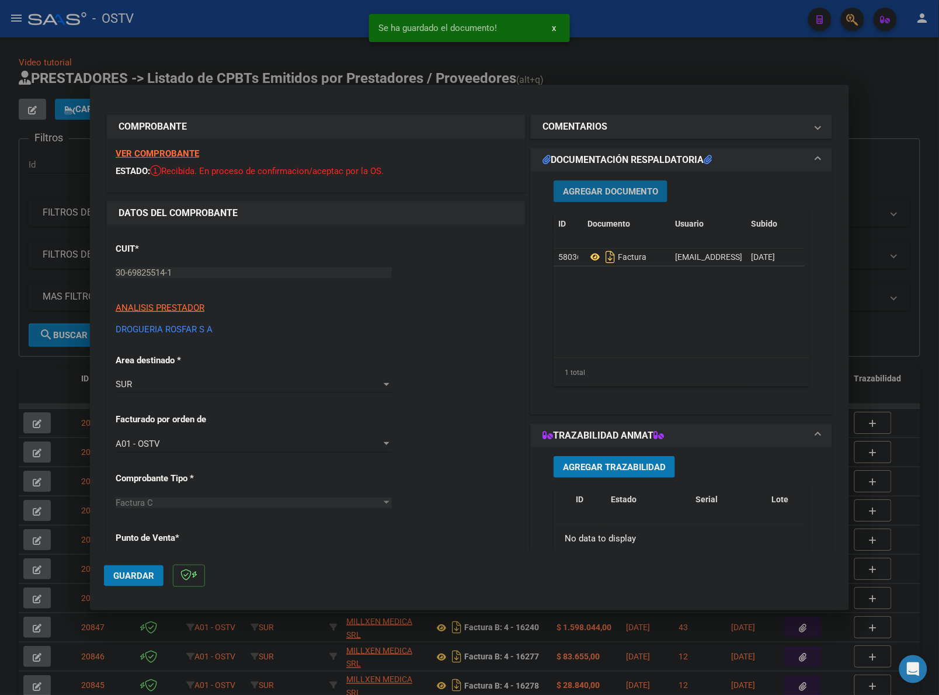
click at [625, 187] on span "Agregar Documento" at bounding box center [610, 191] width 95 height 11
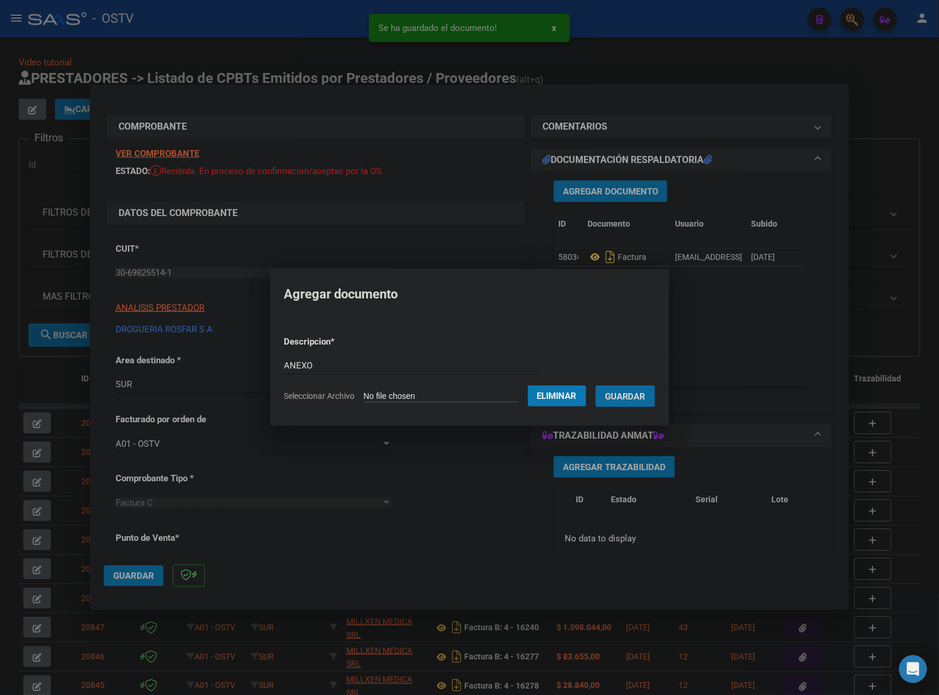
click at [596, 385] on button "Guardar" at bounding box center [626, 396] width 60 height 22
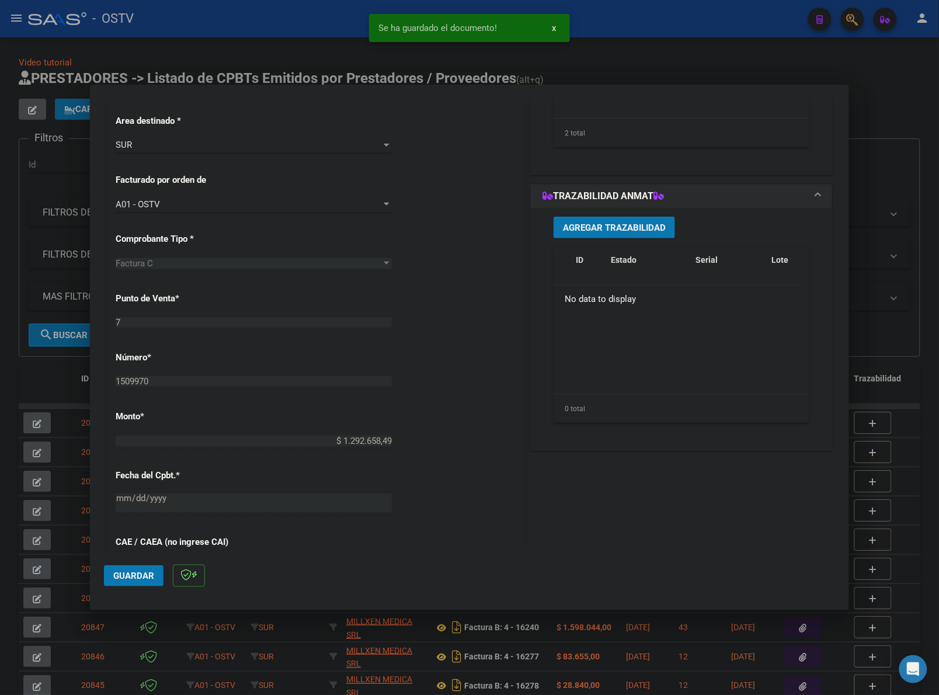
scroll to position [341, 0]
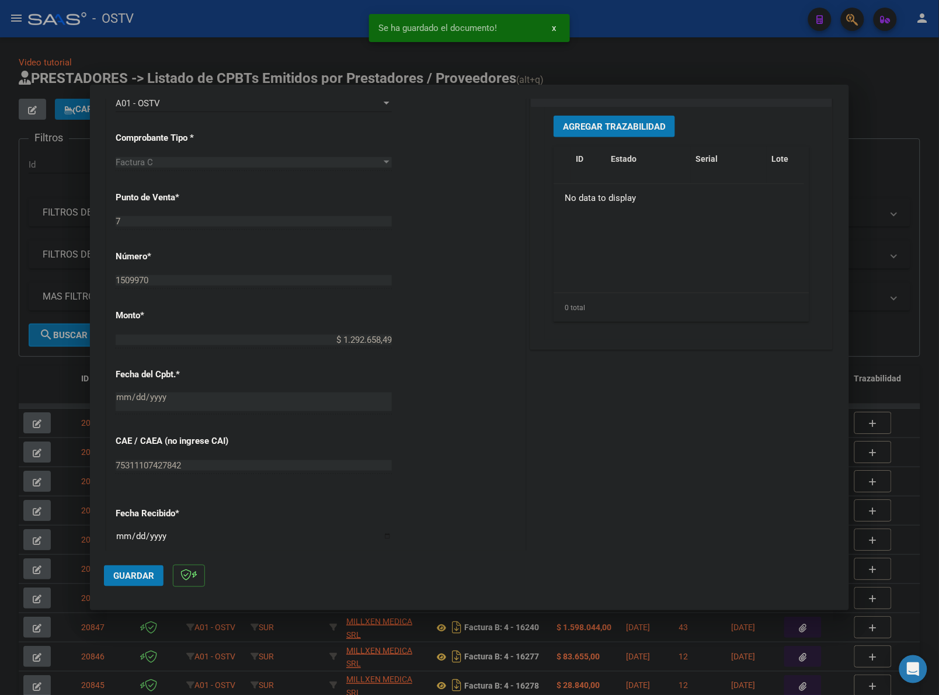
click at [121, 571] on span "Guardar" at bounding box center [133, 576] width 41 height 11
drag, startPoint x: 65, startPoint y: 384, endPoint x: 129, endPoint y: 150, distance: 242.9
click at [65, 383] on div at bounding box center [469, 347] width 939 height 695
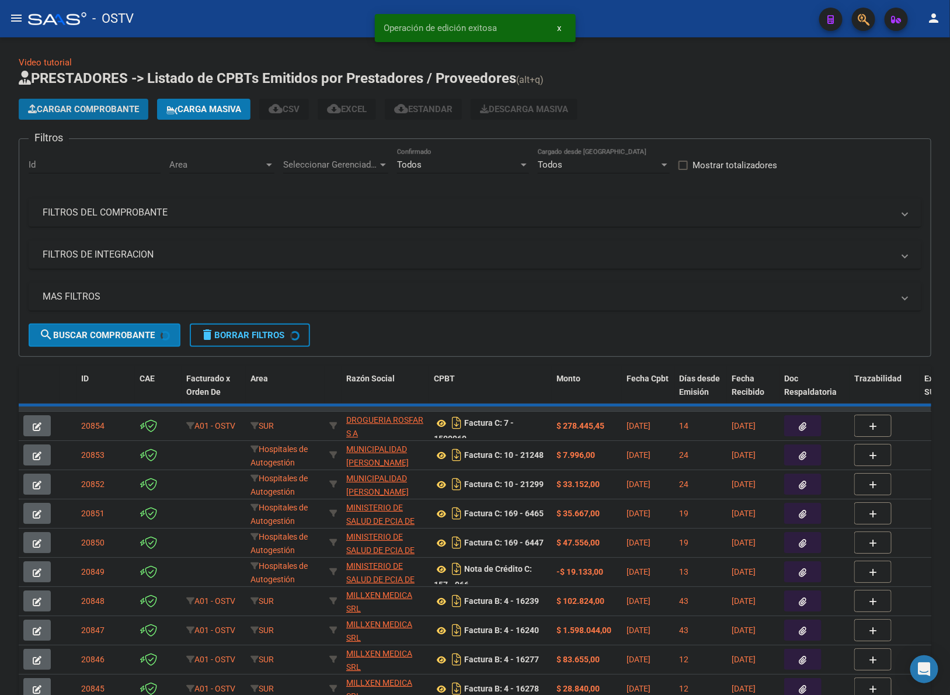
drag, startPoint x: 94, startPoint y: 111, endPoint x: 944, endPoint y: 77, distance: 850.5
click at [103, 108] on span "Cargar Comprobante" at bounding box center [83, 109] width 111 height 11
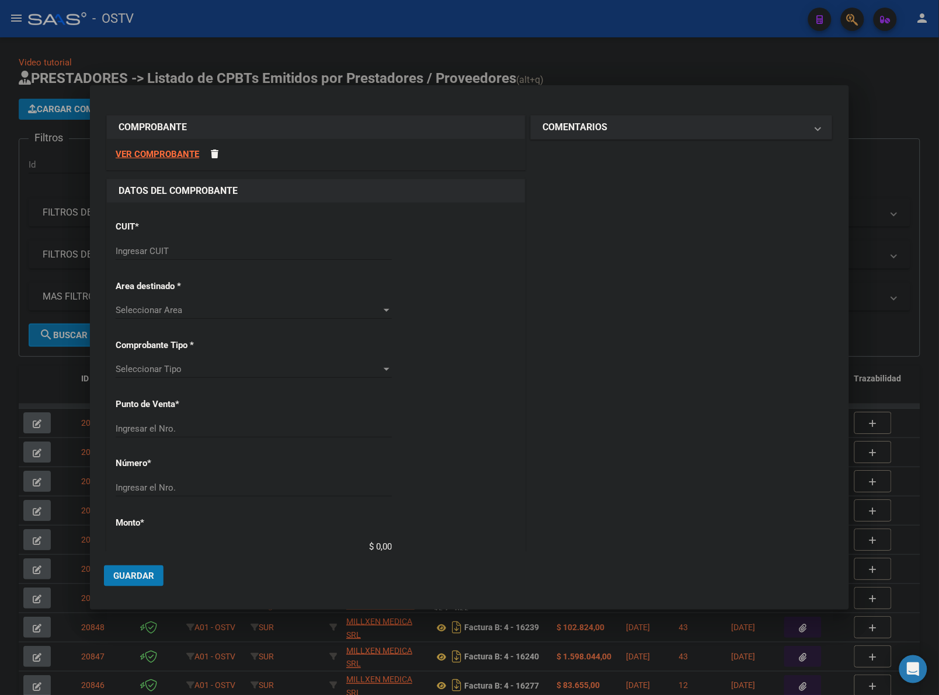
click at [227, 253] on input "Ingresar CUIT" at bounding box center [254, 251] width 276 height 11
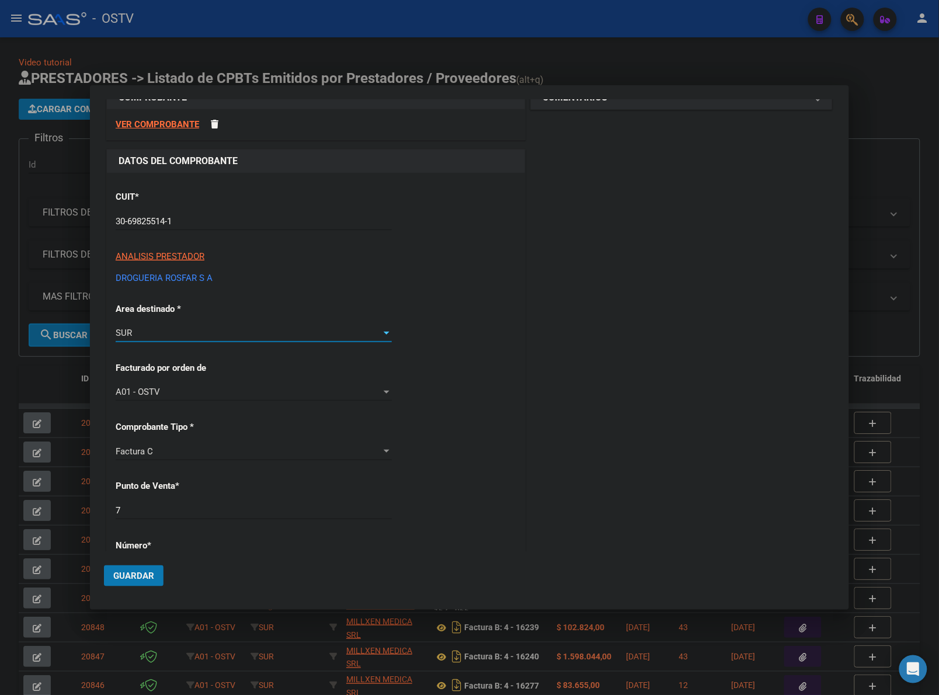
scroll to position [194, 0]
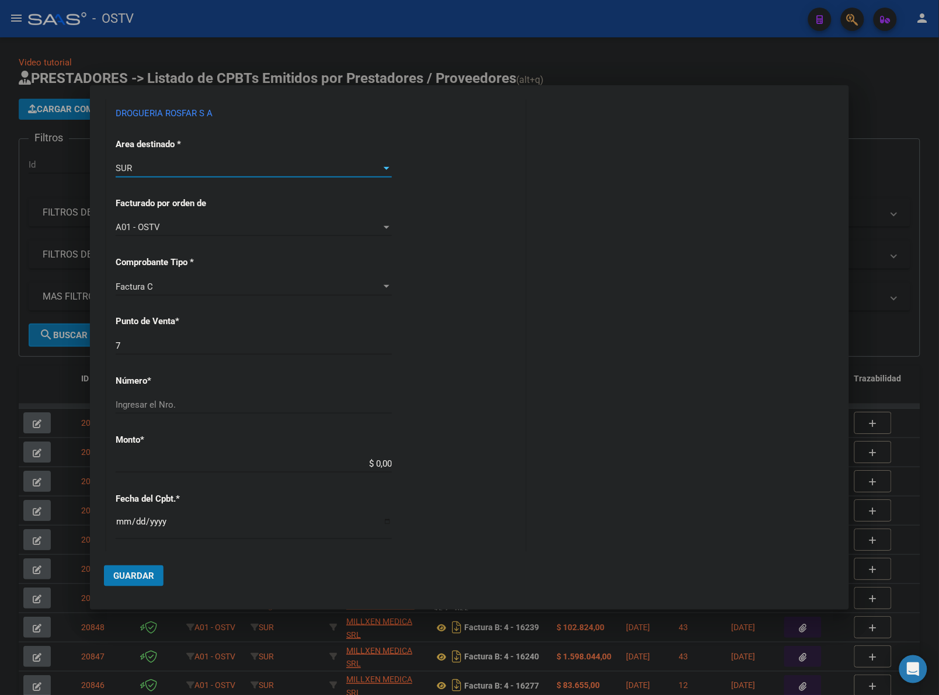
click at [184, 396] on div "Ingresar el Nro." at bounding box center [254, 405] width 276 height 18
click at [183, 403] on input "Ingresar el Nro." at bounding box center [254, 405] width 276 height 11
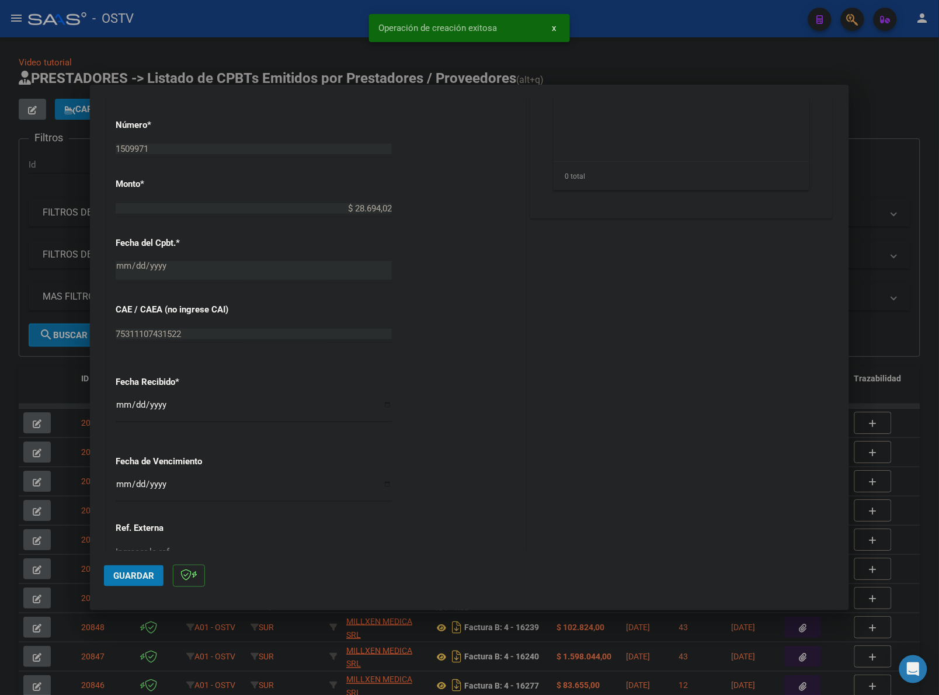
scroll to position [535, 0]
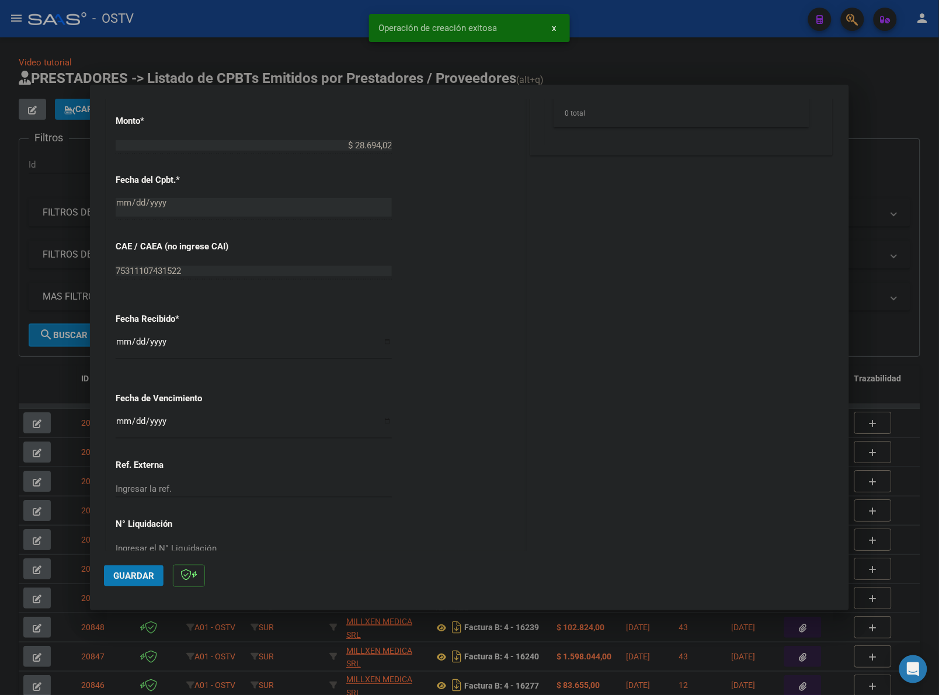
click at [118, 346] on input "[DATE]" at bounding box center [254, 346] width 276 height 19
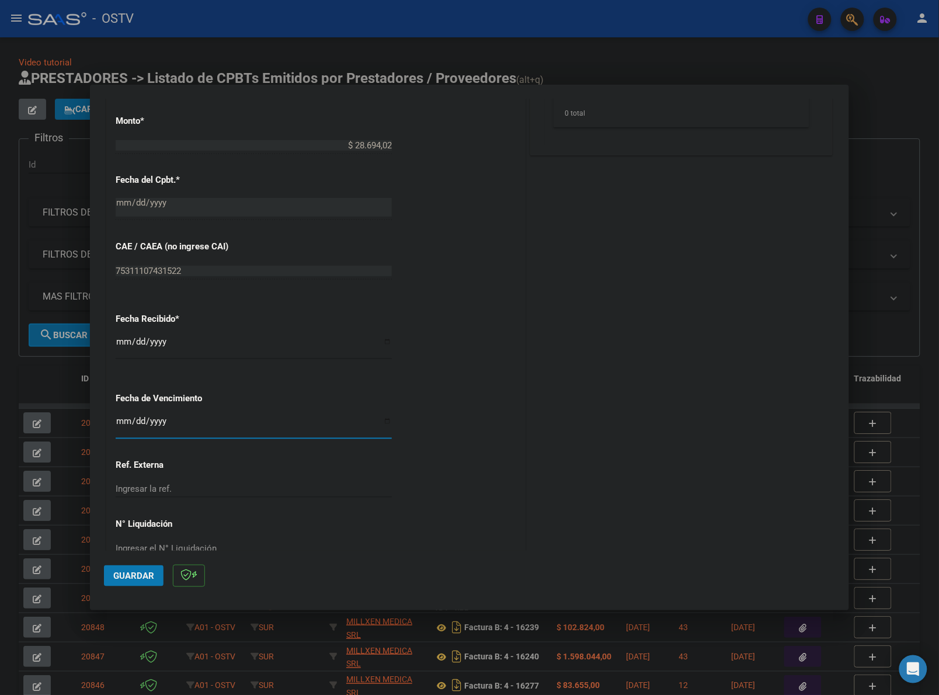
click at [148, 422] on input "Ingresar la fecha" at bounding box center [254, 425] width 276 height 19
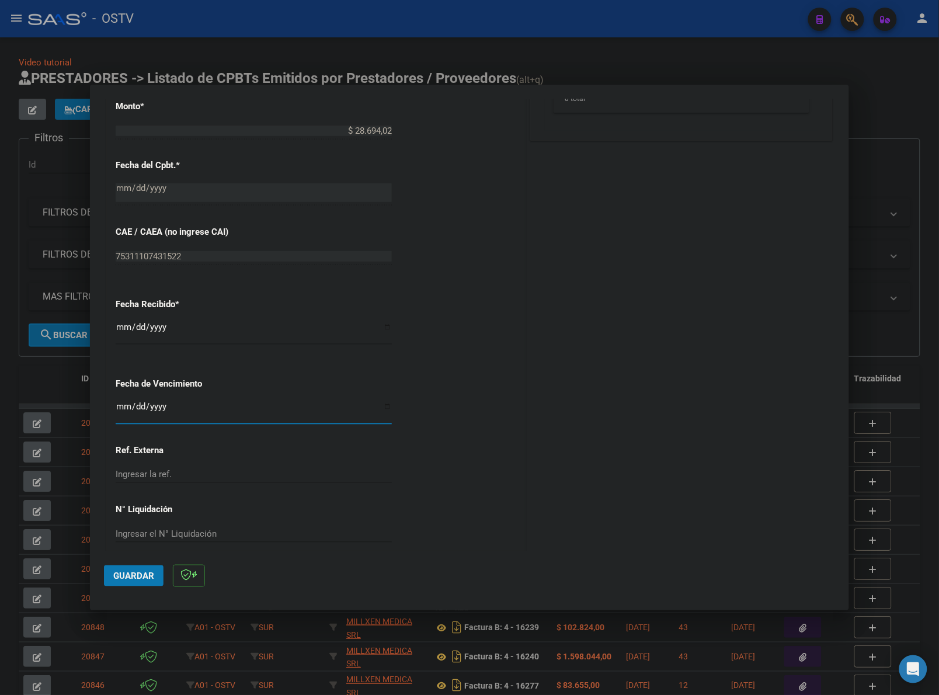
scroll to position [564, 0]
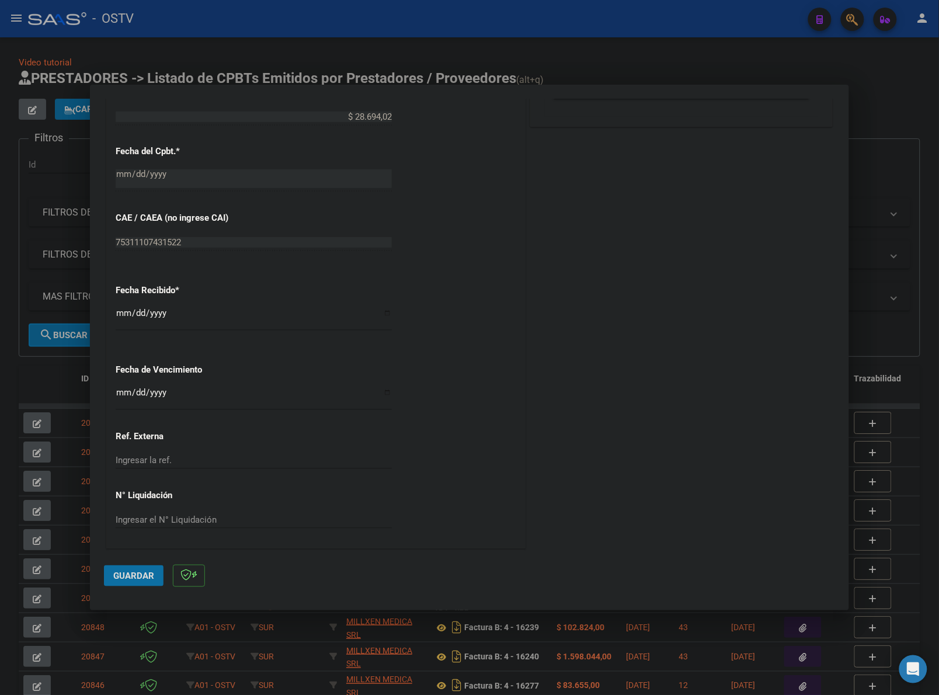
click at [141, 574] on span "Guardar" at bounding box center [133, 576] width 41 height 11
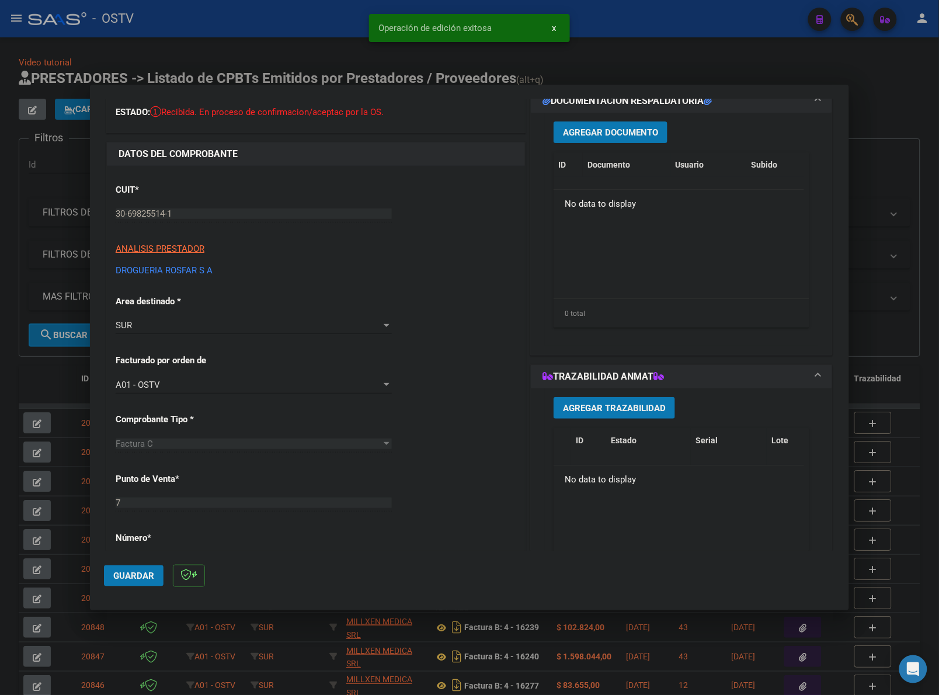
scroll to position [29, 0]
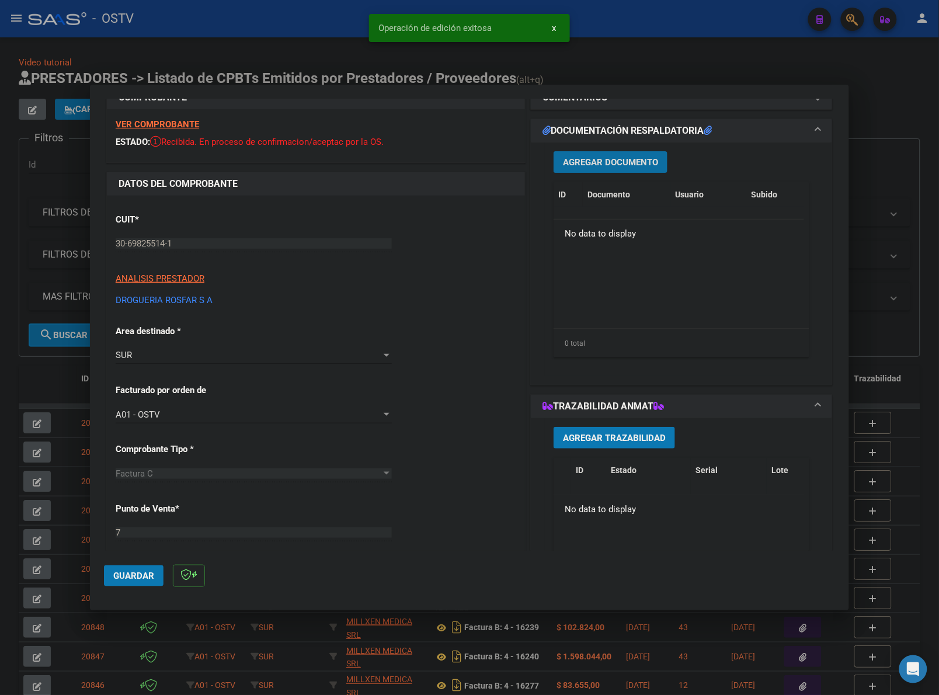
click at [614, 157] on span "Agregar Documento" at bounding box center [610, 162] width 95 height 11
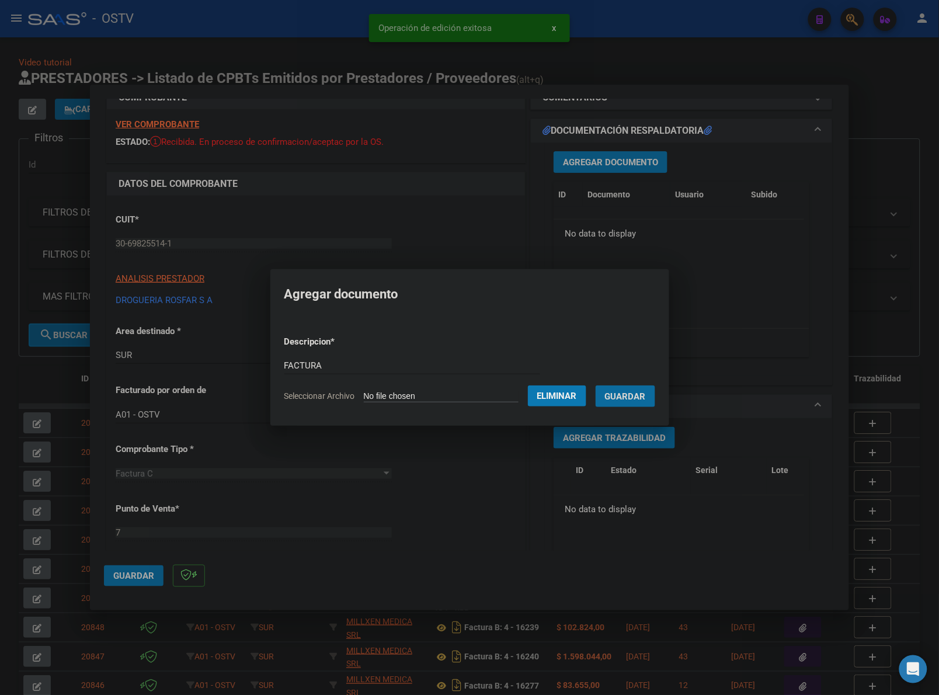
click at [596, 385] on button "Guardar" at bounding box center [626, 396] width 60 height 22
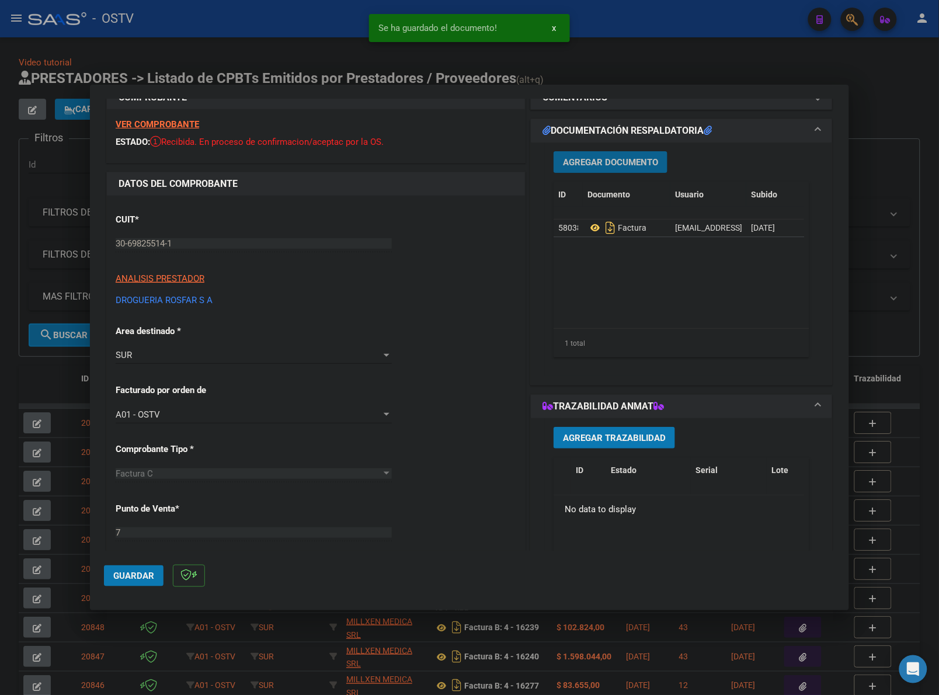
click at [620, 159] on span "Agregar Documento" at bounding box center [610, 162] width 95 height 11
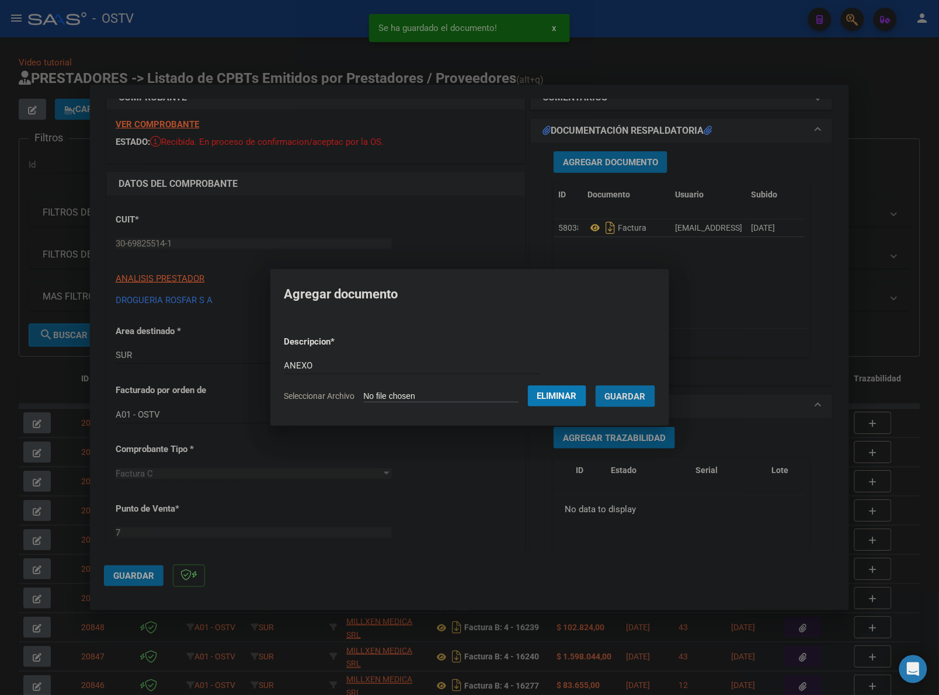
click at [596, 385] on button "Guardar" at bounding box center [626, 396] width 60 height 22
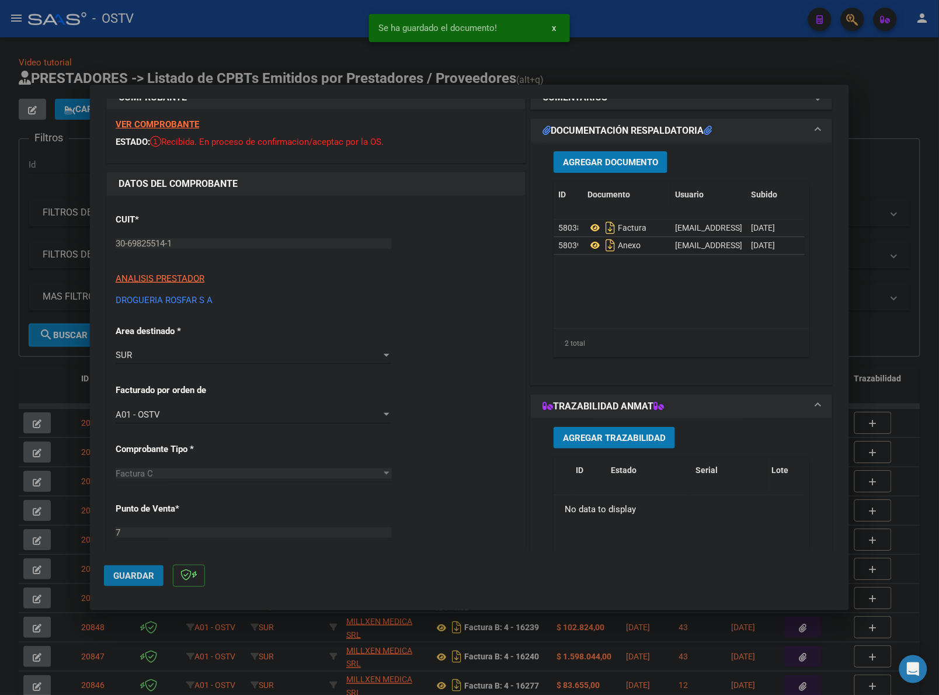
drag, startPoint x: 118, startPoint y: 576, endPoint x: 904, endPoint y: 204, distance: 869.5
click at [151, 564] on mat-dialog-actions "Guardar" at bounding box center [469, 574] width 731 height 46
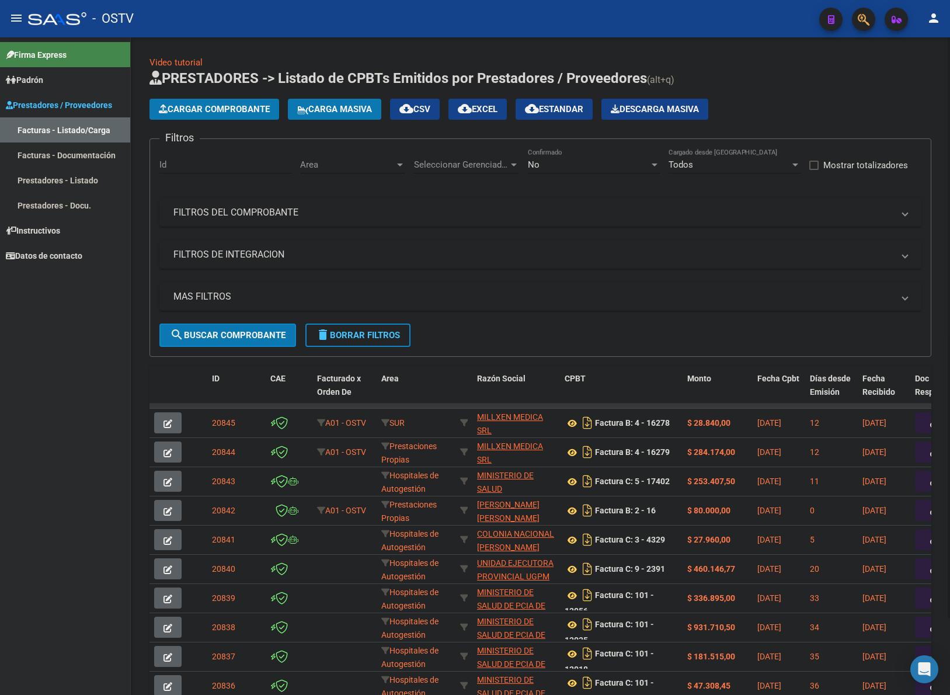
click at [696, 66] on div "Video tutorial PRESTADORES -> Listado de CPBTs Emitidos por Prestadores / Prove…" at bounding box center [541, 395] width 782 height 678
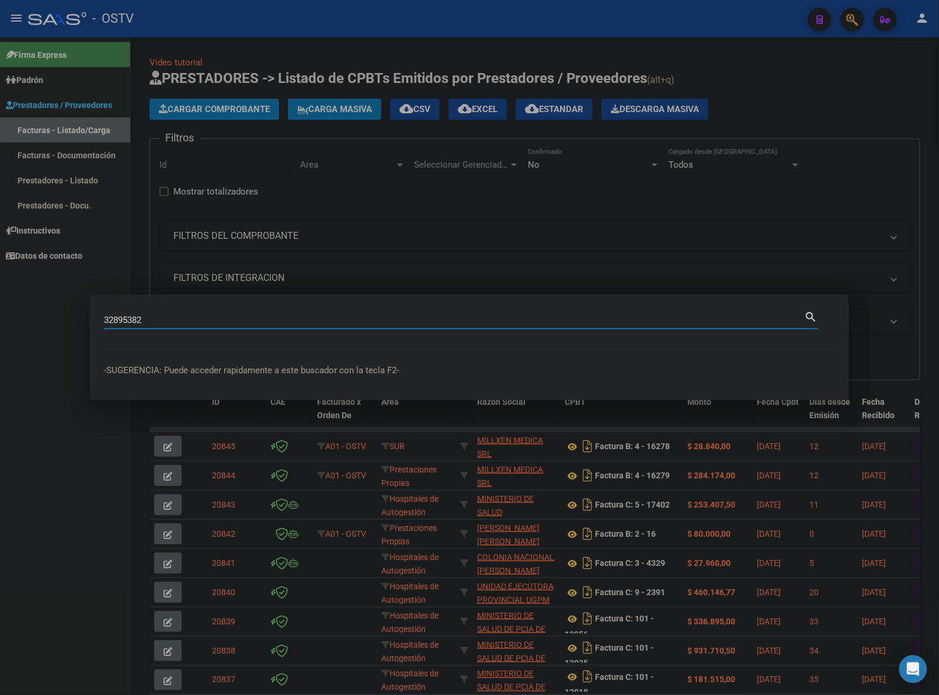
type input "32895382"
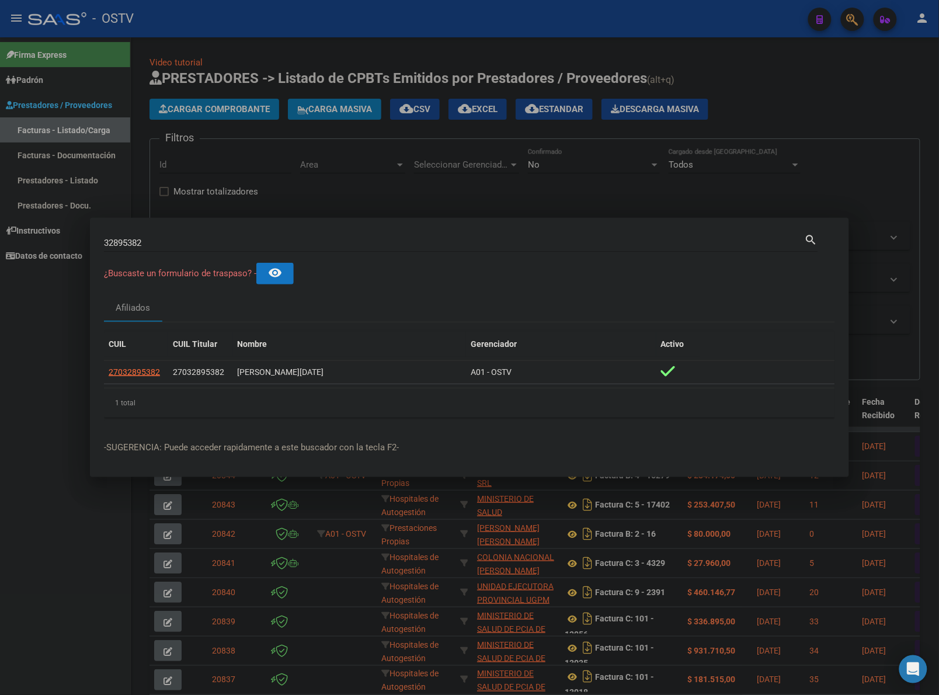
click at [571, 249] on div "32895382 Buscar (apellido, dni, cuil, nro traspaso, cuit, obra social)" at bounding box center [454, 243] width 701 height 18
click at [792, 92] on div at bounding box center [469, 347] width 939 height 695
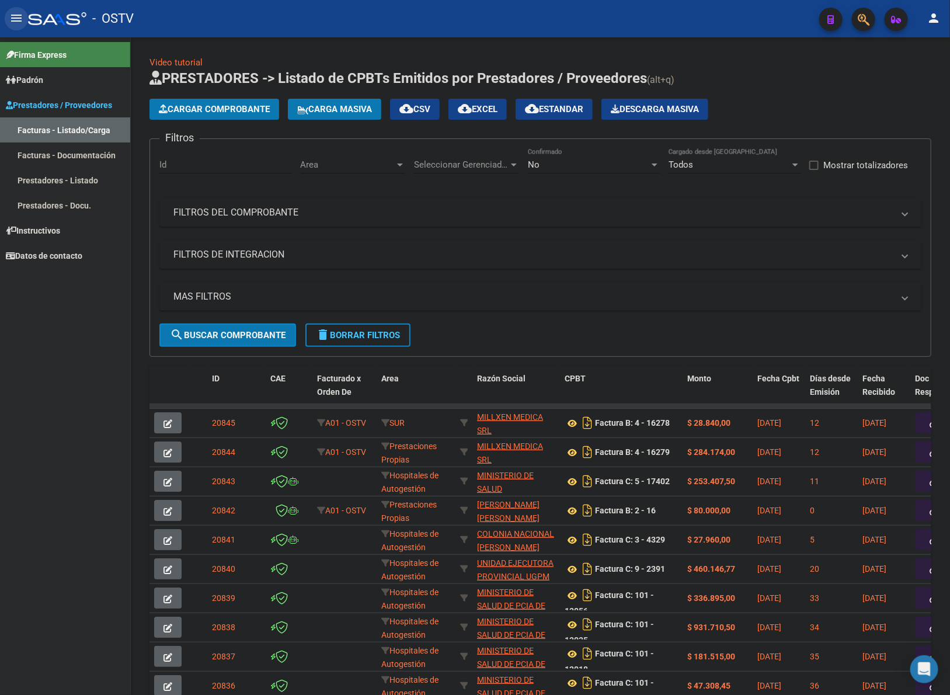
click at [12, 11] on mat-icon "menu" at bounding box center [16, 18] width 14 height 14
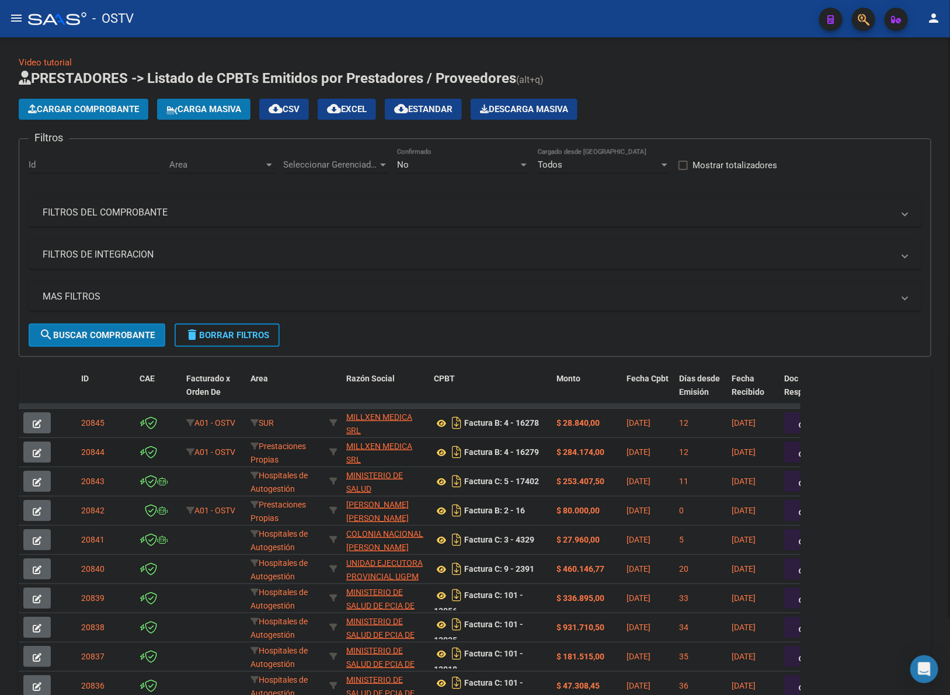
click at [47, 453] on button "button" at bounding box center [36, 452] width 27 height 21
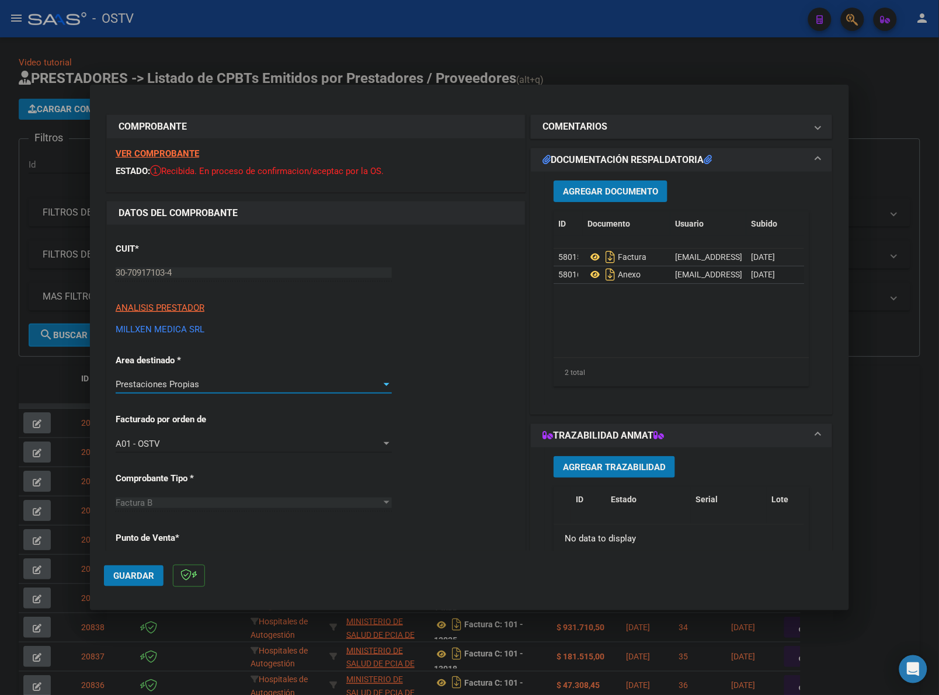
click at [197, 384] on span "Prestaciones Propias" at bounding box center [158, 384] width 84 height 11
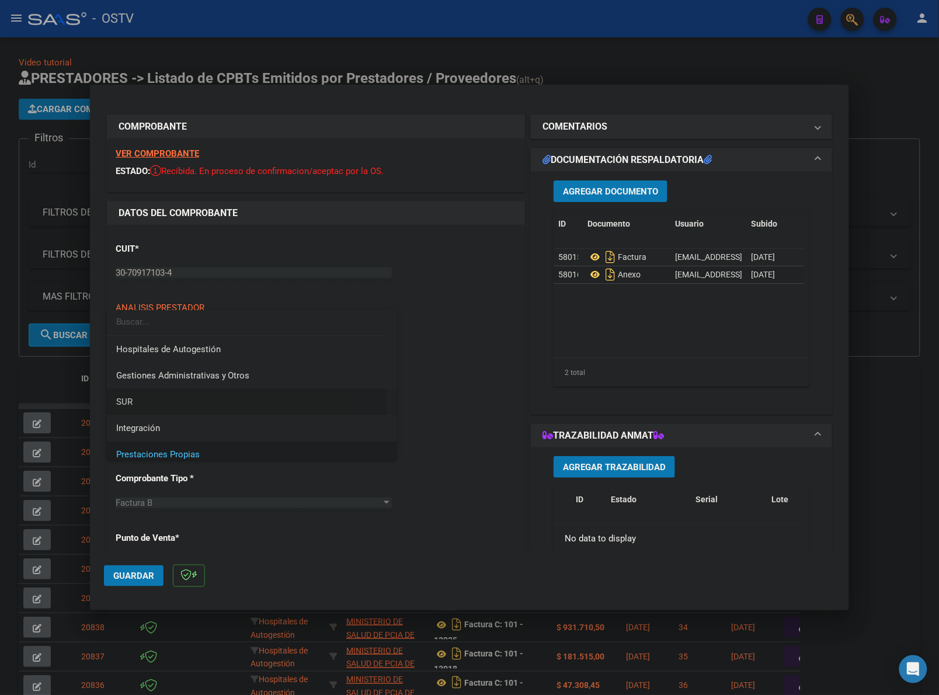
click at [150, 401] on span "SUR" at bounding box center [252, 402] width 272 height 26
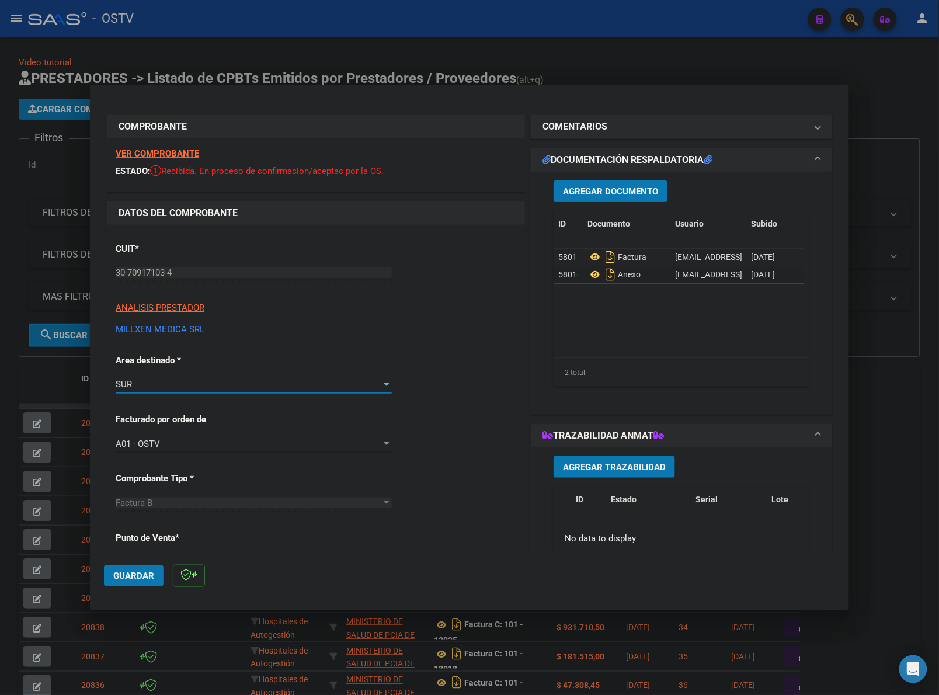
click at [136, 586] on mat-dialog-actions "Guardar" at bounding box center [469, 574] width 731 height 46
click at [138, 579] on span "Guardar" at bounding box center [133, 576] width 41 height 11
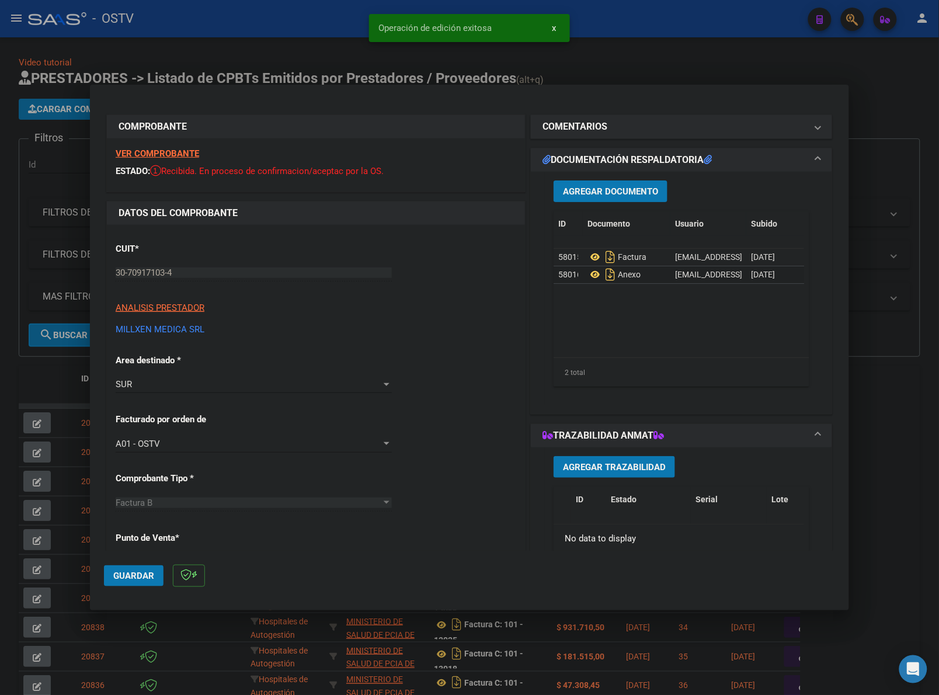
click at [43, 381] on div at bounding box center [469, 347] width 939 height 695
type input "$ 0,00"
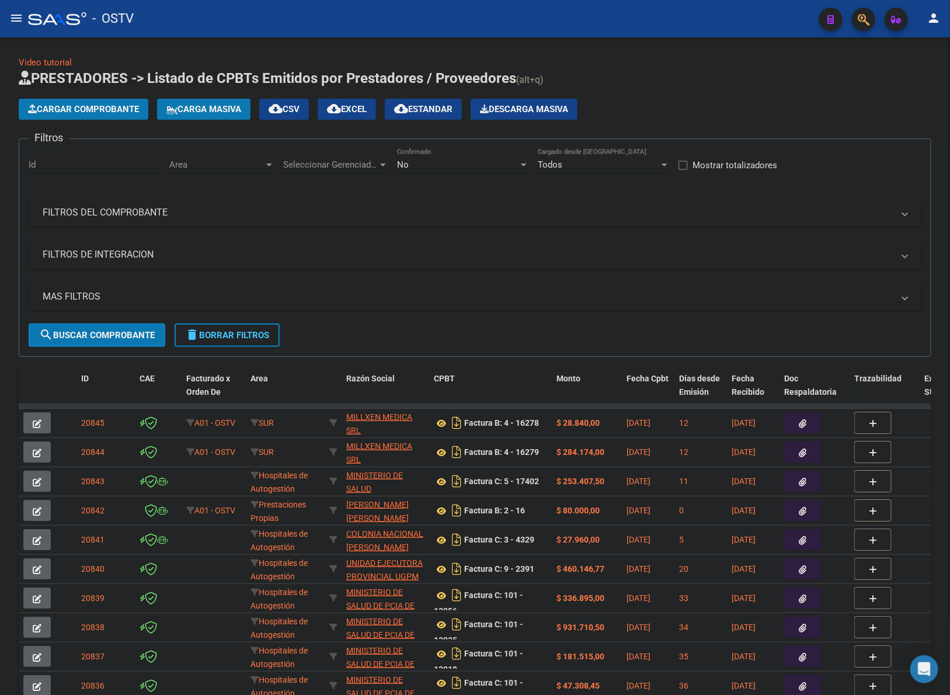
click at [96, 109] on span "Cargar Comprobante" at bounding box center [83, 109] width 111 height 11
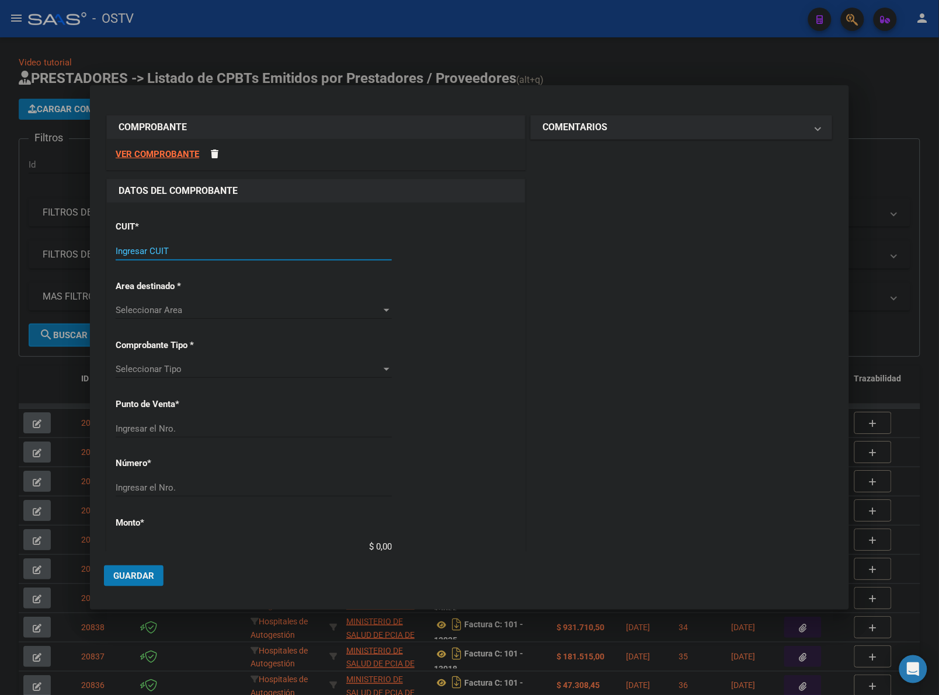
click at [296, 249] on input "Ingresar CUIT" at bounding box center [254, 251] width 276 height 11
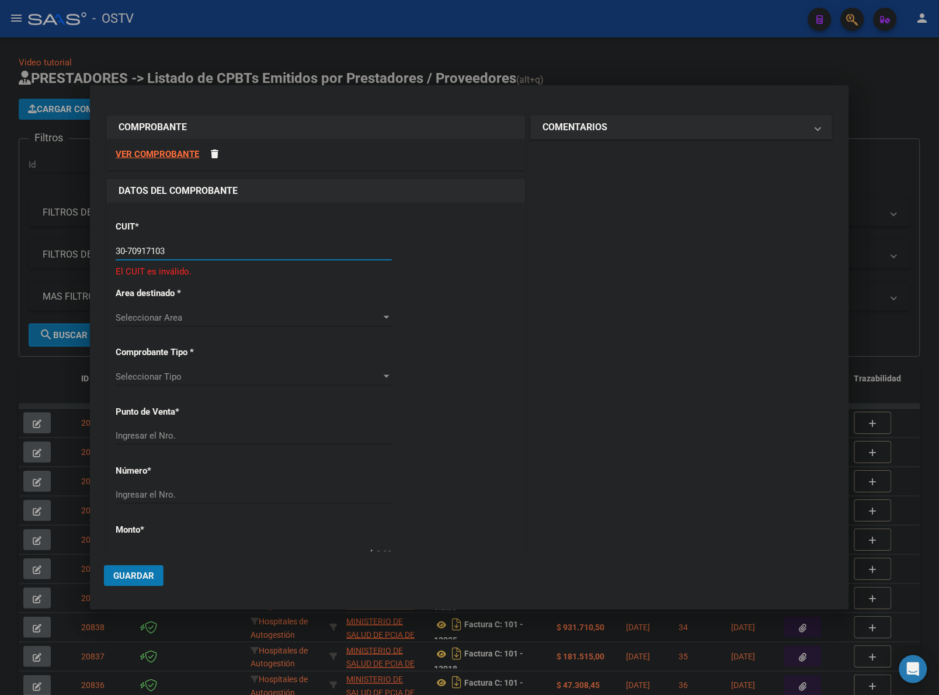
type input "30-70917103-4"
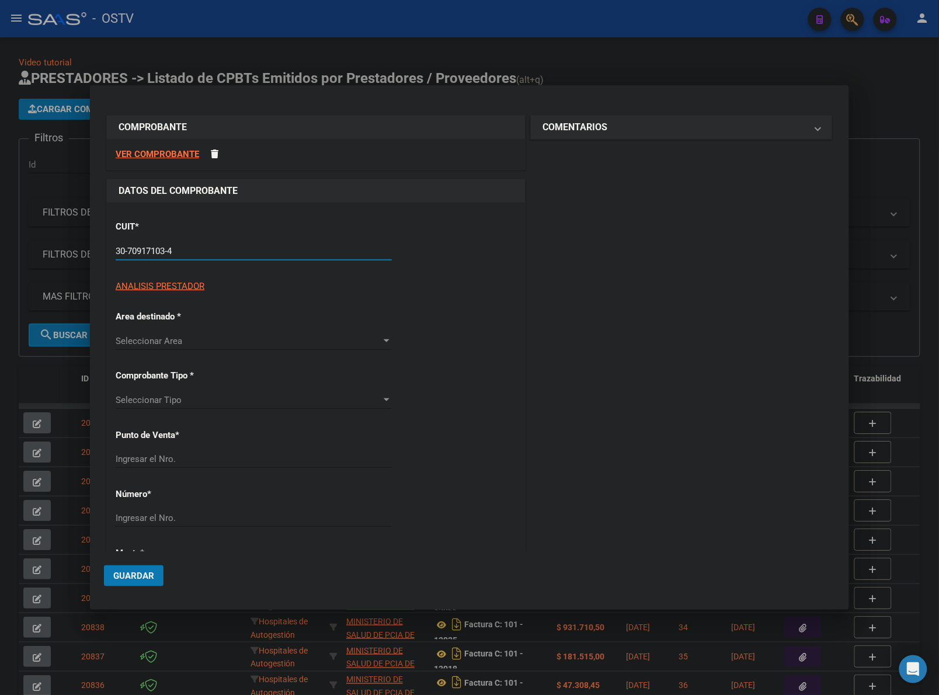
type input "4"
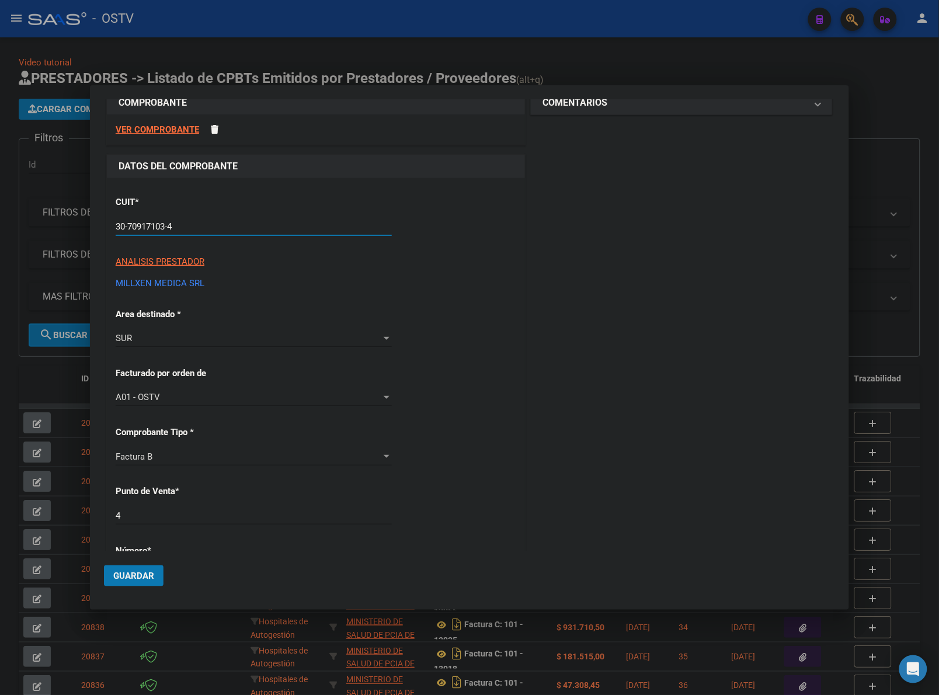
scroll to position [73, 0]
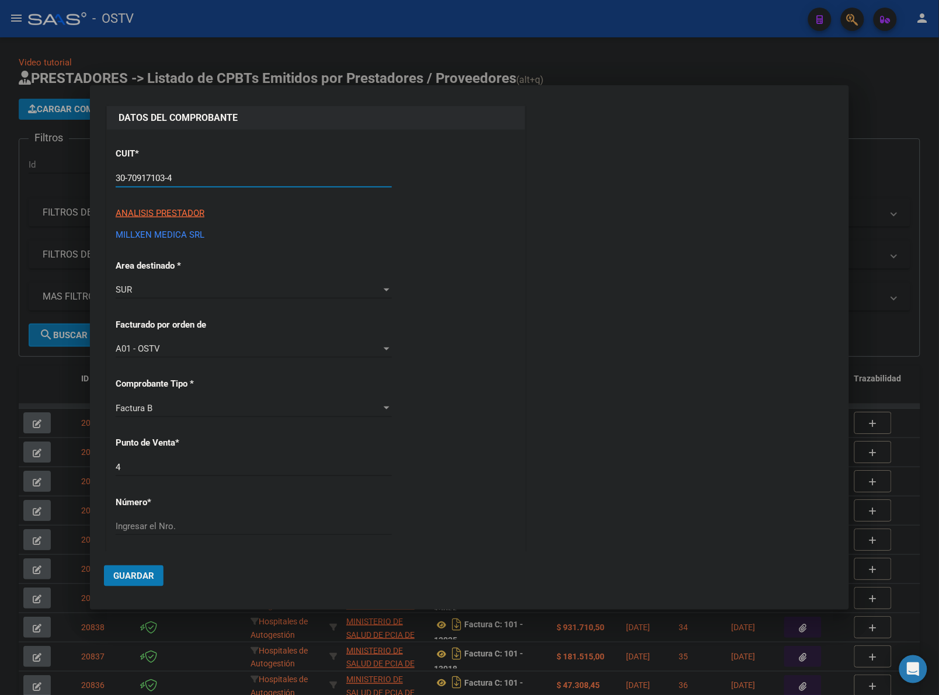
type input "30-70917103-4"
click at [390, 369] on div "CUIT * 30-70917103-4 Ingresar CUIT ANALISIS PRESTADOR MILLXEN MEDICA SRL ARCA P…" at bounding box center [316, 573] width 418 height 887
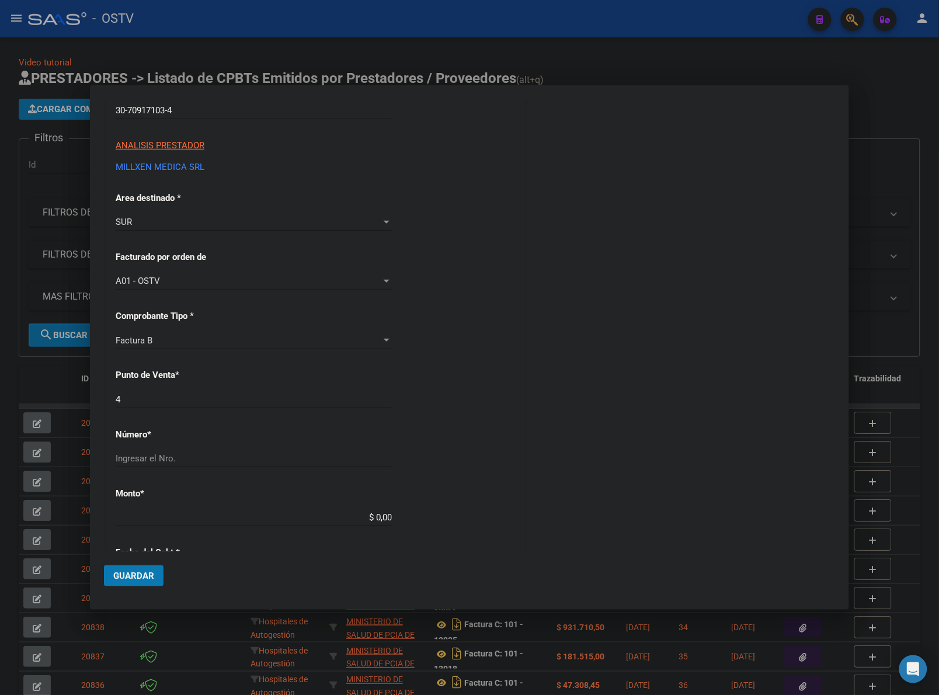
scroll to position [146, 0]
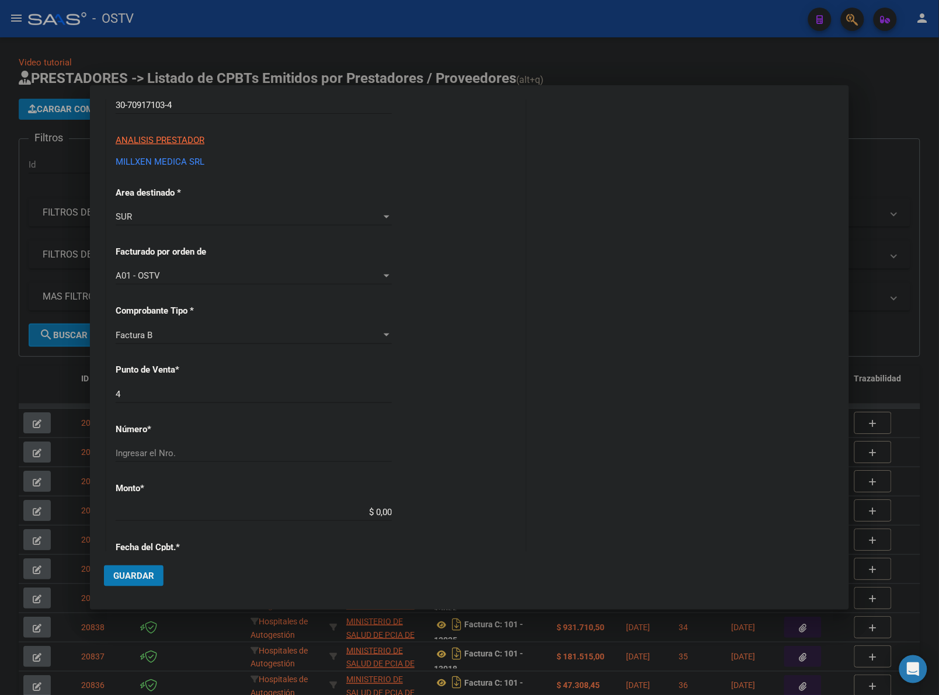
click at [199, 458] on div "Ingresar el Nro." at bounding box center [254, 453] width 276 height 18
type input "16277"
type input "$ 83.655,00"
type input "[DATE]"
type input "75324390180913"
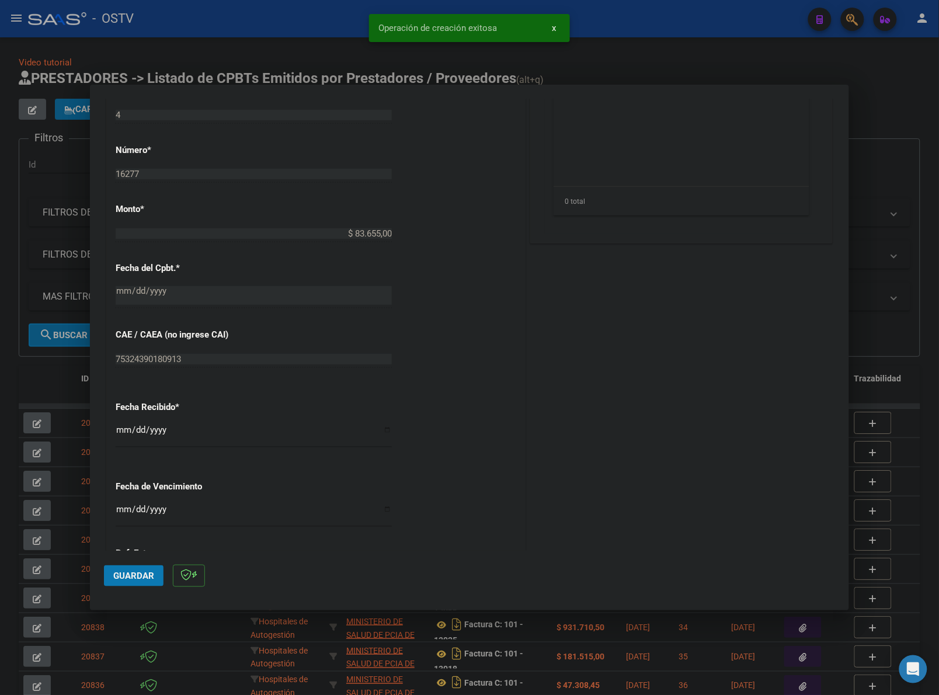
scroll to position [564, 0]
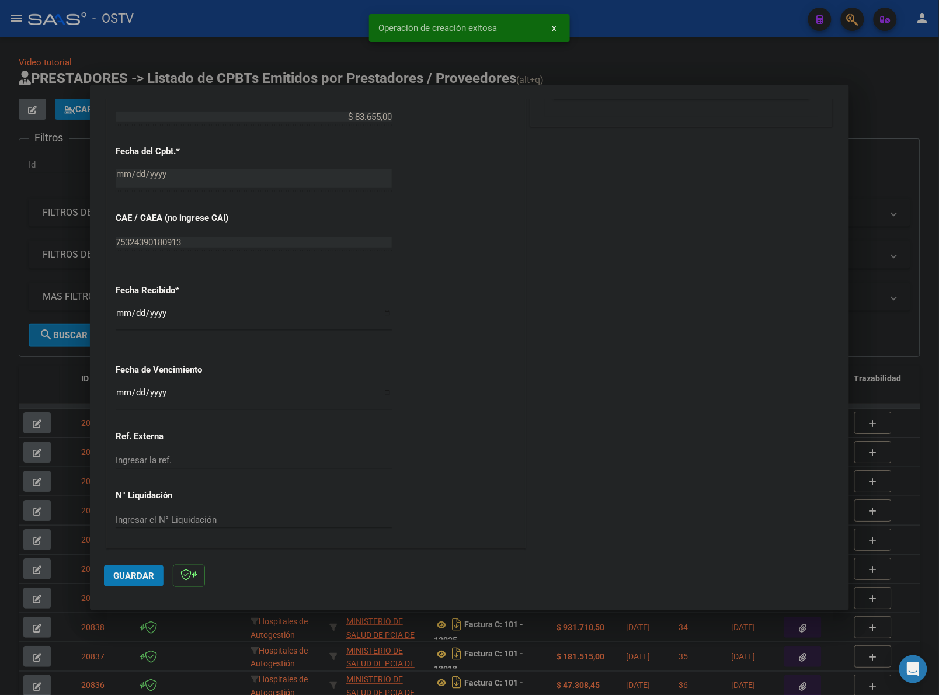
click at [123, 392] on input "Ingresar la fecha" at bounding box center [254, 397] width 276 height 19
type input "[DATE]"
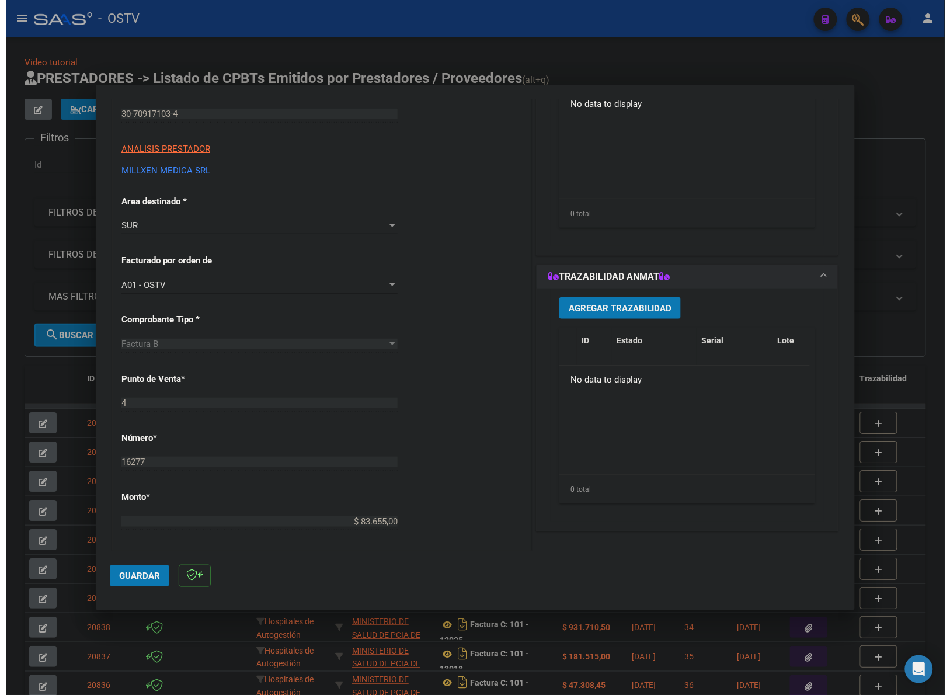
scroll to position [53, 0]
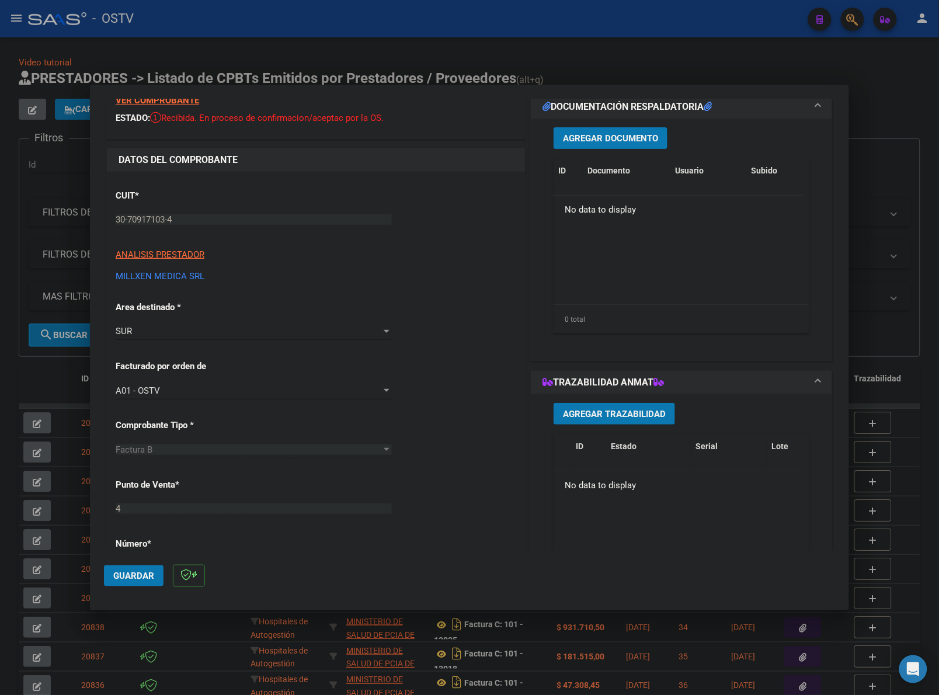
click at [609, 137] on span "Agregar Documento" at bounding box center [610, 138] width 95 height 11
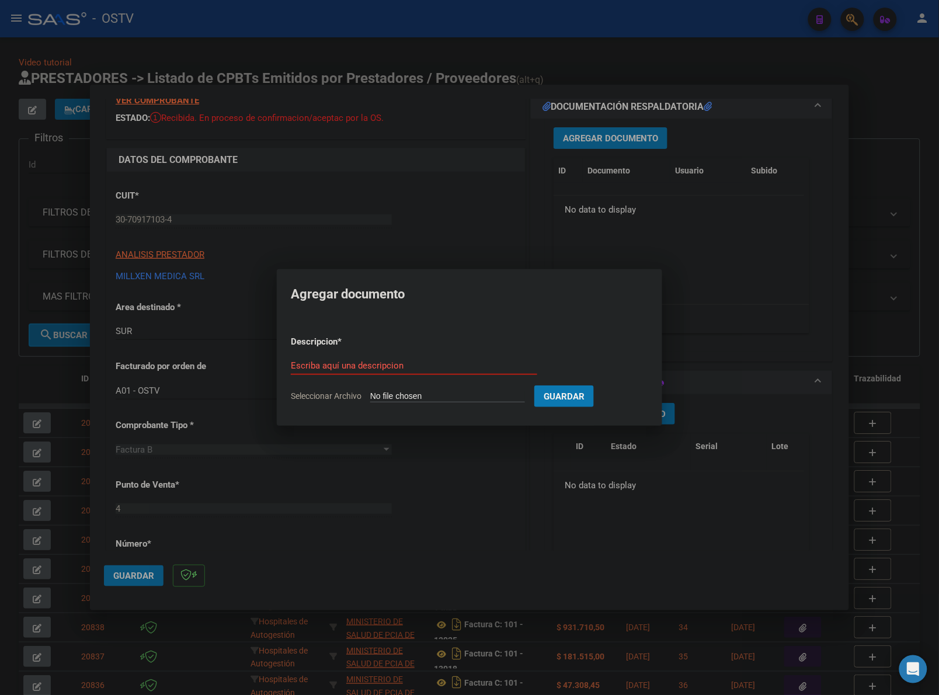
type input "C:\fakepath\FACTURA - 4 16277 - MILLXEN DROGUERIA.pdf"
type input "FACTURA"
click at [596, 385] on button "Guardar" at bounding box center [626, 396] width 60 height 22
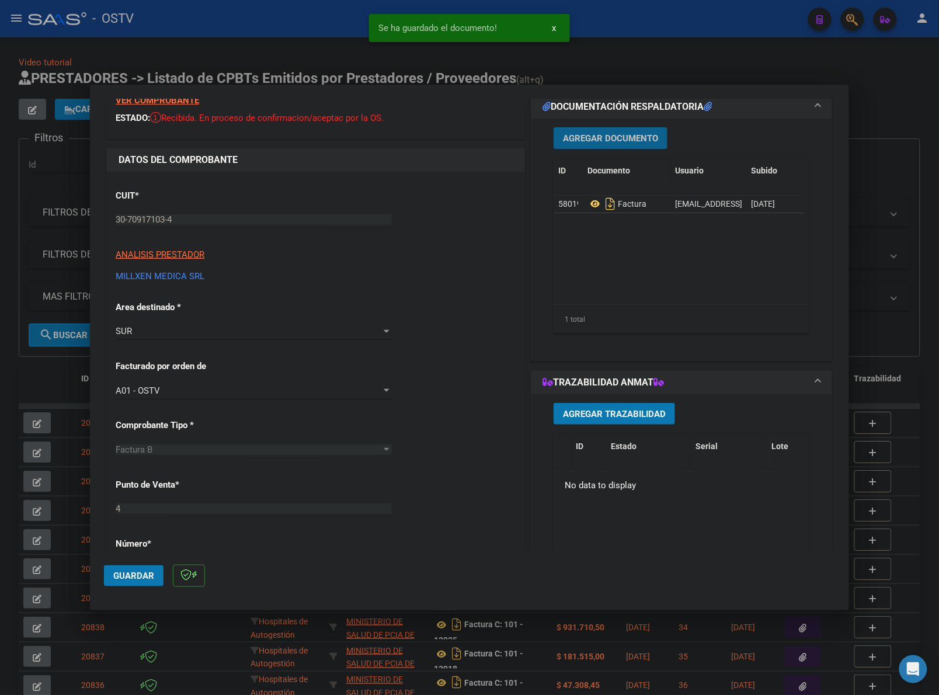
click at [602, 138] on span "Agregar Documento" at bounding box center [610, 138] width 95 height 11
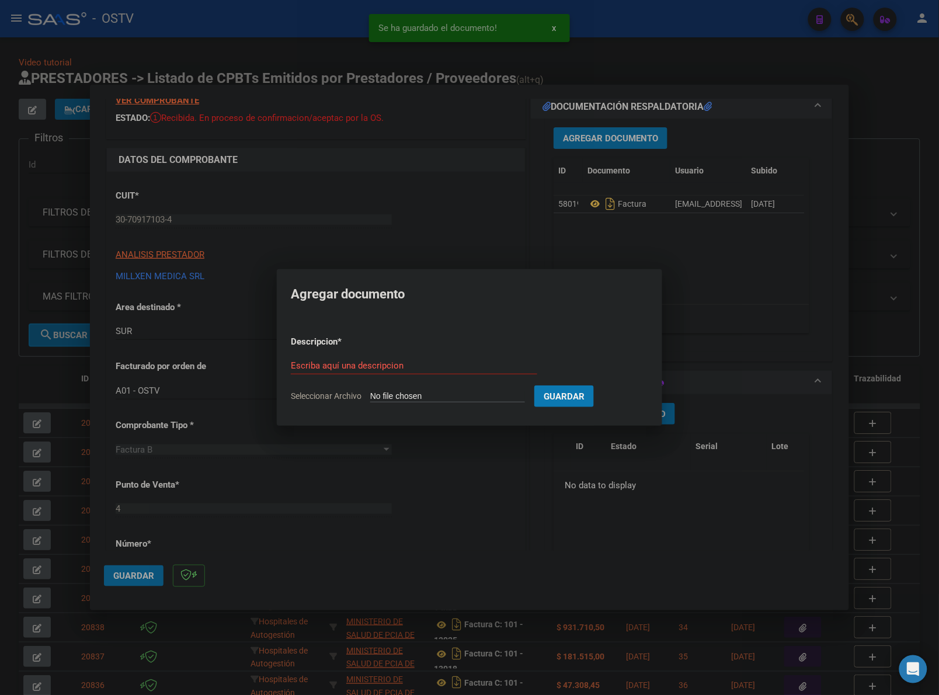
type input "C:\fakepath\ANEXO - 4 16277 - MILLXEN DROGUERIA.pdf"
type input "ANEXO"
click at [596, 385] on button "Guardar" at bounding box center [626, 396] width 60 height 22
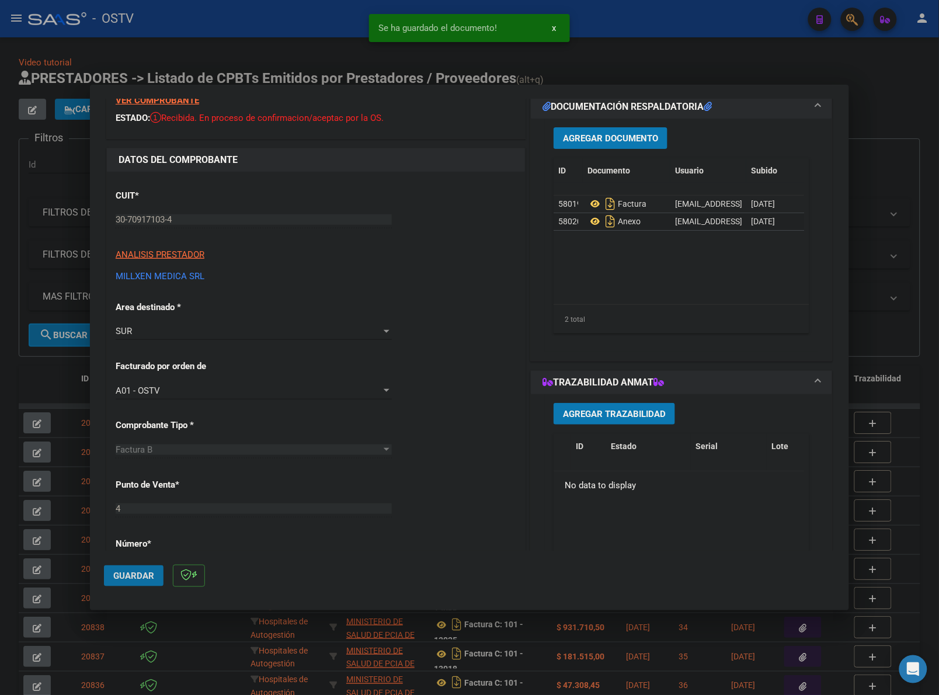
drag, startPoint x: 143, startPoint y: 584, endPoint x: 144, endPoint y: 576, distance: 7.7
click at [143, 582] on button "Guardar" at bounding box center [134, 575] width 60 height 21
click at [688, 56] on div at bounding box center [469, 347] width 939 height 695
type input "$ 0,00"
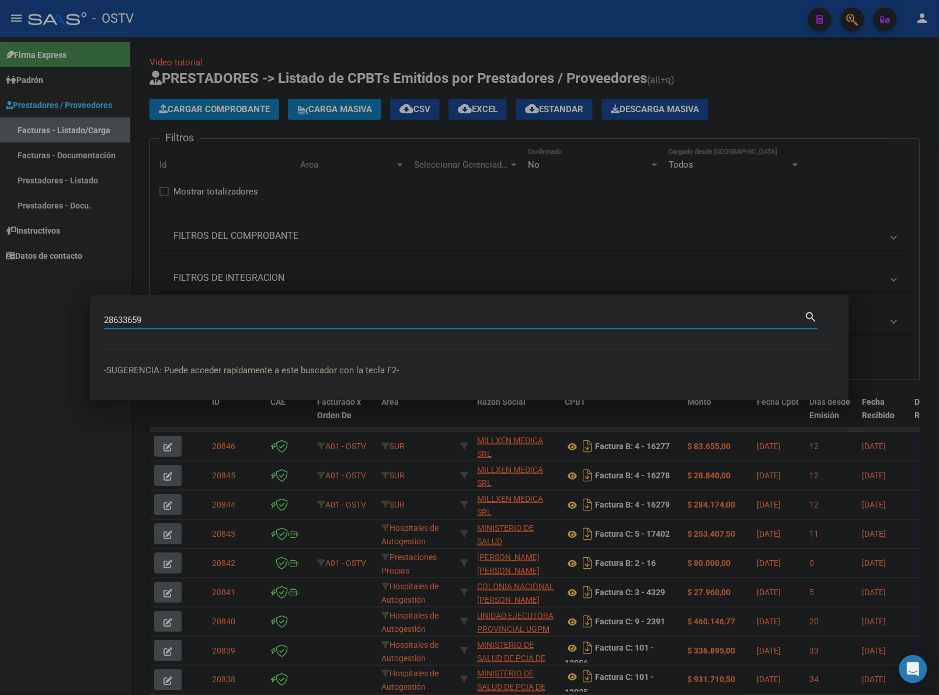
type input "28633659"
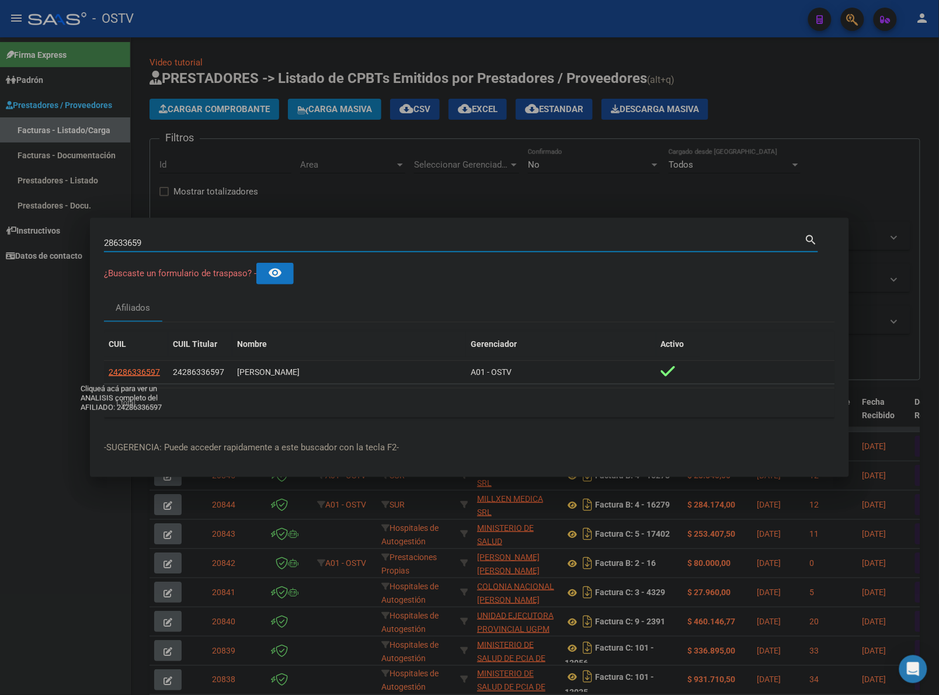
click at [138, 368] on span "24286336597" at bounding box center [134, 371] width 51 height 9
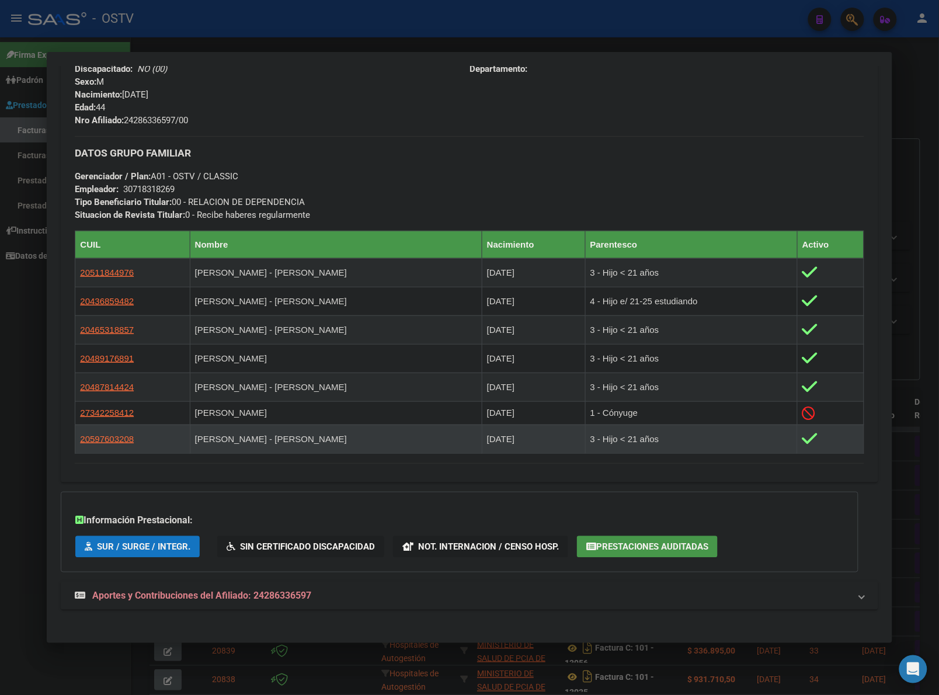
scroll to position [529, 0]
